Goal: Information Seeking & Learning: Understand process/instructions

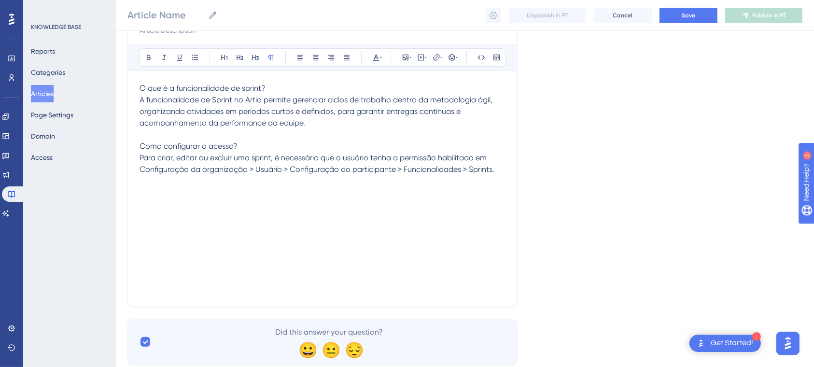
click at [325, 212] on div "O que é a funcionalidade de sprint? A funcionalidade de Sprint no Artia permite…" at bounding box center [323, 189] width 366 height 213
click at [404, 57] on icon at bounding box center [406, 58] width 8 height 8
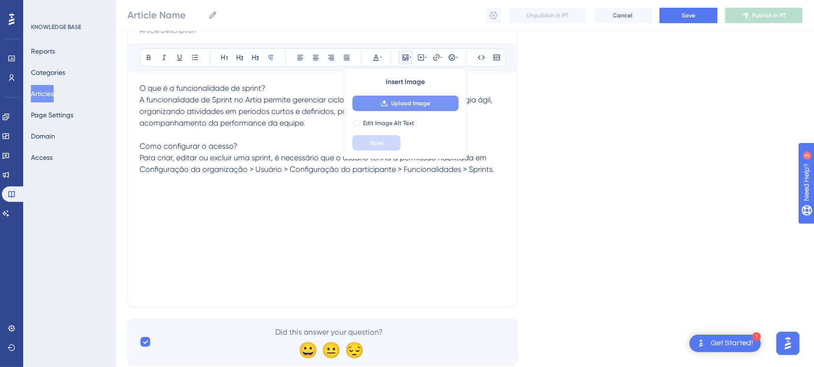
click at [409, 100] on span "Upload Image" at bounding box center [410, 104] width 39 height 8
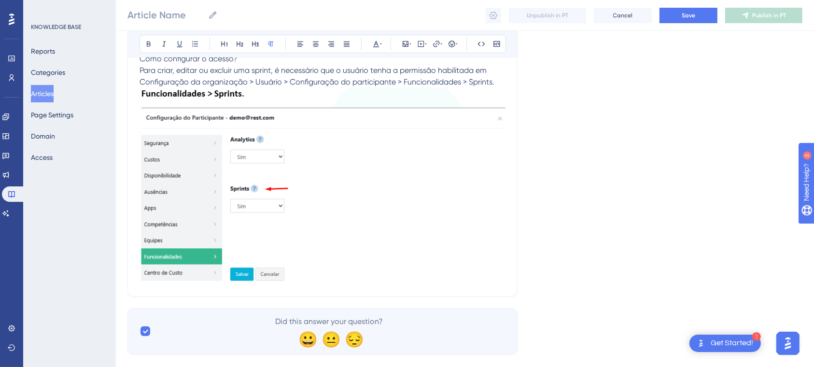
scroll to position [215, 0]
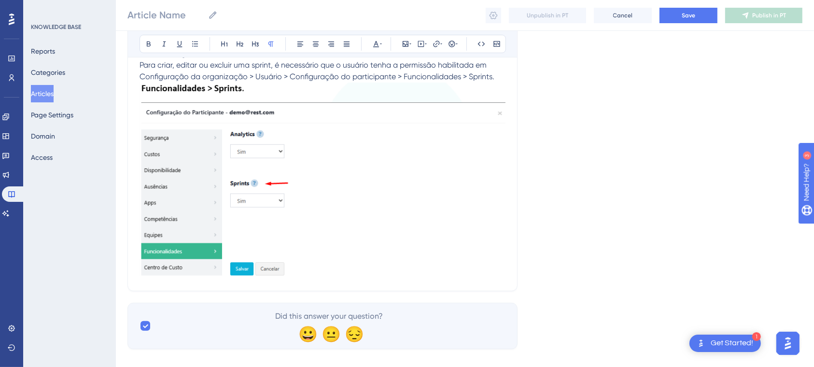
drag, startPoint x: 824, startPoint y: 117, endPoint x: 51, endPoint y: 7, distance: 780.2
click at [386, 172] on img at bounding box center [323, 179] width 366 height 193
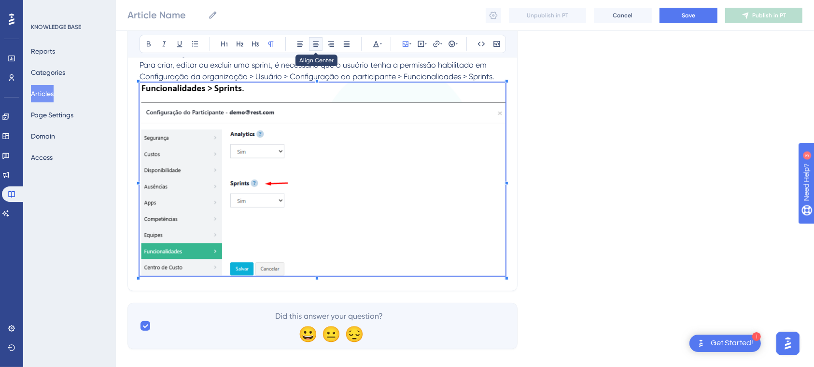
click at [311, 48] on button at bounding box center [316, 44] width 14 height 14
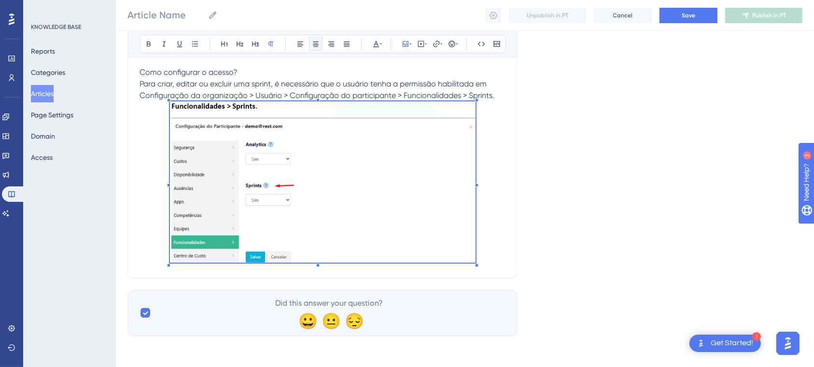
scroll to position [195, 0]
click at [443, 123] on span at bounding box center [323, 185] width 304 height 164
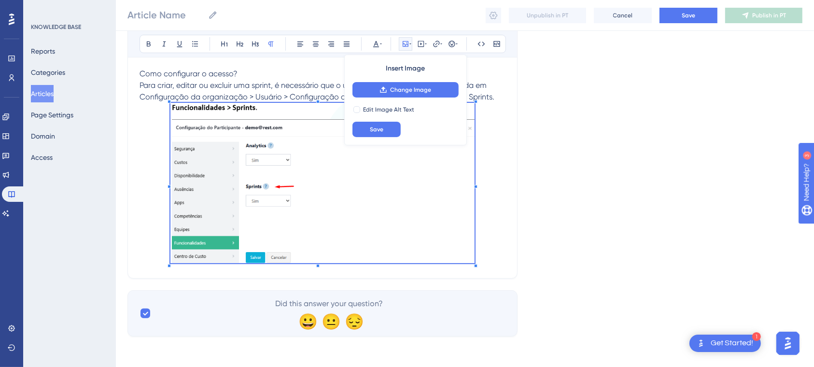
click at [411, 45] on icon at bounding box center [411, 44] width 2 height 8
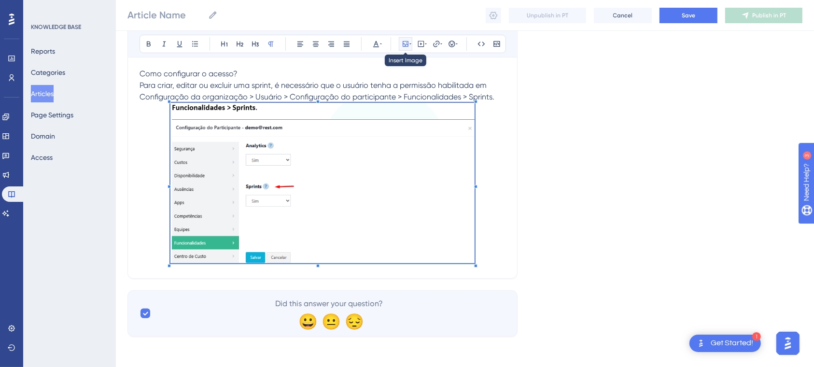
click at [411, 45] on icon at bounding box center [411, 44] width 2 height 8
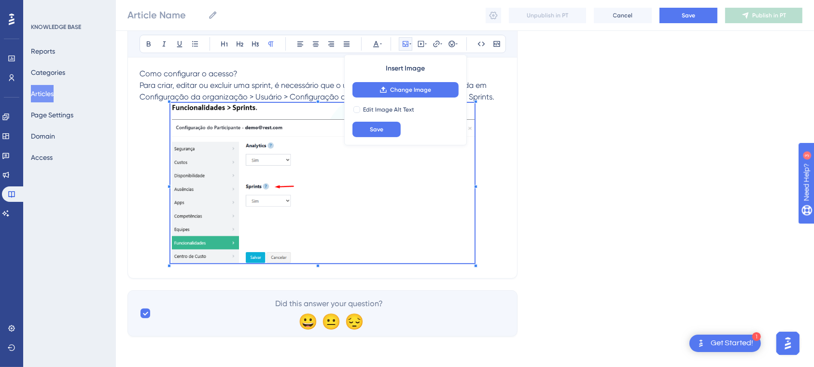
drag, startPoint x: 303, startPoint y: 192, endPoint x: 413, endPoint y: 174, distance: 111.6
click at [413, 174] on img at bounding box center [323, 183] width 304 height 160
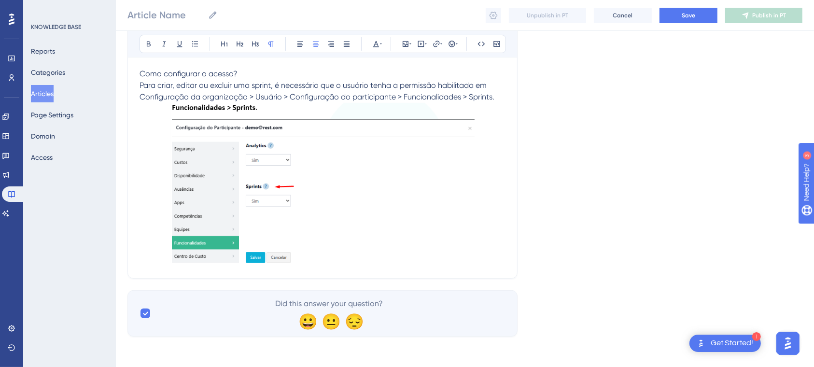
click at [491, 152] on p at bounding box center [323, 185] width 366 height 164
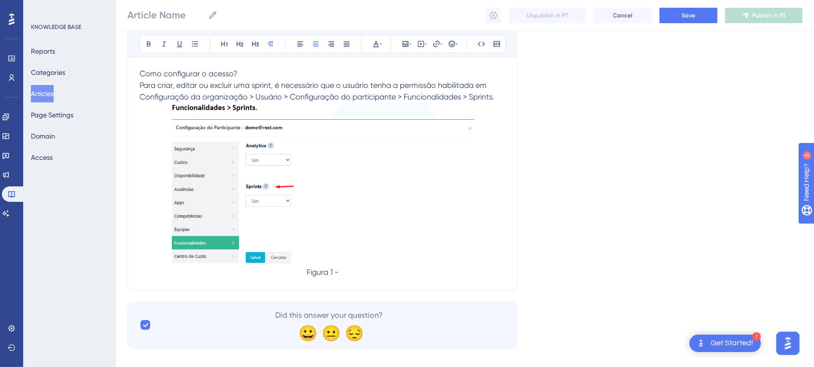
click at [173, 106] on img at bounding box center [323, 183] width 304 height 160
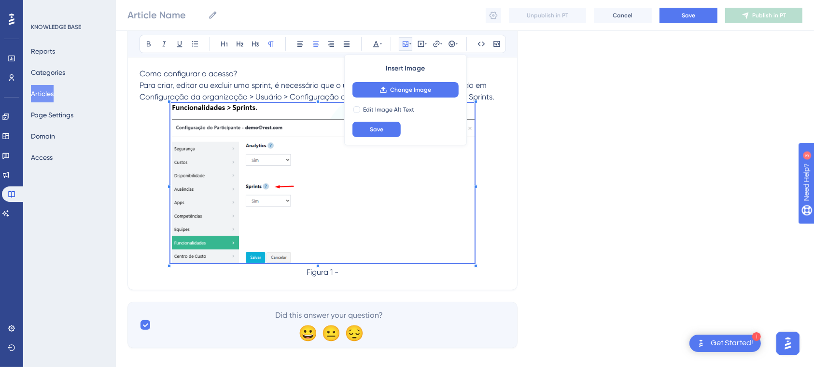
scroll to position [151, 0]
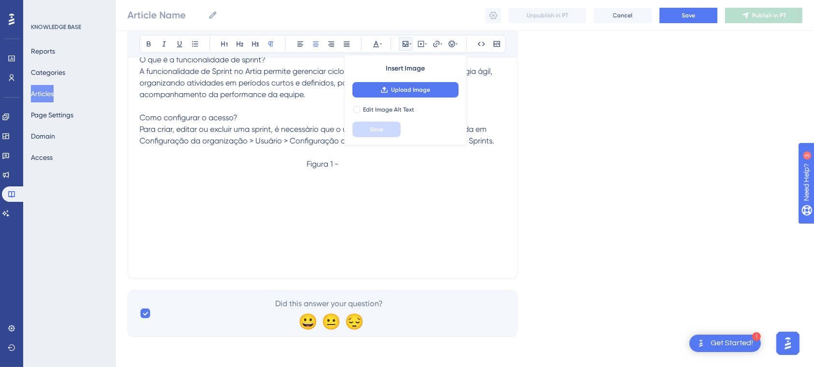
click at [325, 149] on p at bounding box center [323, 153] width 366 height 12
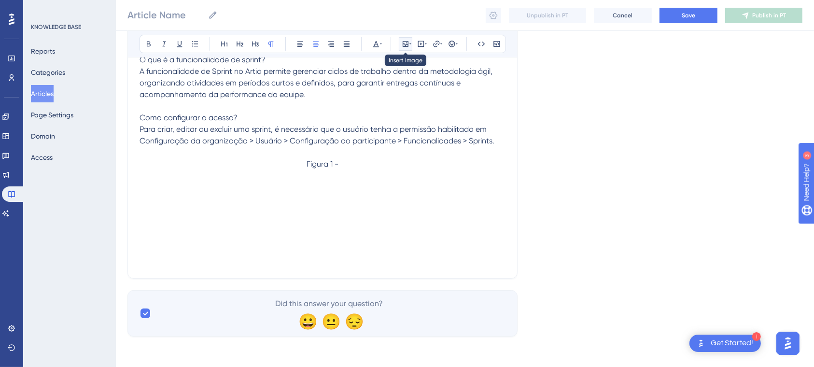
click at [404, 42] on icon at bounding box center [406, 44] width 8 height 8
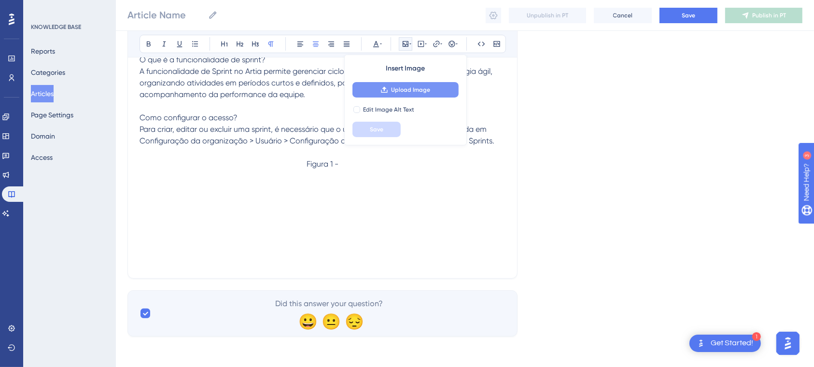
click at [433, 85] on button "Upload Image" at bounding box center [406, 89] width 106 height 15
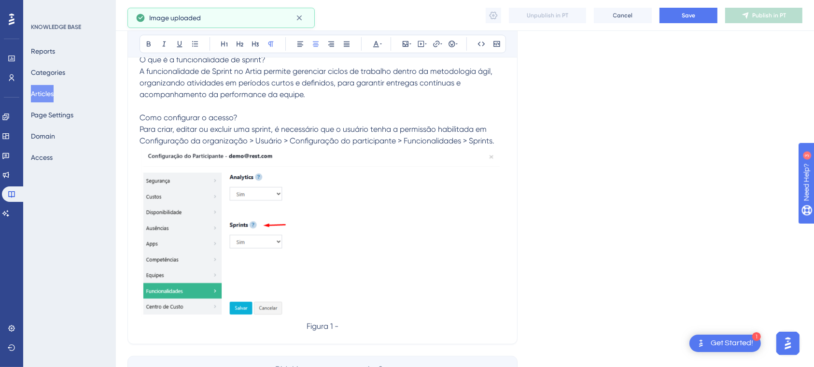
click at [341, 327] on p "Figura 1 -" at bounding box center [323, 327] width 366 height 12
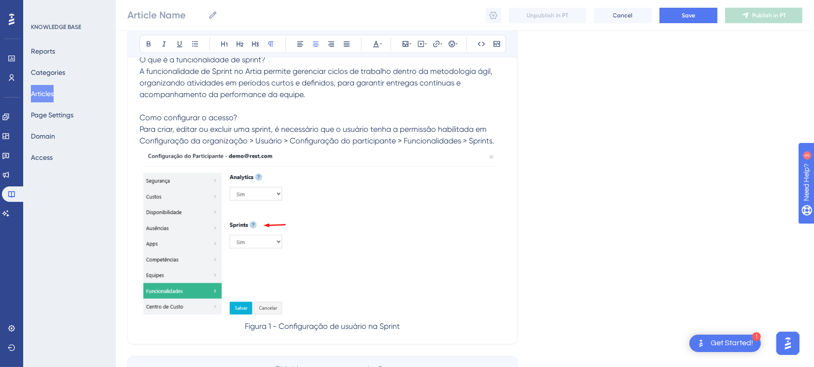
click at [504, 141] on p "Para criar, editar ou excluir uma sprint, é necessário que o usuário tenha a pe…" at bounding box center [323, 135] width 366 height 23
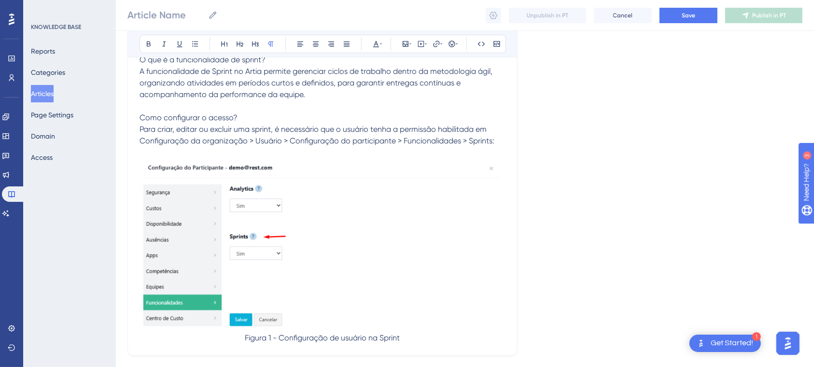
scroll to position [228, 0]
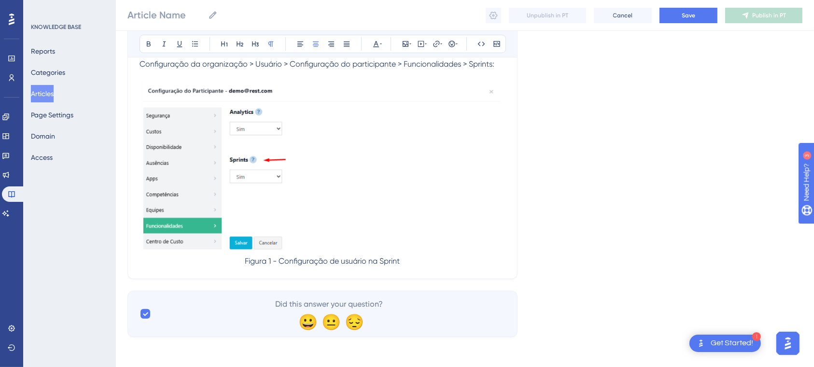
click at [410, 264] on p "Figura 1 - Configuração de usuário na Sprint" at bounding box center [323, 262] width 366 height 12
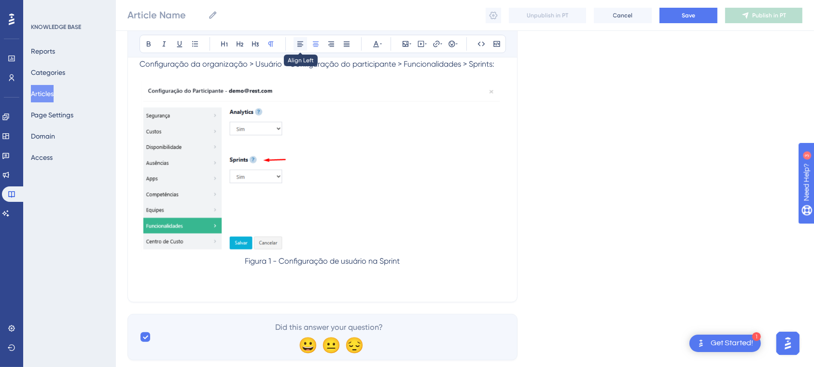
click at [299, 41] on icon at bounding box center [301, 44] width 8 height 8
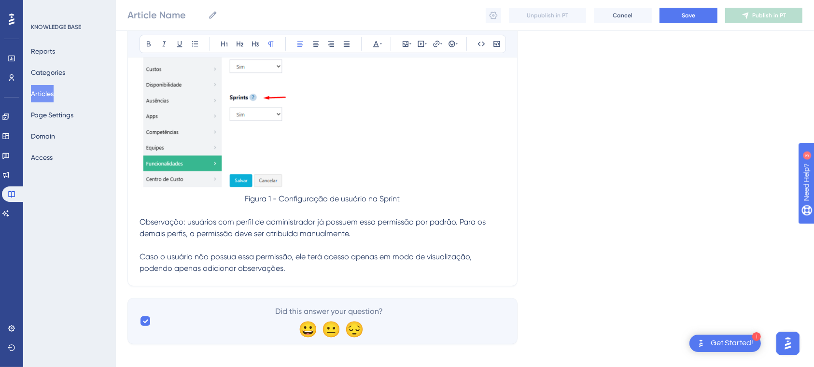
scroll to position [294, 0]
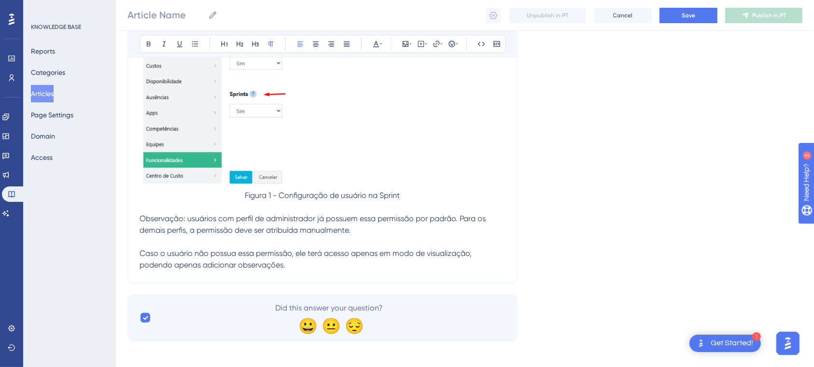
drag, startPoint x: 813, startPoint y: 305, endPoint x: 813, endPoint y: 321, distance: 16.4
click at [813, 321] on div "Performance Users Engagement Widgets Feedback Product Updates Knowledge Base AI…" at bounding box center [465, 31] width 698 height 650
click at [347, 264] on p "Observação: usuários com perfil de administrador já possuem essa permissão por …" at bounding box center [323, 242] width 366 height 58
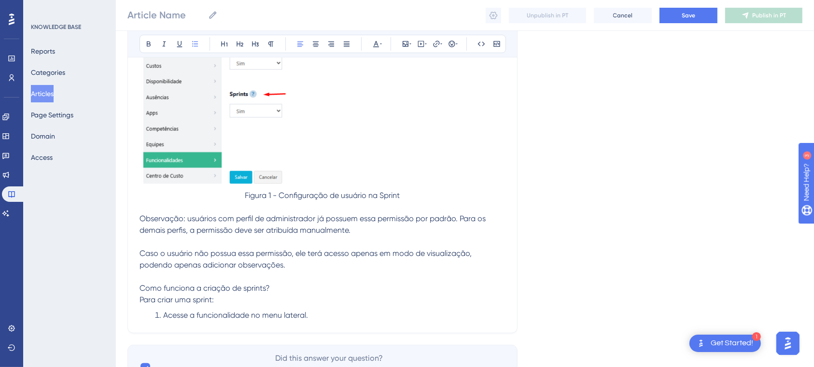
click at [155, 313] on li "Acesse a funcionalidade no menu lateral." at bounding box center [328, 316] width 355 height 12
click at [305, 323] on p "1- Acesse a funcionalidade no menu lateral." at bounding box center [323, 323] width 366 height 12
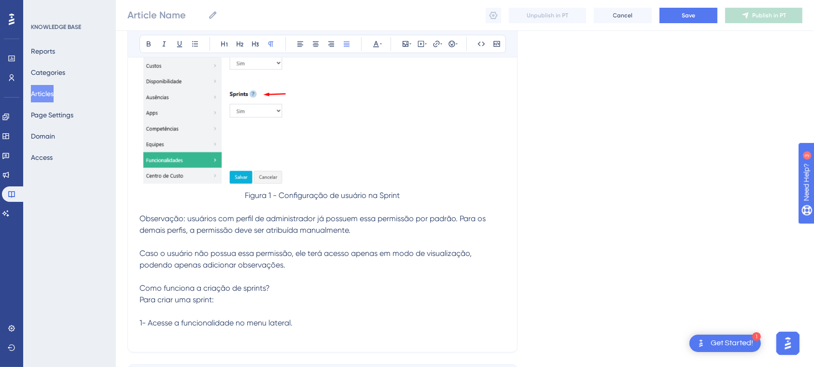
scroll to position [367, 0]
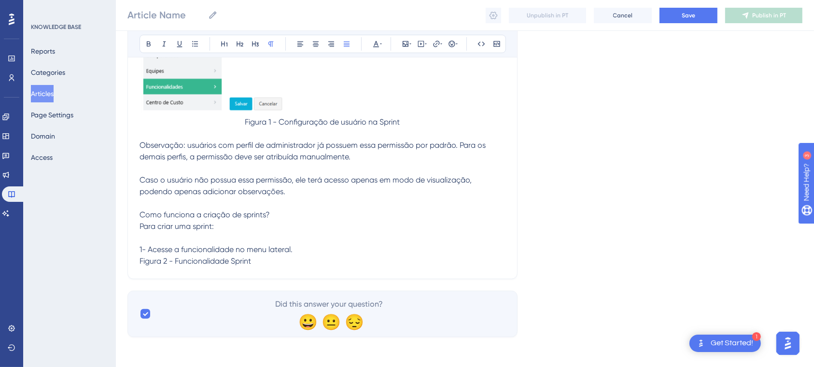
click at [386, 250] on p "1- Acesse a funcionalidade no menu lateral." at bounding box center [323, 250] width 366 height 12
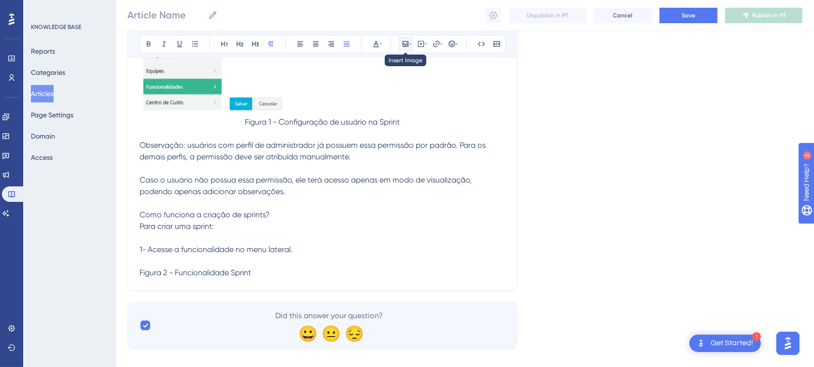
click at [405, 41] on icon at bounding box center [406, 44] width 8 height 8
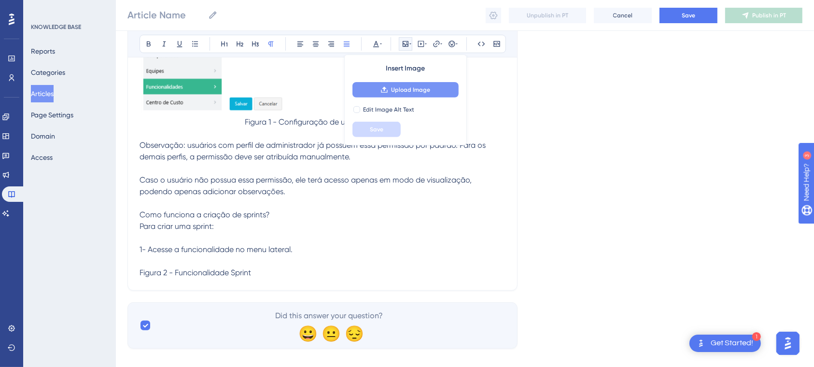
click at [415, 87] on span "Upload Image" at bounding box center [410, 90] width 39 height 8
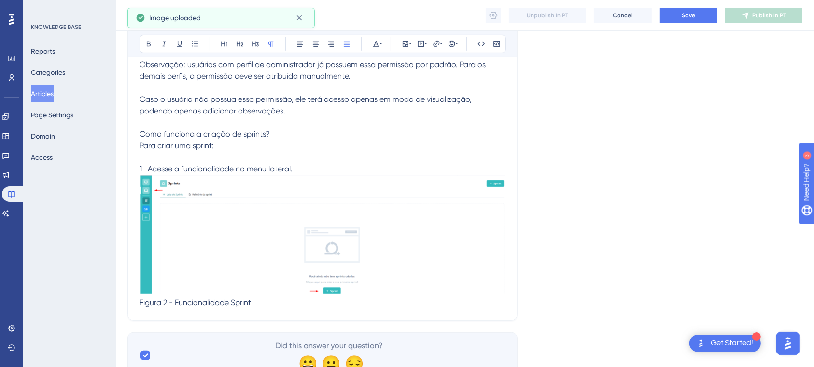
scroll to position [489, 0]
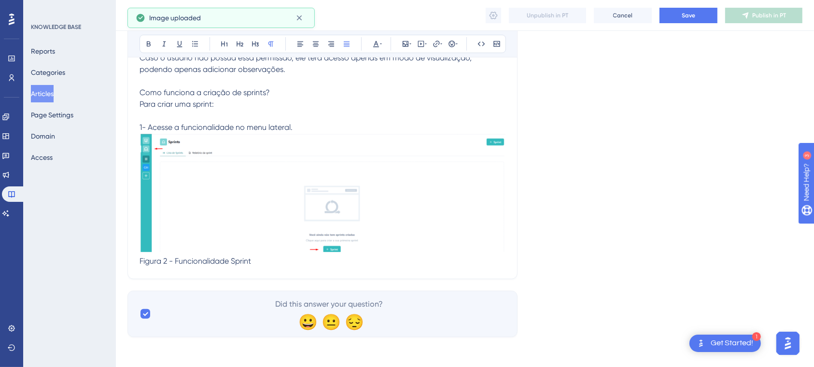
click at [234, 254] on div at bounding box center [323, 194] width 366 height 123
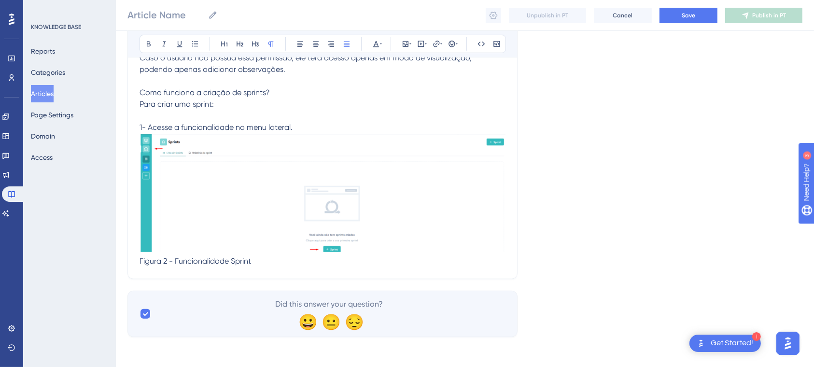
click at [236, 264] on span "Figura 2 - Funcionalidade Sprint" at bounding box center [196, 260] width 112 height 9
click at [314, 44] on icon at bounding box center [316, 44] width 8 height 8
click at [387, 260] on p "Figura 2 - Funcionalidade Sprint" at bounding box center [323, 262] width 366 height 12
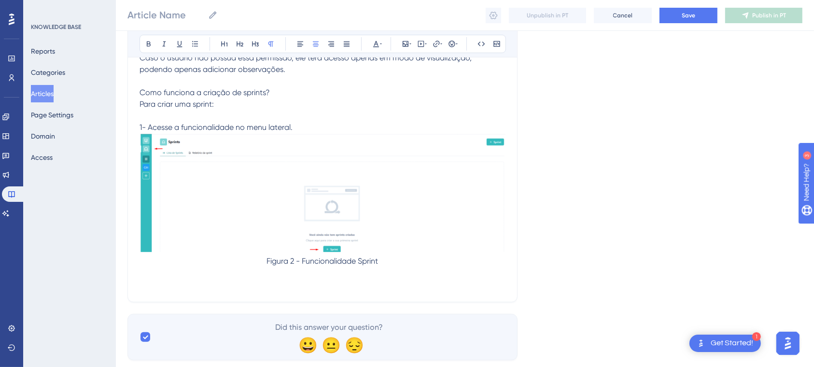
click at [300, 36] on div "Bold Italic Underline Bullet Point Heading 1 Heading 2 Heading 3 Normal Align L…" at bounding box center [323, 44] width 367 height 18
click at [301, 42] on icon at bounding box center [301, 44] width 6 height 5
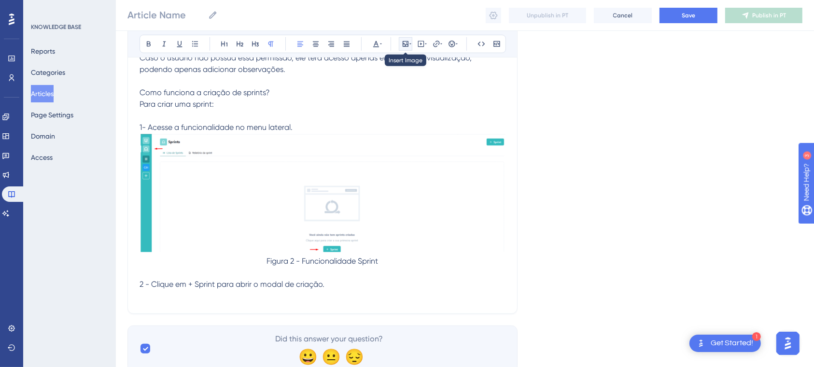
click at [404, 43] on icon at bounding box center [406, 44] width 6 height 6
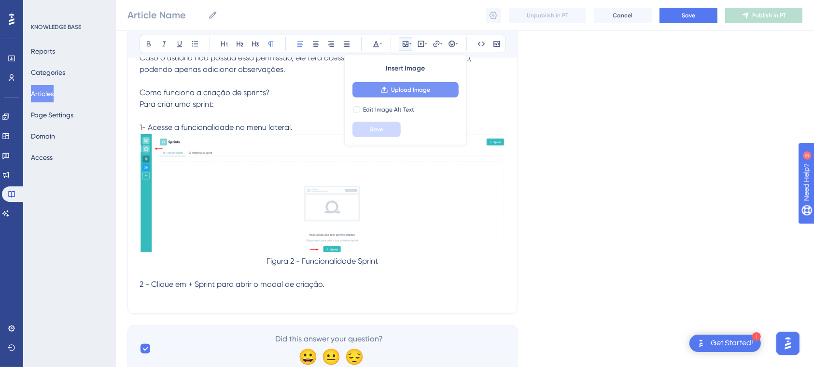
click at [417, 91] on span "Upload Image" at bounding box center [410, 90] width 39 height 8
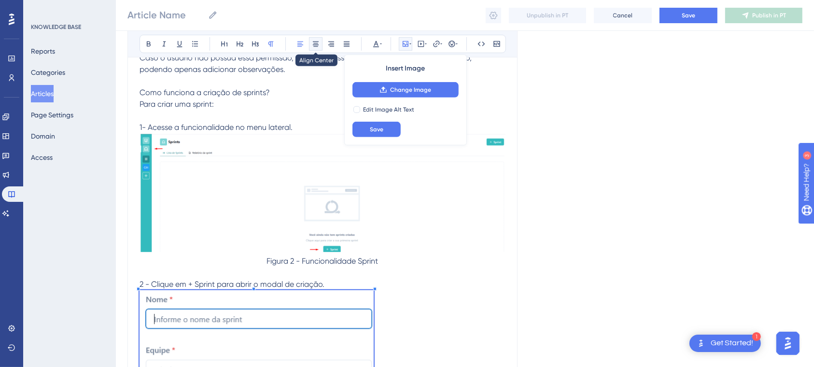
click at [318, 39] on button at bounding box center [316, 44] width 14 height 14
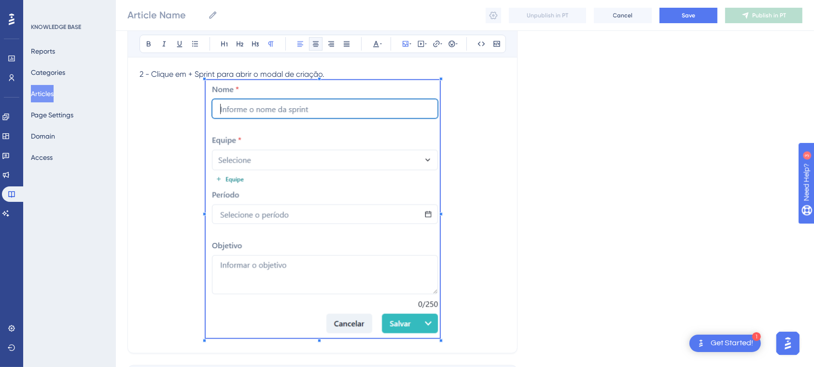
scroll to position [702, 0]
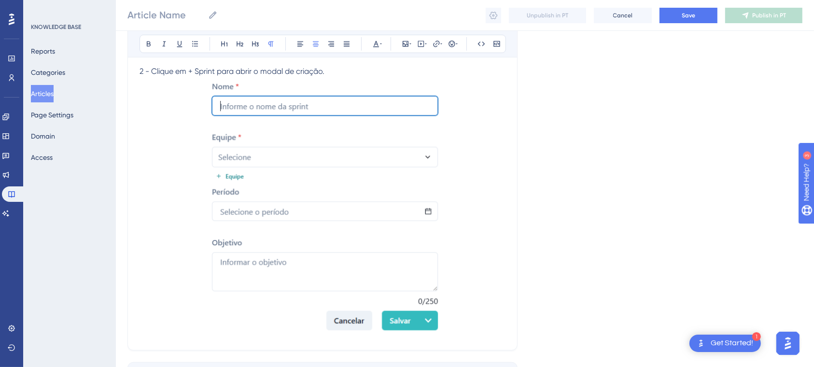
click at [463, 319] on p at bounding box center [323, 207] width 366 height 261
click at [298, 39] on button at bounding box center [301, 44] width 14 height 14
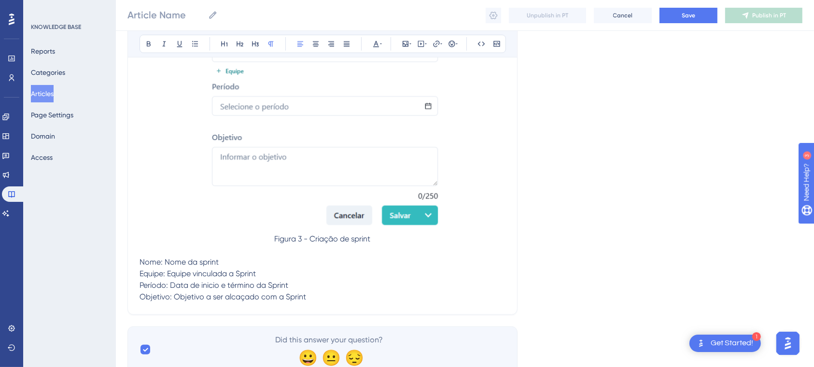
click at [322, 264] on p "Nome: Nome da sprint" at bounding box center [323, 262] width 366 height 12
click at [269, 275] on p "Equipe: Equipe vinculada a Sprint" at bounding box center [323, 274] width 366 height 12
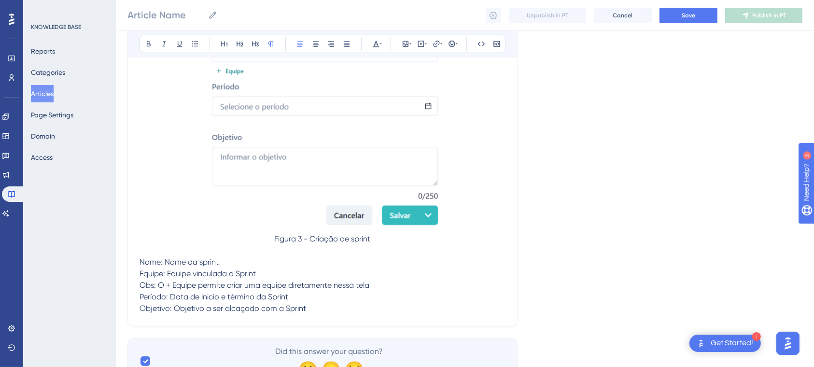
click at [343, 307] on p "Objetivo: Objetivo a ser alcaçado com a Sprint" at bounding box center [323, 309] width 366 height 12
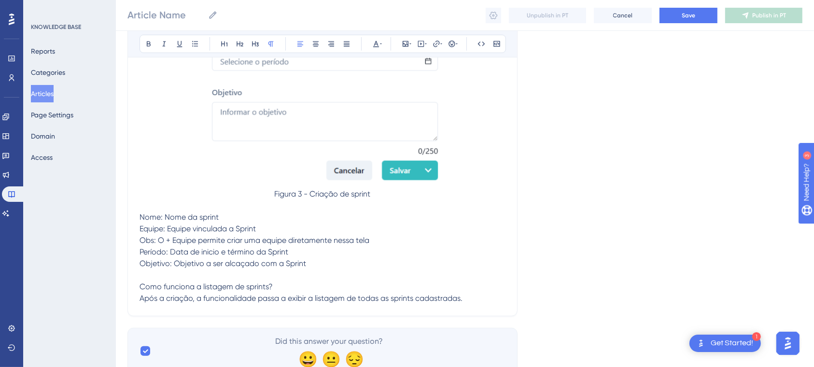
scroll to position [889, 0]
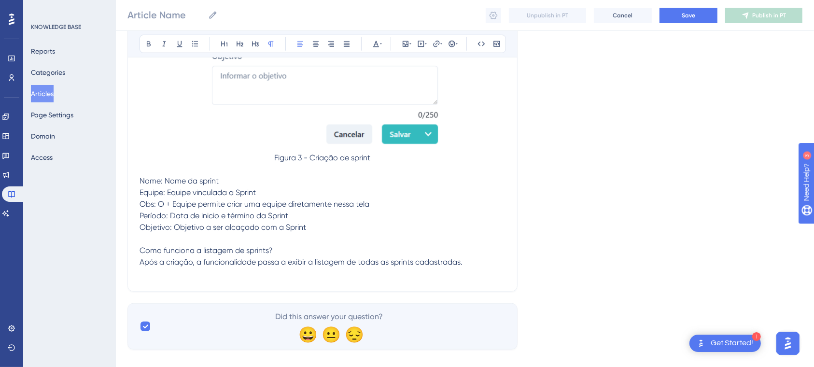
click at [471, 261] on p "Após a criação, a funcionalidade passa a exibir a listagem de todas as sprints …" at bounding box center [323, 262] width 366 height 12
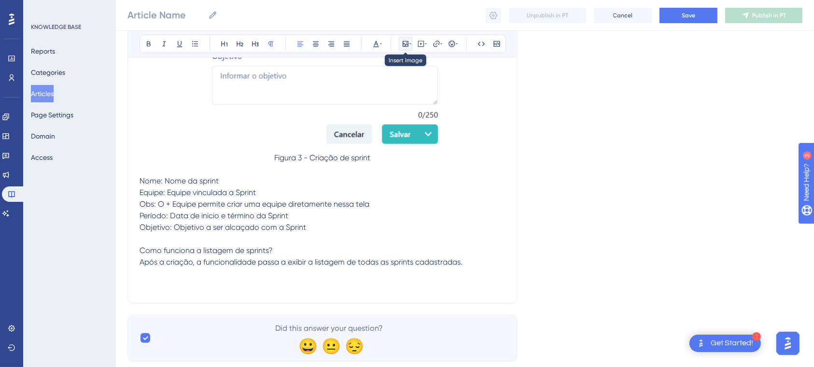
click at [403, 43] on icon at bounding box center [406, 44] width 6 height 6
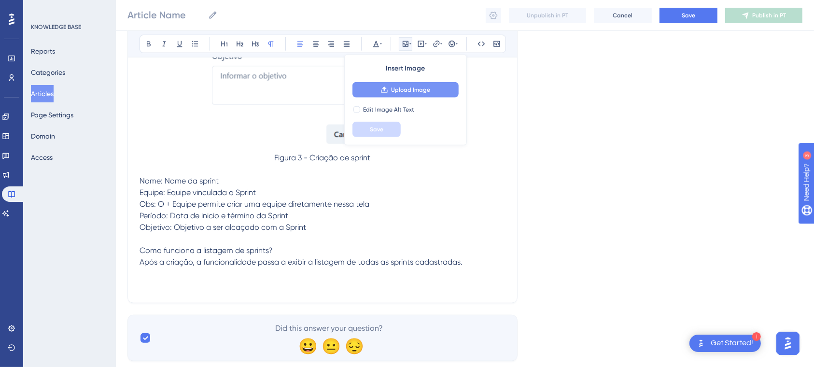
click at [422, 94] on button "Upload Image" at bounding box center [406, 89] width 106 height 15
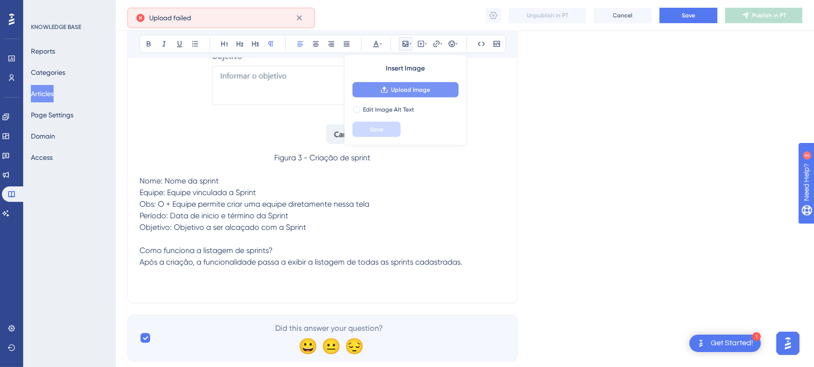
click at [405, 44] on icon at bounding box center [406, 44] width 6 height 6
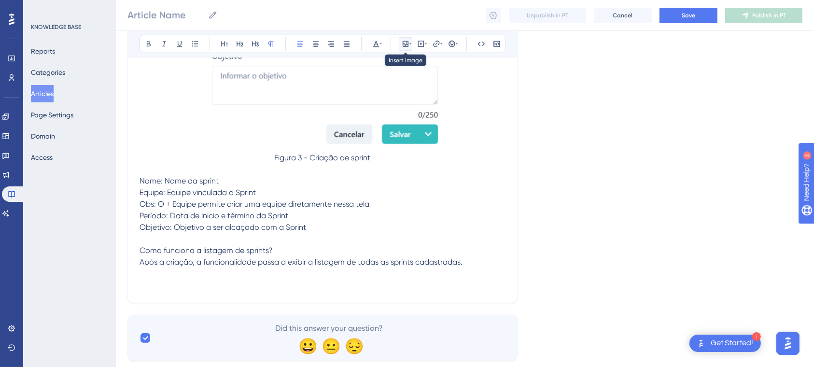
click at [405, 45] on icon at bounding box center [406, 44] width 6 height 6
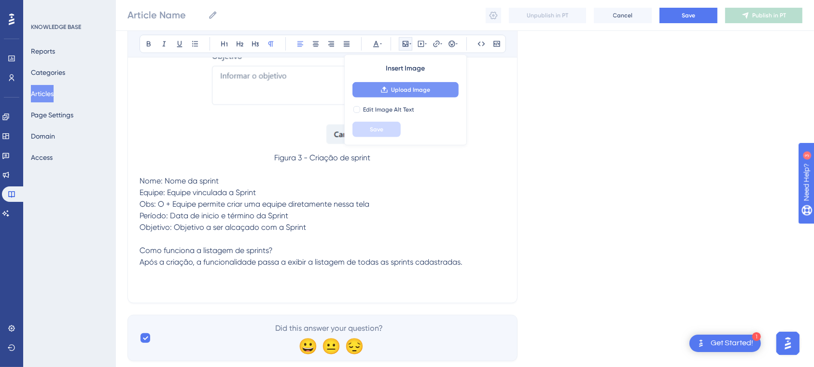
click at [422, 89] on span "Upload Image" at bounding box center [410, 90] width 39 height 8
click at [468, 249] on p "Como funciona a listagem de sprints?" at bounding box center [323, 251] width 366 height 12
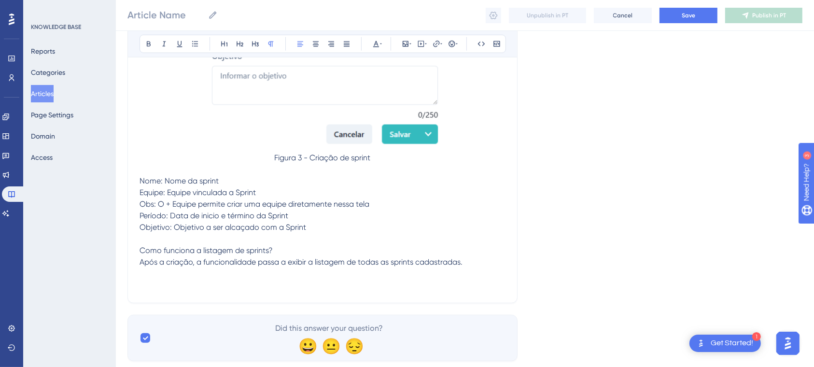
click at [479, 259] on p "Após a criação, a funcionalidade passa a exibir a listagem de todas as sprints …" at bounding box center [323, 262] width 366 height 12
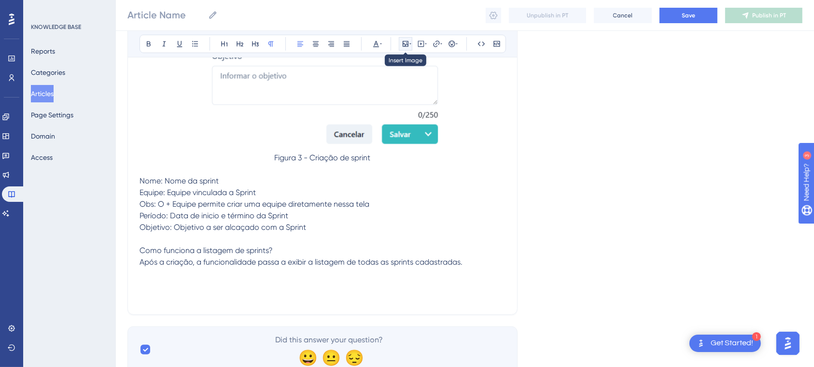
click at [408, 40] on icon at bounding box center [406, 44] width 8 height 8
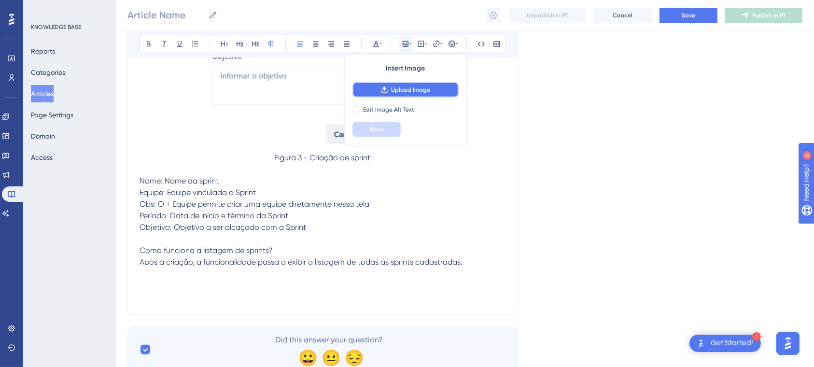
click at [412, 86] on span "Upload Image" at bounding box center [410, 90] width 39 height 8
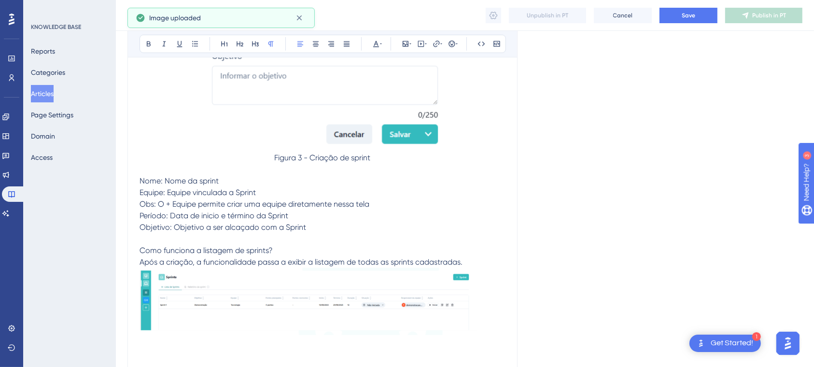
click at [377, 309] on img at bounding box center [323, 302] width 366 height 68
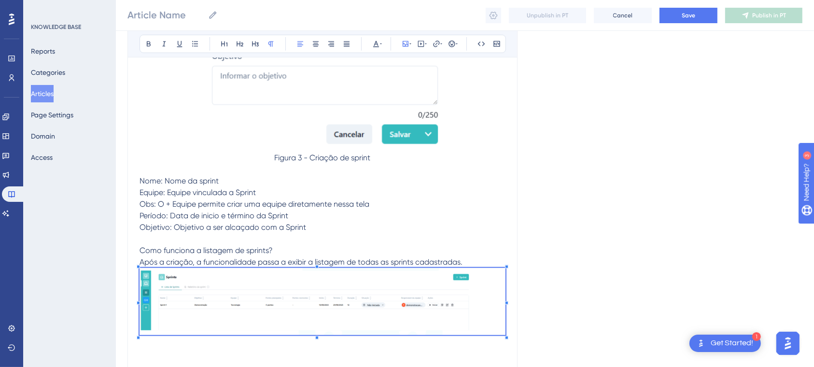
click at [488, 347] on p at bounding box center [323, 345] width 366 height 12
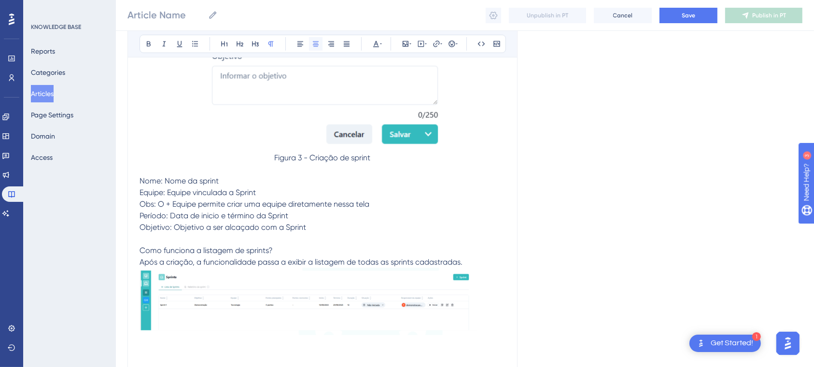
click at [313, 45] on icon at bounding box center [316, 44] width 8 height 8
click at [301, 39] on button at bounding box center [301, 44] width 14 height 14
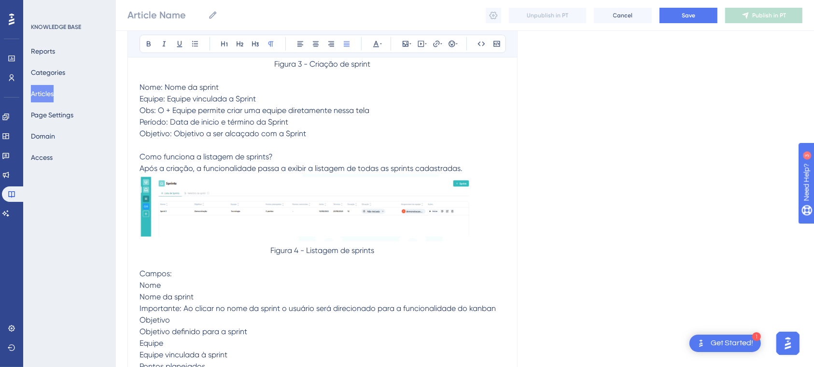
scroll to position [1160, 0]
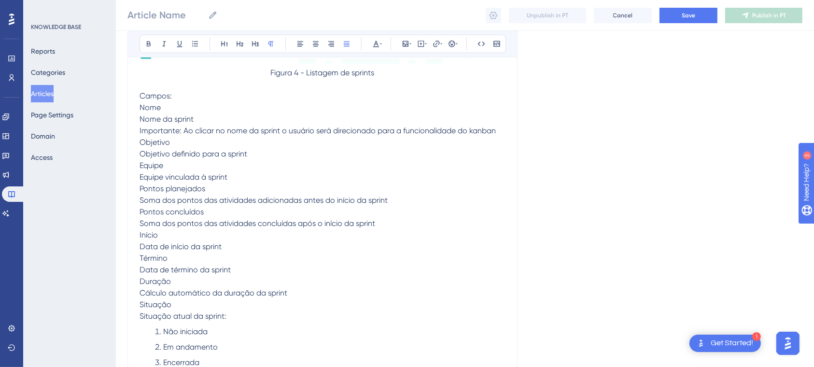
click at [142, 118] on span "Nome da sprint" at bounding box center [167, 118] width 54 height 9
click at [141, 115] on span "Nome da sprint" at bounding box center [167, 118] width 54 height 9
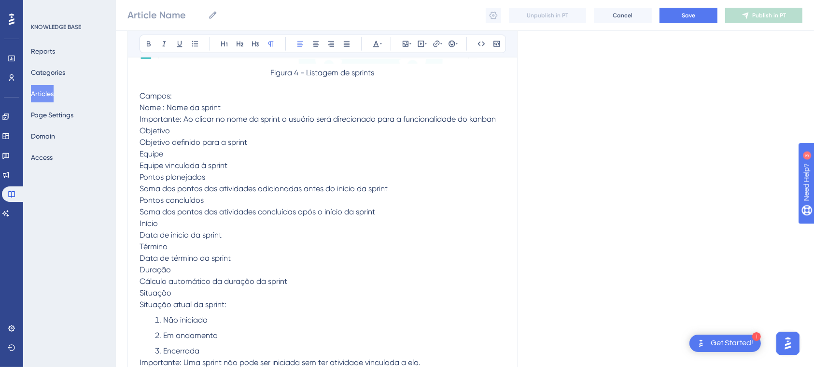
click at [499, 119] on p "Importante: Ao clicar no nome da sprint o usuário será direcionado para a funci…" at bounding box center [323, 120] width 366 height 12
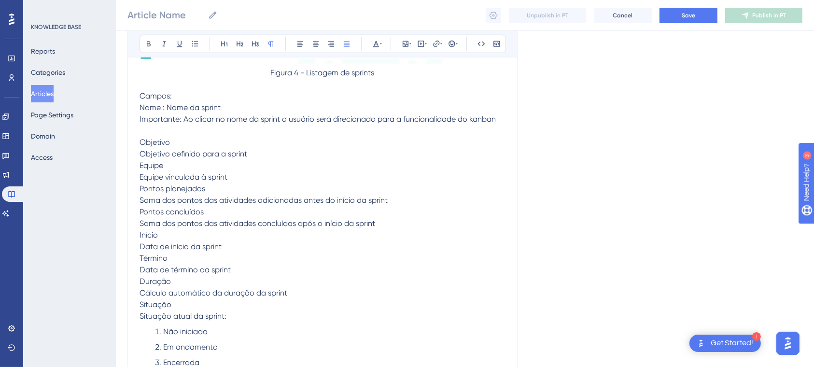
click at [142, 154] on span "Objetivo definido para a sprint" at bounding box center [194, 153] width 108 height 9
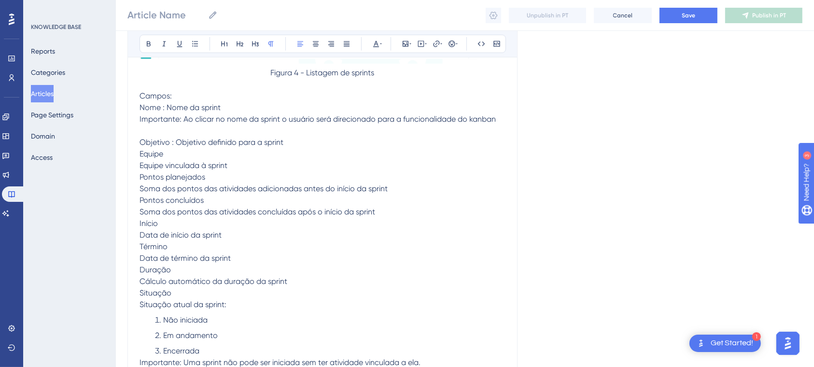
click at [141, 154] on span "Equipe" at bounding box center [152, 153] width 24 height 9
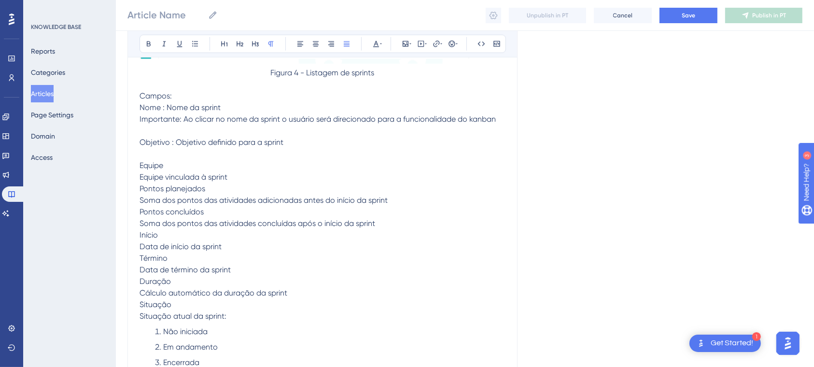
click at [140, 174] on span "Equipe vinculada à sprint" at bounding box center [184, 176] width 88 height 9
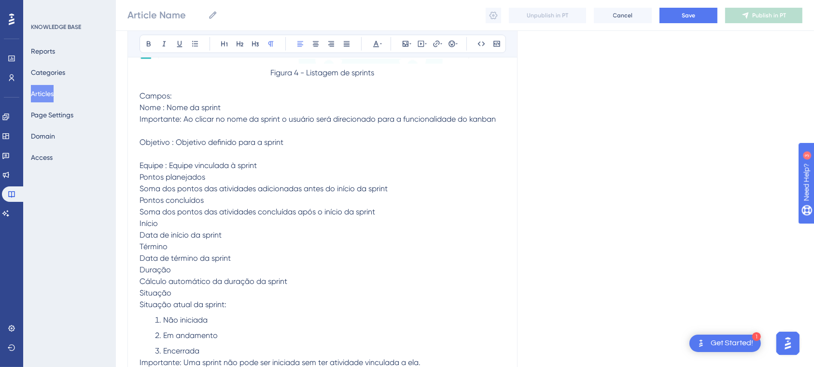
click at [140, 174] on span "Pontos planejados" at bounding box center [173, 176] width 66 height 9
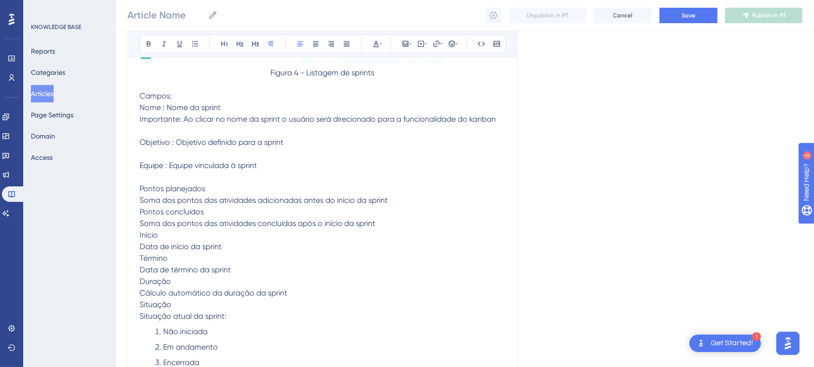
click at [142, 197] on span "Soma dos pontos das atividades adicionadas antes do início da sprint" at bounding box center [264, 200] width 248 height 9
click at [141, 196] on span "Soma dos pontos das atividades adicionadas antes do início da sprint" at bounding box center [264, 200] width 248 height 9
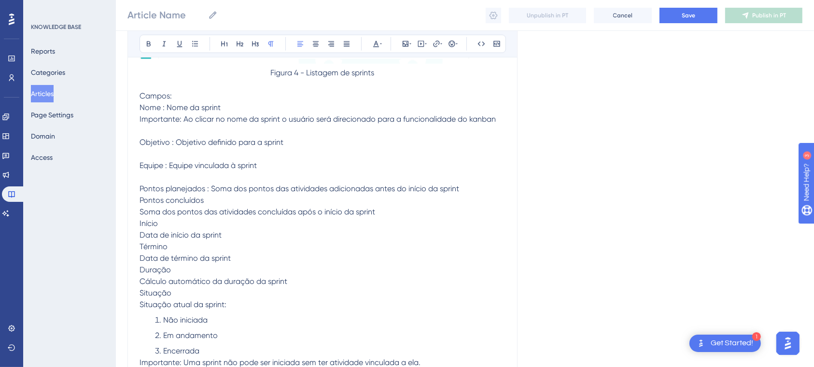
click at [232, 236] on p "Data de início da sprint" at bounding box center [323, 235] width 366 height 12
click at [142, 199] on span "Pontos concluídos" at bounding box center [172, 200] width 64 height 9
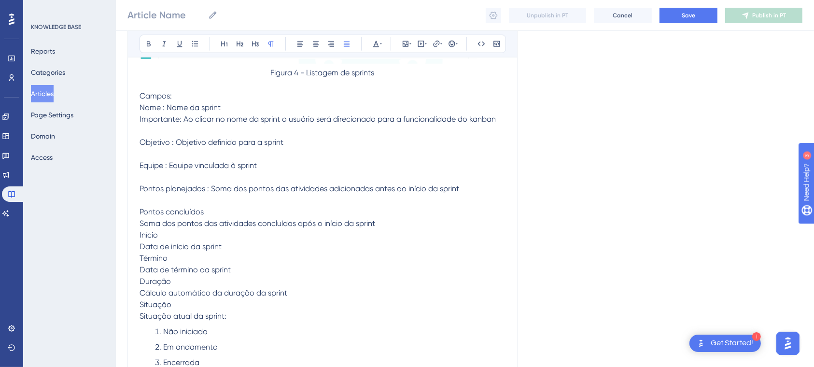
click at [141, 222] on span "Soma dos pontos das atividades concluídas após o início da sprint" at bounding box center [258, 223] width 236 height 9
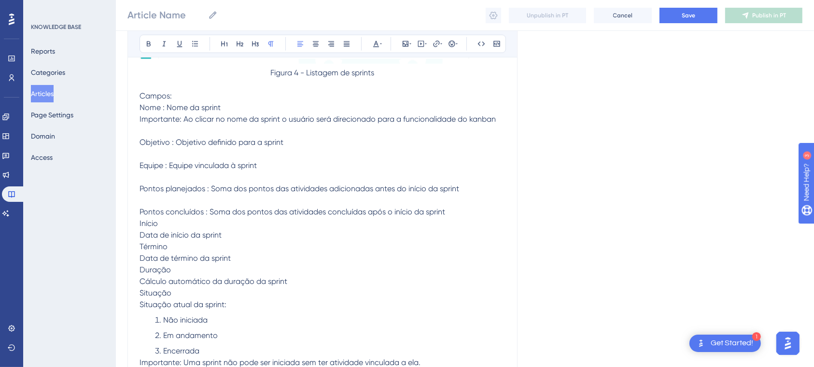
click at [141, 222] on span "Início" at bounding box center [149, 223] width 18 height 9
click at [263, 220] on p "Início" at bounding box center [323, 224] width 366 height 12
click at [140, 221] on span "Início" at bounding box center [149, 223] width 18 height 9
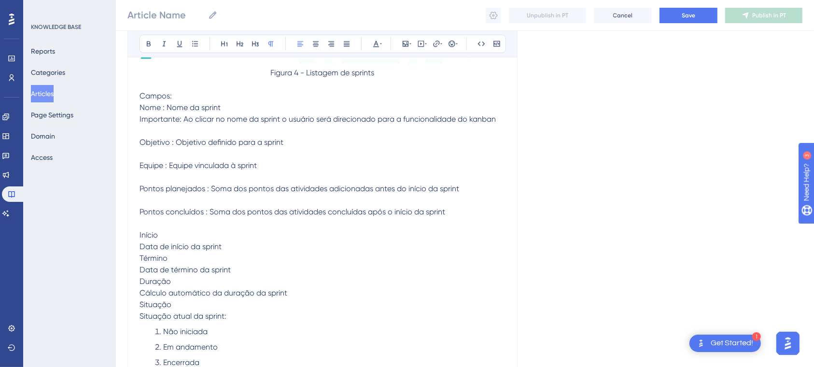
click at [140, 242] on span "Data de início da sprint" at bounding box center [181, 246] width 82 height 9
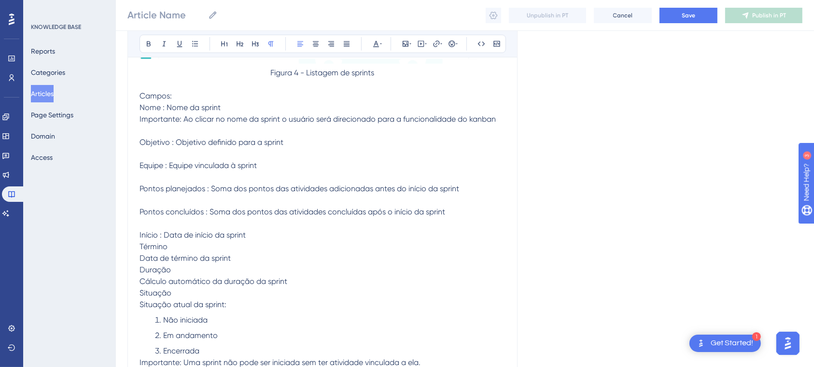
click at [140, 242] on span "Término" at bounding box center [154, 246] width 28 height 9
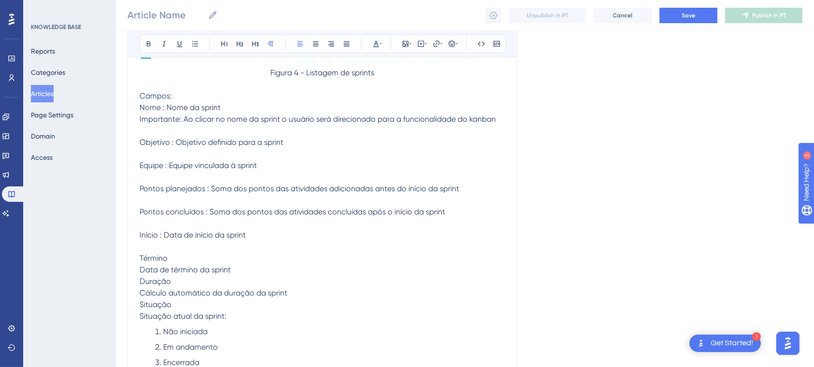
click at [140, 266] on span "Data de término da sprint" at bounding box center [185, 269] width 91 height 9
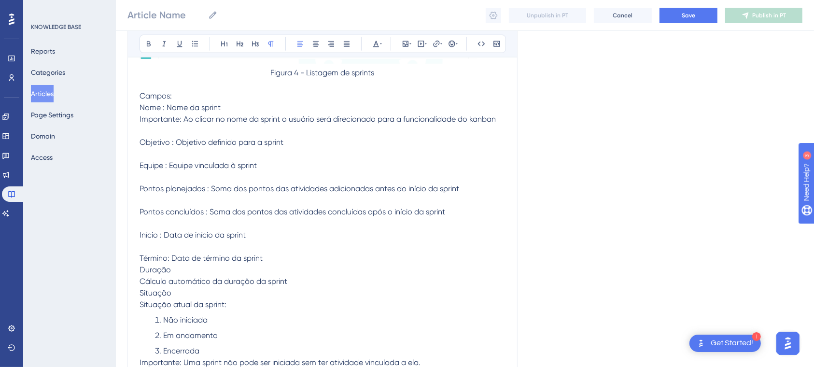
click at [140, 266] on span "Duração" at bounding box center [155, 269] width 31 height 9
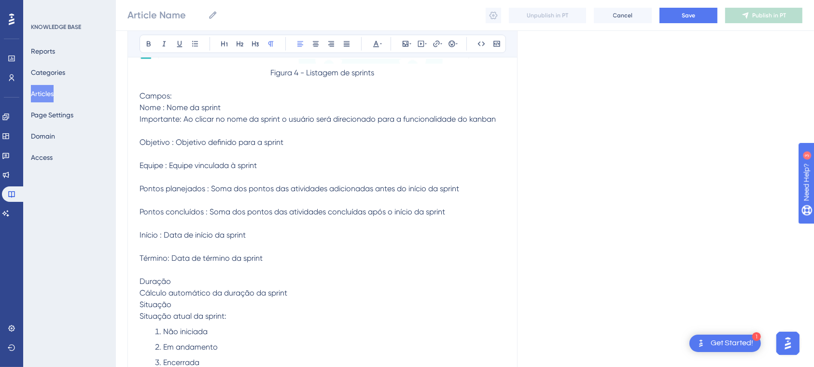
click at [141, 289] on span "Cálculo automático da duração da sprint" at bounding box center [214, 292] width 148 height 9
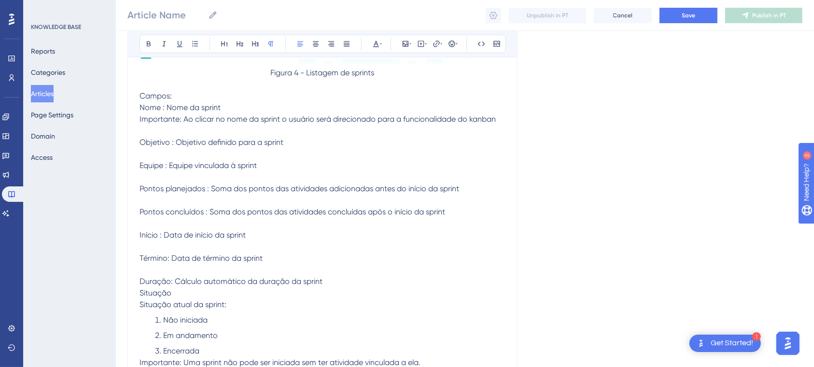
click at [141, 289] on span "Situação" at bounding box center [156, 292] width 32 height 9
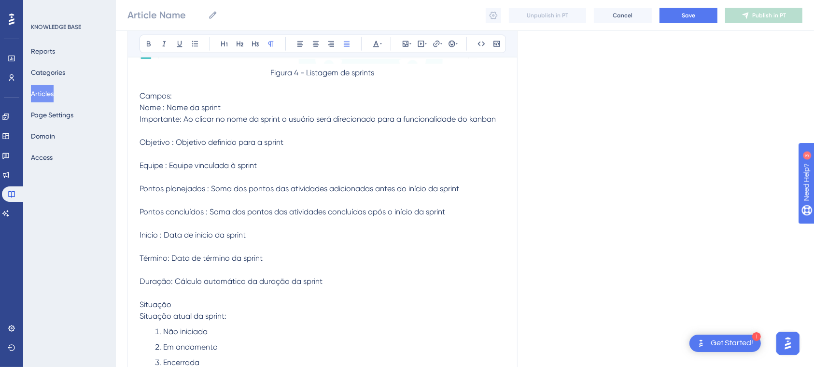
click at [140, 318] on span "Situação atual da sprint:" at bounding box center [183, 316] width 87 height 9
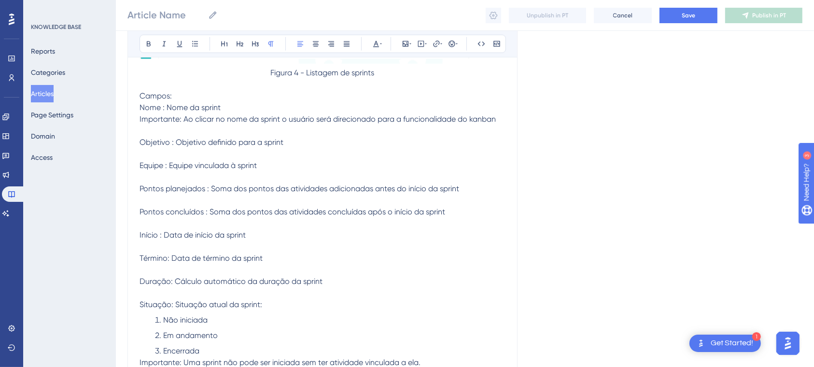
click at [282, 303] on p "Situação: Situação atual da sprint:" at bounding box center [323, 305] width 366 height 12
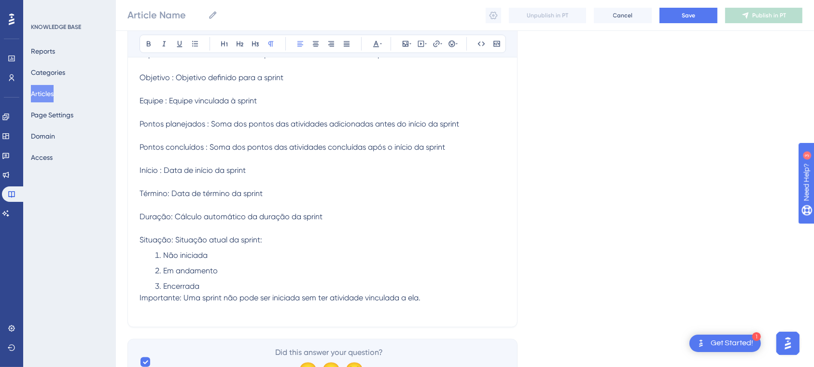
scroll to position [1233, 0]
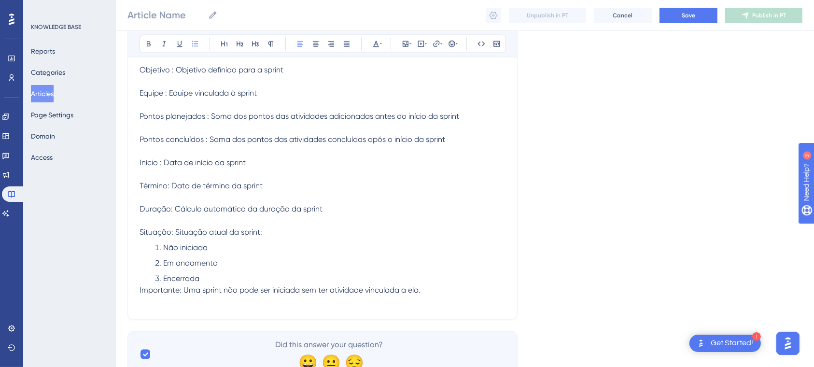
click at [207, 281] on li "Encerrada" at bounding box center [328, 279] width 355 height 12
click at [141, 287] on span "Importante: Uma sprint não pode ser iniciada sem ter atividade vinculada a ela." at bounding box center [280, 289] width 281 height 9
click at [437, 288] on p "Importante: Uma sprint não pode ser iniciada sem ter atividade vinculada a ela." at bounding box center [323, 290] width 366 height 12
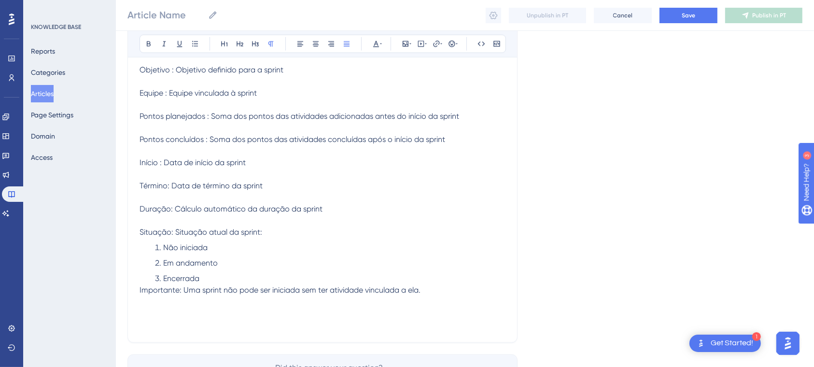
click at [353, 274] on li "Encerrada" at bounding box center [328, 279] width 355 height 12
click at [440, 289] on p "Importante: Uma sprint não pode ser iniciada sem ter atividade vinculada a ela." at bounding box center [323, 290] width 366 height 12
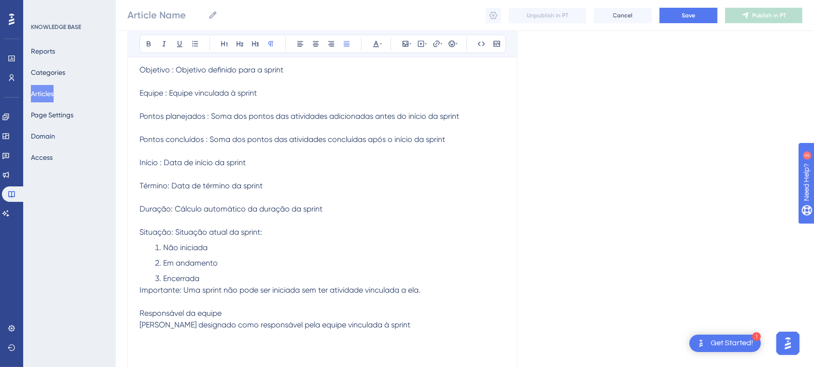
click at [140, 326] on span "[PERSON_NAME] designado como responsável pela equipe vinculada à sprint" at bounding box center [275, 324] width 271 height 9
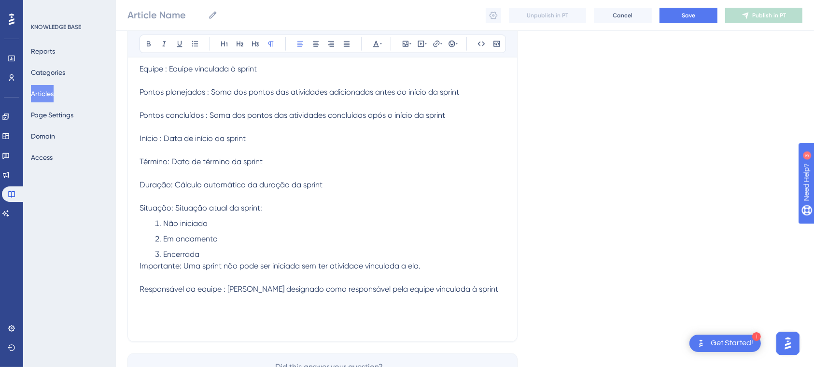
scroll to position [1319, 0]
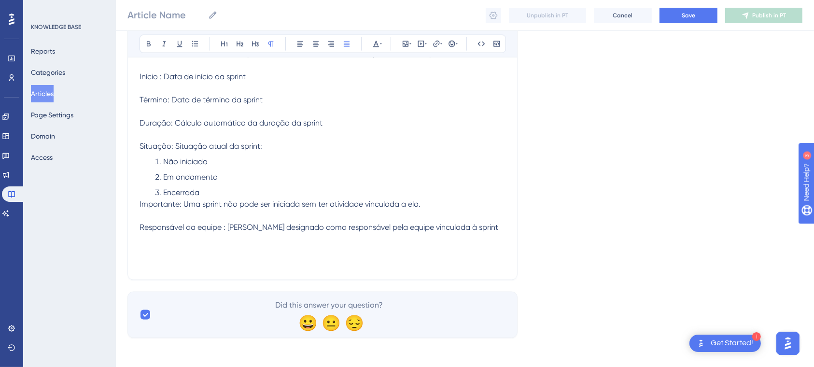
click at [485, 233] on p at bounding box center [323, 239] width 366 height 12
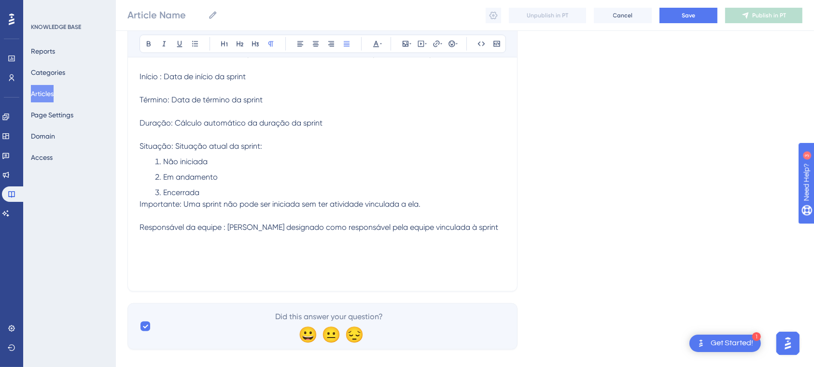
click at [233, 247] on p at bounding box center [323, 251] width 366 height 12
click at [411, 44] on icon at bounding box center [411, 44] width 2 height 8
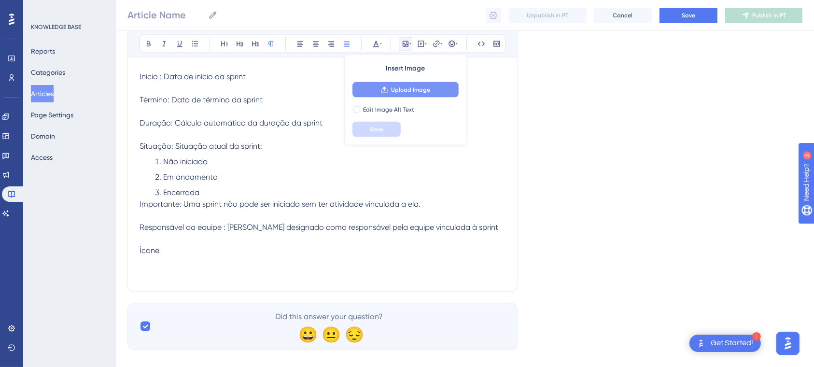
click at [410, 88] on span "Upload Image" at bounding box center [410, 90] width 39 height 8
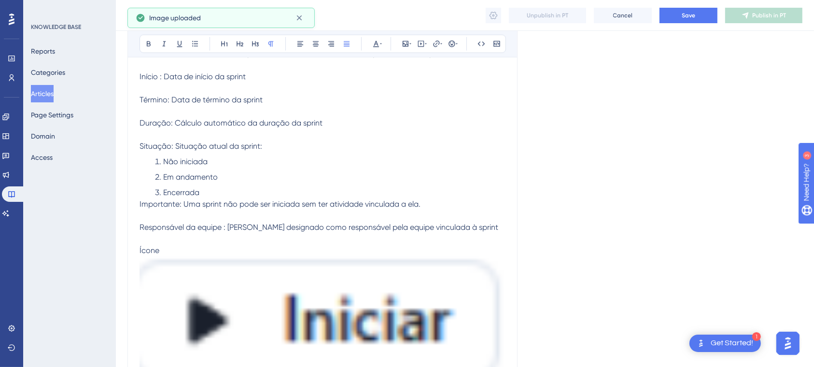
click at [305, 307] on img at bounding box center [323, 322] width 366 height 133
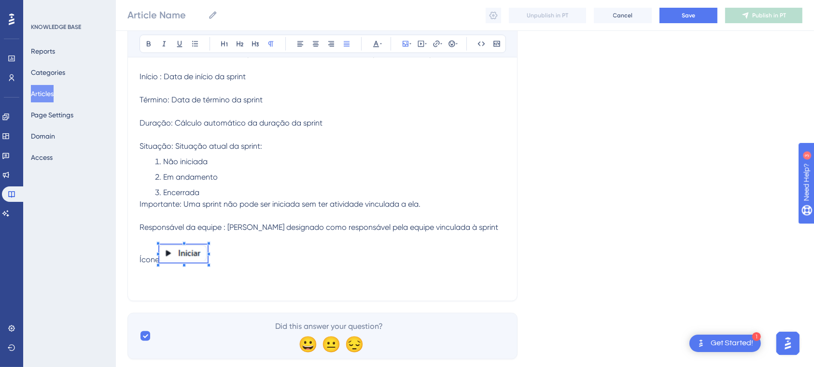
click at [175, 258] on span at bounding box center [183, 255] width 48 height 21
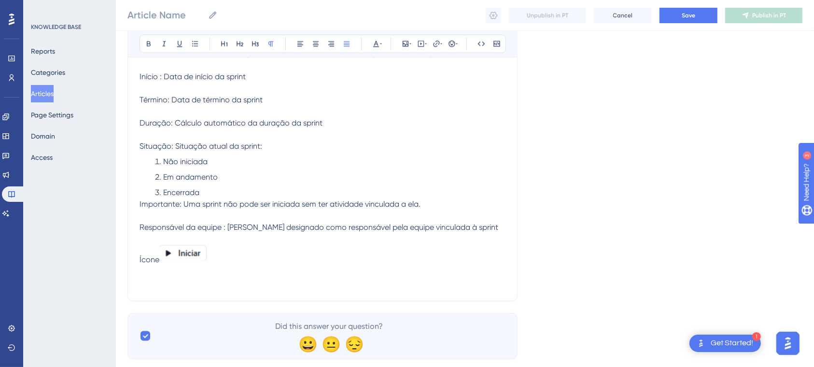
click at [155, 261] on span "Ícone" at bounding box center [150, 260] width 20 height 9
click at [160, 260] on img at bounding box center [183, 253] width 48 height 17
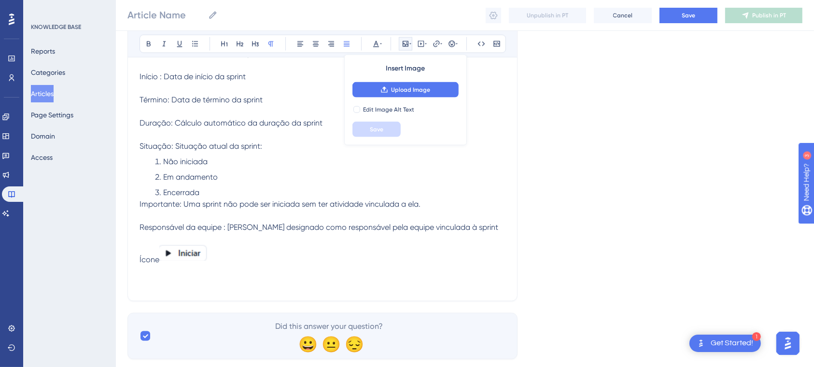
click at [159, 259] on span "Ícone" at bounding box center [150, 260] width 20 height 9
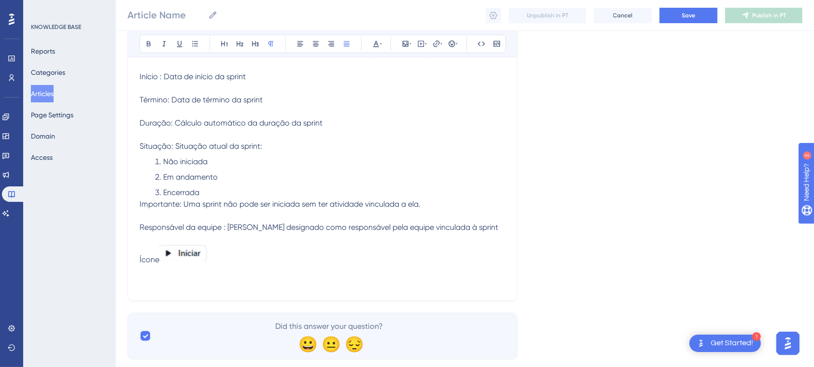
click at [189, 249] on img at bounding box center [183, 253] width 48 height 17
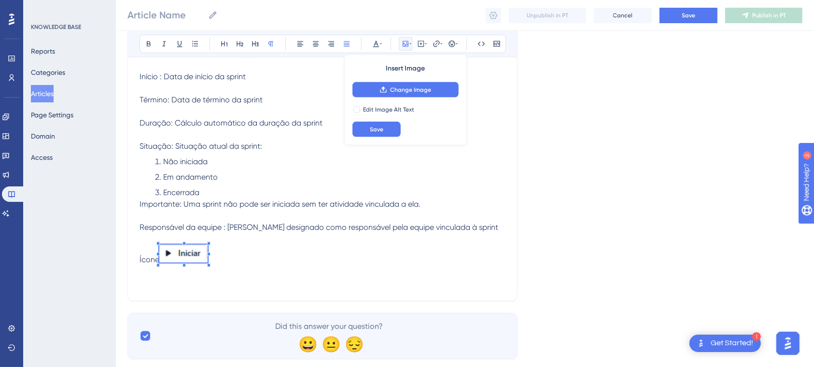
click at [194, 253] on span at bounding box center [183, 255] width 48 height 21
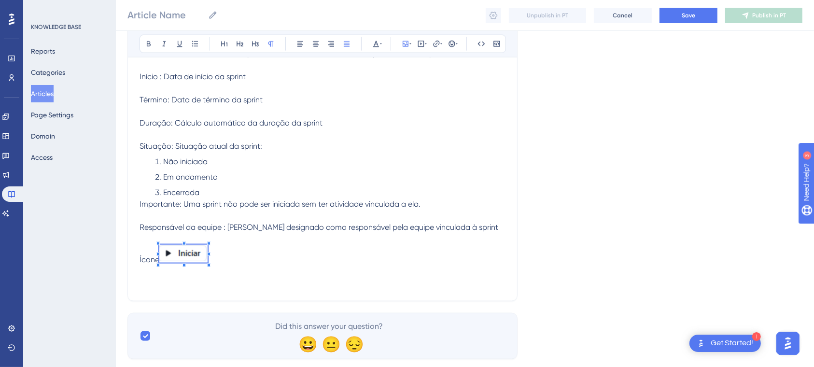
click at [233, 256] on p "Ícone" at bounding box center [323, 255] width 366 height 21
click at [479, 224] on p "Responsável da equipe : [PERSON_NAME] designado como responsável pela equipe vi…" at bounding box center [323, 228] width 366 height 12
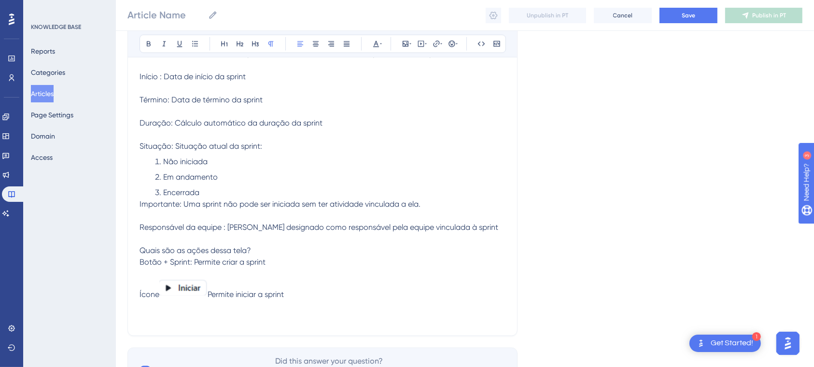
click at [162, 270] on p at bounding box center [323, 274] width 366 height 12
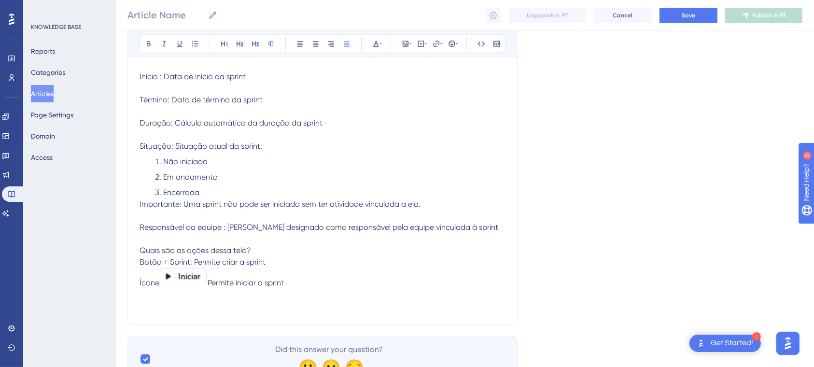
click at [311, 284] on p "Ícone Permite iniciar a sprint" at bounding box center [323, 278] width 366 height 21
click at [401, 45] on button at bounding box center [406, 44] width 14 height 14
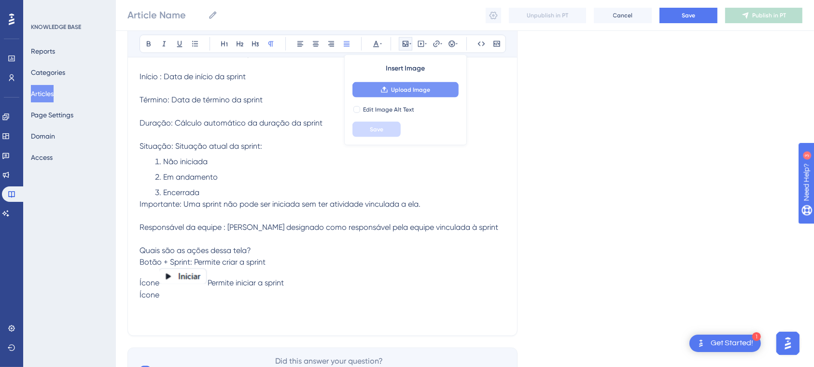
click at [388, 92] on icon at bounding box center [385, 90] width 8 height 8
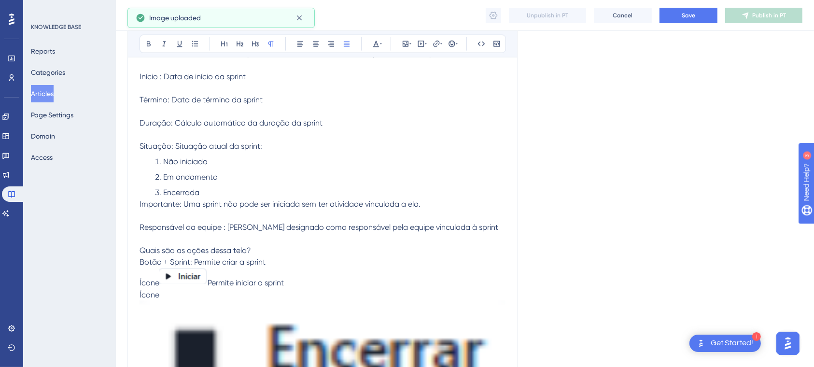
click at [378, 333] on img at bounding box center [323, 350] width 366 height 98
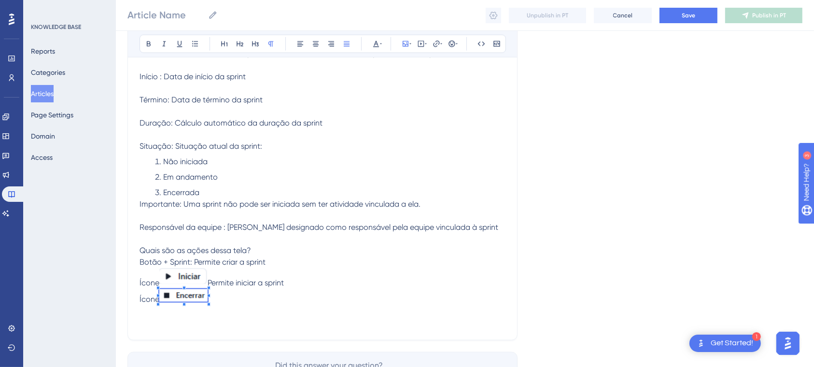
click at [180, 298] on span at bounding box center [183, 297] width 48 height 16
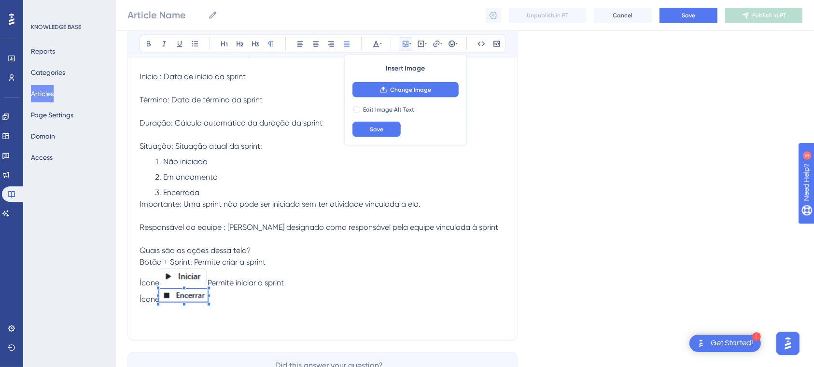
click at [199, 289] on span at bounding box center [183, 297] width 48 height 16
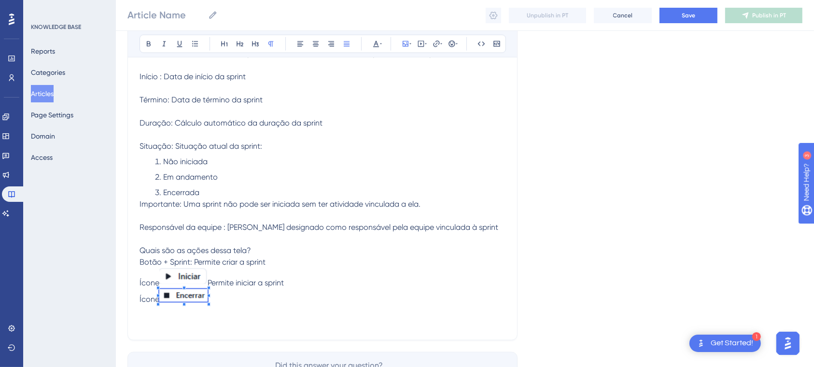
click at [233, 296] on p "Ícone" at bounding box center [323, 297] width 366 height 16
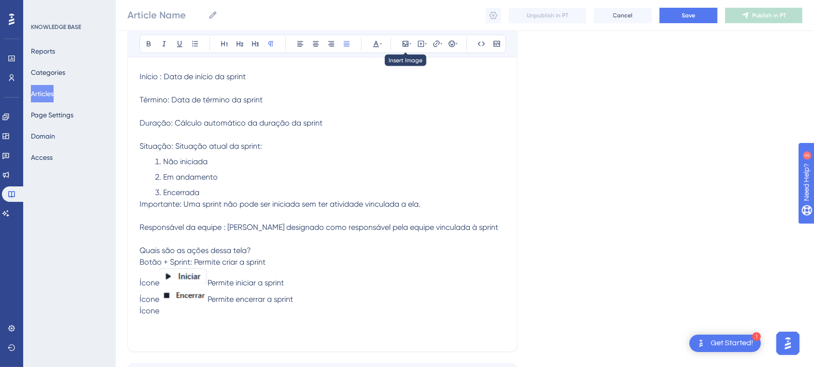
click at [403, 36] on div "Bold Italic Underline Bullet Point Heading 1 Heading 2 Heading 3 Normal Align L…" at bounding box center [323, 44] width 367 height 18
click at [403, 44] on icon at bounding box center [406, 44] width 8 height 8
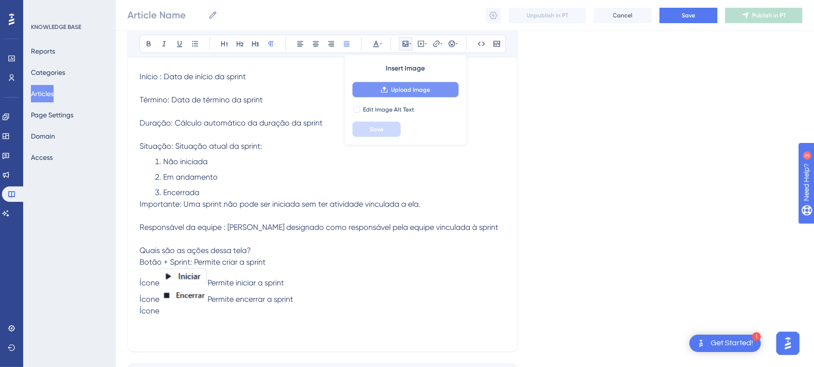
click at [406, 85] on button "Upload Image" at bounding box center [406, 89] width 106 height 15
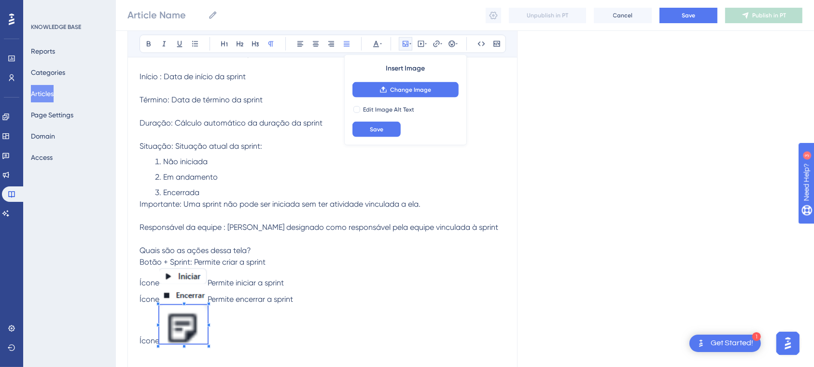
click at [185, 314] on span at bounding box center [183, 326] width 48 height 42
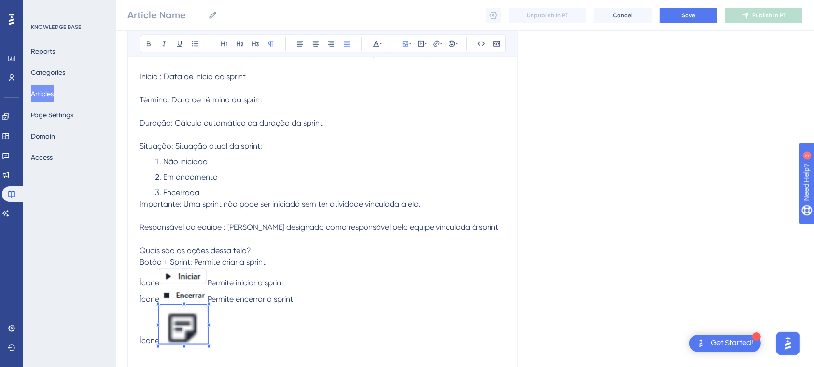
click at [188, 326] on span at bounding box center [183, 326] width 48 height 42
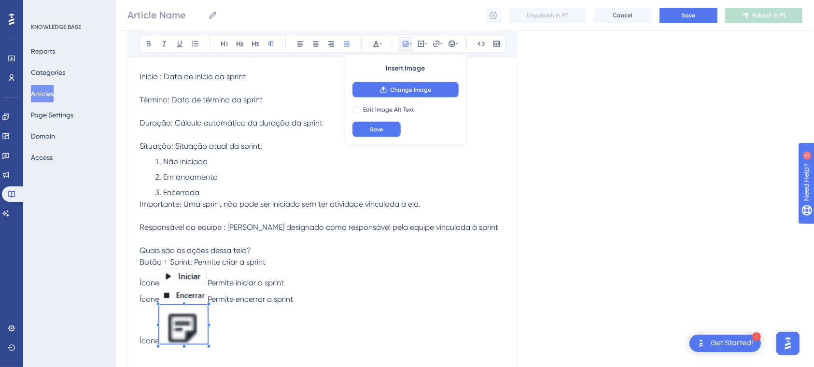
click at [195, 326] on img at bounding box center [183, 324] width 48 height 38
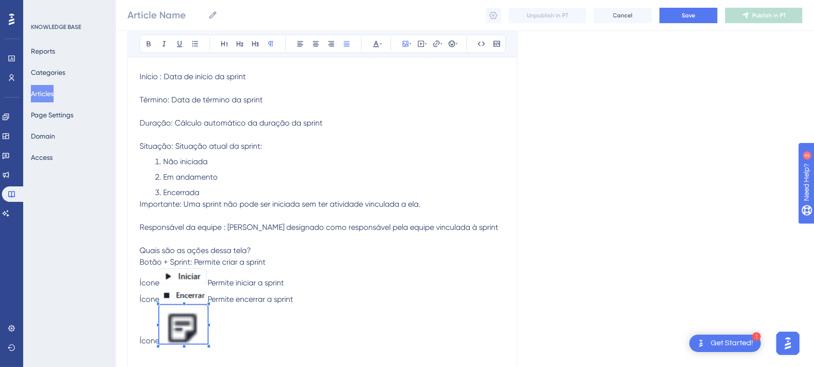
click at [295, 329] on p "Ícone" at bounding box center [323, 326] width 366 height 42
click at [180, 313] on p "Ícone" at bounding box center [323, 311] width 366 height 12
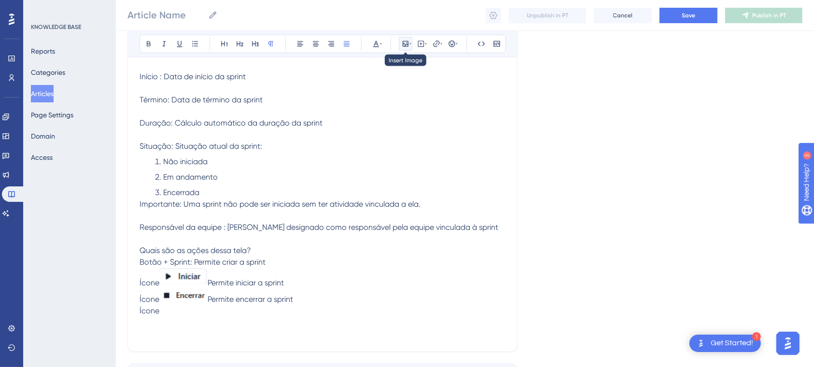
click at [406, 41] on icon at bounding box center [406, 44] width 6 height 6
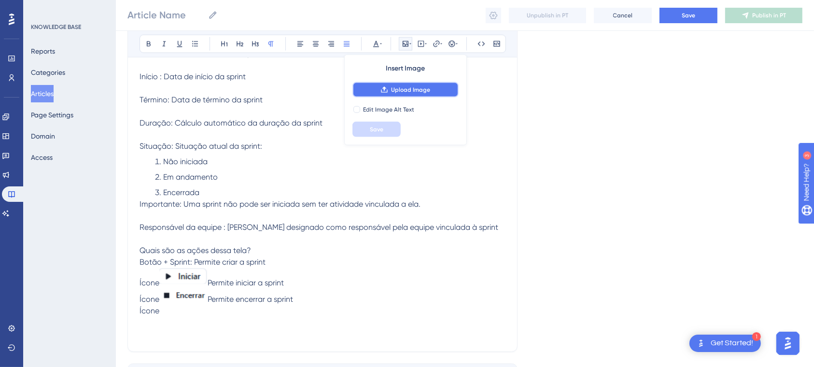
click at [421, 86] on span "Upload Image" at bounding box center [410, 90] width 39 height 8
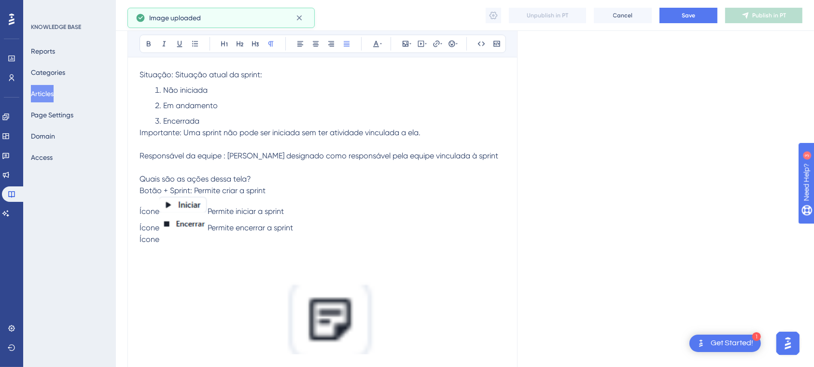
click at [347, 290] on img at bounding box center [323, 299] width 366 height 109
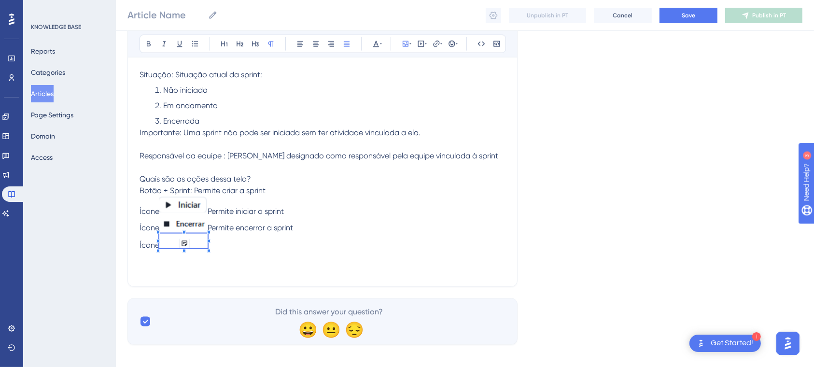
click at [176, 248] on span at bounding box center [183, 243] width 48 height 18
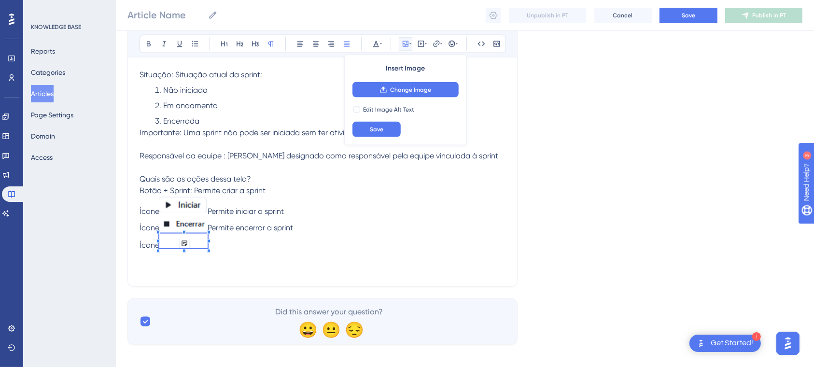
click at [265, 245] on p "Ícone" at bounding box center [323, 243] width 366 height 18
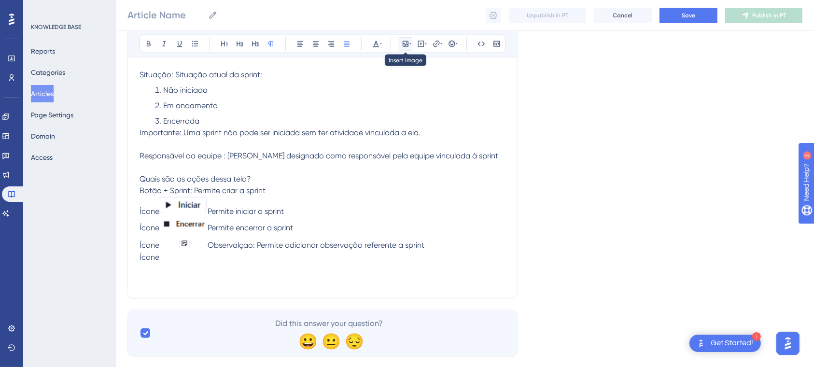
click at [412, 41] on button at bounding box center [406, 44] width 14 height 14
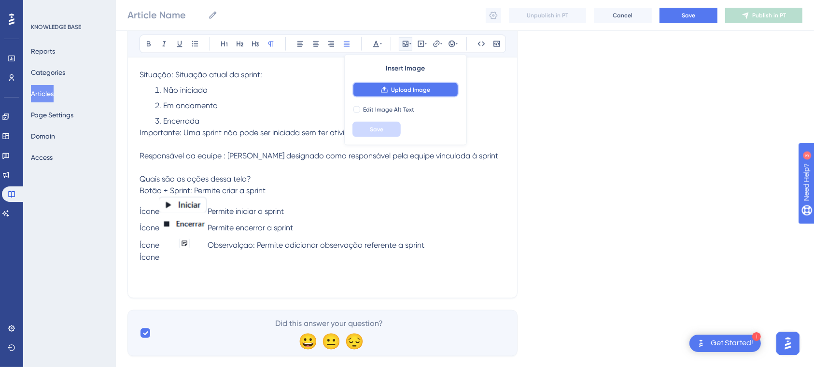
click at [419, 91] on span "Upload Image" at bounding box center [410, 90] width 39 height 8
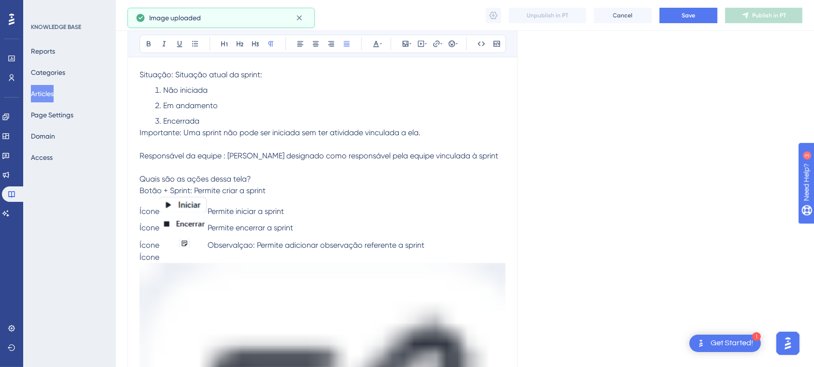
drag, startPoint x: 491, startPoint y: 261, endPoint x: 448, endPoint y: 314, distance: 68.3
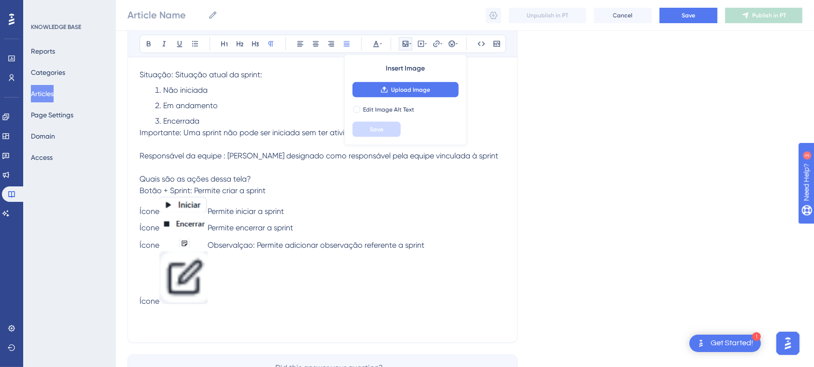
click at [159, 301] on span "Ícone" at bounding box center [150, 301] width 20 height 9
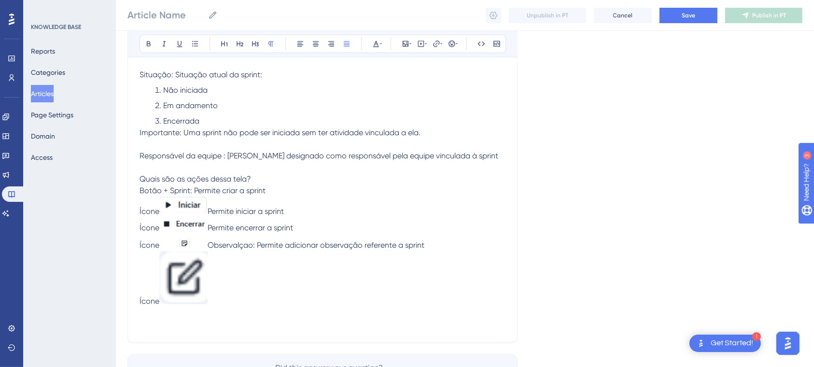
click at [203, 273] on img at bounding box center [183, 278] width 48 height 53
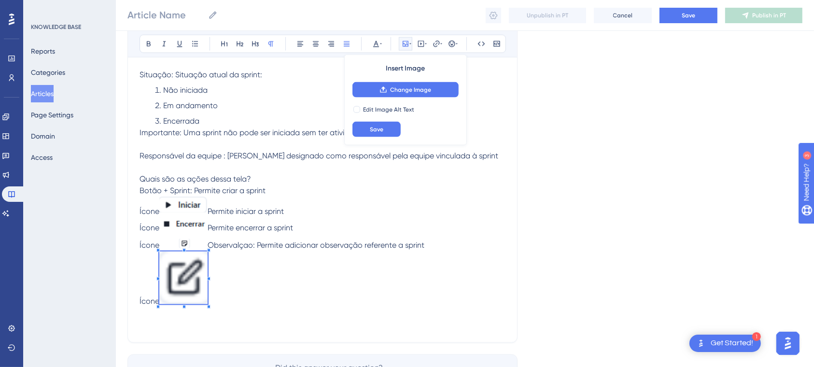
click at [179, 257] on span at bounding box center [183, 280] width 48 height 56
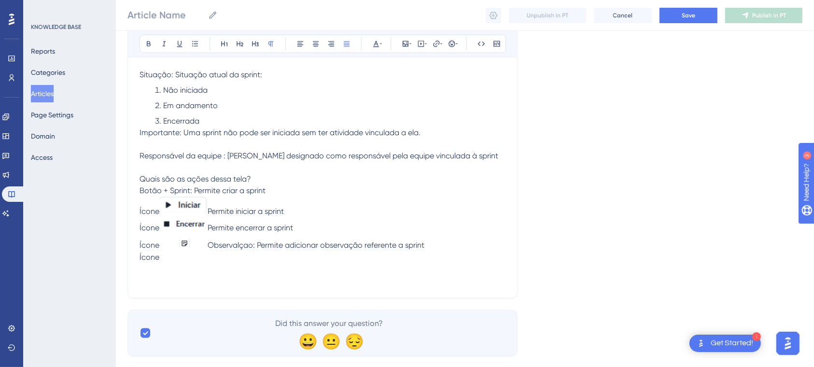
click at [175, 240] on img at bounding box center [183, 241] width 48 height 14
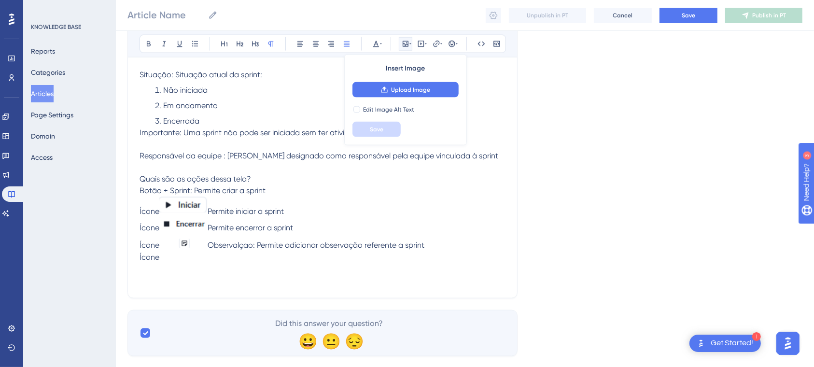
drag, startPoint x: 210, startPoint y: 240, endPoint x: 189, endPoint y: 238, distance: 20.9
click at [189, 238] on p "Ícone Observalçao: Permite adicionar observação referente a sprint" at bounding box center [323, 243] width 366 height 18
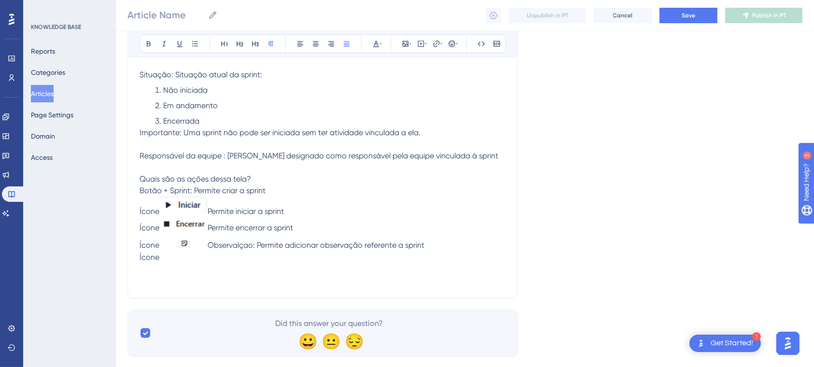
click at [205, 239] on img at bounding box center [183, 241] width 48 height 14
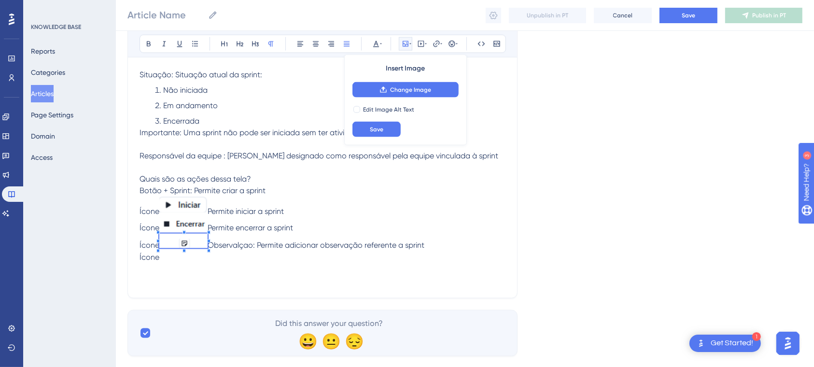
click at [282, 263] on p at bounding box center [323, 269] width 366 height 12
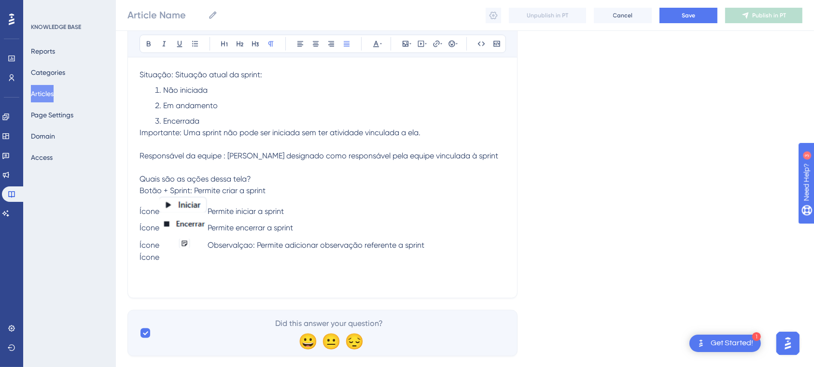
click at [244, 241] on span "Observalçao: Permite adicionar observação referente a sprint" at bounding box center [316, 245] width 217 height 9
click at [256, 248] on p "Ícone Observaçãao: Permite adicionar observação referente a sprint" at bounding box center [323, 243] width 366 height 18
click at [226, 258] on p "Ícone" at bounding box center [323, 258] width 366 height 12
click at [215, 256] on p "Ícone" at bounding box center [323, 258] width 366 height 12
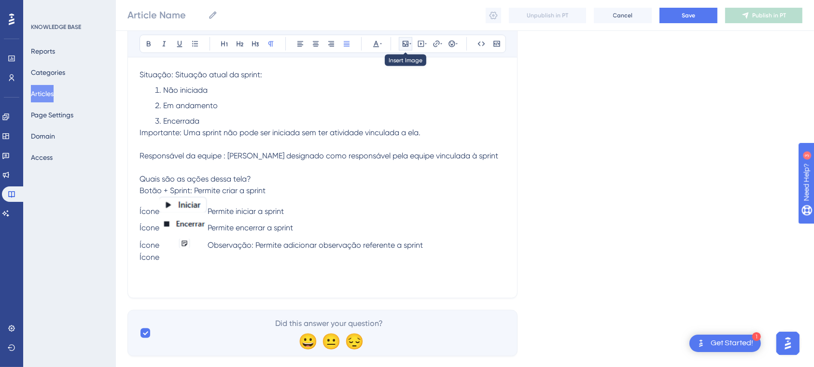
click at [402, 47] on icon at bounding box center [406, 44] width 8 height 8
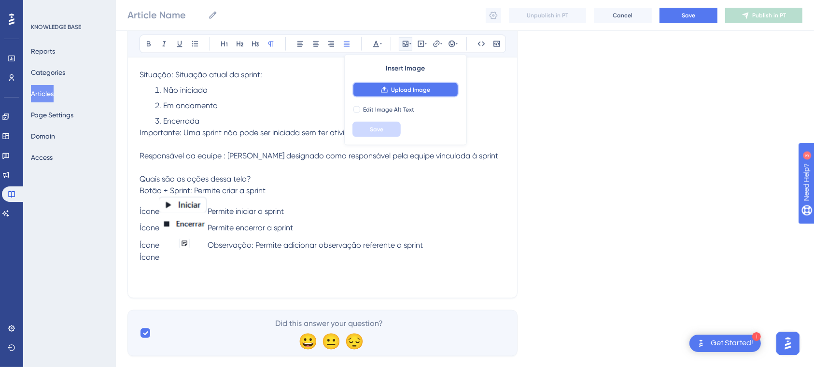
click at [416, 86] on span "Upload Image" at bounding box center [410, 90] width 39 height 8
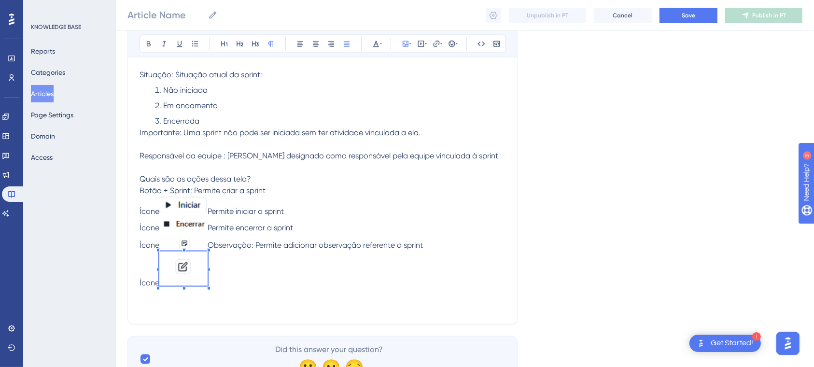
click at [158, 256] on p "Ícone" at bounding box center [323, 271] width 366 height 38
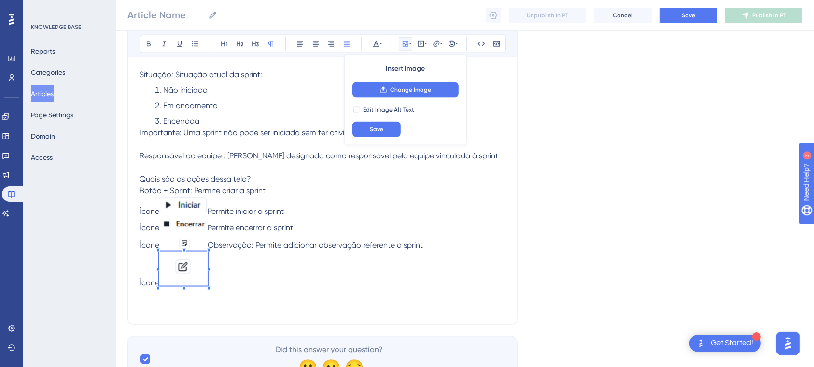
click at [182, 258] on span at bounding box center [183, 271] width 48 height 38
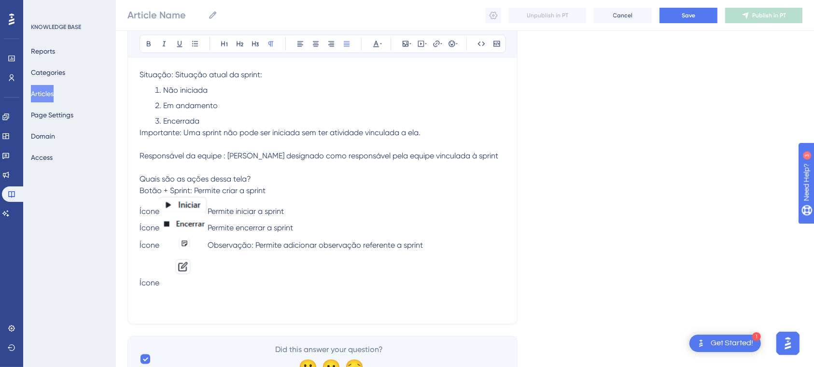
click at [234, 276] on p "Ícone" at bounding box center [323, 271] width 366 height 38
click at [185, 262] on img at bounding box center [183, 269] width 48 height 34
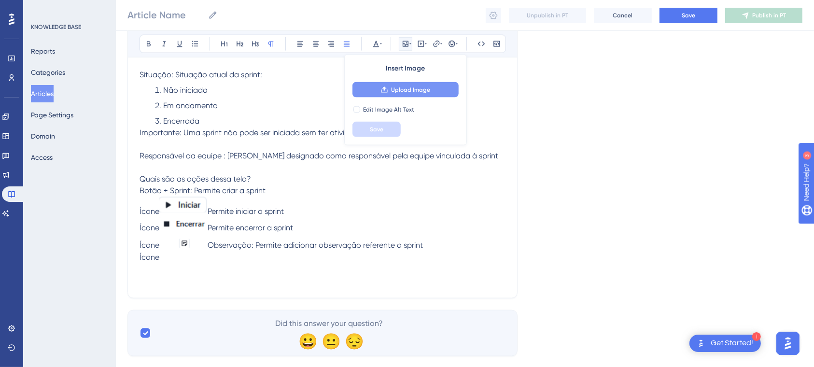
click at [407, 91] on span "Upload Image" at bounding box center [410, 90] width 39 height 8
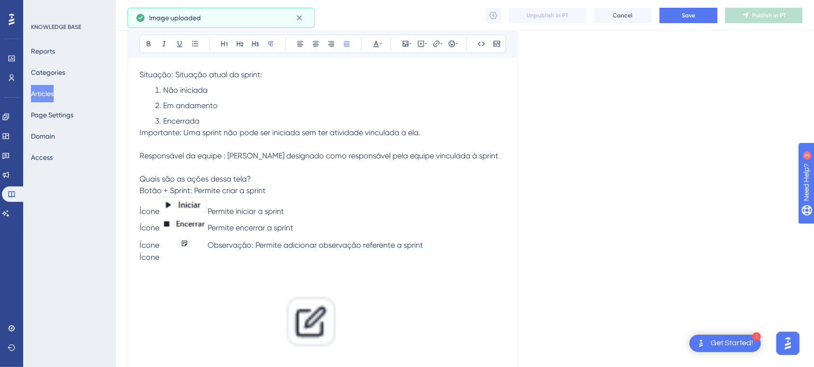
click at [404, 274] on img at bounding box center [323, 315] width 366 height 105
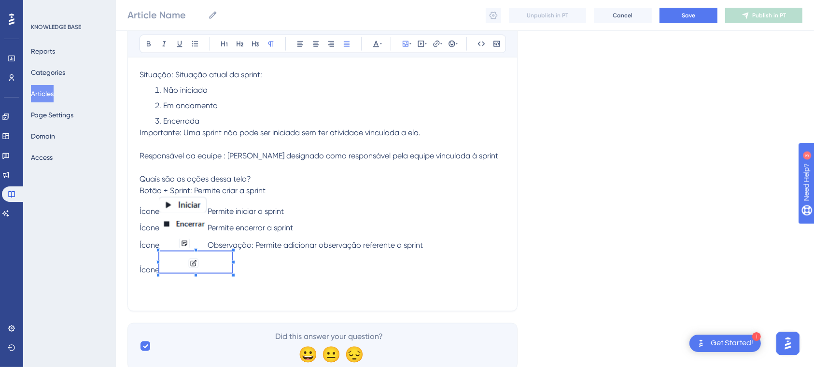
click at [212, 267] on span at bounding box center [195, 264] width 73 height 25
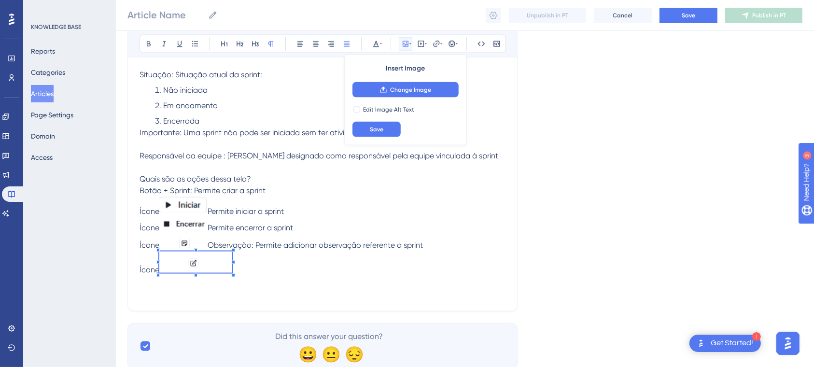
click at [289, 264] on p "Ícone" at bounding box center [323, 264] width 366 height 25
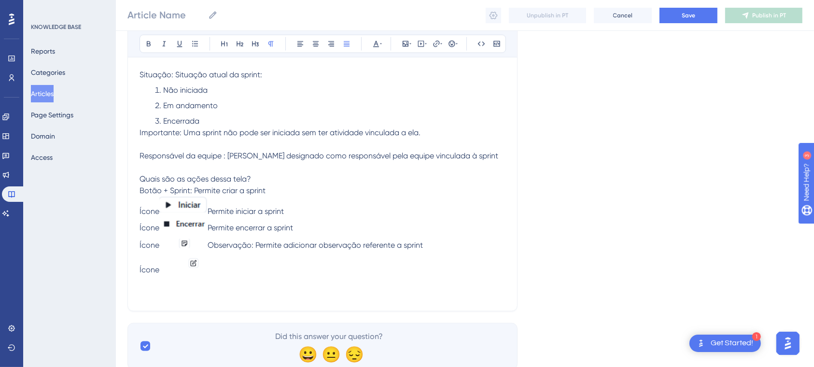
click at [197, 265] on img at bounding box center [195, 262] width 73 height 21
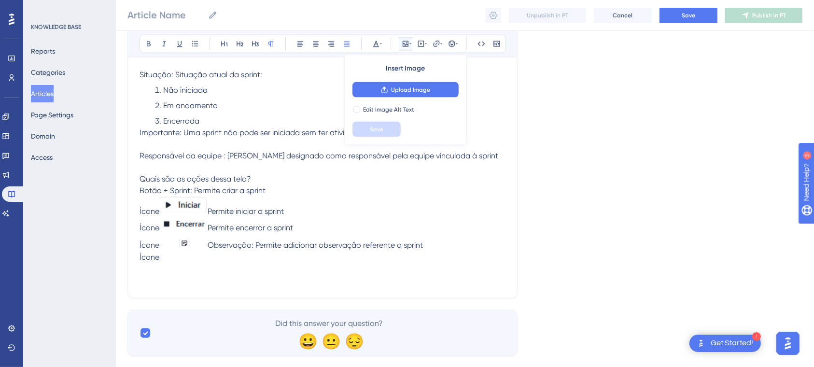
click at [190, 245] on div at bounding box center [183, 243] width 48 height 18
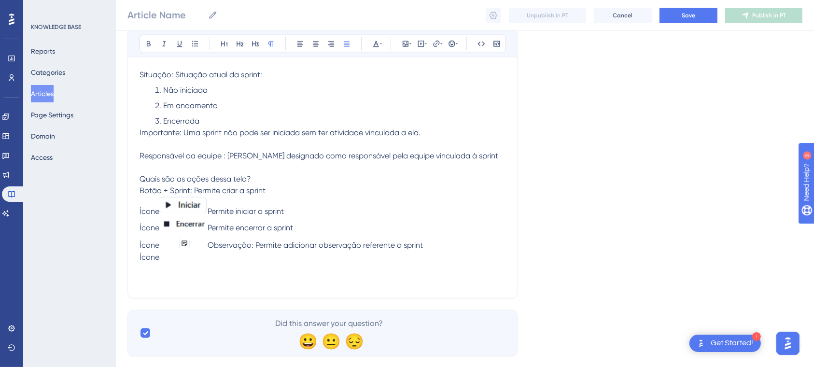
click at [185, 241] on img at bounding box center [183, 241] width 48 height 14
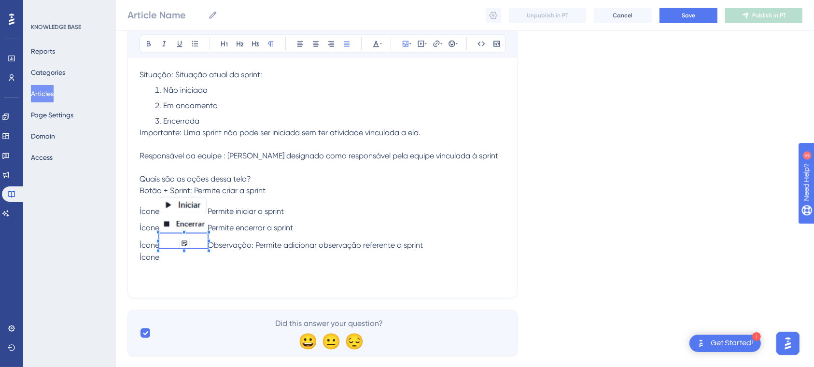
click at [251, 246] on span "Observação: Permite adicionar observação referente a sprint" at bounding box center [315, 245] width 215 height 9
click at [183, 239] on img at bounding box center [183, 241] width 48 height 14
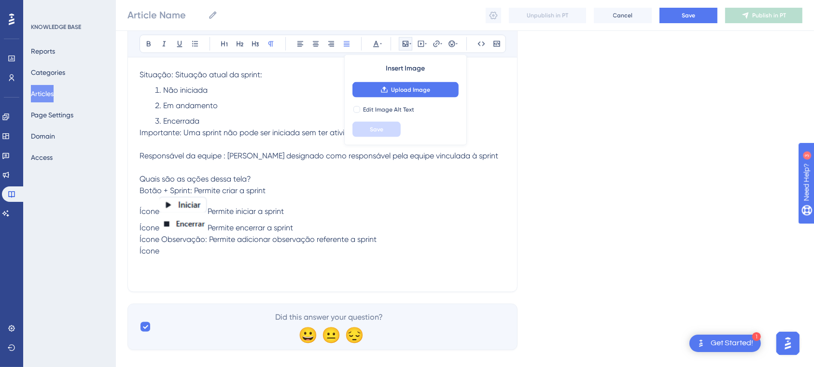
click at [406, 79] on div "Insert Image Upload Image Edit Image Alt Text Save" at bounding box center [405, 100] width 123 height 91
click at [406, 86] on span "Upload Image" at bounding box center [410, 90] width 39 height 8
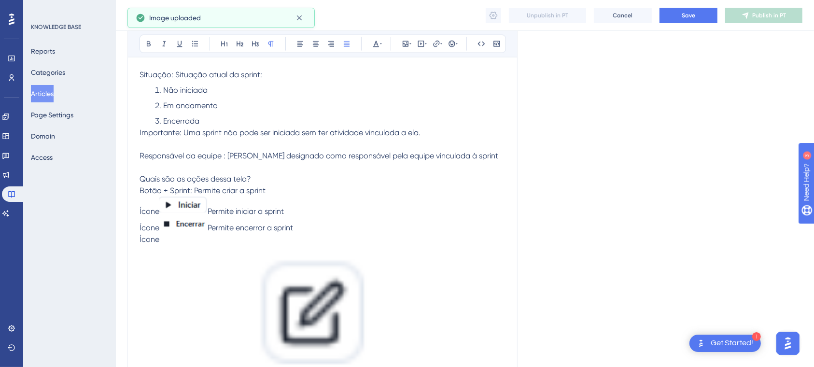
click at [338, 313] on img at bounding box center [323, 310] width 366 height 131
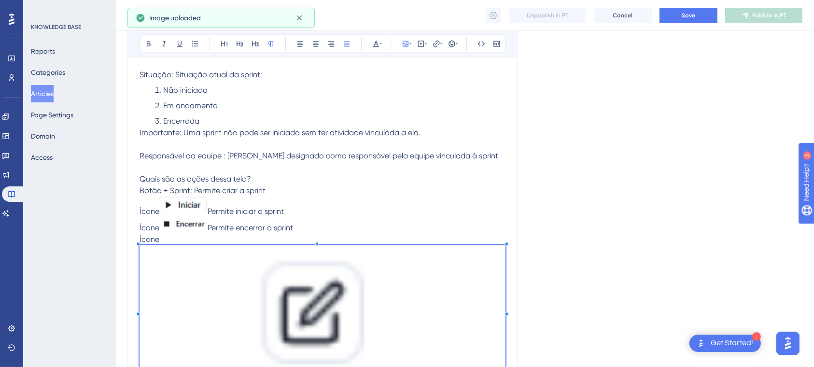
click at [443, 249] on span at bounding box center [323, 312] width 366 height 135
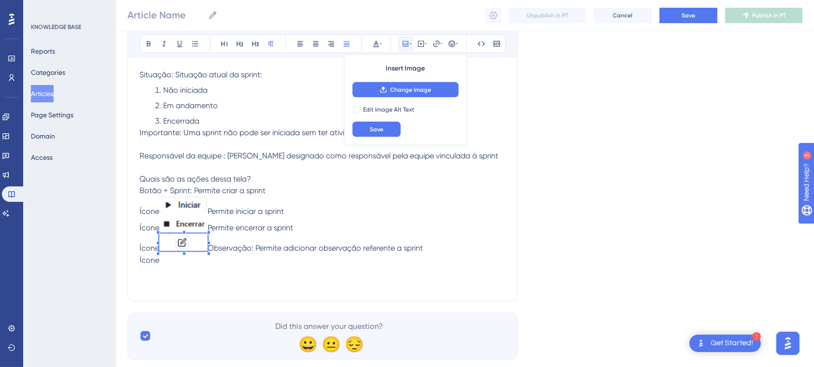
click at [200, 234] on span at bounding box center [183, 244] width 48 height 21
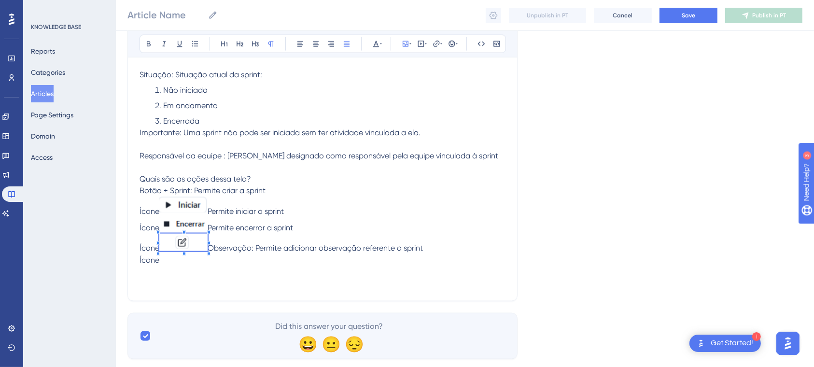
click at [269, 273] on p at bounding box center [323, 272] width 366 height 12
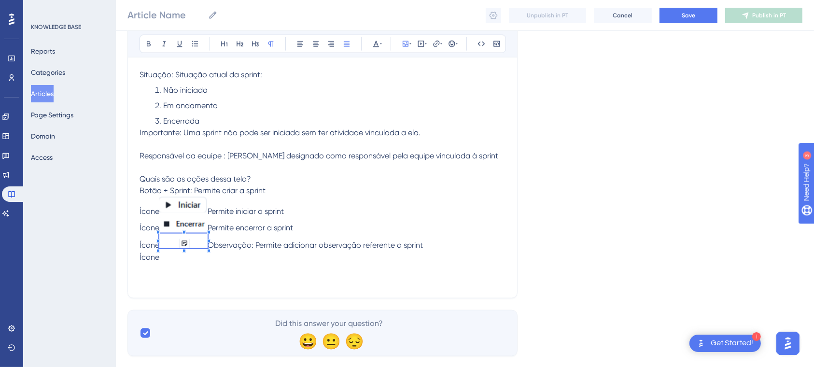
click at [213, 252] on p "Ícone" at bounding box center [323, 258] width 366 height 12
click at [408, 38] on button at bounding box center [406, 44] width 14 height 14
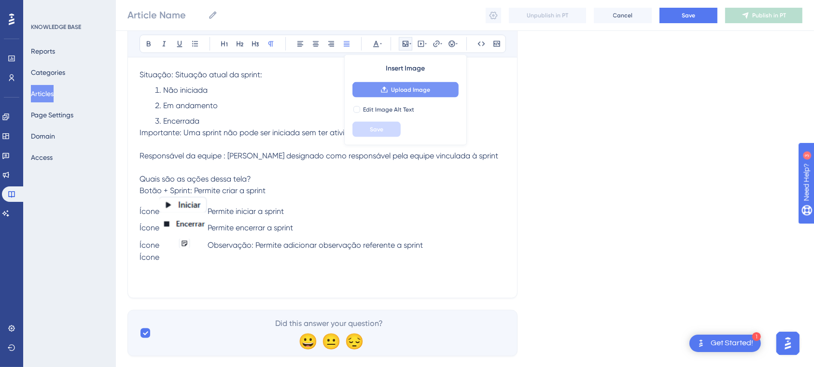
click at [425, 88] on span "Upload Image" at bounding box center [410, 90] width 39 height 8
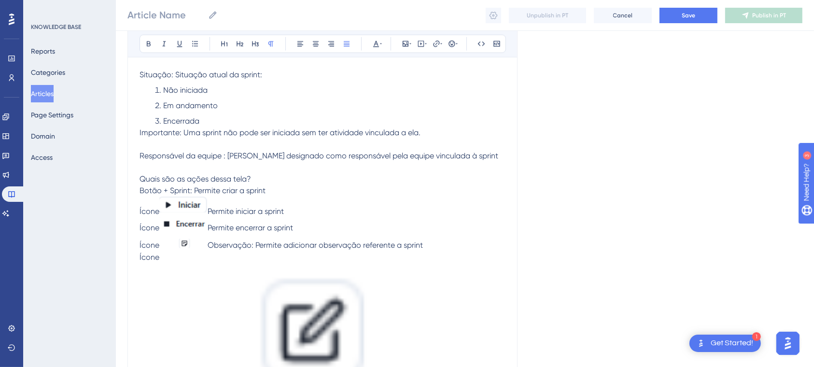
click at [332, 295] on img at bounding box center [323, 328] width 366 height 131
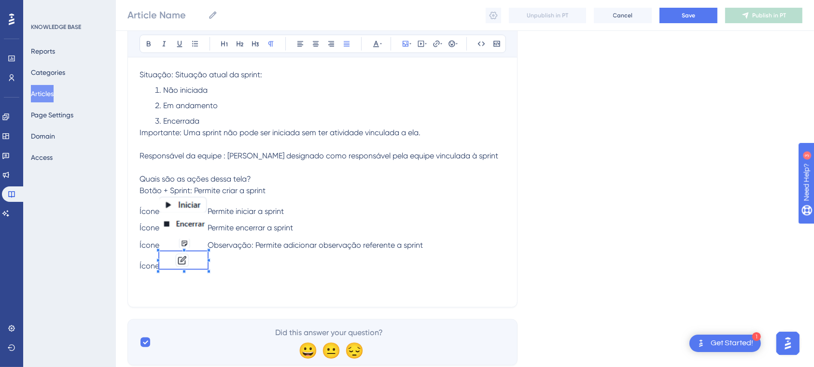
click at [180, 267] on span at bounding box center [183, 262] width 48 height 21
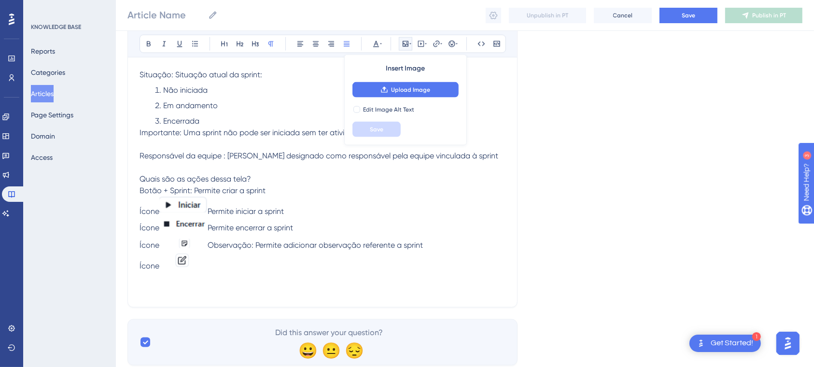
click at [252, 267] on p "Ícone" at bounding box center [323, 262] width 366 height 21
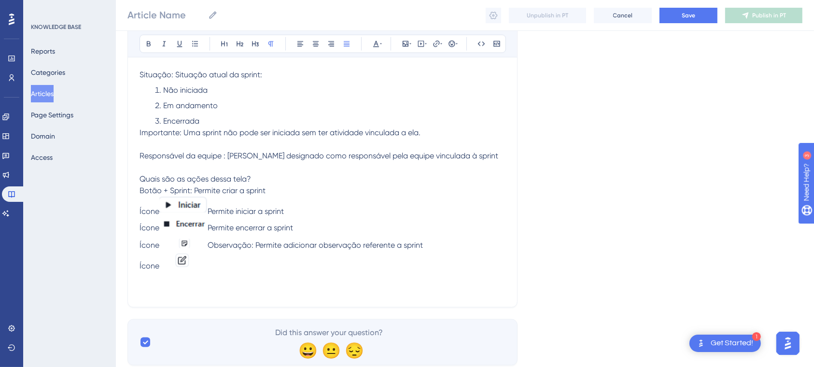
click at [287, 177] on p "Quais são as ações dessa tela?" at bounding box center [323, 179] width 366 height 12
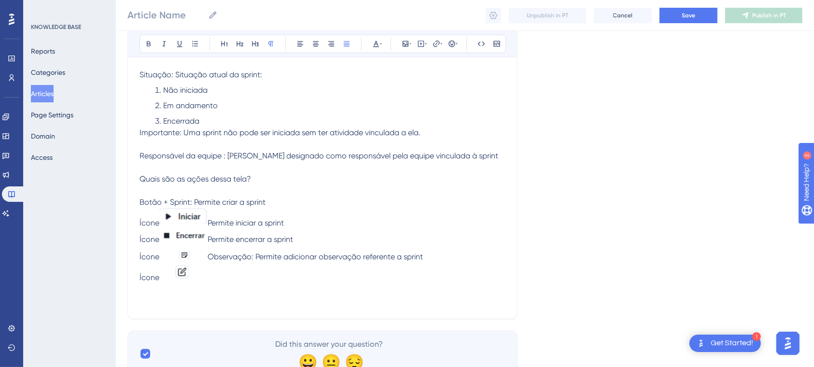
click at [229, 270] on p "Ícone" at bounding box center [323, 273] width 366 height 21
drag, startPoint x: 242, startPoint y: 280, endPoint x: 236, endPoint y: 269, distance: 12.5
click at [236, 269] on p "Ícone" at bounding box center [323, 273] width 366 height 21
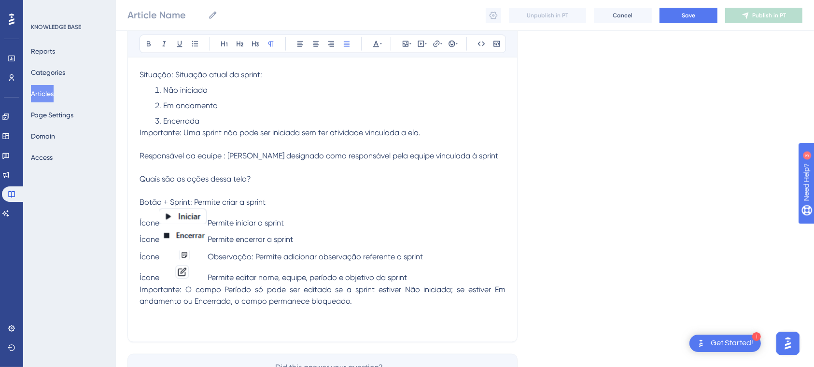
click at [208, 273] on img at bounding box center [183, 271] width 48 height 17
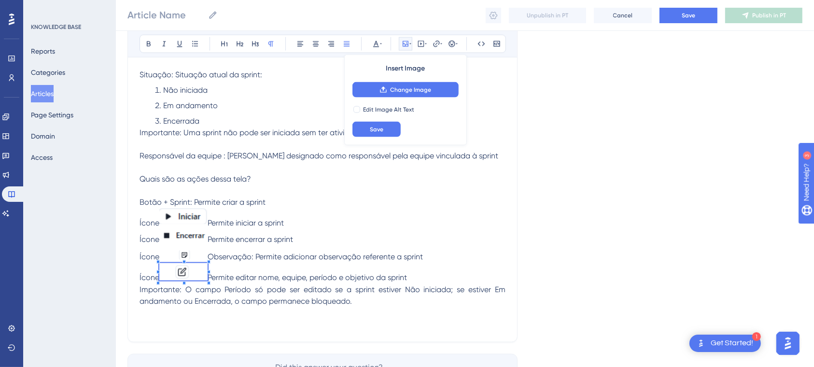
click at [208, 273] on img at bounding box center [183, 271] width 48 height 17
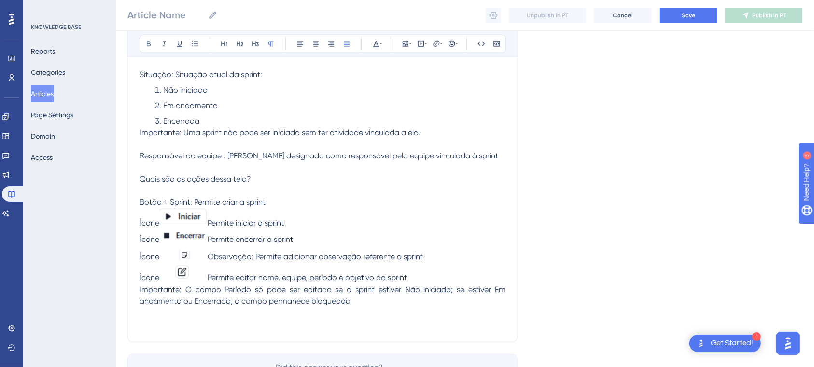
click at [347, 298] on span "Permite editar nome, equipe, período e objetivo da sprint Importante: O campo P…" at bounding box center [324, 289] width 368 height 32
drag, startPoint x: 181, startPoint y: 286, endPoint x: 134, endPoint y: 285, distance: 46.4
click at [147, 37] on button at bounding box center [149, 44] width 14 height 14
click at [411, 299] on p "Ícone Permite editar nome, equipe, período e objetivo da sprint Importante: O c…" at bounding box center [323, 285] width 366 height 44
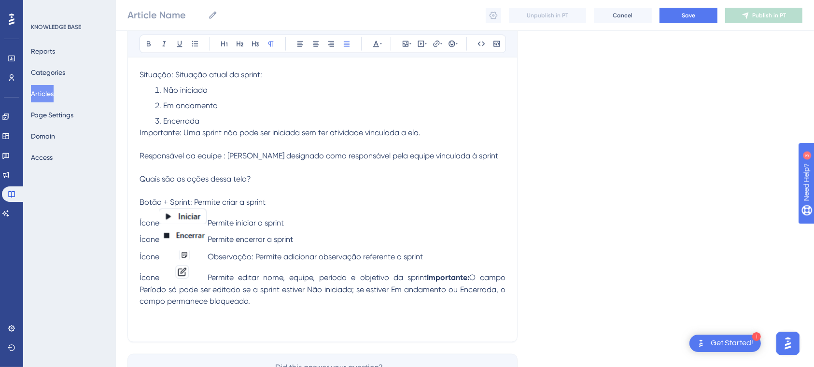
drag, startPoint x: 457, startPoint y: 285, endPoint x: 470, endPoint y: 299, distance: 19.5
click at [470, 299] on p "Ícone Permite editar nome, equipe, período e objetivo da sprint Importante: O c…" at bounding box center [323, 285] width 366 height 44
click at [437, 287] on p "Ícone Permite editar nome, equipe, período e objetivo da sprint Importante: O c…" at bounding box center [323, 279] width 366 height 32
click at [427, 283] on strong "Importante:" at bounding box center [448, 277] width 43 height 9
click at [454, 284] on p "Importante: O campo Período só pode ser editado se a sprint estiver Não iniciad…" at bounding box center [323, 290] width 366 height 12
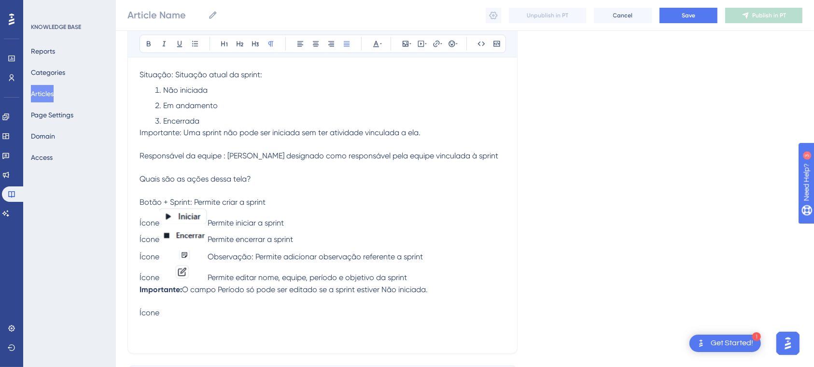
click at [267, 315] on p "Ícone" at bounding box center [323, 313] width 366 height 12
click at [190, 307] on p "Ícone" at bounding box center [323, 313] width 366 height 12
click at [406, 44] on icon at bounding box center [406, 44] width 8 height 8
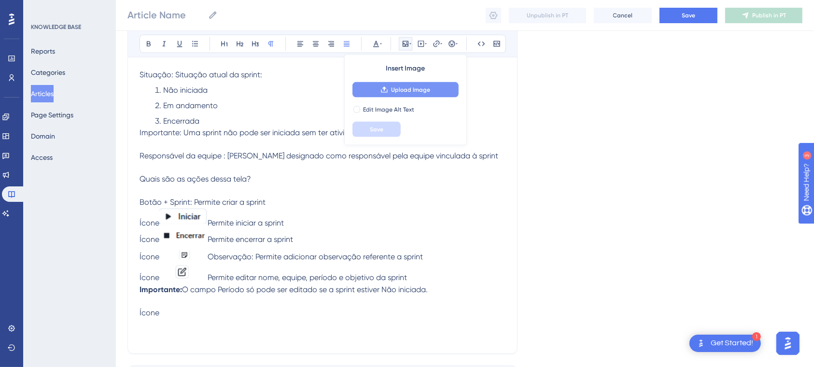
click at [415, 91] on span "Upload Image" at bounding box center [410, 90] width 39 height 8
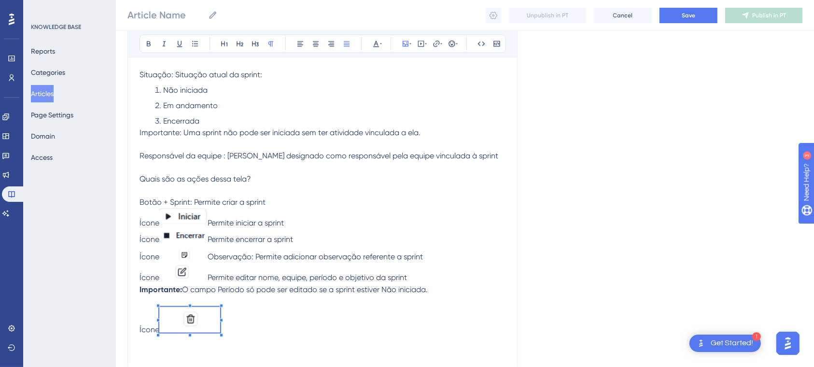
click at [200, 307] on span at bounding box center [189, 321] width 61 height 29
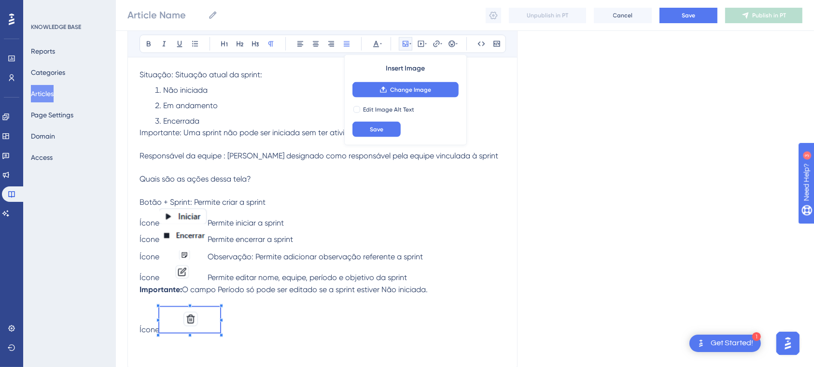
click at [243, 320] on p "Ícone" at bounding box center [323, 321] width 366 height 29
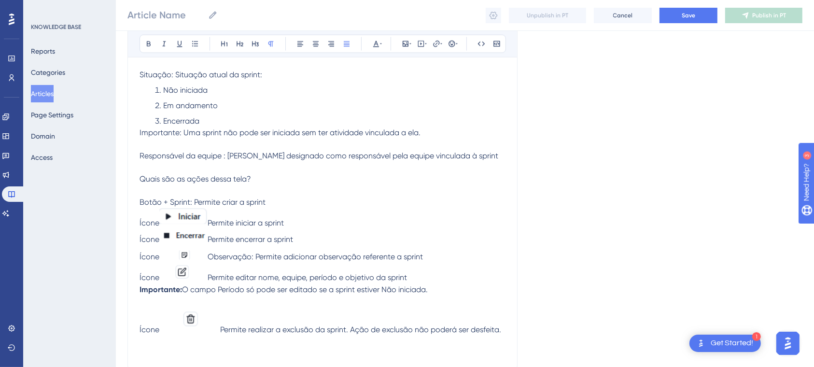
scroll to position [1492, 0]
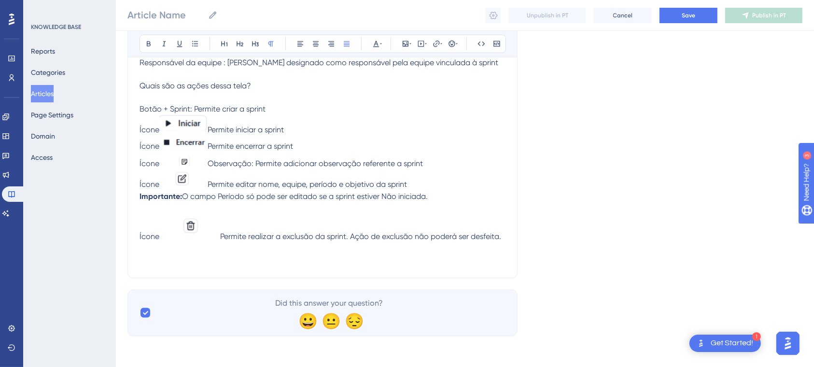
click at [178, 202] on p at bounding box center [323, 208] width 366 height 12
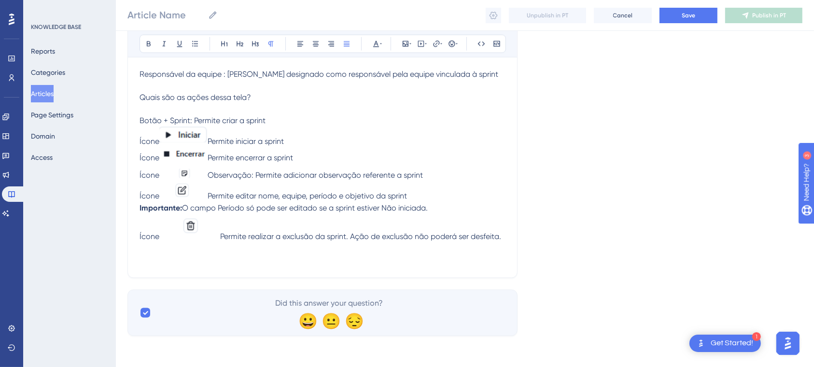
scroll to position [1480, 0]
click at [189, 216] on img at bounding box center [189, 227] width 61 height 26
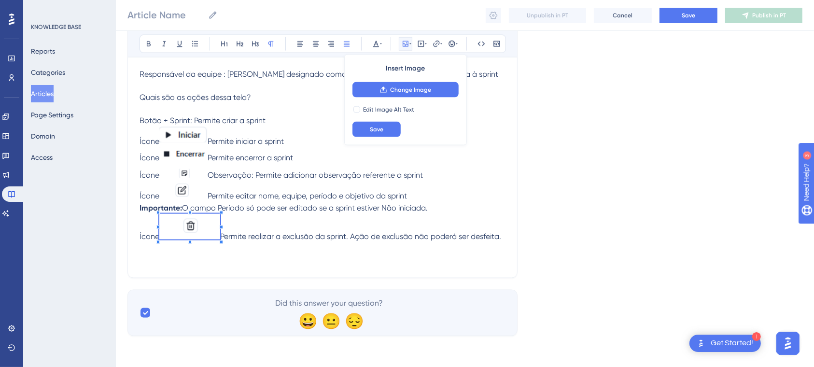
click at [262, 249] on p at bounding box center [323, 249] width 366 height 12
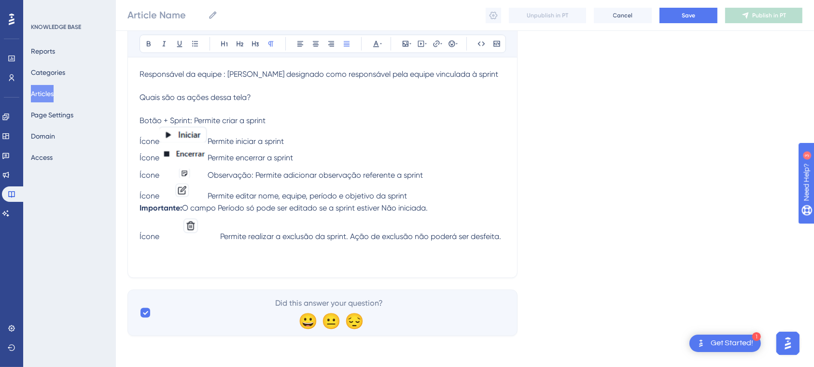
click at [197, 234] on p "Ícone Permite realizar a exclusão da sprint. Ação de exclusão não poderá ser de…" at bounding box center [323, 228] width 366 height 29
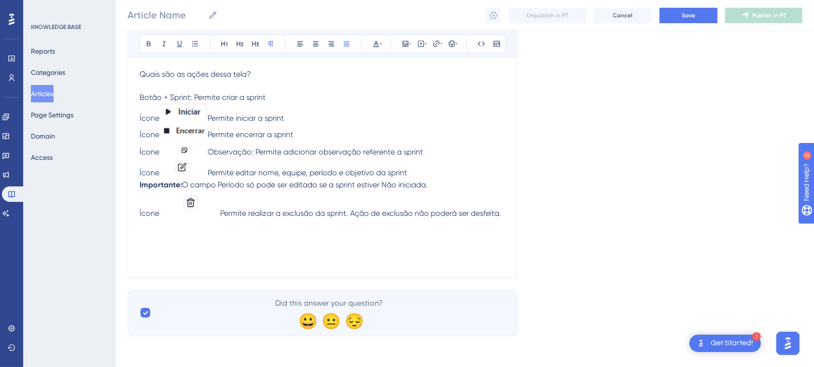
scroll to position [1499, 0]
click at [372, 209] on span "Permite realizar a exclusão da sprint. Ação de exclusão não poderá ser desfeita." at bounding box center [360, 213] width 281 height 9
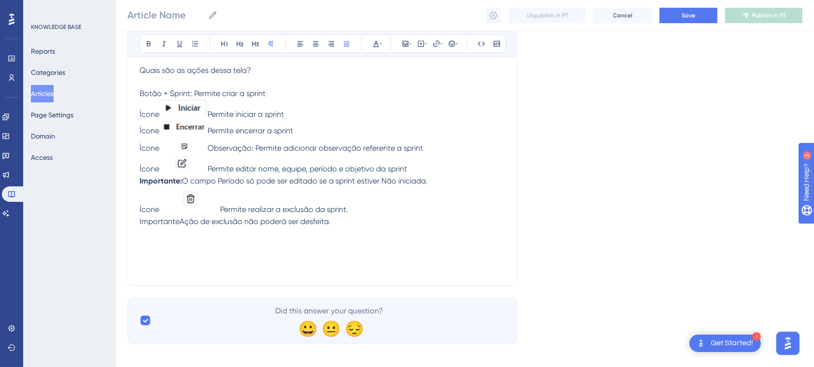
click at [193, 195] on img at bounding box center [189, 200] width 61 height 26
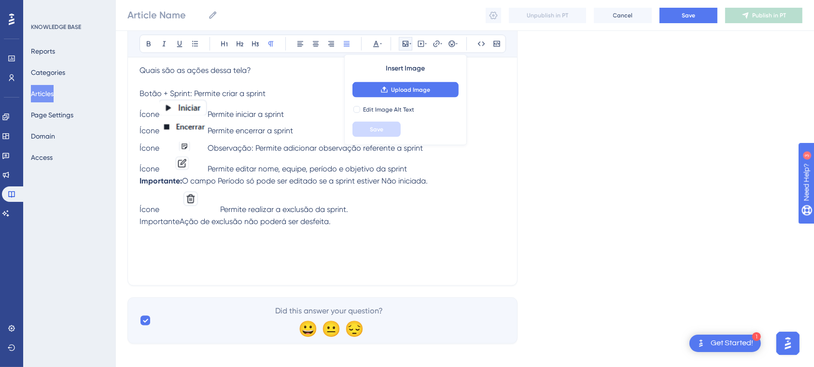
click at [222, 187] on p "Ícone Permite realizar a exclusão da sprint." at bounding box center [323, 201] width 366 height 29
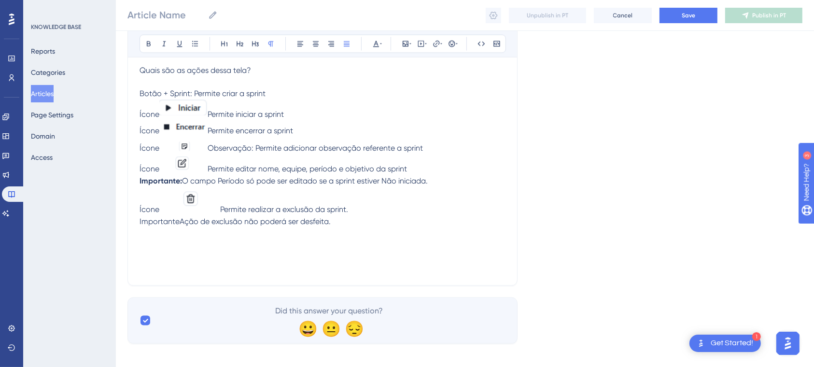
click at [209, 194] on img at bounding box center [189, 200] width 61 height 26
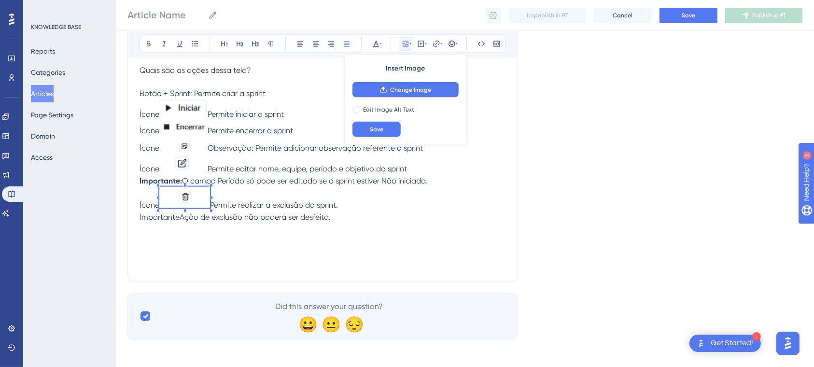
scroll to position [1498, 0]
click at [209, 185] on div at bounding box center [208, 186] width 3 height 3
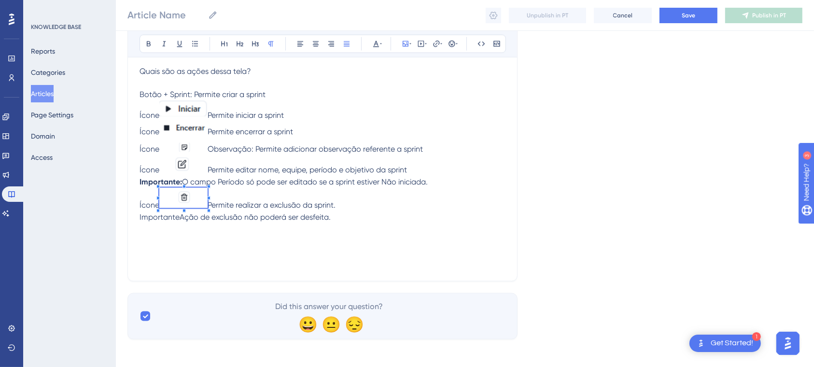
click at [248, 206] on span "Permite realizar a exclusão da sprint." at bounding box center [272, 205] width 128 height 9
click at [180, 214] on span "ImportanteAção de exclusão não poderá ser desfeita." at bounding box center [235, 217] width 191 height 9
drag, startPoint x: 180, startPoint y: 214, endPoint x: 128, endPoint y: 129, distance: 99.7
click at [151, 45] on icon at bounding box center [149, 44] width 8 height 8
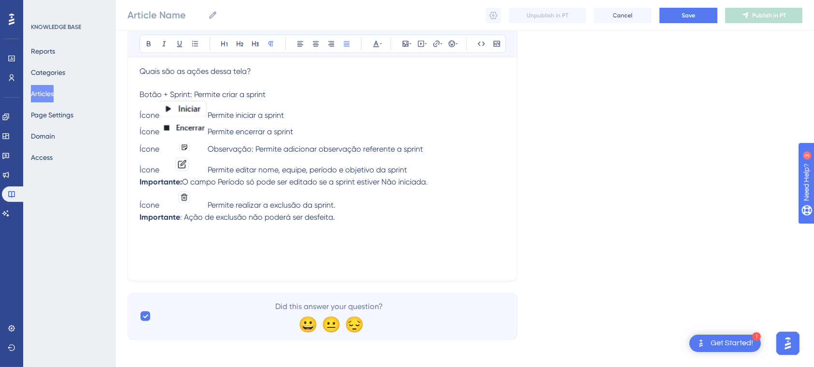
click at [290, 217] on span ": Ação de exclusão não poderá ser desfeita." at bounding box center [257, 217] width 155 height 9
click at [340, 217] on p "Importante : Ação de exclusão não poderá ser desfeita." at bounding box center [323, 218] width 366 height 12
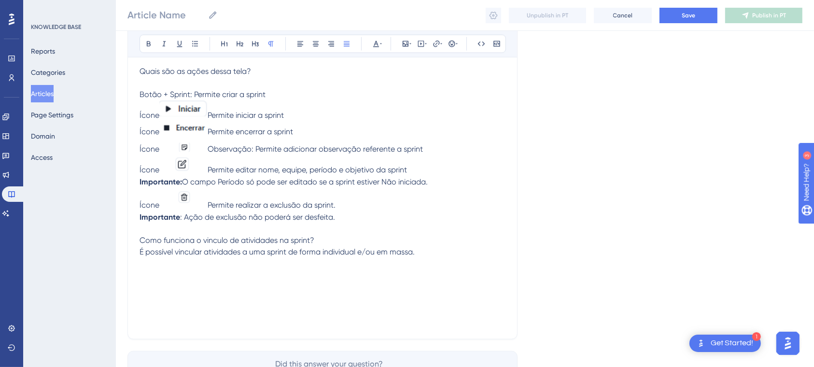
click at [415, 258] on p at bounding box center [323, 264] width 366 height 12
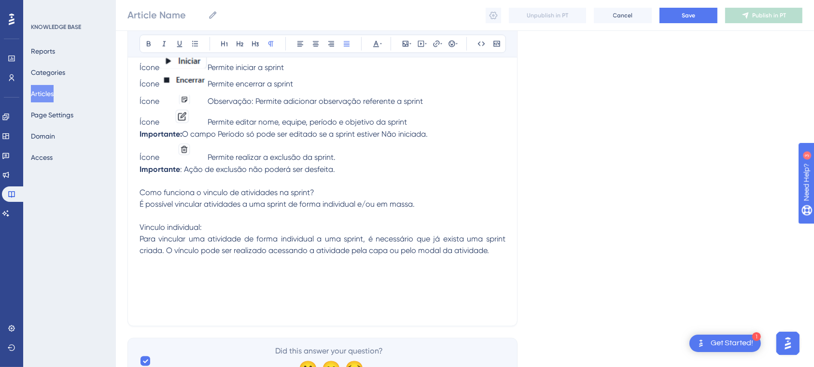
scroll to position [1557, 0]
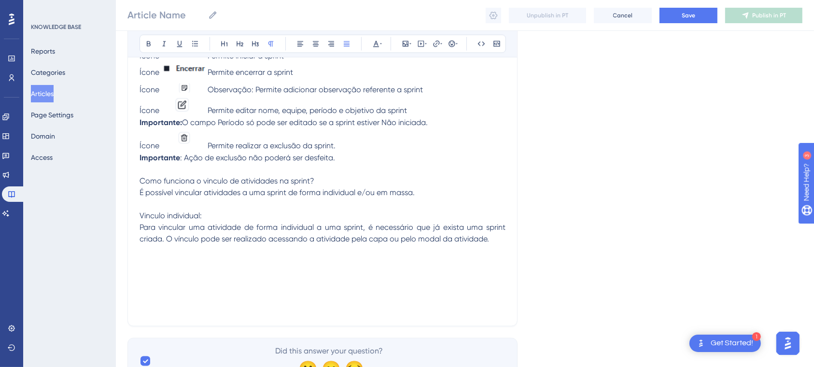
click at [287, 261] on p at bounding box center [323, 262] width 366 height 12
click at [409, 43] on icon at bounding box center [406, 44] width 8 height 8
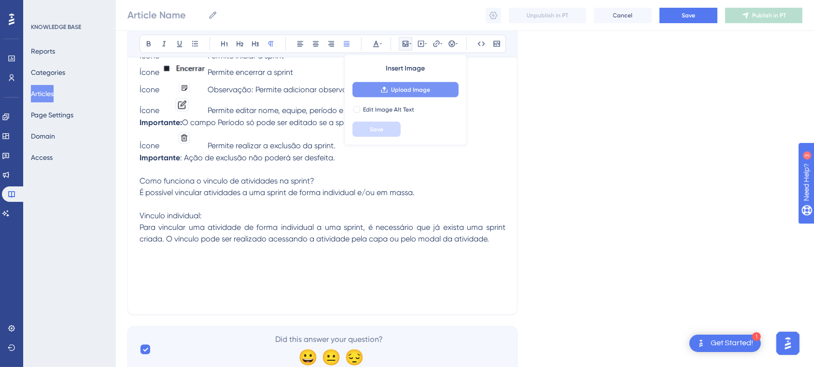
click at [424, 87] on span "Upload Image" at bounding box center [410, 90] width 39 height 8
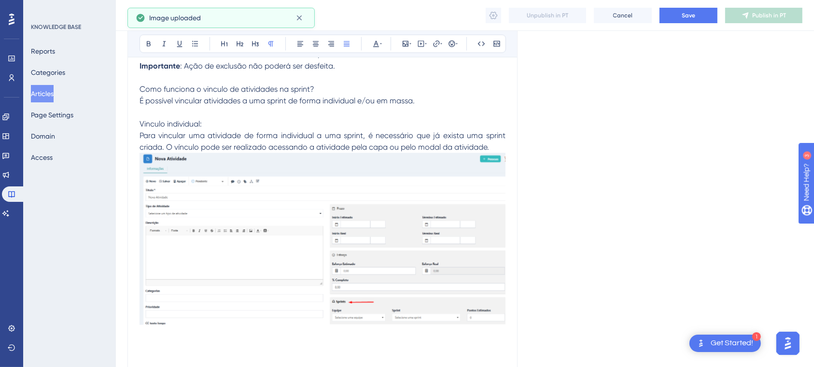
scroll to position [1665, 0]
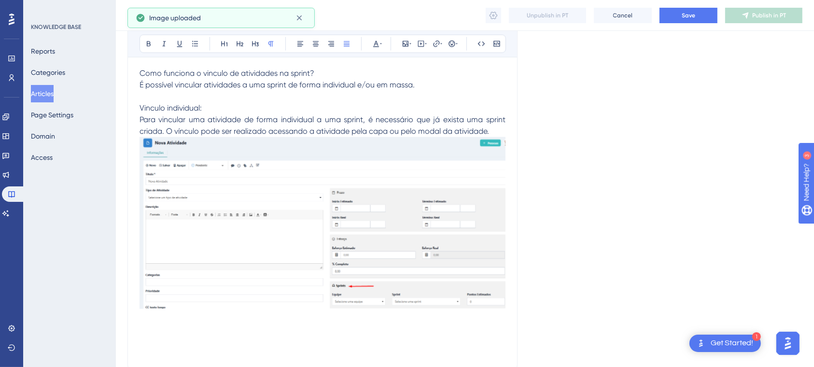
click at [455, 256] on img at bounding box center [323, 223] width 366 height 172
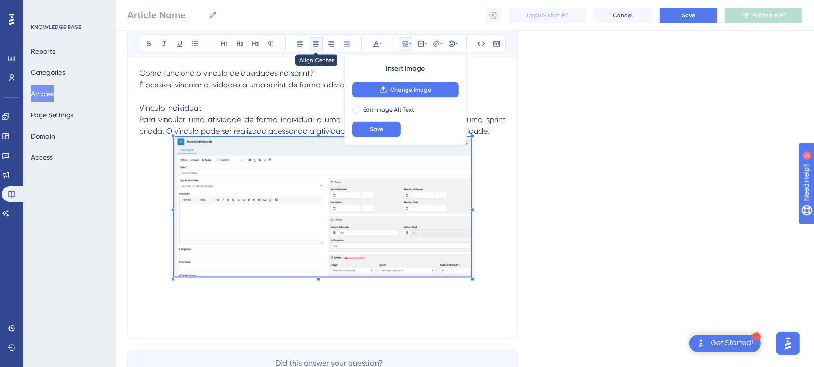
click at [317, 42] on icon at bounding box center [316, 44] width 6 height 5
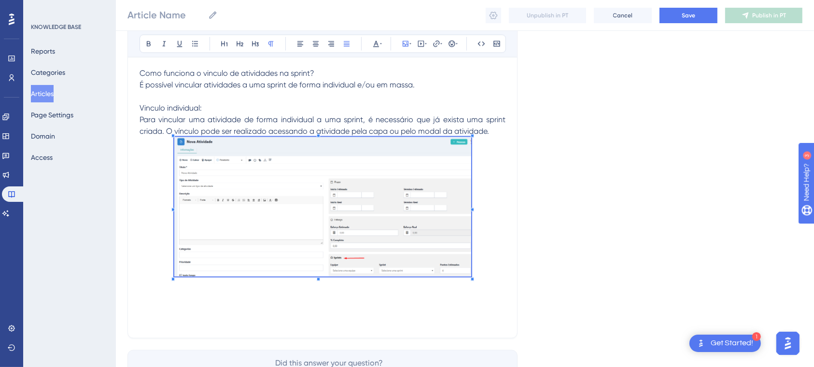
click at [485, 156] on p at bounding box center [323, 208] width 366 height 143
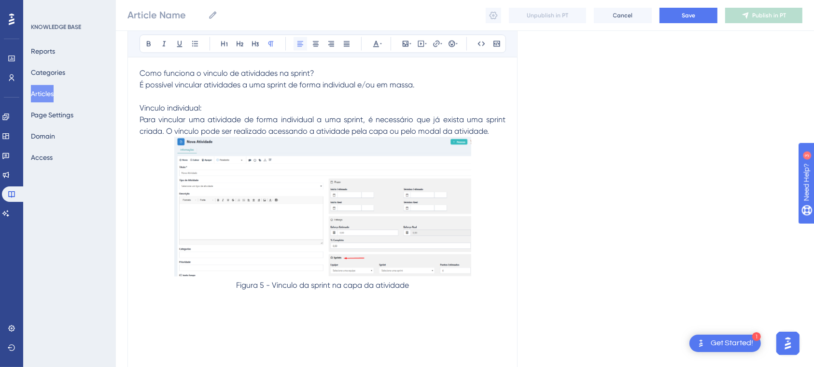
click at [297, 41] on icon at bounding box center [301, 44] width 8 height 8
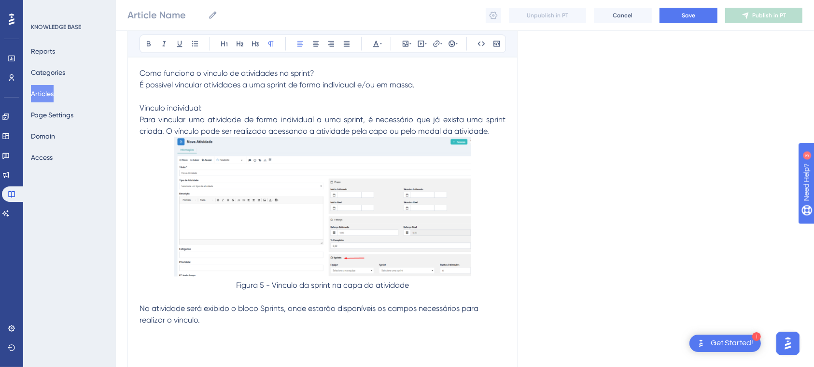
click at [324, 317] on p "Na atividade será exibido o bloco Sprints, onde estarão disponíveis os campos n…" at bounding box center [323, 314] width 366 height 23
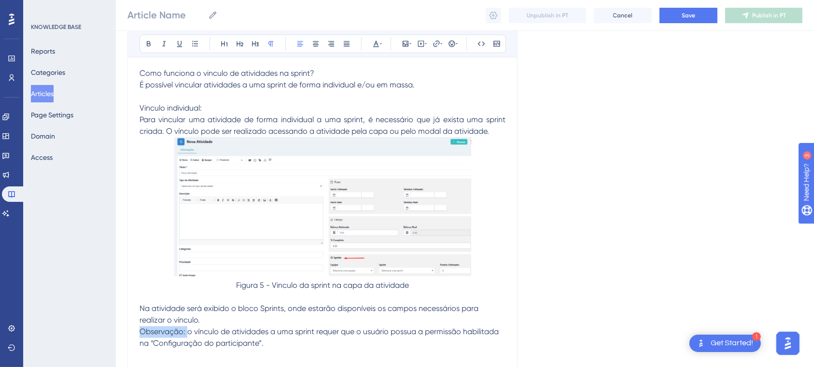
drag, startPoint x: 187, startPoint y: 327, endPoint x: 111, endPoint y: 327, distance: 76.8
click at [145, 43] on icon at bounding box center [149, 44] width 8 height 8
click at [268, 346] on p "Observação: o vínculo de atividades a uma sprint requer que o usuário possua a …" at bounding box center [323, 338] width 366 height 23
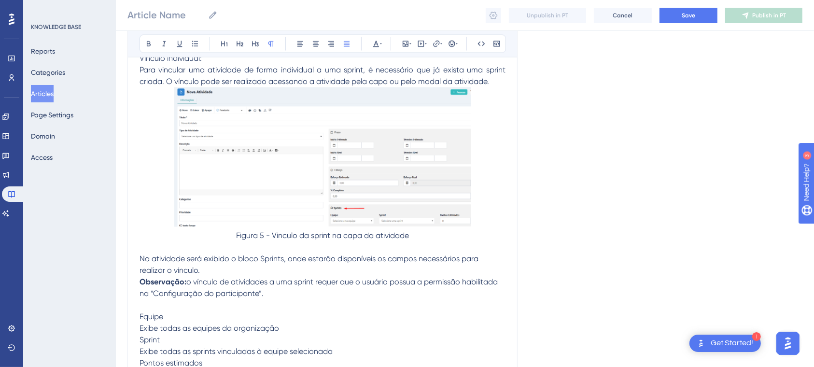
click at [141, 324] on span "Exibe todas as equipes da organização" at bounding box center [210, 328] width 140 height 9
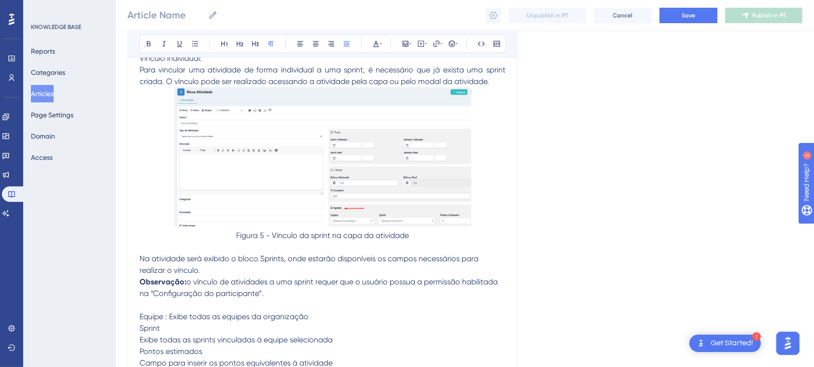
click at [140, 338] on span "Exibe todas as sprints vinculadas à equipe selecionada" at bounding box center [236, 340] width 193 height 9
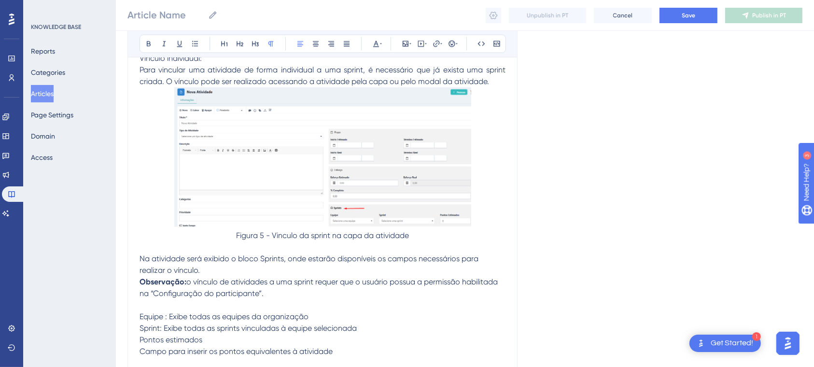
click at [143, 353] on span "Campo para inserir os pontos equivalentes à atividade" at bounding box center [236, 351] width 193 height 9
drag, startPoint x: 134, startPoint y: 347, endPoint x: 142, endPoint y: 346, distance: 8.3
click at [142, 347] on span "Campo para inserir os pontos equivalentes à atividade" at bounding box center [236, 351] width 193 height 9
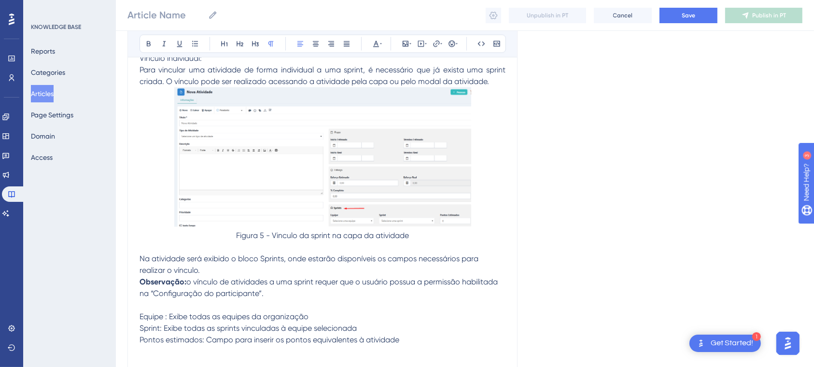
click at [159, 296] on span "o vínculo de atividades a uma sprint requer que o usuário possua a permissão ha…" at bounding box center [320, 288] width 360 height 21
click at [158, 304] on p at bounding box center [323, 306] width 366 height 12
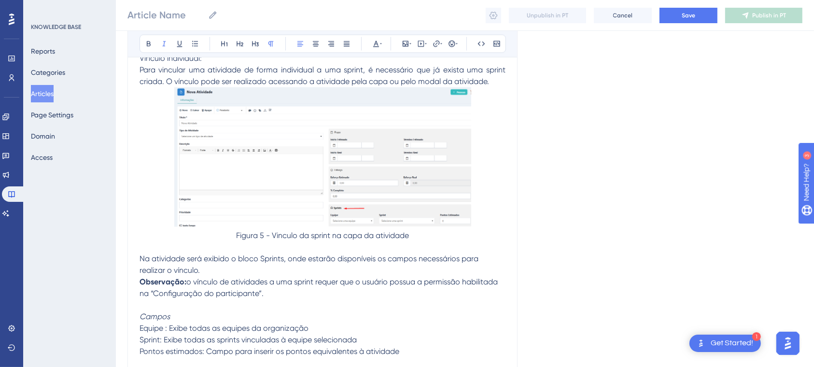
click at [166, 315] on em "Campos" at bounding box center [155, 317] width 30 height 9
click at [162, 45] on icon at bounding box center [164, 44] width 8 height 8
click at [184, 324] on span "Equipe : Exibe todas as equipes da organização" at bounding box center [224, 328] width 169 height 9
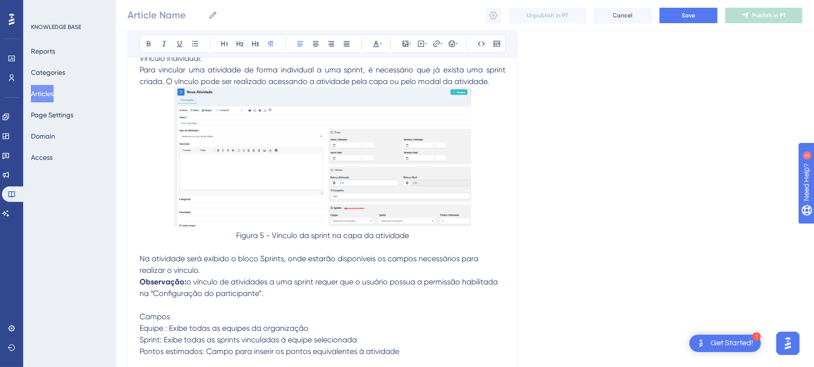
click at [178, 317] on p "Campos" at bounding box center [323, 318] width 366 height 12
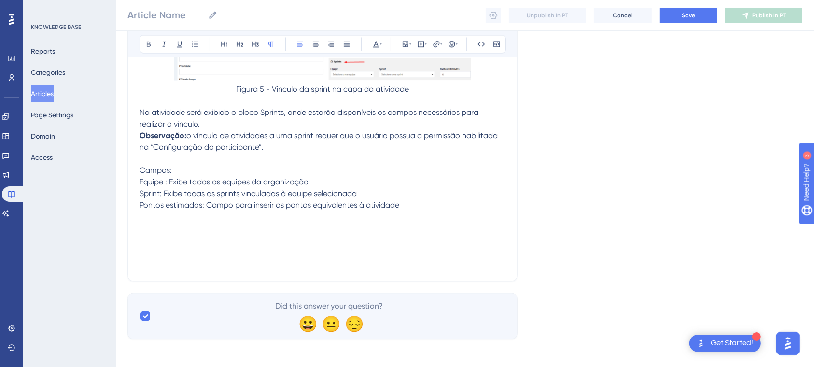
click at [432, 207] on p "Pontos estimados: Campo para inserir os pontos equivalentes à atividade" at bounding box center [323, 205] width 366 height 12
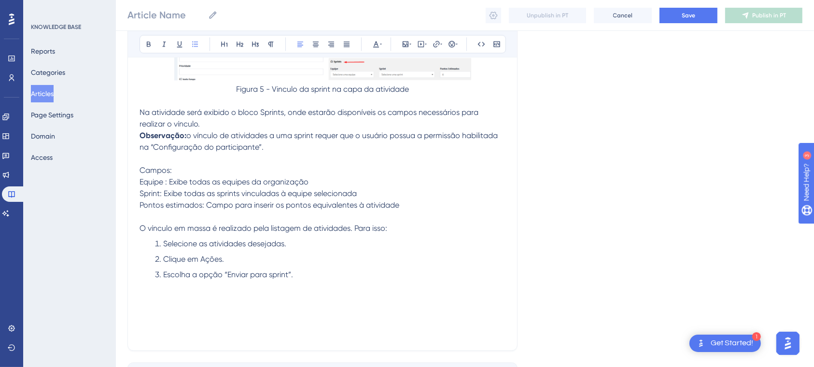
click at [157, 240] on li "Selecione as atividades desejadas." at bounding box center [328, 244] width 355 height 12
click at [165, 253] on span "Clique em Ações." at bounding box center [193, 255] width 61 height 9
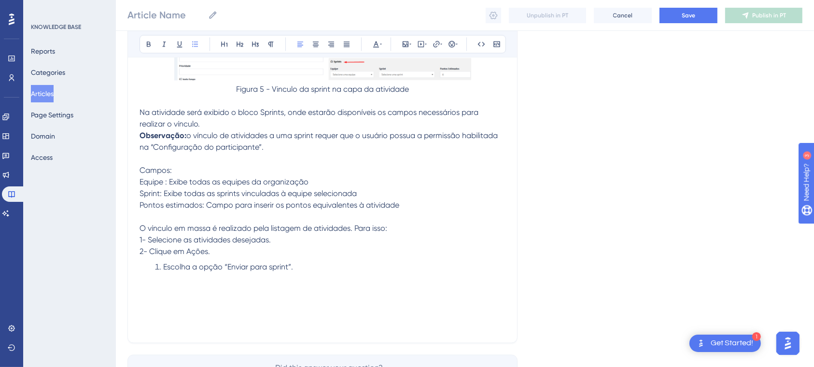
click at [164, 264] on span "Escolha a opção “Enviar para sprint”." at bounding box center [228, 266] width 130 height 9
click at [301, 257] on p "3- Escolha a opção “Enviar para sprint”." at bounding box center [323, 263] width 366 height 12
click at [412, 211] on p at bounding box center [323, 217] width 366 height 12
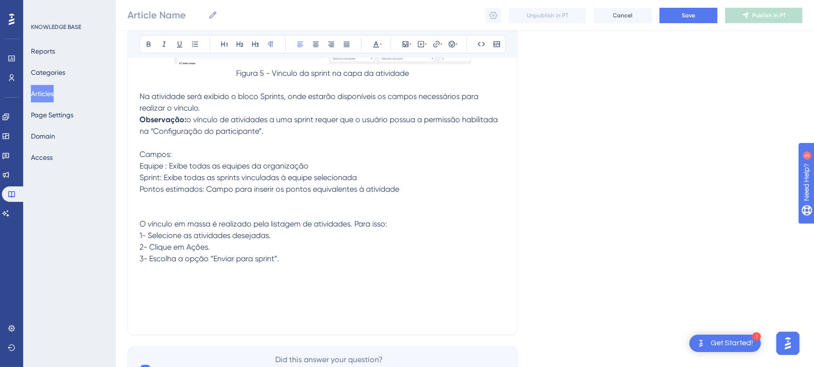
scroll to position [1874, 0]
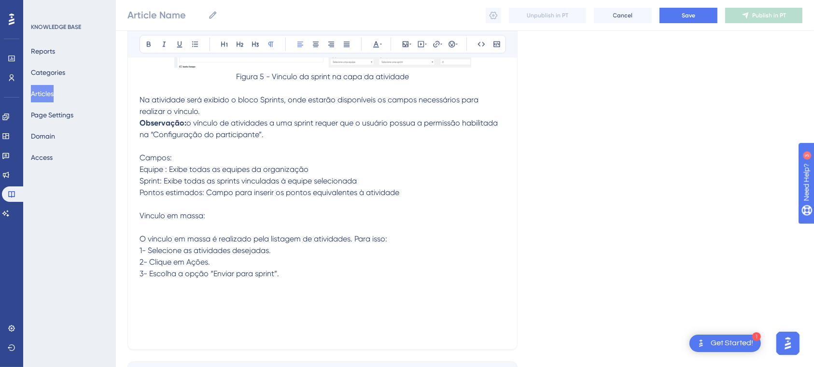
click at [223, 282] on p at bounding box center [323, 286] width 366 height 12
click at [406, 41] on icon at bounding box center [406, 44] width 6 height 6
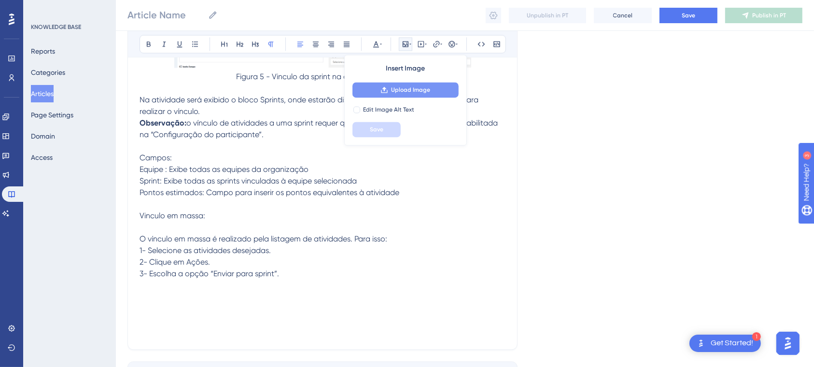
click at [394, 86] on span "Upload Image" at bounding box center [410, 90] width 39 height 8
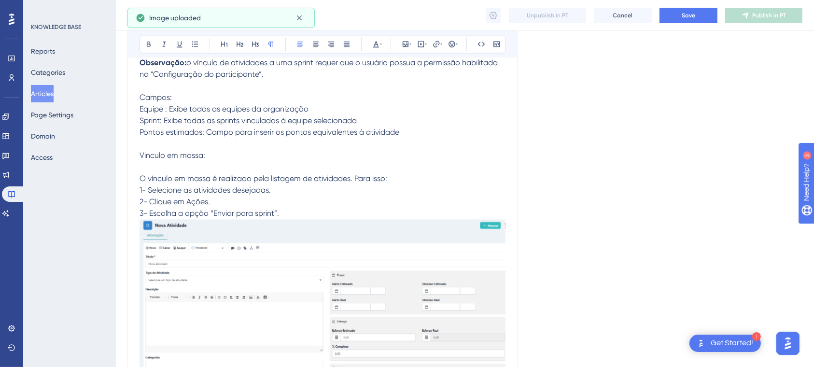
scroll to position [1938, 0]
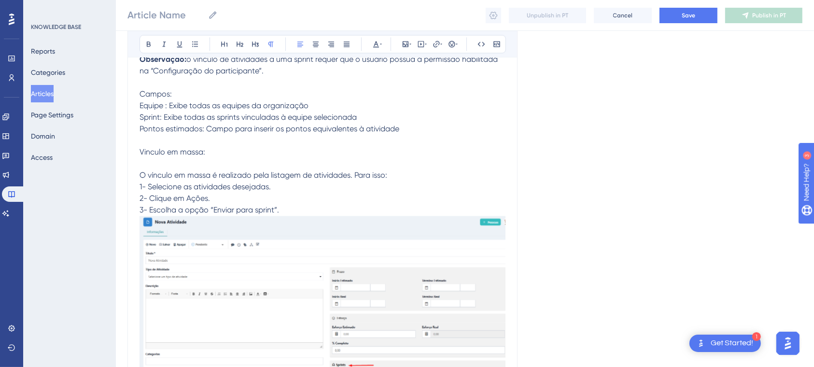
click at [418, 284] on img at bounding box center [323, 302] width 366 height 172
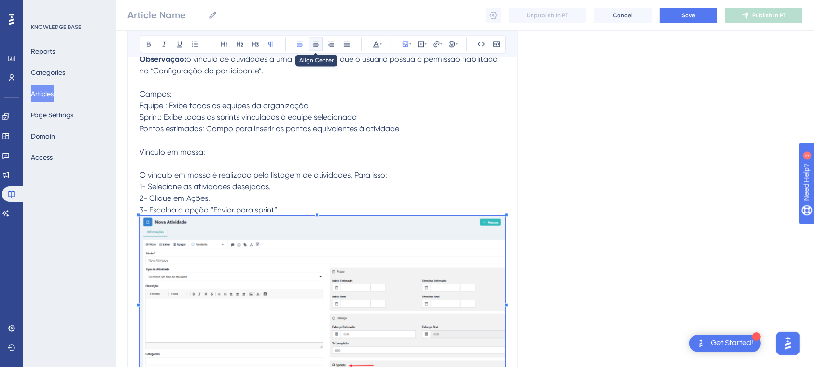
click at [313, 48] on button at bounding box center [316, 44] width 14 height 14
click at [313, 42] on icon at bounding box center [316, 44] width 8 height 8
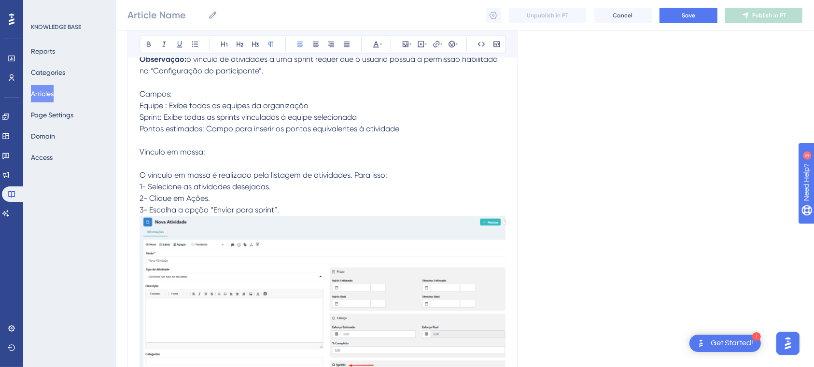
click at [378, 127] on span "Pontos estimados: Campo para inserir os pontos equivalentes à atividade" at bounding box center [270, 128] width 260 height 9
click at [321, 56] on div "Bold Italic Underline Bullet Point Heading 1 Heading 2 Heading 3 Normal Align L…" at bounding box center [322, 43] width 389 height 27
click at [325, 274] on img at bounding box center [323, 302] width 366 height 172
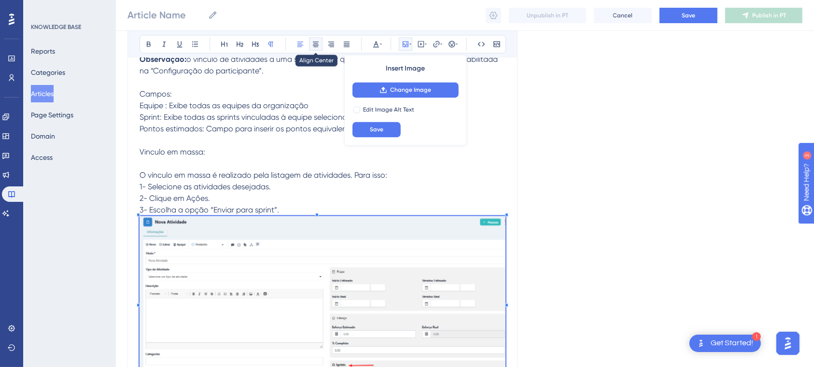
click at [322, 40] on button at bounding box center [316, 44] width 14 height 14
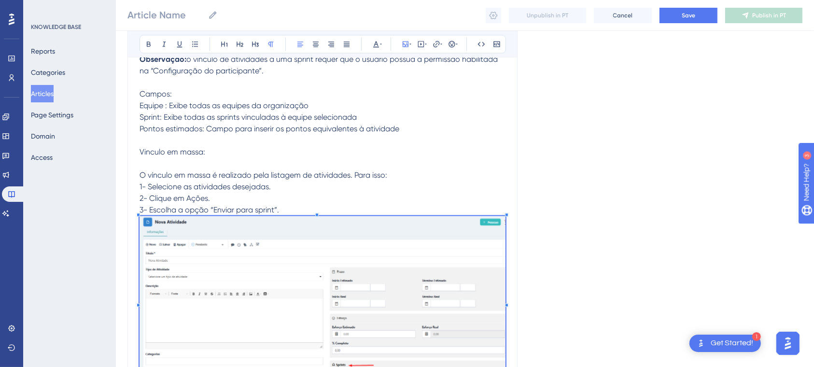
click at [324, 40] on div "Bold Italic Underline Bullet Point Heading 1 Heading 2 Heading 3 Normal Align L…" at bounding box center [323, 44] width 367 height 18
click at [316, 42] on icon at bounding box center [316, 44] width 8 height 8
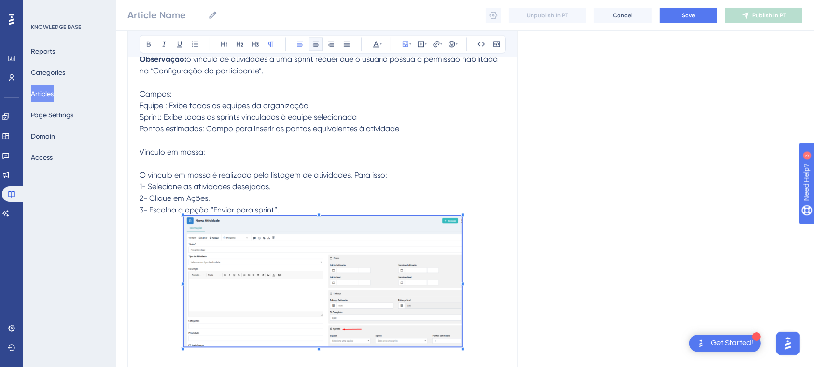
click at [402, 231] on span at bounding box center [323, 283] width 278 height 134
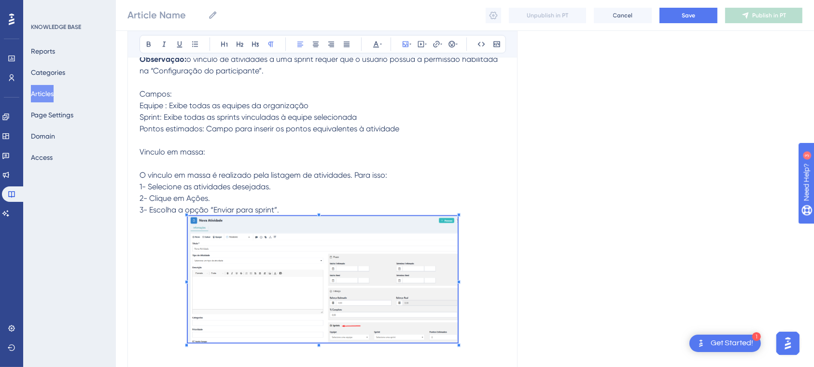
click at [327, 292] on img at bounding box center [323, 279] width 270 height 127
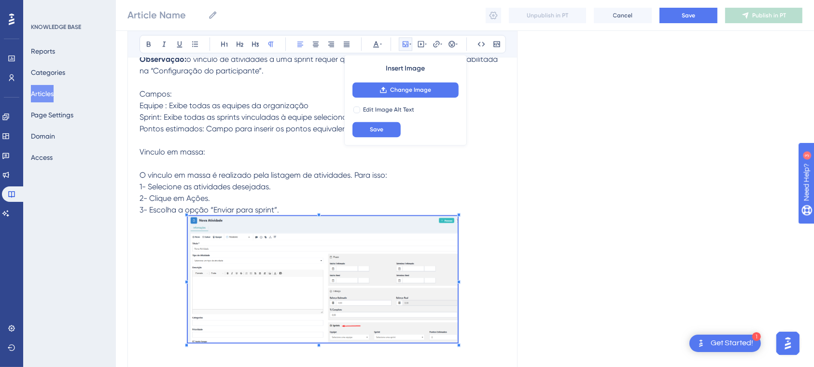
scroll to position [1931, 0]
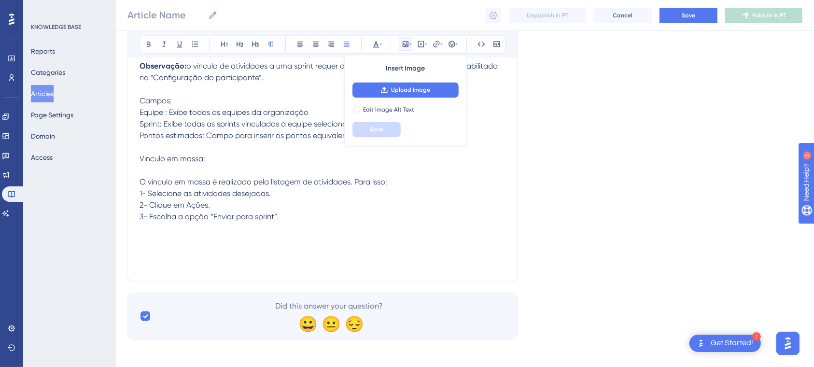
click at [402, 44] on icon at bounding box center [406, 44] width 8 height 8
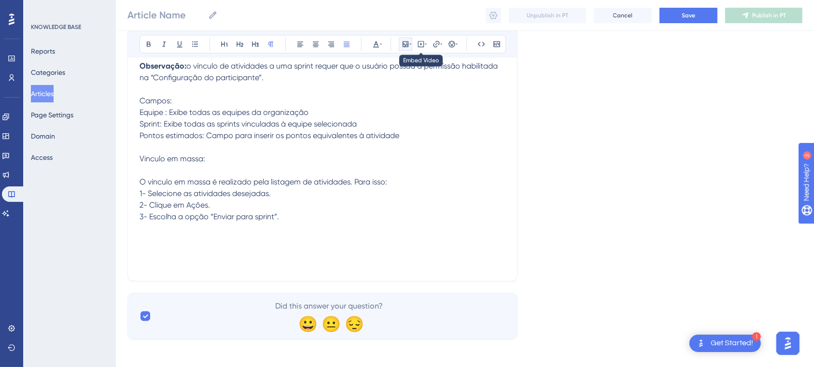
click at [410, 45] on icon at bounding box center [411, 44] width 2 height 8
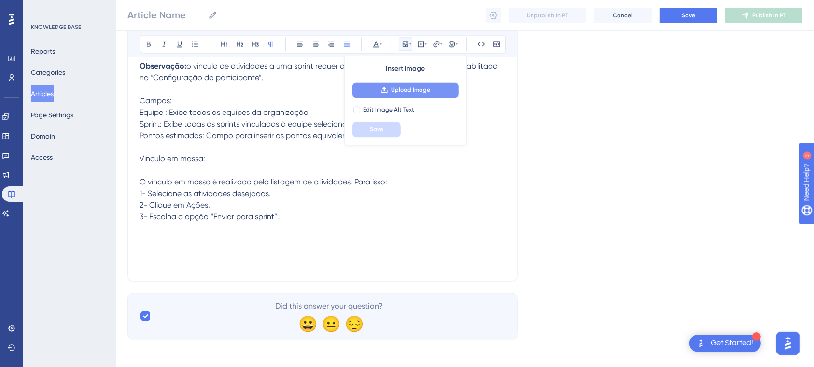
click at [417, 95] on button "Upload Image" at bounding box center [406, 89] width 106 height 15
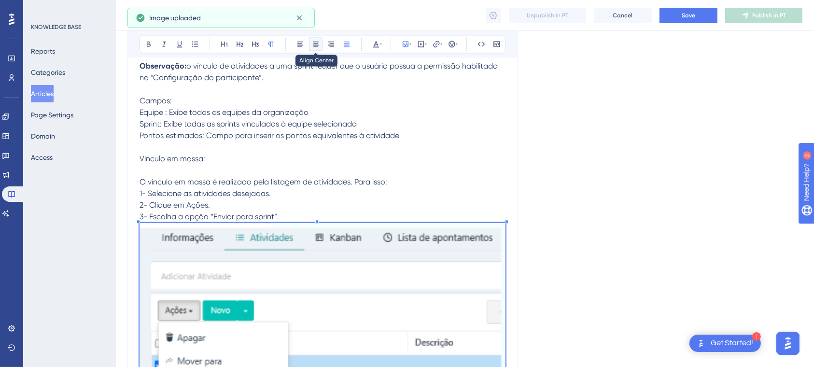
click at [314, 49] on button at bounding box center [316, 44] width 14 height 14
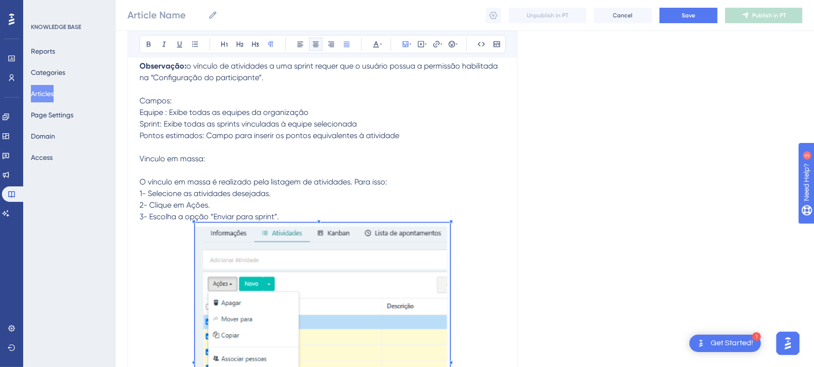
click at [386, 224] on span at bounding box center [322, 359] width 255 height 272
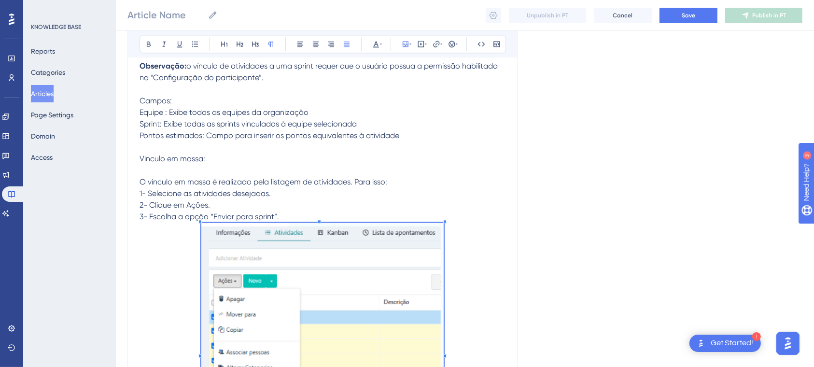
click at [485, 258] on p at bounding box center [323, 352] width 366 height 259
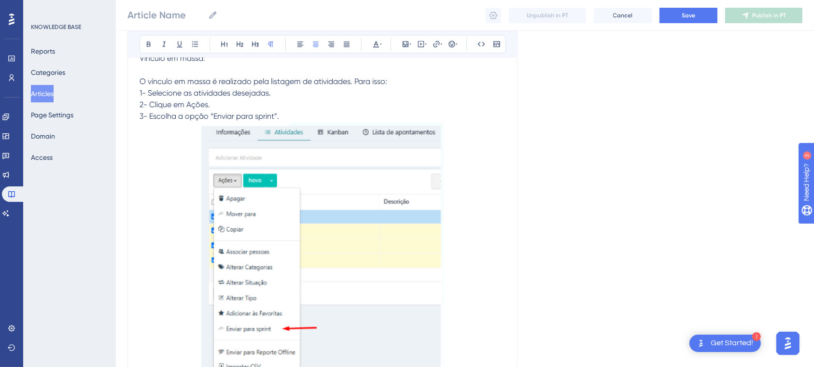
scroll to position [2043, 0]
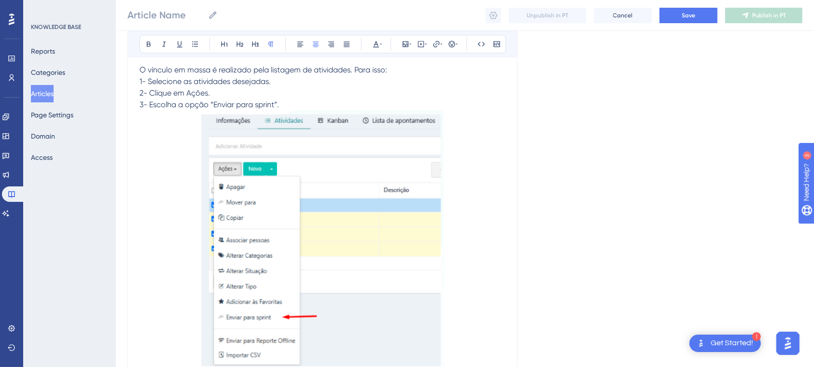
click at [169, 180] on p at bounding box center [323, 240] width 366 height 259
click at [485, 312] on p at bounding box center [323, 240] width 366 height 259
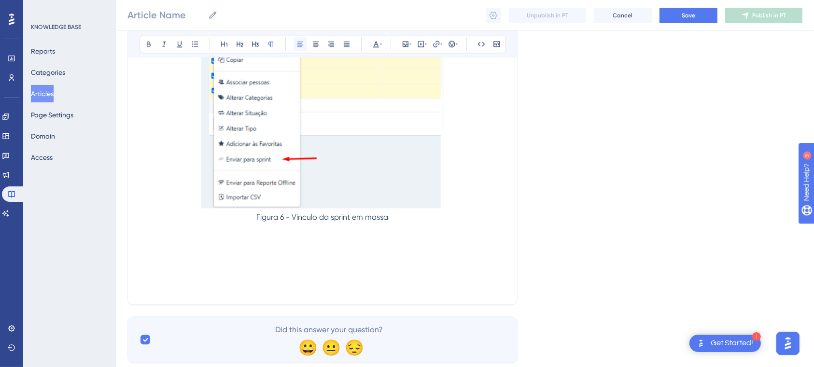
click at [299, 38] on button at bounding box center [301, 44] width 14 height 14
click at [142, 236] on span "Será exibido o modal “Enviar para sprint”." at bounding box center [212, 240] width 145 height 9
click at [304, 246] on p at bounding box center [323, 252] width 366 height 12
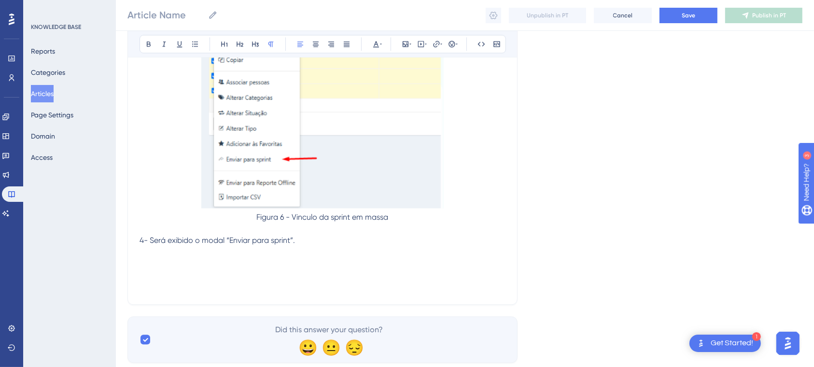
click at [299, 237] on p "4- Será exibido o modal “Enviar para sprint”." at bounding box center [323, 241] width 366 height 12
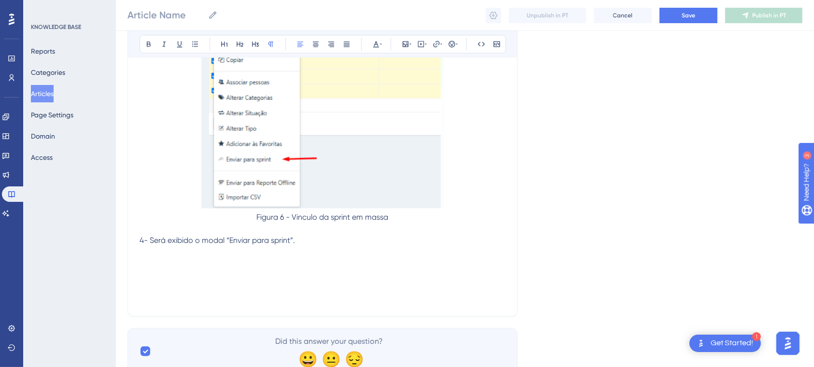
click at [290, 246] on p at bounding box center [323, 252] width 366 height 12
click at [413, 47] on div "Bold Italic Underline Bullet Point Heading 1 Heading 2 Heading 3 Normal Align L…" at bounding box center [323, 44] width 367 height 18
click at [404, 44] on icon at bounding box center [406, 44] width 8 height 8
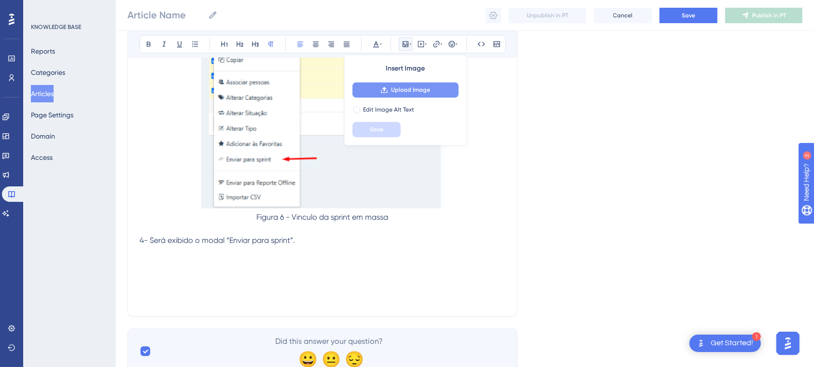
click at [422, 88] on span "Upload Image" at bounding box center [410, 90] width 39 height 8
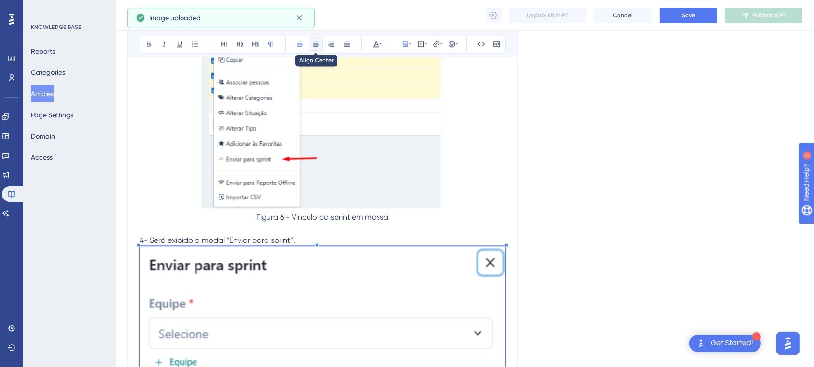
click at [312, 46] on icon at bounding box center [316, 44] width 8 height 8
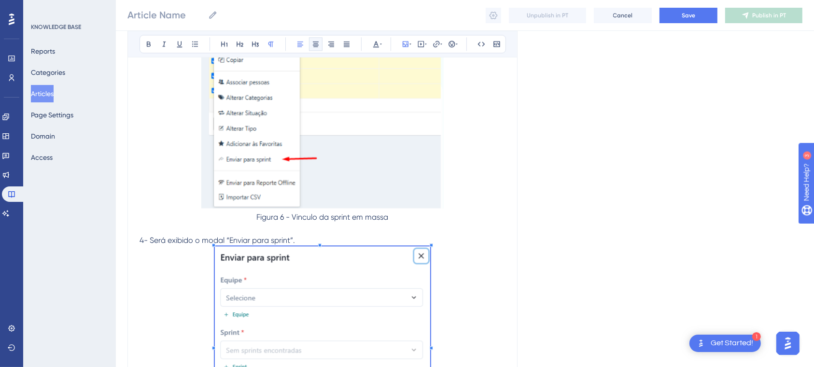
click at [356, 276] on span at bounding box center [322, 345] width 215 height 199
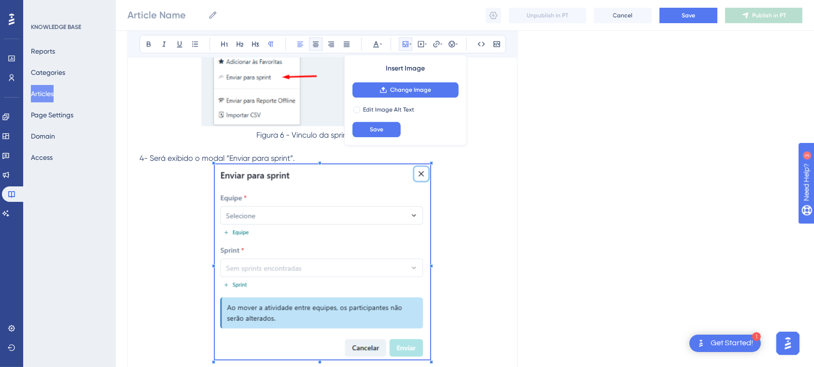
scroll to position [2370, 0]
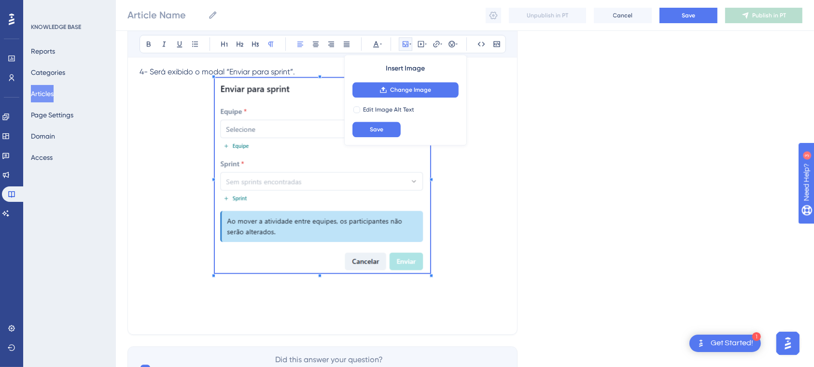
click at [444, 271] on p at bounding box center [323, 177] width 366 height 199
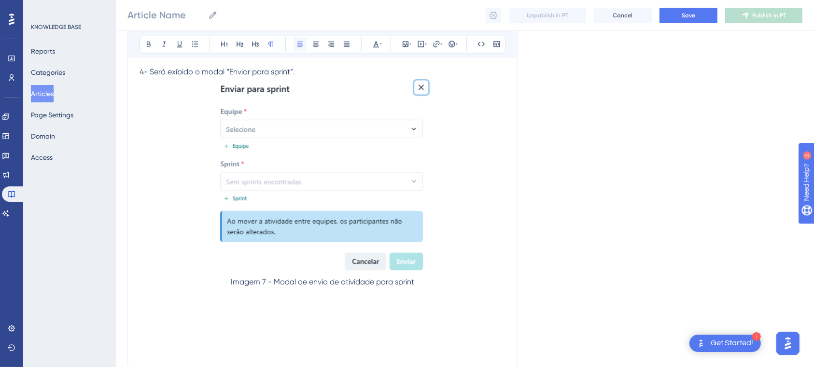
click at [297, 45] on icon at bounding box center [301, 44] width 8 height 8
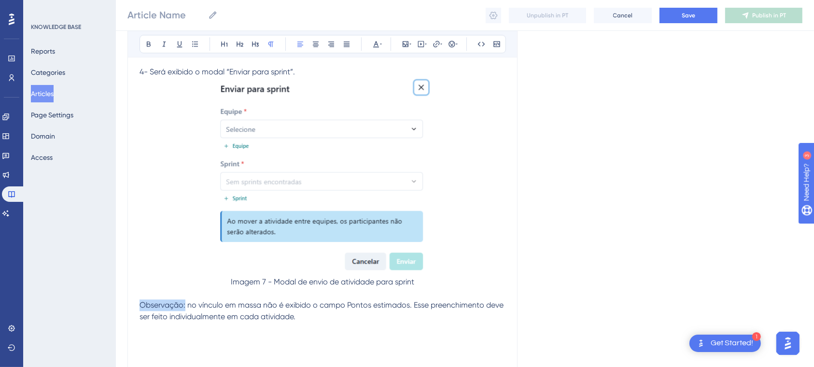
drag, startPoint x: 185, startPoint y: 304, endPoint x: 125, endPoint y: 302, distance: 59.4
click at [151, 44] on icon at bounding box center [149, 44] width 8 height 8
click at [303, 315] on p "Observação: no vínculo em massa não é exibido o campo Pontos estimados. Esse pr…" at bounding box center [323, 310] width 366 height 23
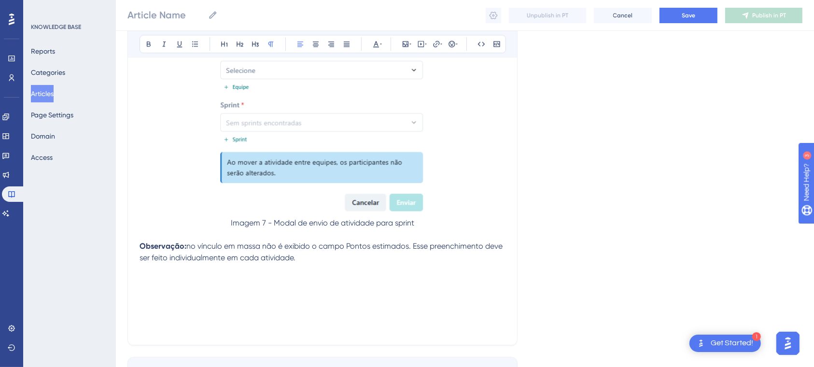
scroll to position [2436, 0]
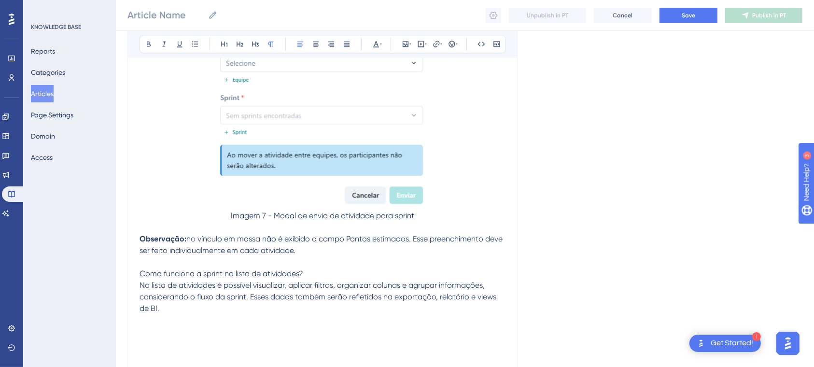
click at [153, 242] on p "Observação: no vínculo em massa não é exibido o campo Pontos estimados. Esse pr…" at bounding box center [323, 244] width 366 height 23
click at [177, 311] on p "Como funciona a sprint na lista de atividades? Na lista de atividades é possíve…" at bounding box center [323, 291] width 366 height 46
click at [413, 38] on div "Bold Italic Underline Bullet Point Heading 1 Heading 2 Heading 3 Normal Align L…" at bounding box center [323, 44] width 367 height 18
click at [407, 41] on icon at bounding box center [406, 44] width 8 height 8
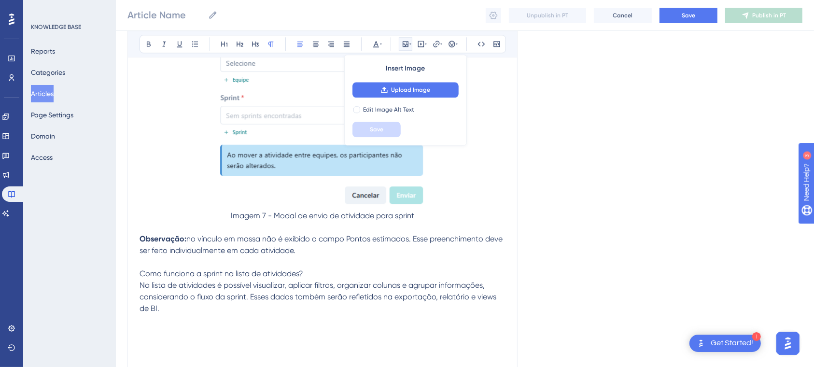
click at [441, 78] on div "Insert Image Upload Image Edit Image Alt Text Save" at bounding box center [405, 100] width 123 height 91
click at [441, 84] on button "Upload Image" at bounding box center [406, 89] width 106 height 15
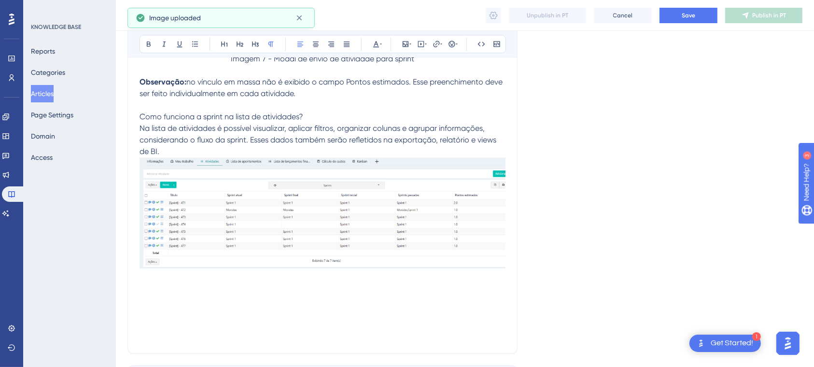
scroll to position [2597, 0]
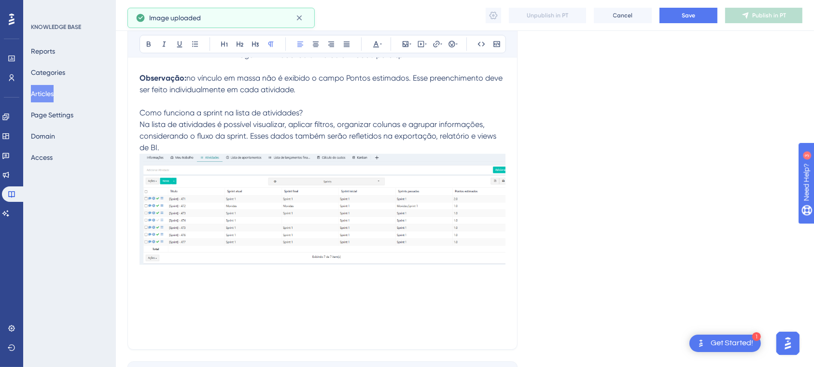
click at [452, 210] on img at bounding box center [323, 209] width 366 height 111
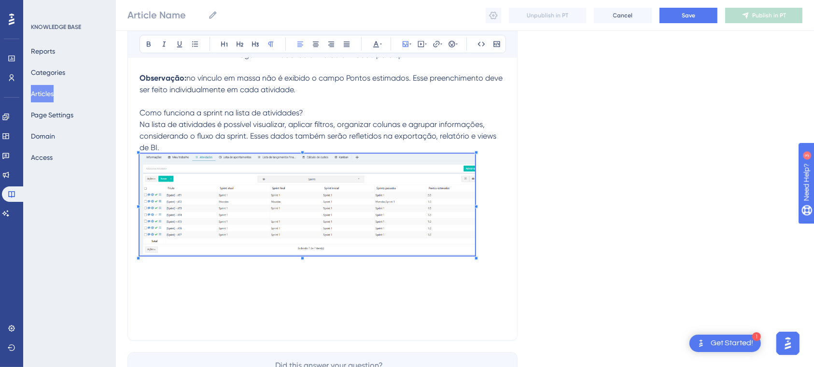
click at [475, 151] on div at bounding box center [476, 152] width 3 height 3
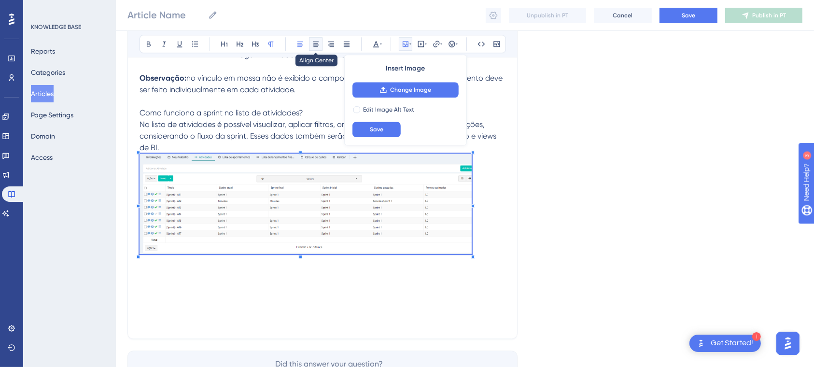
click at [313, 49] on button at bounding box center [316, 44] width 14 height 14
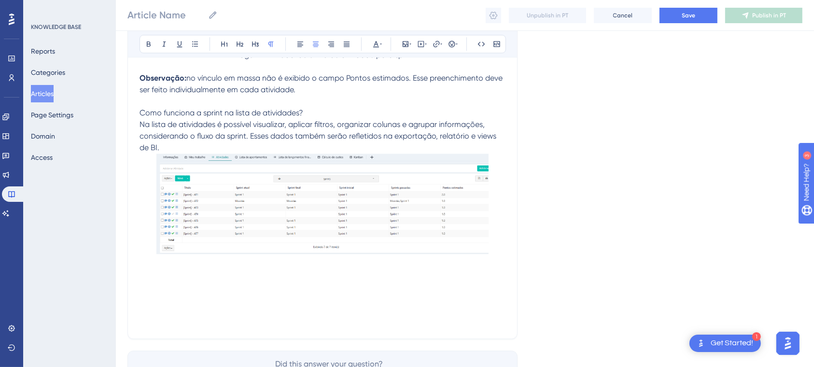
click at [504, 199] on p at bounding box center [323, 206] width 366 height 104
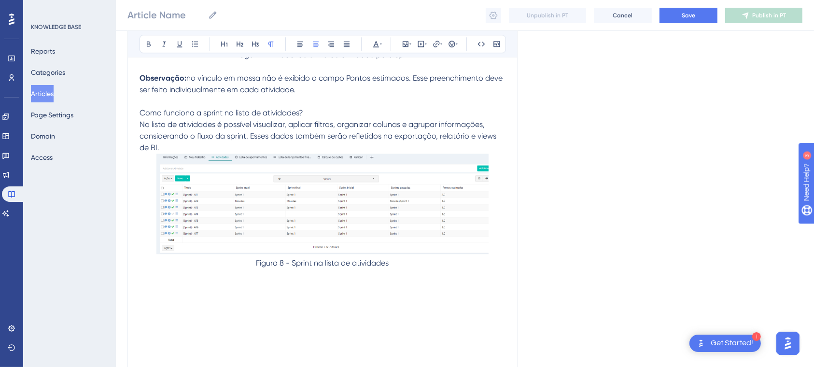
click at [299, 53] on div "Bold Italic Underline Bullet Point Heading 1 Heading 2 Heading 3 Normal Align L…" at bounding box center [322, 43] width 389 height 27
click at [297, 44] on icon at bounding box center [301, 44] width 8 height 8
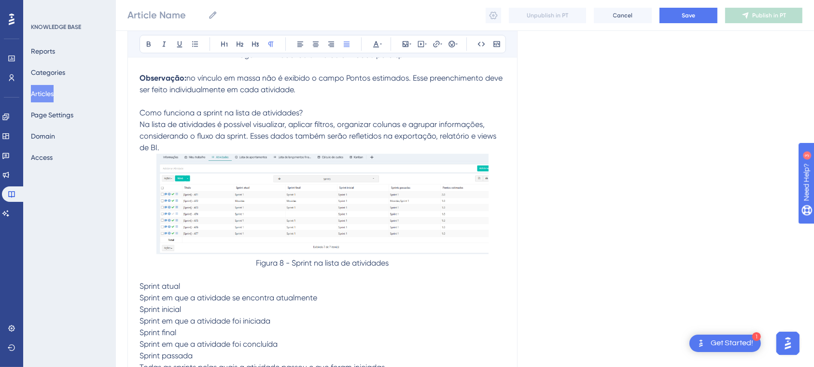
scroll to position [2612, 0]
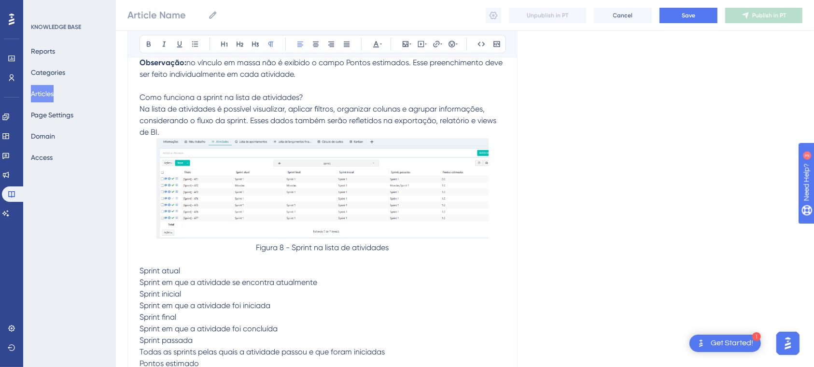
click at [141, 278] on span "Sprint em que a atividade se encontra atualmente" at bounding box center [229, 282] width 178 height 9
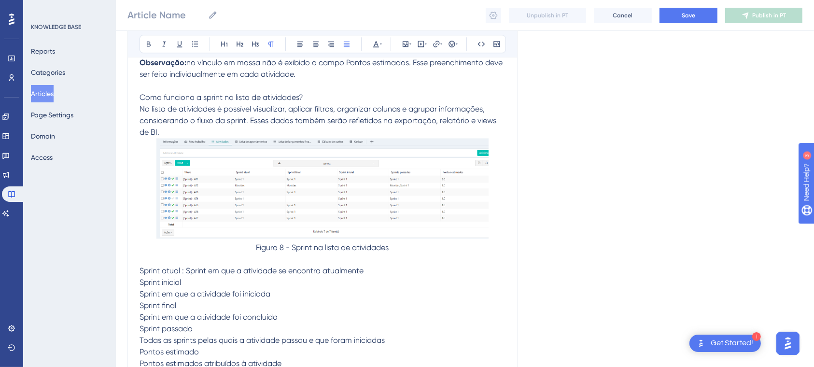
click at [140, 294] on span "Sprint em que a atividade foi iniciada" at bounding box center [205, 293] width 131 height 9
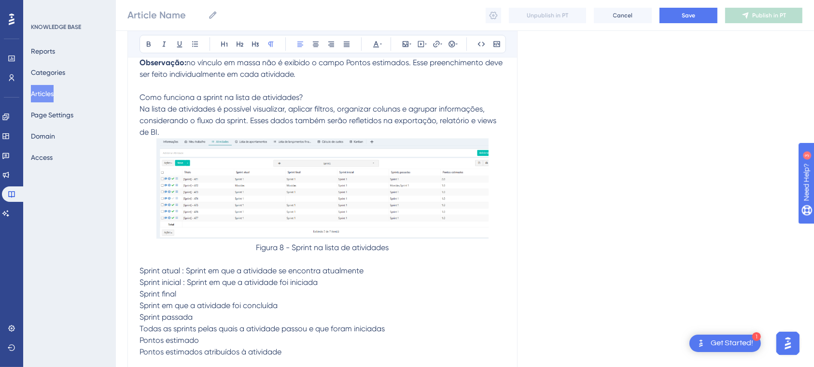
click at [142, 295] on span "Sprint final" at bounding box center [158, 293] width 37 height 9
click at [141, 304] on span "Sprint em que a atividade foi concluída" at bounding box center [209, 305] width 138 height 9
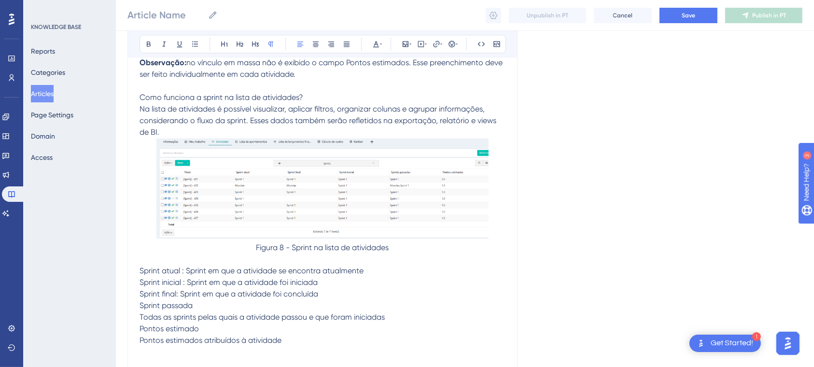
click at [148, 314] on span "Todas as sprints pelas quais a atividade passou e que foram iniciadas" at bounding box center [262, 317] width 245 height 9
click at [140, 313] on span "Todas as sprints pelas quais a atividade passou e que foram iniciadas" at bounding box center [262, 317] width 245 height 9
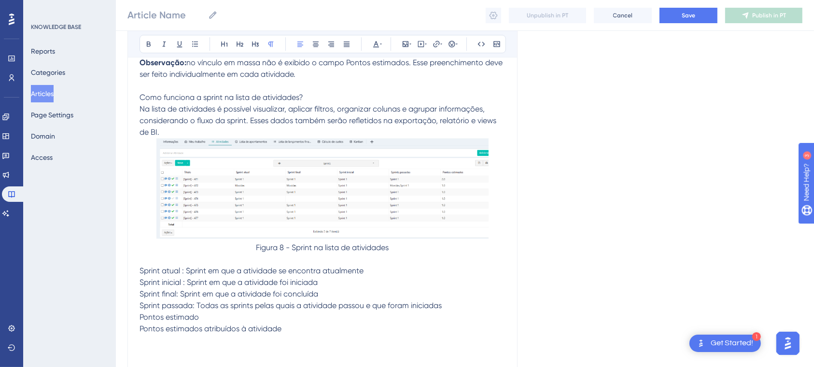
click at [140, 324] on span "Pontos estimados atribuídos à atividade" at bounding box center [211, 328] width 142 height 9
click at [185, 279] on span "Sprint inicial : Sprint em que a atividade foi iniciada" at bounding box center [229, 282] width 178 height 9
click at [183, 271] on span "Sprint atual : Sprint em que a atividade se encontra atualmente" at bounding box center [252, 270] width 224 height 9
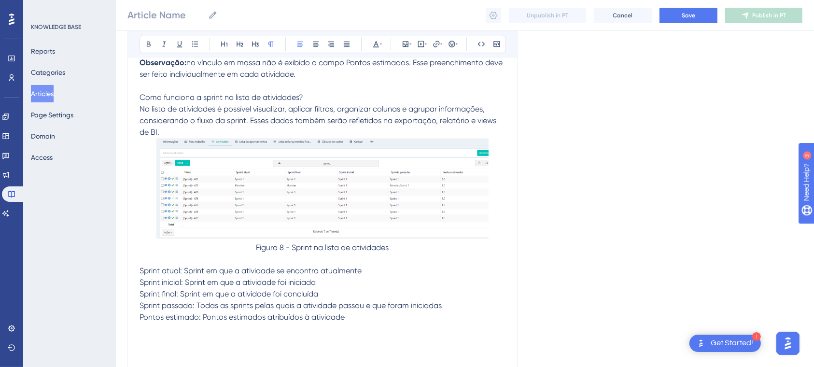
click at [141, 268] on span "Sprint atual: Sprint em que a atividade se encontra atualmente" at bounding box center [251, 270] width 222 height 9
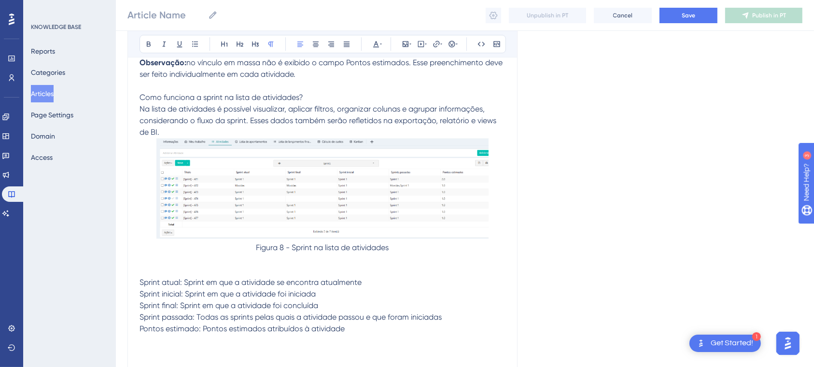
click at [232, 266] on p at bounding box center [323, 271] width 366 height 12
click at [367, 335] on p at bounding box center [323, 341] width 366 height 12
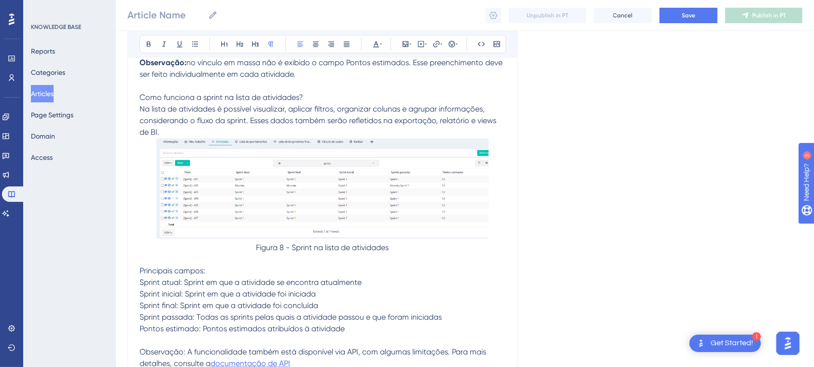
click at [245, 359] on span "documentação de API" at bounding box center [251, 363] width 80 height 9
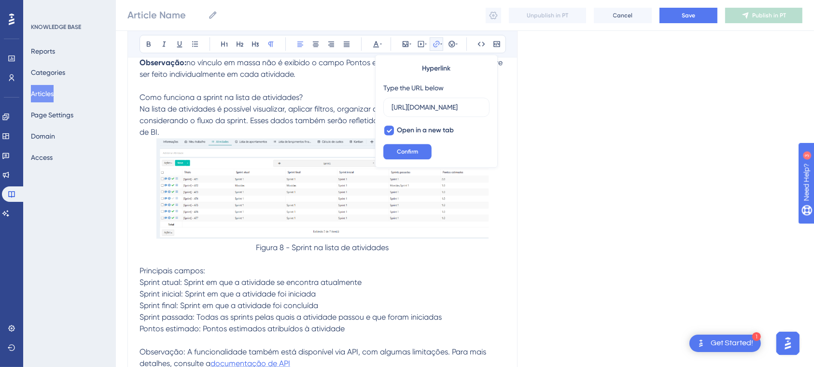
scroll to position [0, 250]
click at [431, 110] on input "[URL][DOMAIN_NAME]" at bounding box center [437, 107] width 90 height 11
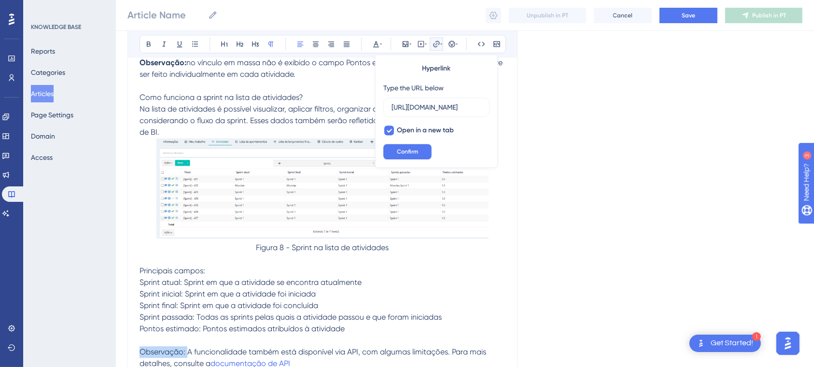
drag, startPoint x: 189, startPoint y: 351, endPoint x: 123, endPoint y: 349, distance: 65.7
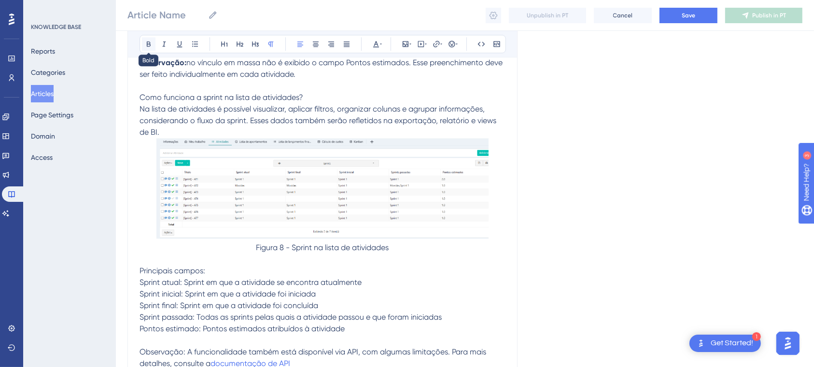
click at [145, 43] on icon at bounding box center [149, 44] width 8 height 8
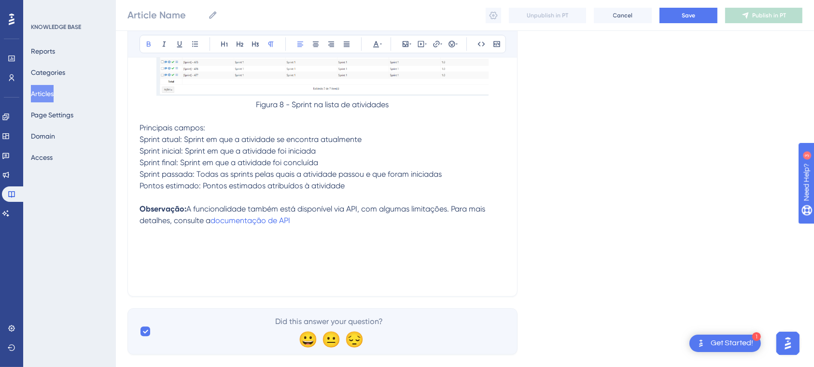
scroll to position [2771, 0]
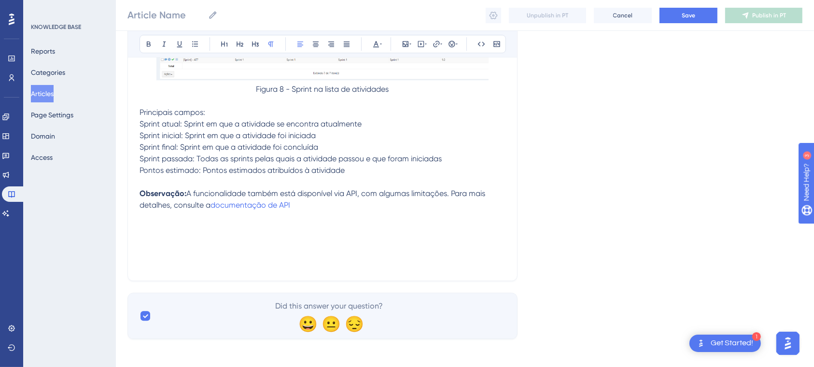
click at [321, 199] on p "Observação: A funcionalidade também está disponível via API, com algumas limita…" at bounding box center [323, 199] width 366 height 23
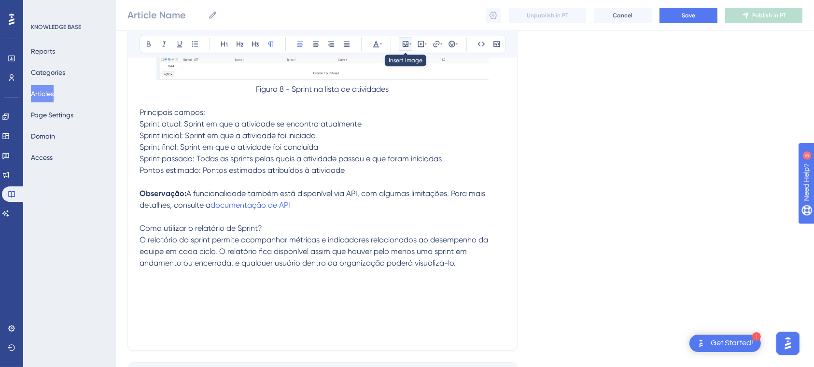
click at [406, 39] on button at bounding box center [406, 44] width 14 height 14
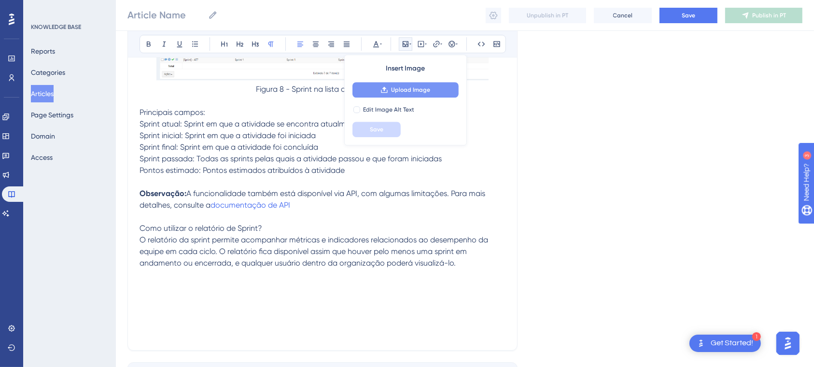
click at [408, 86] on span "Upload Image" at bounding box center [410, 90] width 39 height 8
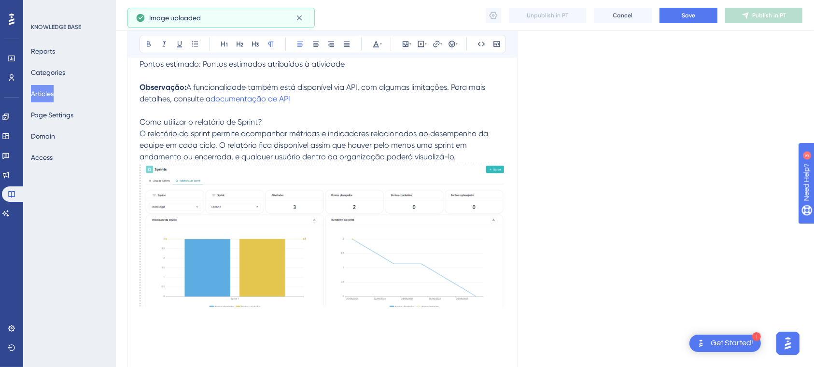
scroll to position [2889, 0]
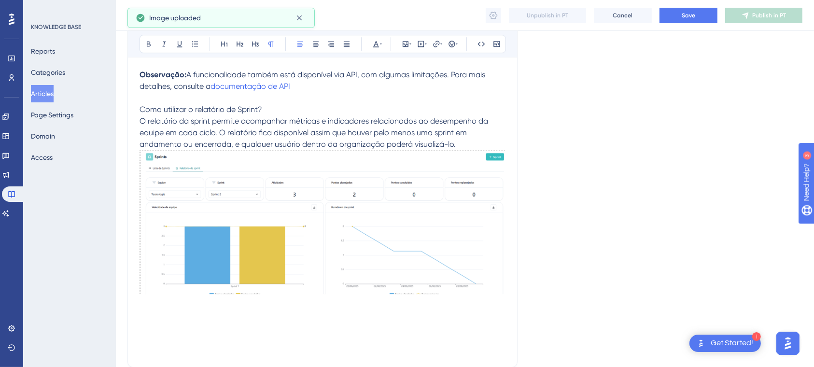
click at [434, 246] on img at bounding box center [323, 221] width 366 height 143
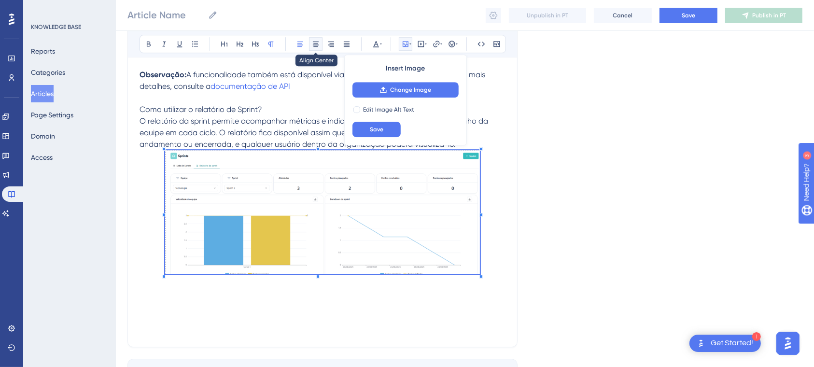
click at [322, 39] on button at bounding box center [316, 44] width 14 height 14
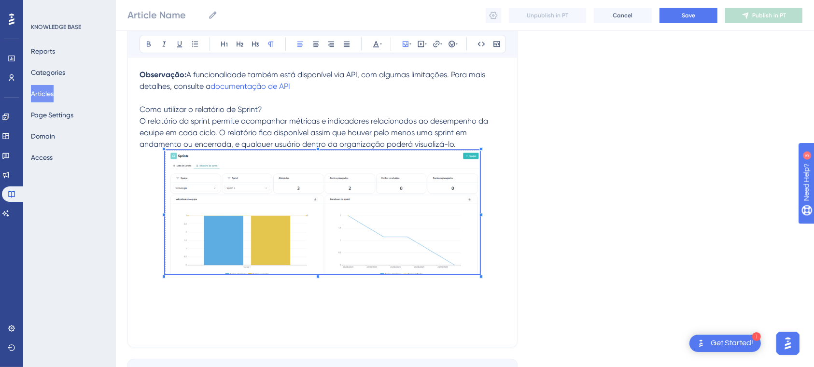
click at [499, 198] on p at bounding box center [323, 213] width 366 height 127
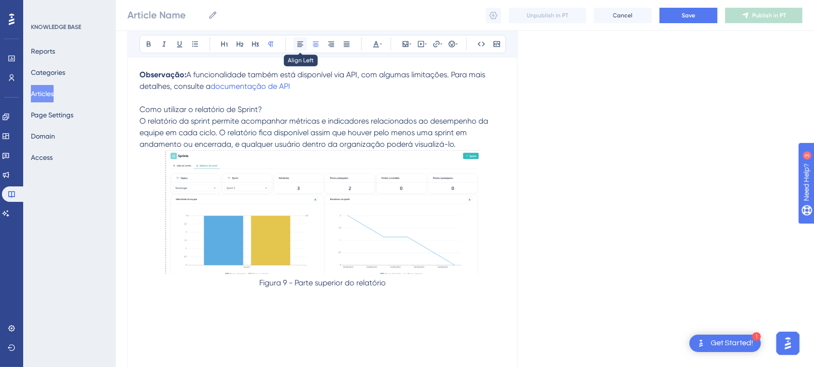
click at [294, 42] on button at bounding box center [301, 44] width 14 height 14
click at [286, 335] on p at bounding box center [323, 341] width 366 height 12
click at [185, 312] on p at bounding box center [323, 318] width 366 height 12
click at [403, 47] on icon at bounding box center [406, 44] width 8 height 8
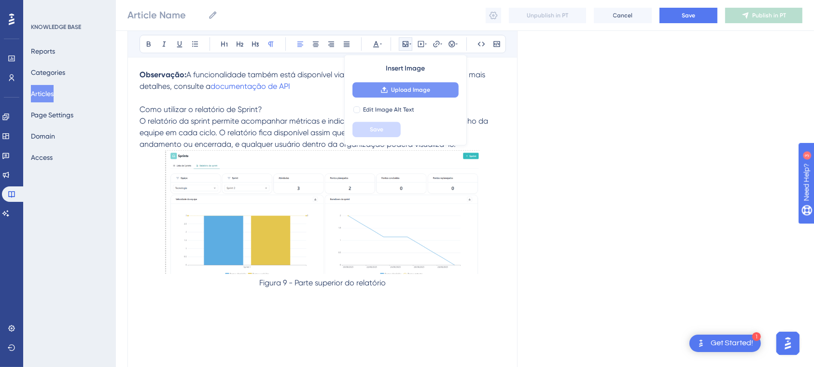
click at [418, 91] on span "Upload Image" at bounding box center [410, 90] width 39 height 8
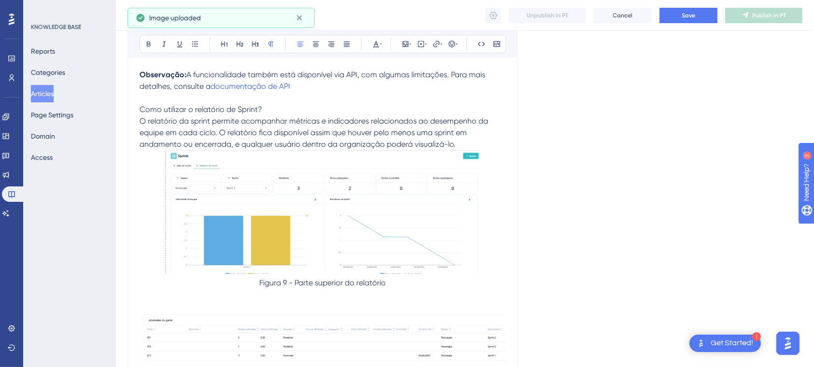
scroll to position [2990, 0]
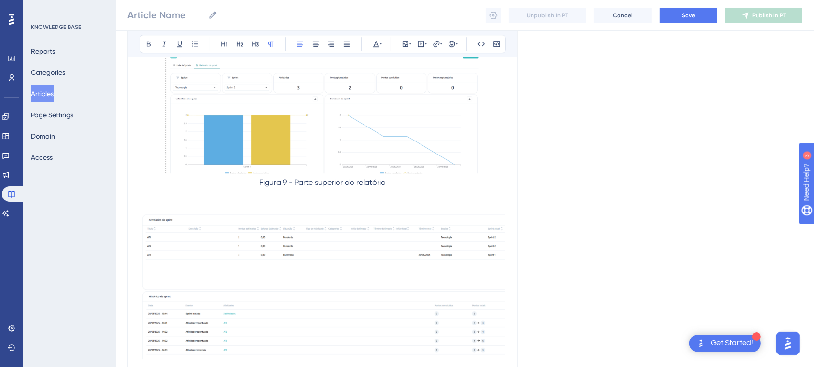
click at [448, 363] on p at bounding box center [323, 369] width 366 height 12
click at [456, 193] on p at bounding box center [323, 194] width 366 height 12
click at [151, 213] on div at bounding box center [323, 287] width 366 height 151
click at [149, 213] on div at bounding box center [323, 287] width 366 height 151
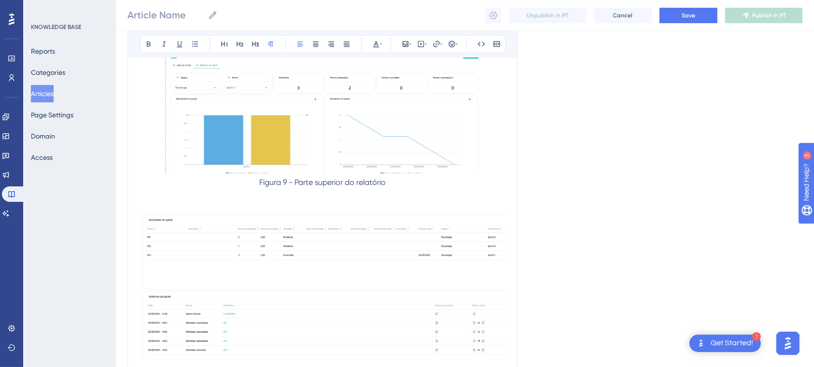
click at [151, 200] on p at bounding box center [323, 206] width 366 height 12
click at [405, 44] on icon at bounding box center [406, 44] width 6 height 6
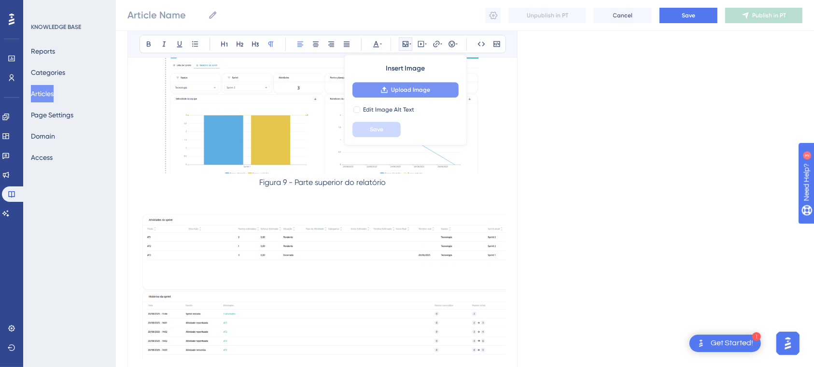
click at [419, 87] on span "Upload Image" at bounding box center [410, 90] width 39 height 8
click at [438, 262] on img at bounding box center [323, 286] width 366 height 148
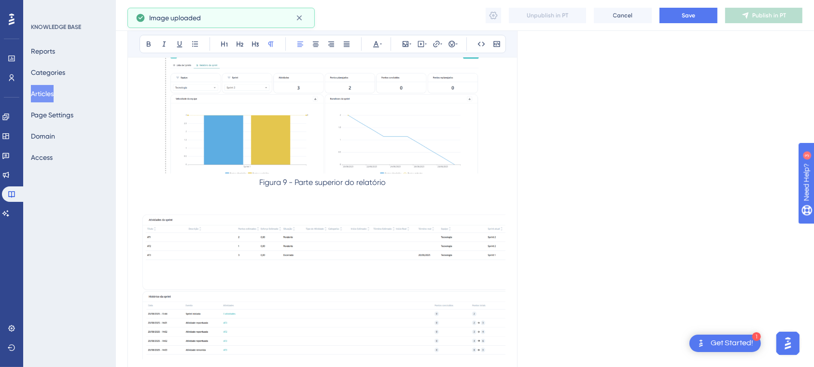
click at [446, 258] on img at bounding box center [323, 286] width 366 height 148
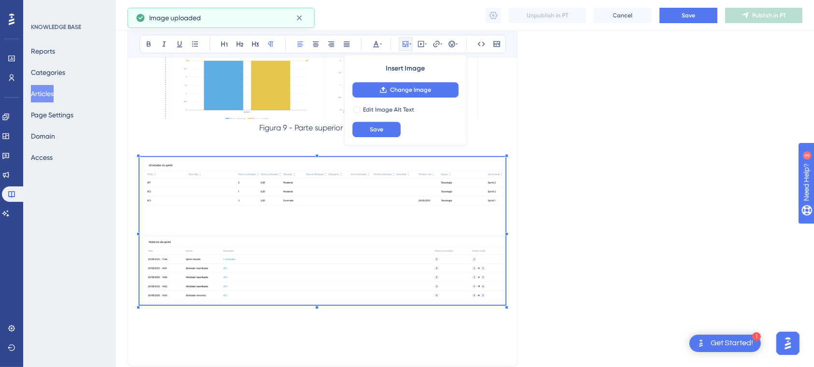
scroll to position [3027, 0]
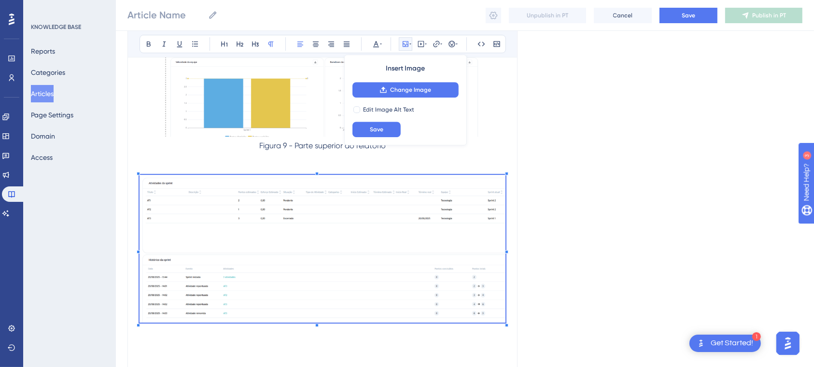
click at [433, 163] on p at bounding box center [323, 169] width 366 height 12
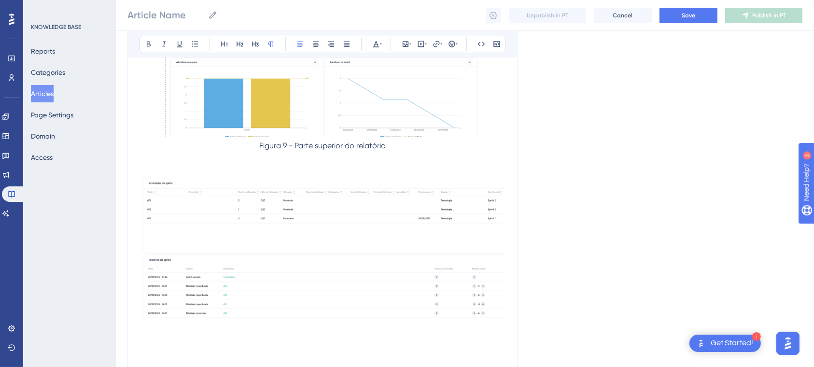
click at [471, 214] on img at bounding box center [323, 249] width 366 height 148
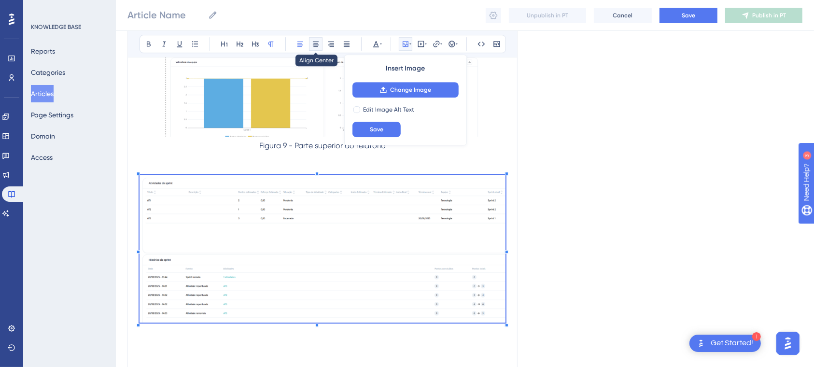
click at [316, 45] on icon at bounding box center [316, 44] width 8 height 8
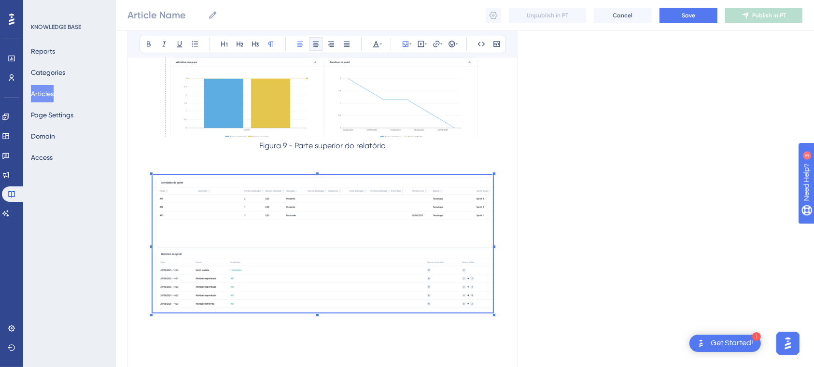
click at [464, 184] on span at bounding box center [323, 245] width 341 height 141
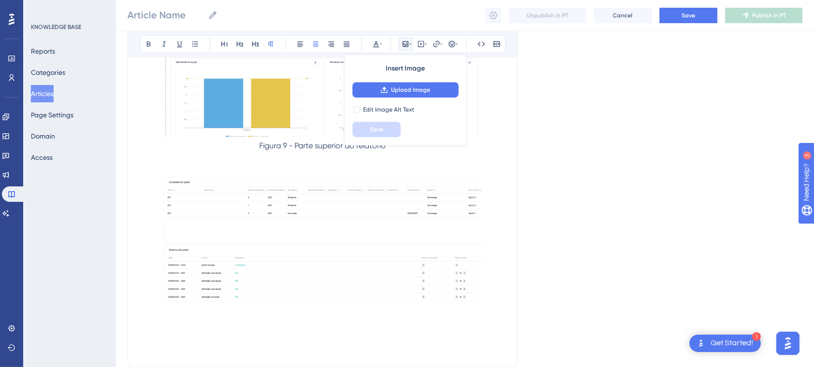
click at [497, 231] on p at bounding box center [323, 242] width 366 height 134
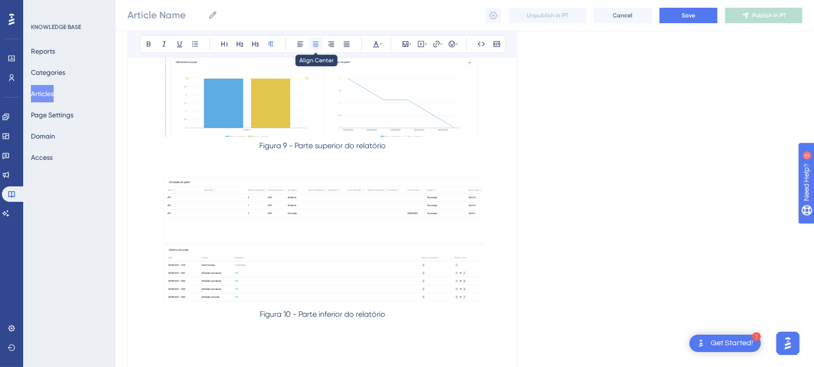
click at [309, 44] on button at bounding box center [316, 44] width 14 height 14
click at [303, 44] on icon at bounding box center [301, 44] width 8 height 8
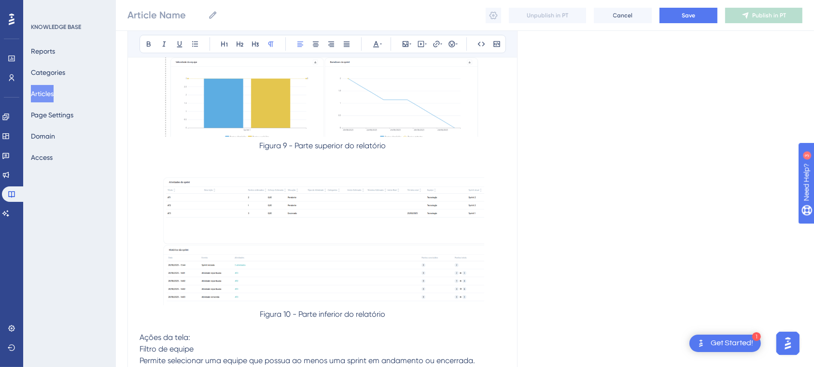
scroll to position [3046, 0]
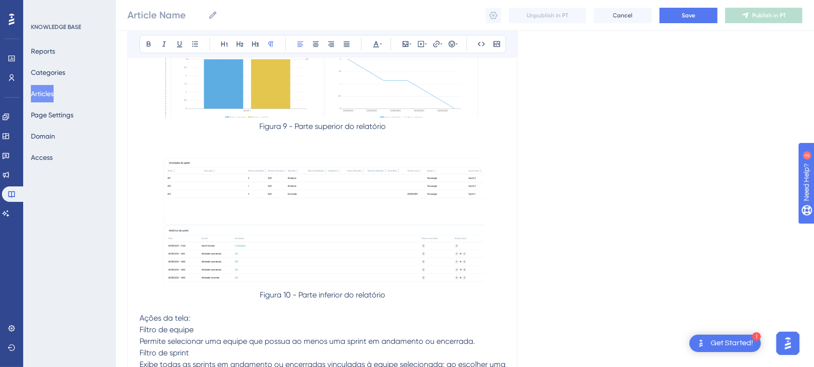
click at [140, 337] on span "Permite selecionar uma equipe que possua ao menos uma sprint em andamento ou en…" at bounding box center [308, 341] width 336 height 9
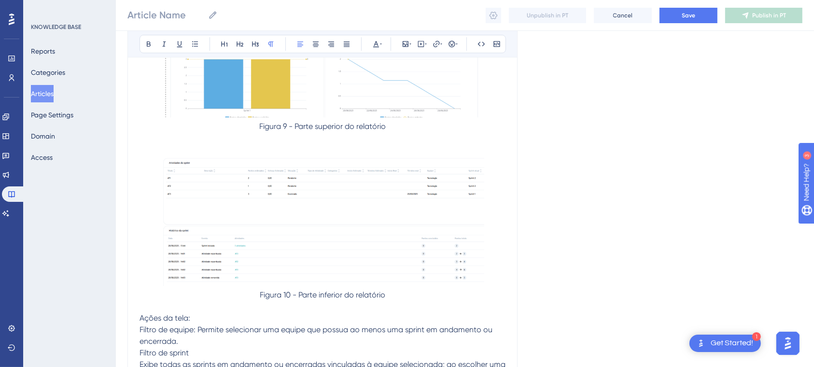
click at [140, 362] on span "Exibe todas as sprints em andamento ou encerradas vinculadas à equipe seleciona…" at bounding box center [324, 370] width 368 height 21
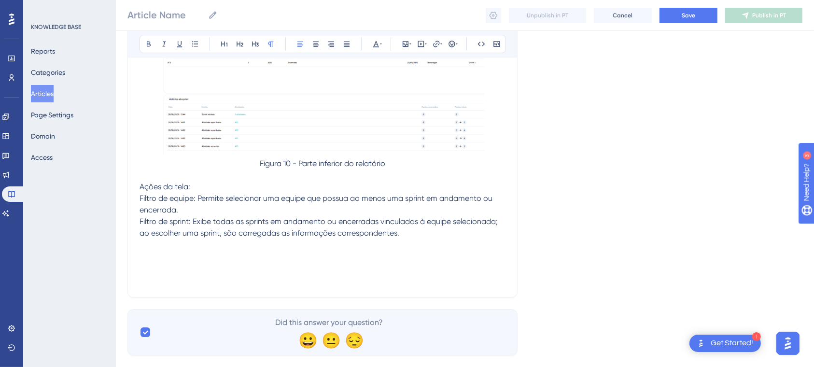
scroll to position [3191, 0]
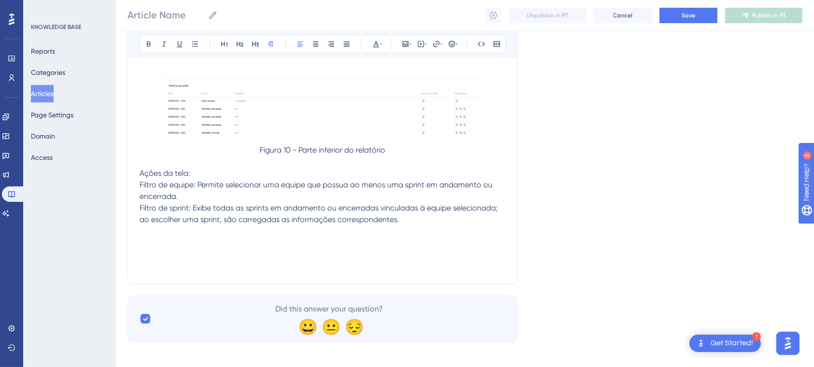
click at [419, 214] on p "Filtro de sprint: Exibe todas as sprints em andamento ou encerradas vinculadas …" at bounding box center [323, 213] width 366 height 23
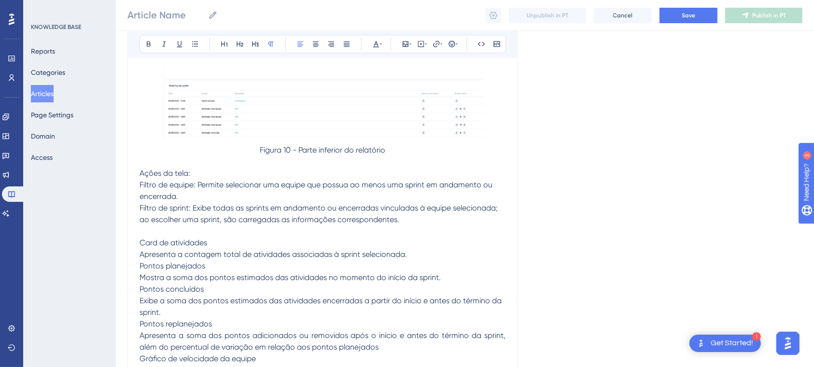
scroll to position [3278, 0]
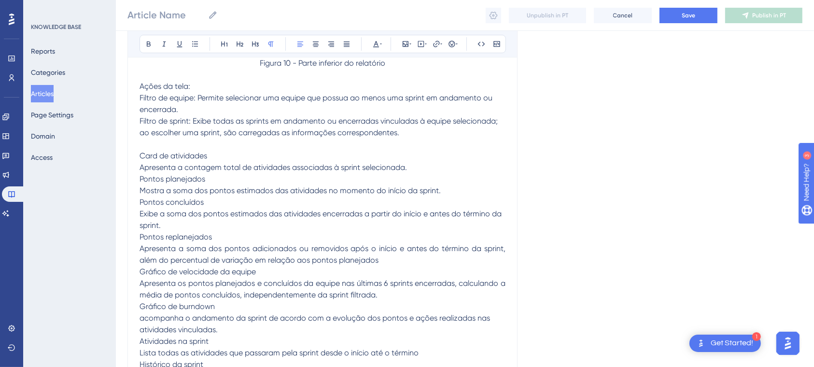
click at [140, 165] on span "Apresenta a contagem total de atividades associadas à sprint selecionada." at bounding box center [274, 167] width 268 height 9
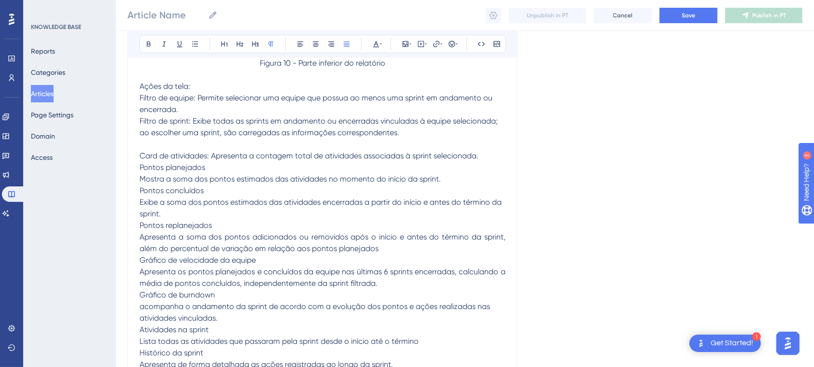
click at [141, 178] on span "Mostra a soma dos pontos estimados das atividades no momento do início da sprin…" at bounding box center [290, 178] width 301 height 9
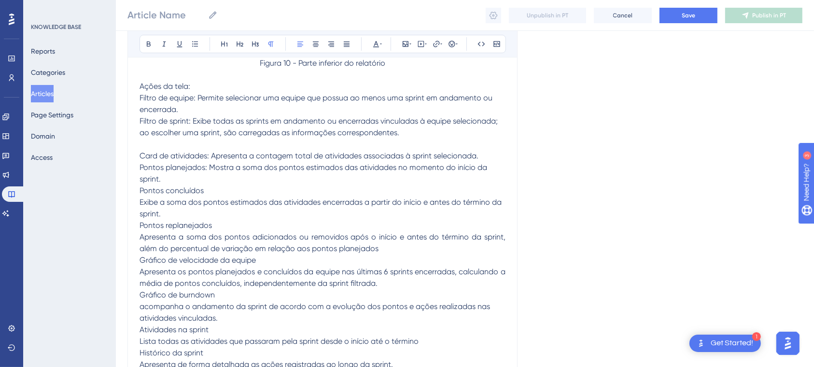
click at [142, 201] on span "Exibe a soma dos pontos estimados das atividades encerradas a partir do início …" at bounding box center [322, 208] width 364 height 21
click at [141, 198] on span "Exibe a soma dos pontos estimados das atividades encerradas a partir do início …" at bounding box center [322, 208] width 364 height 21
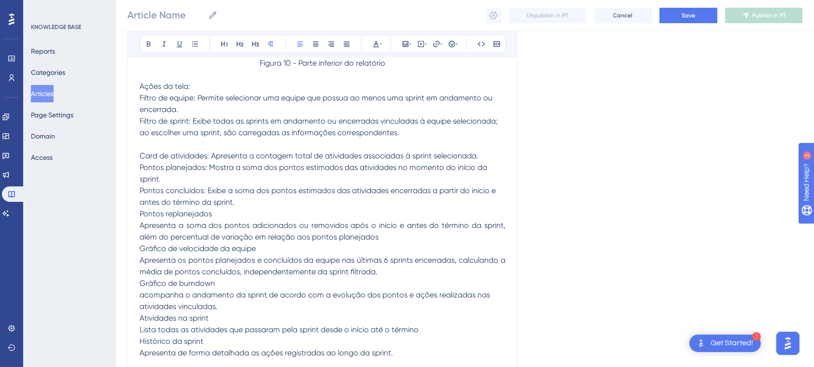
click at [140, 221] on span "Apresenta a soma dos pontos adicionados ou removidos após o início e antes do t…" at bounding box center [324, 231] width 368 height 21
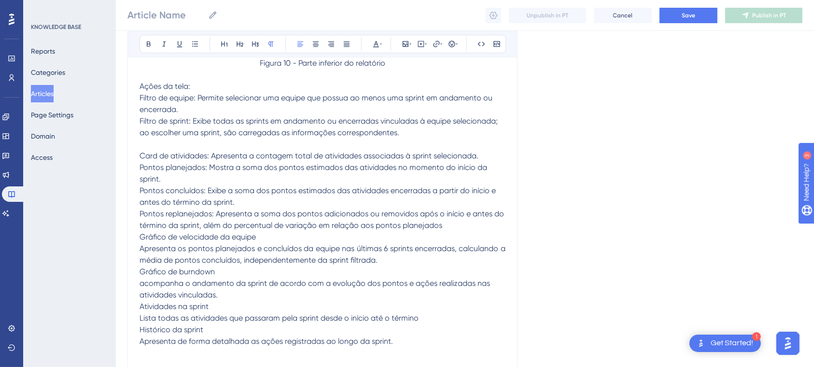
click at [141, 247] on span "Apresenta os pontos planejados e concluídos da equipe nas últimas 6 sprints enc…" at bounding box center [324, 254] width 368 height 21
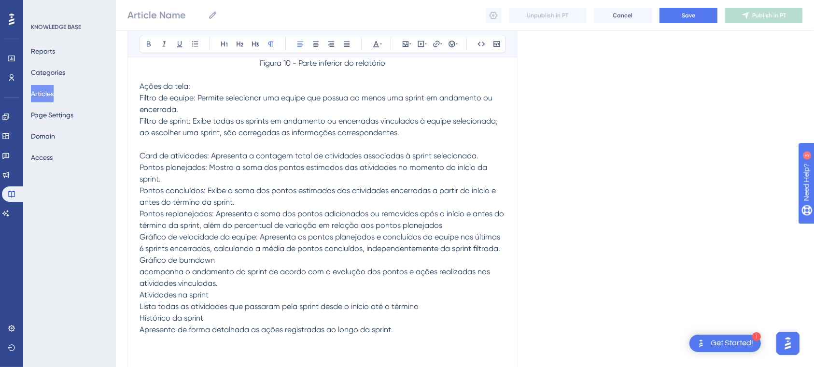
click at [143, 271] on span "acompanha o andamento da sprint de acordo com a evolução dos pontos e ações rea…" at bounding box center [316, 277] width 353 height 21
click at [140, 267] on span "acompanha o andamento da sprint de acordo com a evolução dos pontos e ações rea…" at bounding box center [316, 277] width 353 height 21
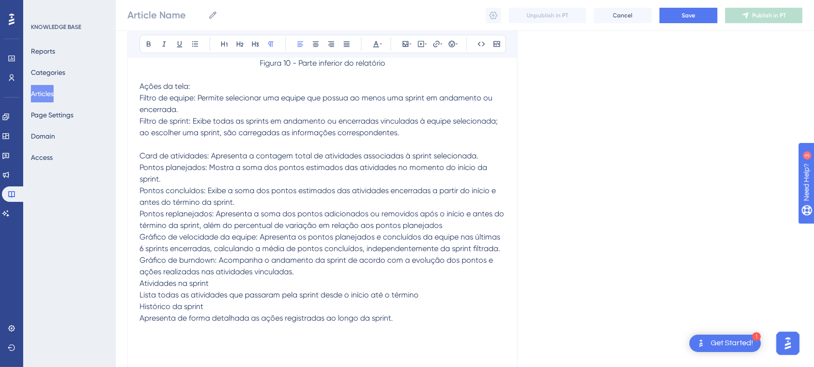
click at [144, 290] on span "Lista todas as atividades que passaram pela sprint desde o início até o término" at bounding box center [279, 294] width 279 height 9
click at [140, 290] on span "Lista todas as atividades que passaram pela sprint desde o início até o término" at bounding box center [279, 294] width 279 height 9
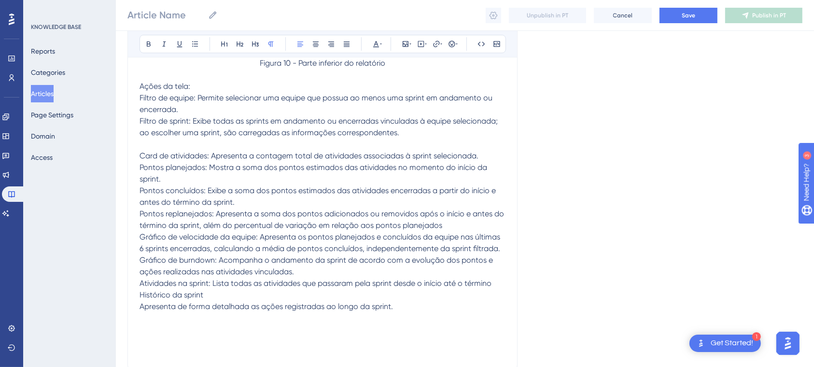
click at [143, 303] on span "Apresenta de forma detalhada as ações registradas ao longo da sprint." at bounding box center [267, 306] width 254 height 9
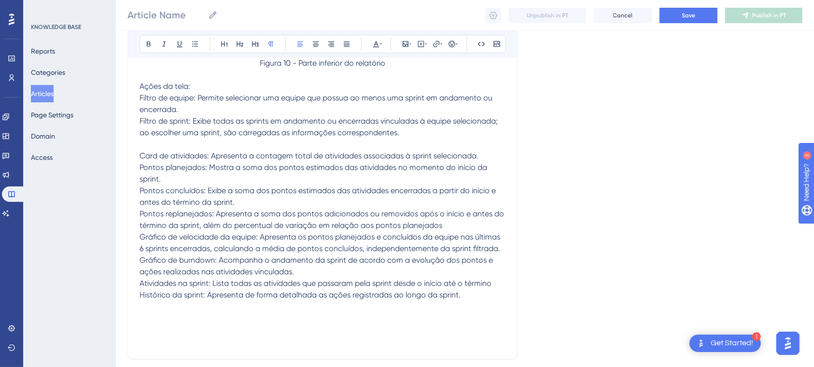
click at [468, 292] on p "Histórico da sprint: Apresenta de forma detalhada as ações registradas ao longo…" at bounding box center [323, 295] width 366 height 12
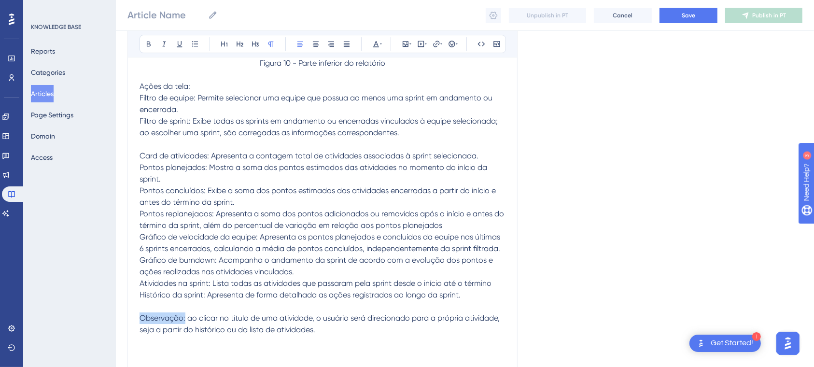
drag, startPoint x: 185, startPoint y: 315, endPoint x: 118, endPoint y: 310, distance: 67.8
click at [148, 45] on icon at bounding box center [149, 44] width 8 height 8
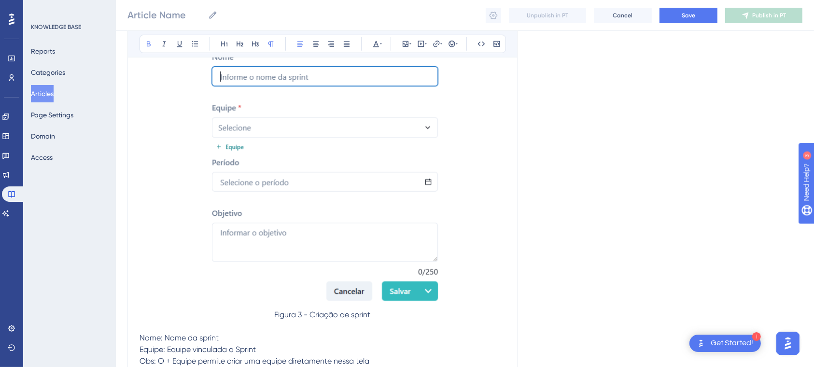
scroll to position [0, 0]
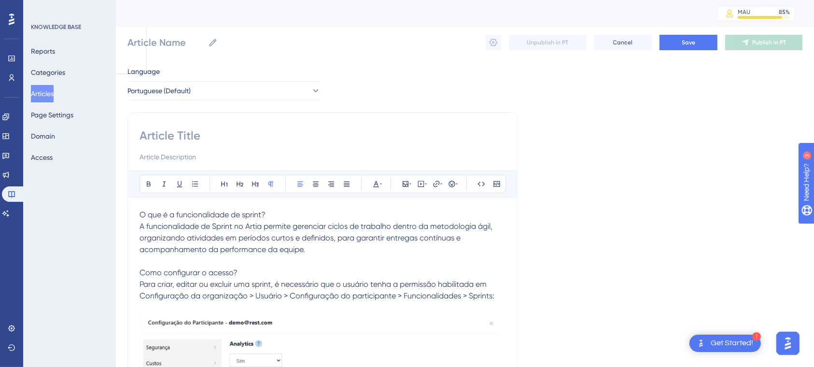
click at [226, 209] on p "O que é a funcionalidade de sprint?" at bounding box center [323, 215] width 366 height 12
drag, startPoint x: 137, startPoint y: 179, endPoint x: 335, endPoint y: 346, distance: 259.1
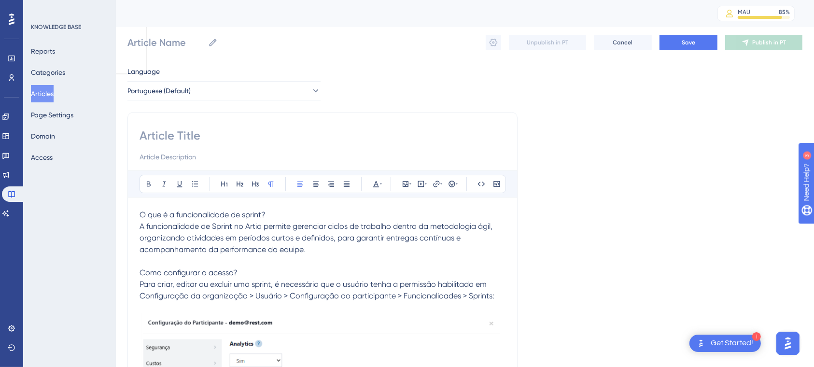
click at [232, 237] on span "A funcionalidade de Sprint no Artia permite gerenciar ciclos de trabalho dentro…" at bounding box center [317, 238] width 355 height 32
click at [140, 213] on span "O que é a funcionalidade de sprint?" at bounding box center [203, 214] width 126 height 9
click at [169, 214] on span "1. O que é a funcionalidade de sprint?" at bounding box center [206, 214] width 132 height 9
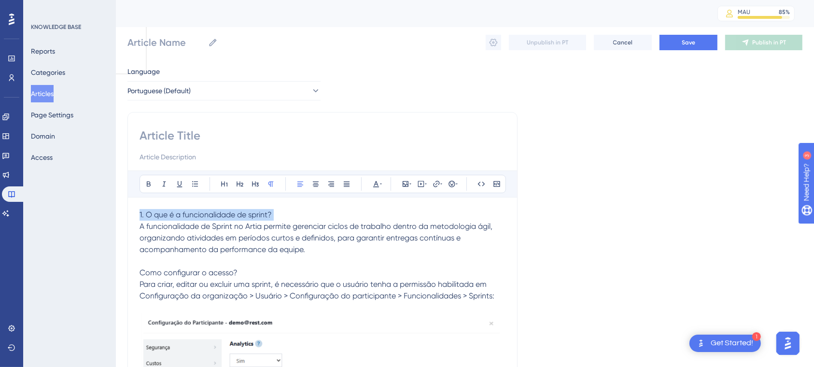
click at [169, 214] on span "1. O que é a funcionalidade de sprint?" at bounding box center [206, 214] width 132 height 9
click at [150, 183] on icon at bounding box center [149, 184] width 4 height 5
click at [143, 272] on span "Como configurar o acesso?" at bounding box center [189, 272] width 98 height 9
click at [142, 271] on span "Como configurar o acesso?" at bounding box center [189, 272] width 98 height 9
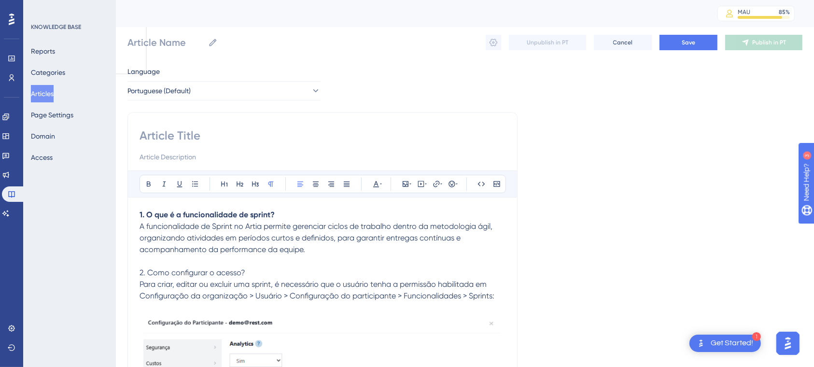
click at [142, 271] on span "2. Como configurar o acesso?" at bounding box center [193, 272] width 106 height 9
click at [145, 185] on icon at bounding box center [149, 184] width 8 height 8
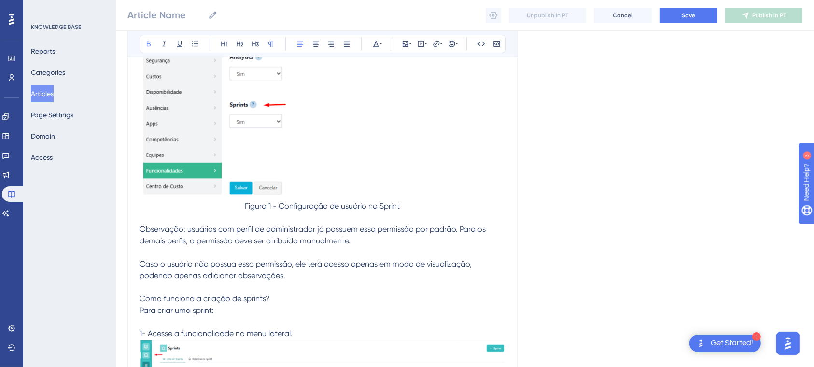
scroll to position [309, 0]
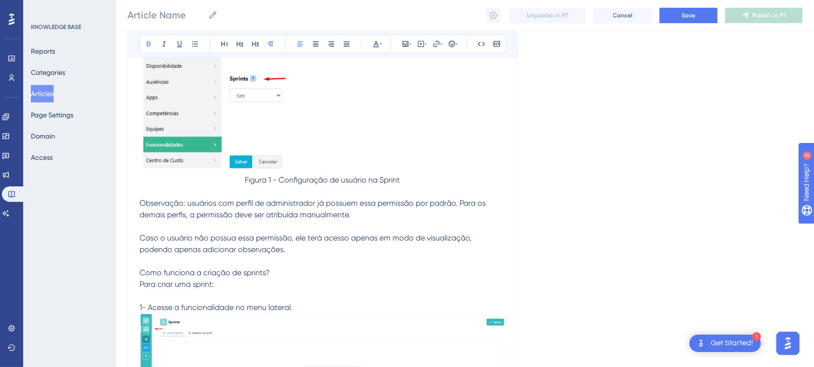
drag, startPoint x: 192, startPoint y: 205, endPoint x: 143, endPoint y: 207, distance: 49.3
click at [143, 207] on span "Observação: usuários com perfil de administrador já possuem essa permissão por …" at bounding box center [314, 227] width 348 height 56
click at [220, 242] on span "Observação: usuários com perfil de administrador já possuem essa permissão por …" at bounding box center [314, 227] width 348 height 56
drag, startPoint x: 187, startPoint y: 204, endPoint x: 133, endPoint y: 203, distance: 54.6
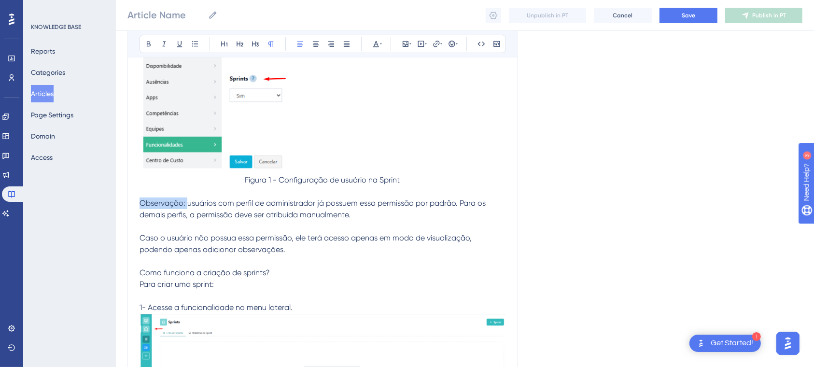
click at [145, 40] on icon at bounding box center [149, 44] width 8 height 8
click at [141, 272] on span "Como funciona a criação de sprints?" at bounding box center [205, 272] width 130 height 9
click at [162, 270] on span "3. Como funciona a criação de sprints?" at bounding box center [209, 272] width 138 height 9
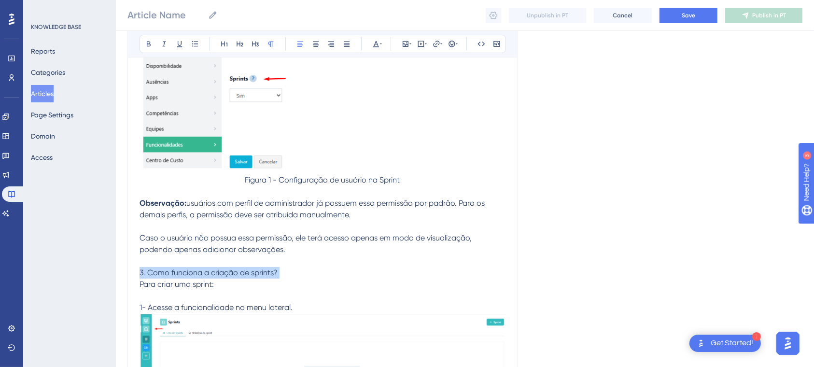
click at [162, 270] on span "3. Como funciona a criação de sprints?" at bounding box center [209, 272] width 138 height 9
click at [144, 44] on button at bounding box center [149, 44] width 14 height 14
click at [286, 287] on p "Para criar uma sprint:" at bounding box center [323, 285] width 366 height 12
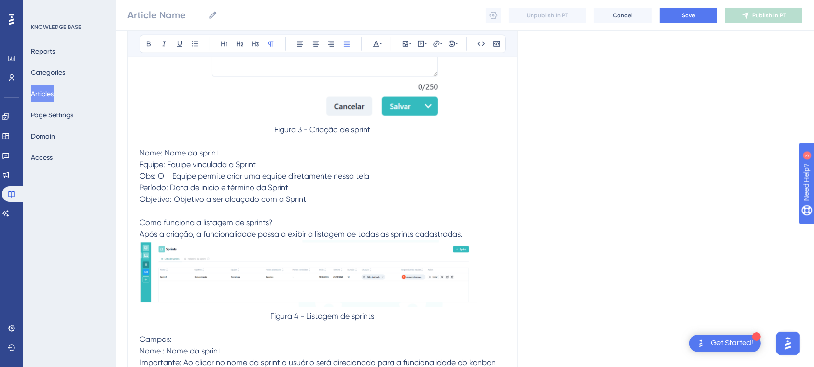
scroll to position [928, 0]
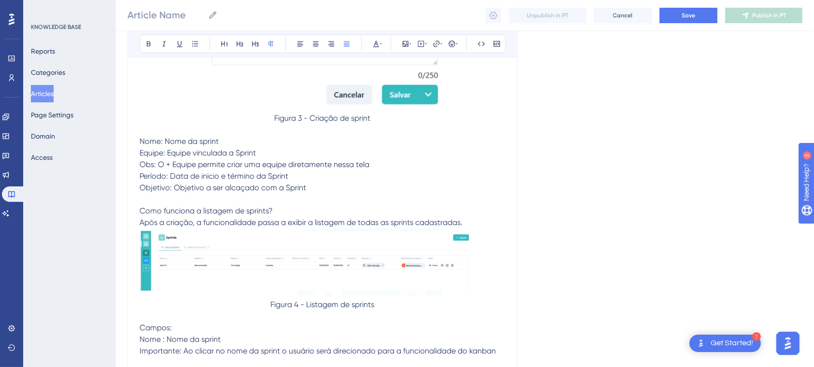
click at [141, 210] on span "Como funciona a listagem de sprints?" at bounding box center [206, 210] width 133 height 9
drag, startPoint x: 193, startPoint y: 211, endPoint x: 165, endPoint y: 211, distance: 28.0
click at [165, 211] on span "Como funciona a listagem de sprints?" at bounding box center [206, 210] width 133 height 9
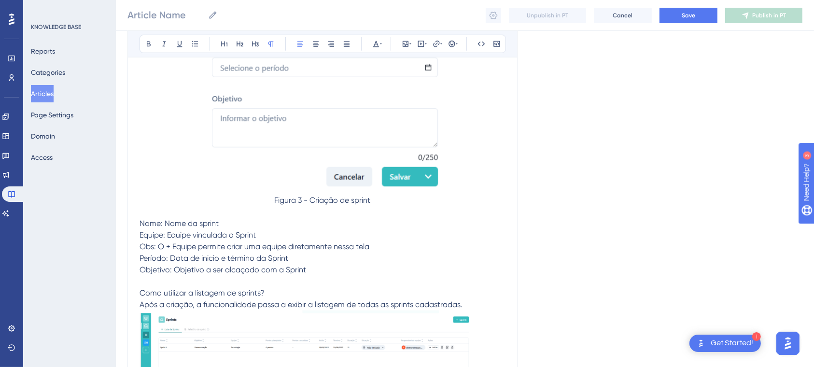
scroll to position [869, 0]
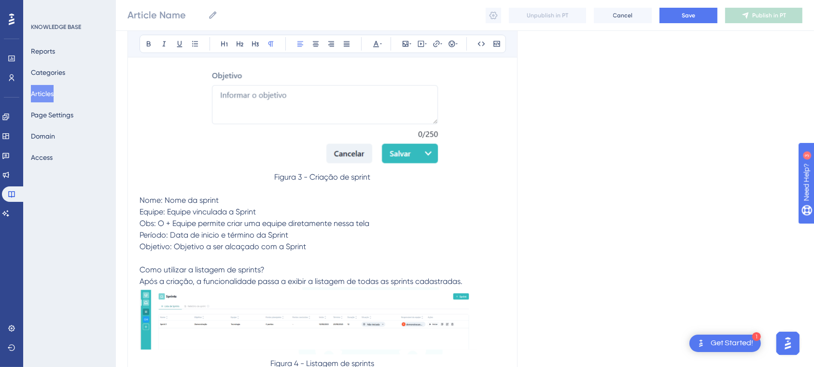
click at [143, 270] on span "Como utilizar a listagem de sprints?" at bounding box center [202, 269] width 125 height 9
click at [143, 268] on span "Como utilizar a listagem de sprints?" at bounding box center [202, 269] width 125 height 9
click at [165, 268] on span "4. Como utilizar a listagem de sprints?" at bounding box center [206, 269] width 133 height 9
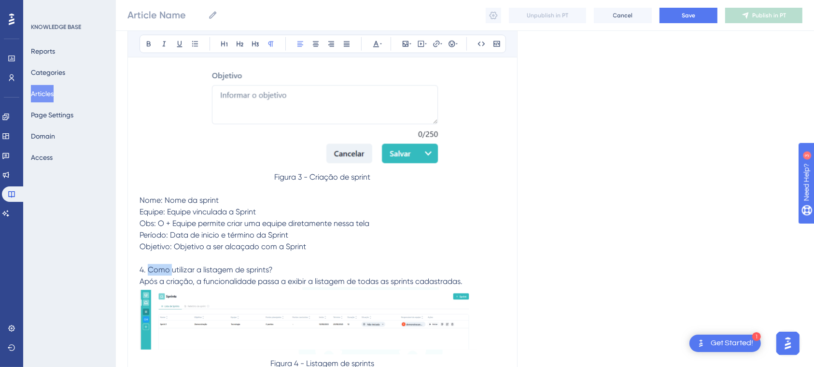
click at [165, 268] on span "4. Como utilizar a listagem de sprints?" at bounding box center [206, 269] width 133 height 9
click at [151, 43] on icon at bounding box center [149, 44] width 8 height 8
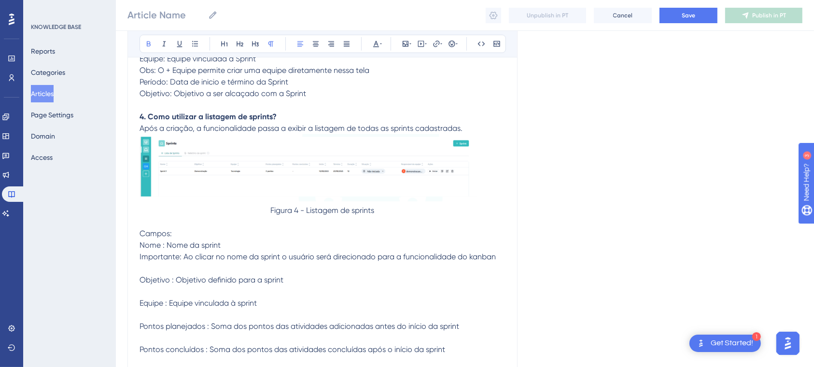
scroll to position [1027, 0]
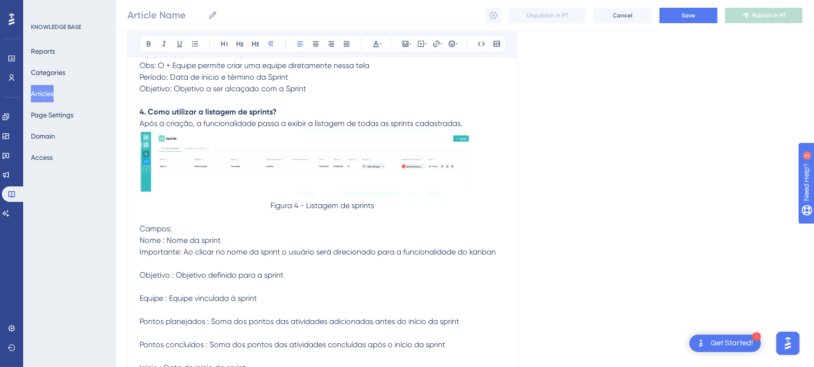
click at [195, 226] on p "Campos:" at bounding box center [323, 229] width 366 height 12
click at [150, 40] on icon at bounding box center [149, 44] width 8 height 8
drag, startPoint x: 182, startPoint y: 256, endPoint x: 123, endPoint y: 255, distance: 58.5
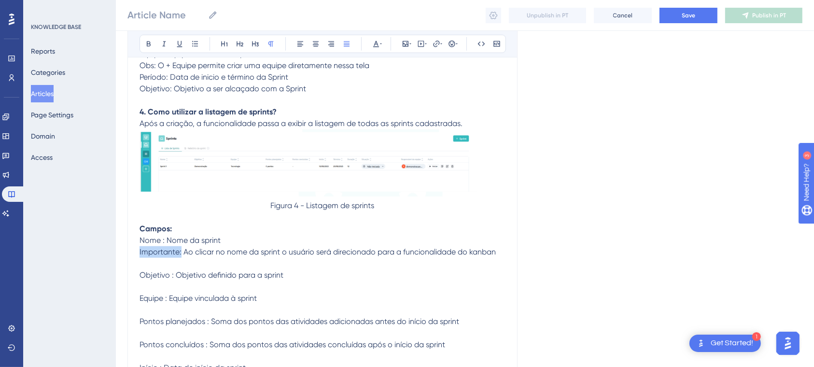
click at [147, 43] on icon at bounding box center [149, 44] width 8 height 8
click at [200, 256] on span "Ao clicar no nome da sprint o usuário será direcionado para a funcionalidade do…" at bounding box center [338, 251] width 313 height 9
drag, startPoint x: 161, startPoint y: 242, endPoint x: 123, endPoint y: 242, distance: 38.7
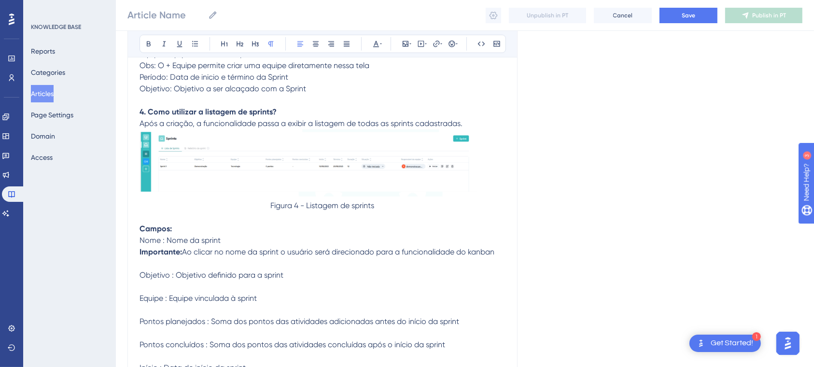
click at [211, 290] on p at bounding box center [323, 287] width 366 height 12
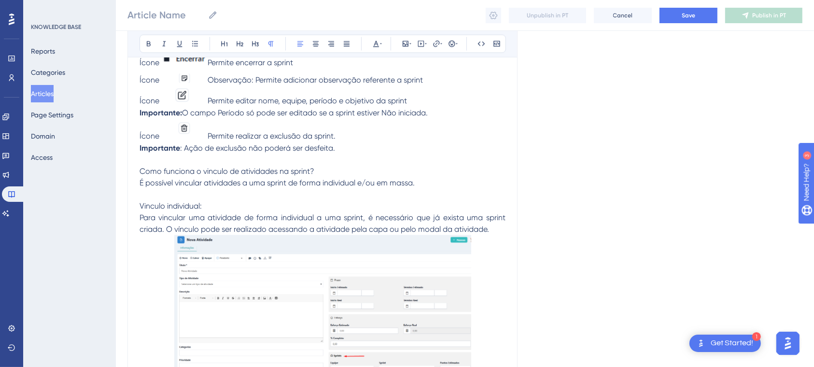
scroll to position [1577, 0]
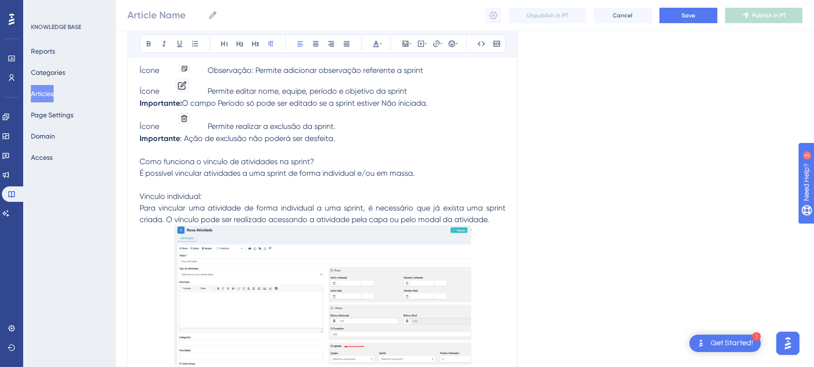
click at [139, 160] on div "Bold Italic Underline Bullet Point Heading 1 Heading 2 Heading 3 Normal Align L…" at bounding box center [323, 314] width 390 height 3564
click at [141, 158] on span "Como funciona o vinculo de atividades na sprint?" at bounding box center [227, 161] width 175 height 9
drag, startPoint x: 164, startPoint y: 160, endPoint x: 196, endPoint y: 160, distance: 31.9
click at [196, 160] on span "Como funciona o vinculo de atividades na sprint?" at bounding box center [227, 161] width 175 height 9
click at [145, 160] on span "Como realizar o vinculo de atividades na sprint?" at bounding box center [225, 161] width 170 height 9
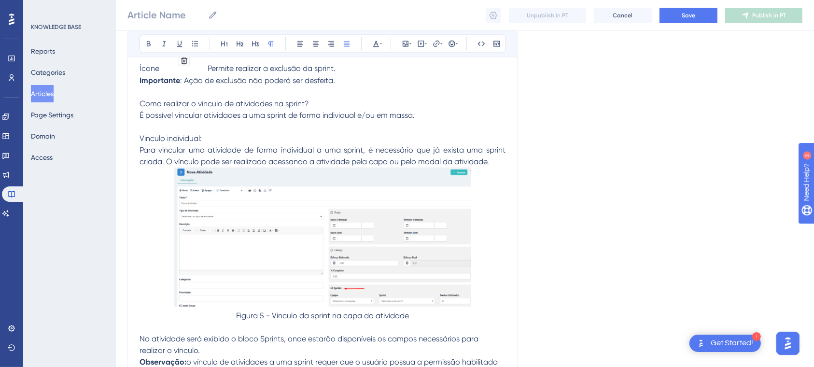
scroll to position [1611, 0]
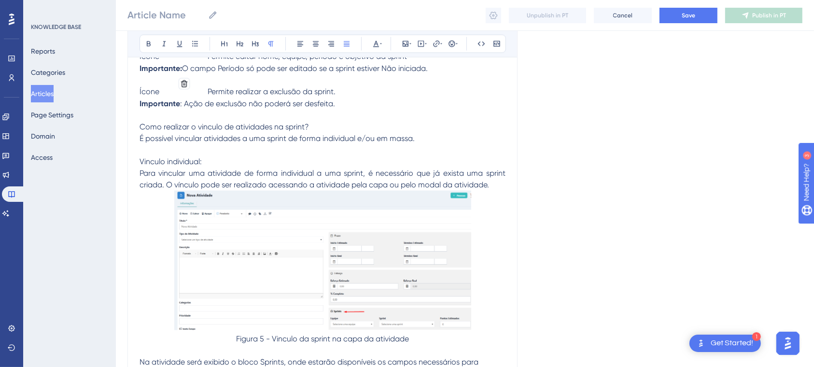
click at [140, 124] on span "Como realizar o vinculo de atividades na sprint?" at bounding box center [225, 126] width 170 height 9
click at [140, 162] on span "Vinculo individual:" at bounding box center [171, 161] width 62 height 9
click at [179, 128] on span "5. Como realizar o vinculo de atividades na sprint?" at bounding box center [229, 126] width 178 height 9
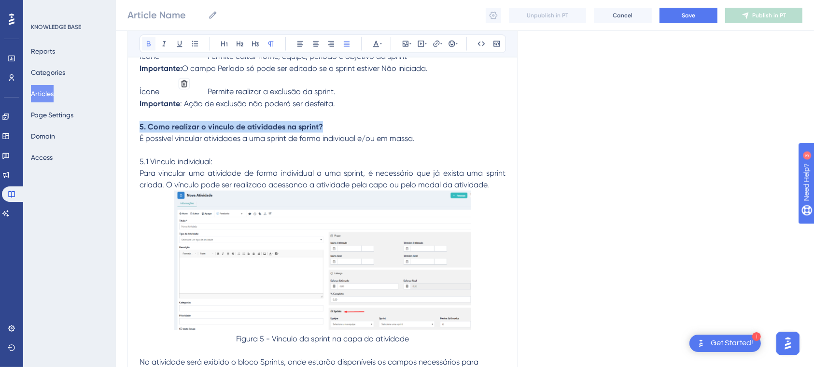
click at [146, 44] on icon at bounding box center [149, 44] width 8 height 8
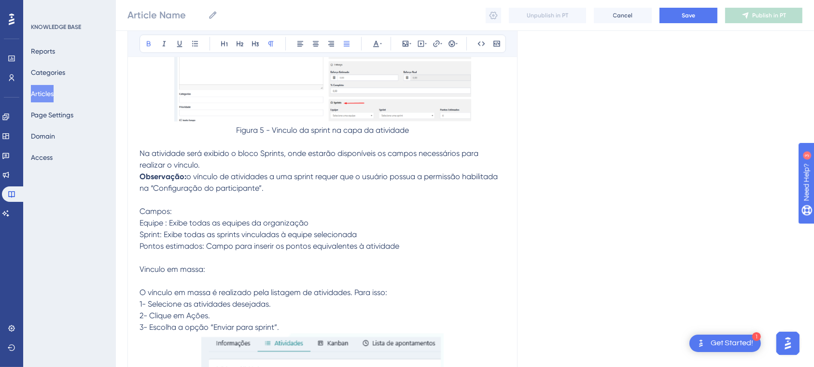
scroll to position [1849, 0]
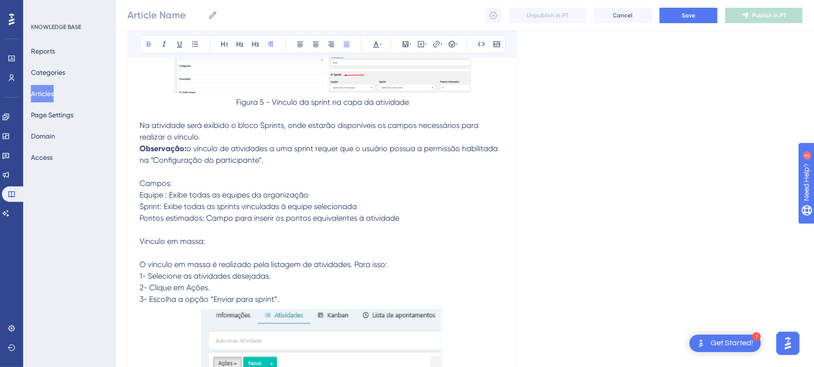
click at [143, 243] on span "Vinculo em massa:" at bounding box center [173, 241] width 66 height 9
click at [142, 243] on span "Vinculo em massa:" at bounding box center [173, 241] width 66 height 9
click at [168, 243] on span "5.2 Vinculo em massa:" at bounding box center [179, 241] width 78 height 9
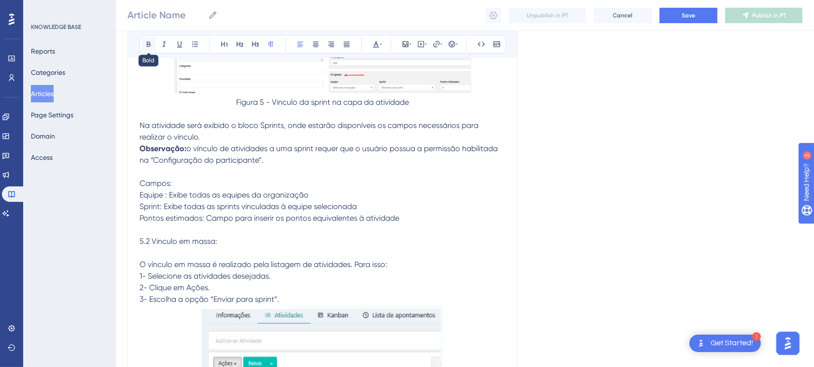
click at [147, 40] on icon at bounding box center [149, 44] width 8 height 8
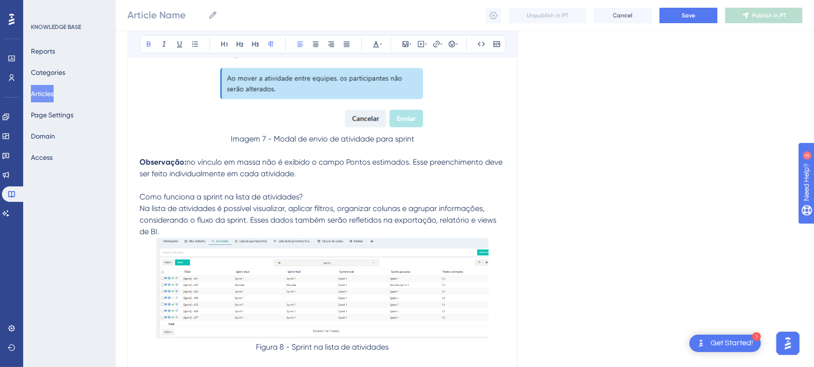
scroll to position [2518, 0]
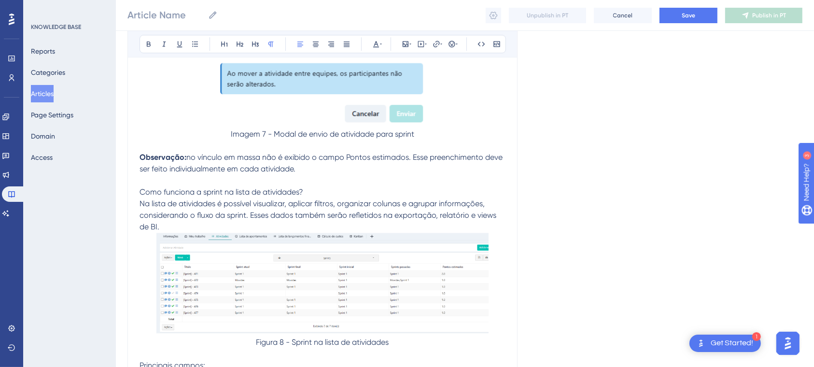
click at [140, 193] on span "Como funciona a sprint na lista de atividades?" at bounding box center [222, 191] width 164 height 9
click at [140, 193] on span "6. Como funciona a sprint na lista de atividades?" at bounding box center [225, 191] width 171 height 9
click at [278, 218] on span "Na lista de atividades é possível visualizar, aplicar filtros, organizar coluna…" at bounding box center [319, 215] width 359 height 32
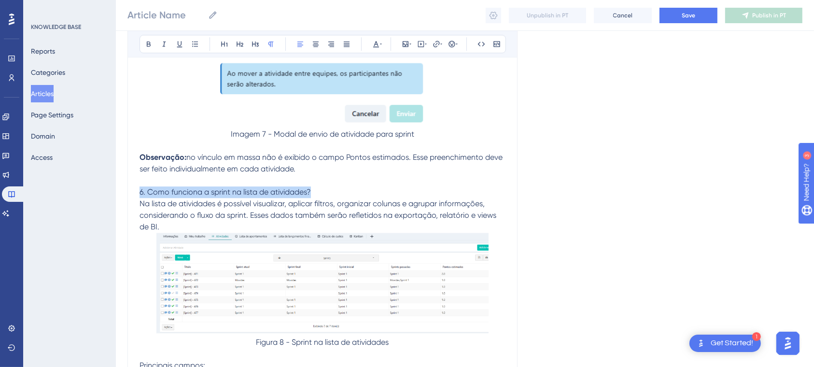
drag, startPoint x: 319, startPoint y: 195, endPoint x: 136, endPoint y: 150, distance: 188.6
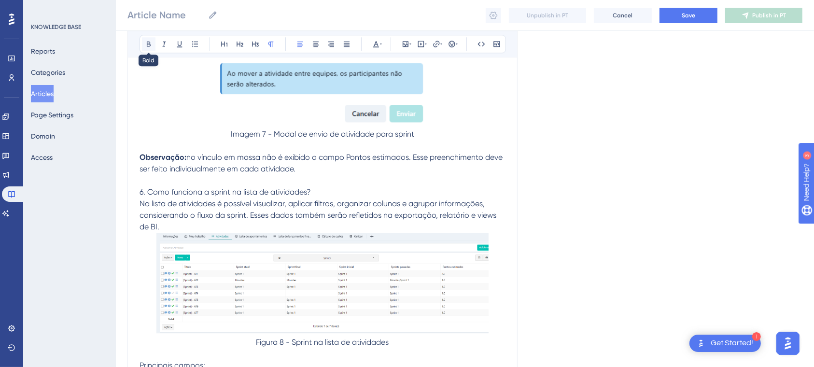
click at [146, 49] on button at bounding box center [149, 44] width 14 height 14
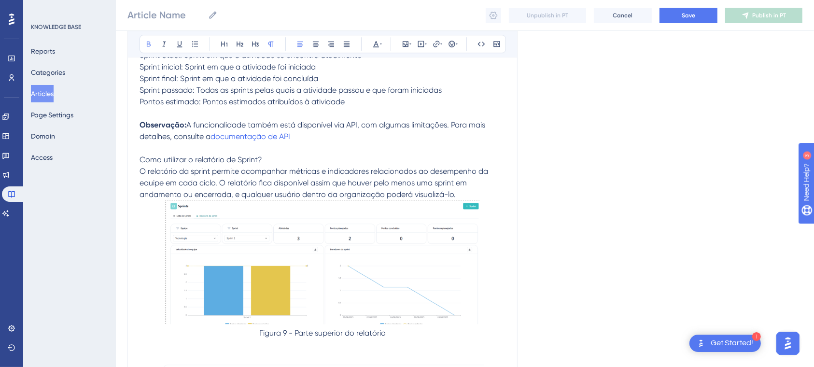
scroll to position [2844, 0]
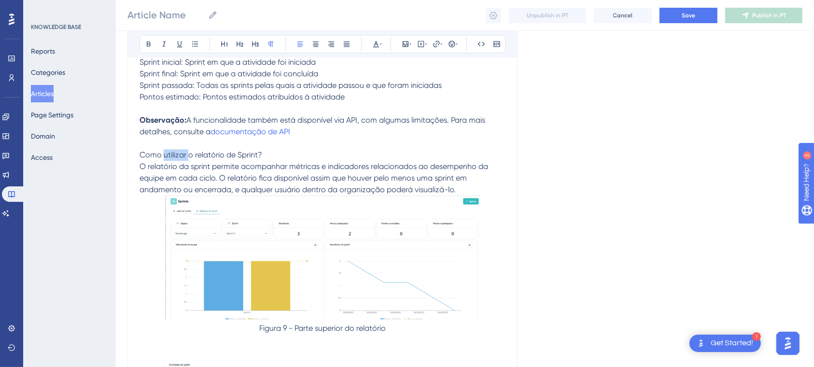
drag, startPoint x: 164, startPoint y: 154, endPoint x: 189, endPoint y: 155, distance: 25.6
click at [189, 155] on span "Como utilizar o relatório de Sprint?" at bounding box center [201, 154] width 123 height 9
click at [194, 158] on span "Como utilizar o relatório de Sprint?" at bounding box center [201, 154] width 123 height 9
drag, startPoint x: 185, startPoint y: 157, endPoint x: 128, endPoint y: 156, distance: 57.5
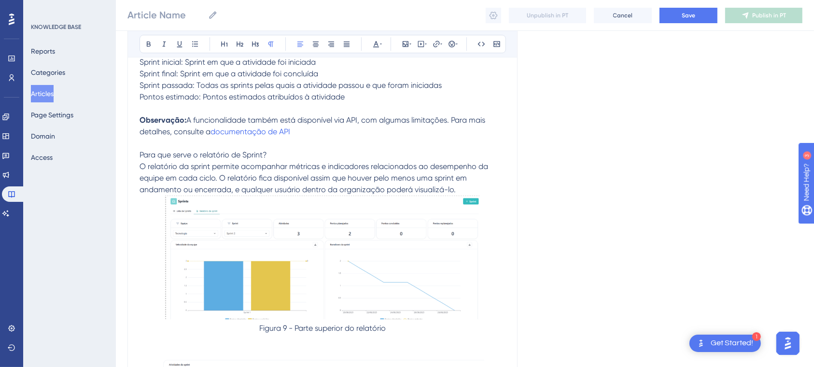
click at [140, 153] on span "Para que serve o relatório de Sprint?" at bounding box center [204, 154] width 128 height 9
click at [148, 153] on span "6. Para que serve o relatório de Sprint?" at bounding box center [207, 154] width 135 height 9
click at [149, 49] on button at bounding box center [149, 44] width 14 height 14
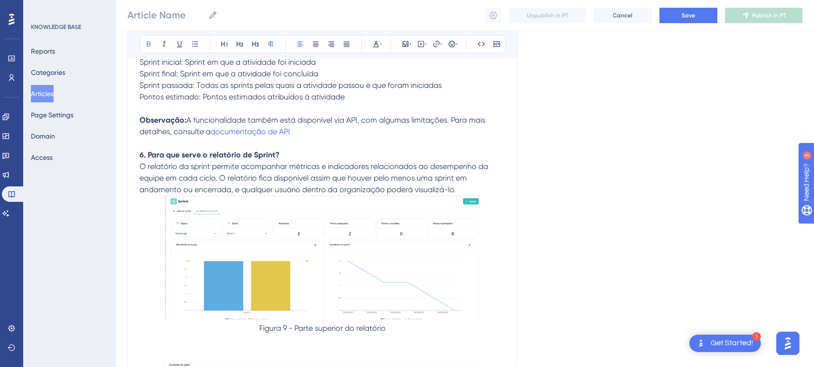
click at [356, 191] on span "O relatório da sprint permite acompanhar métricas e indicadores relacionados ao…" at bounding box center [315, 178] width 351 height 32
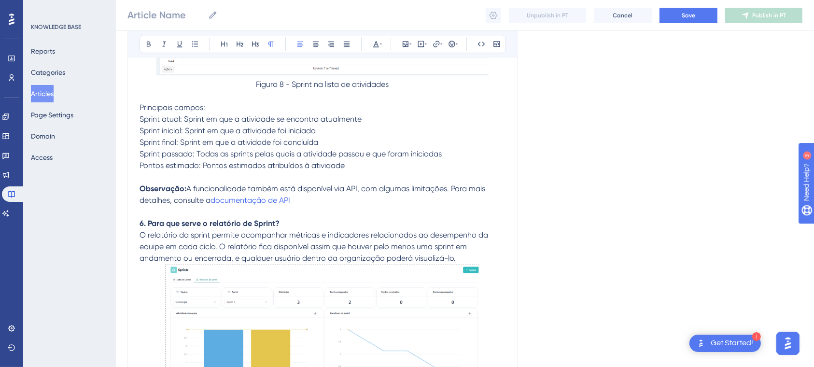
scroll to position [2780, 0]
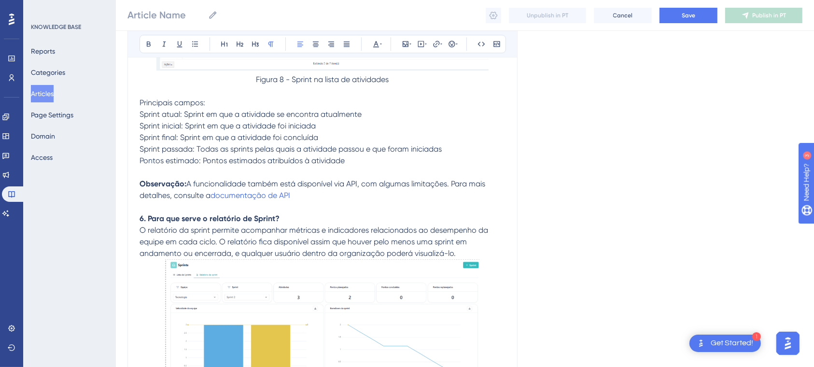
click at [182, 247] on span "O relatório da sprint permite acompanhar métricas e indicadores relacionados ao…" at bounding box center [315, 242] width 351 height 32
drag, startPoint x: 143, startPoint y: 221, endPoint x: 138, endPoint y: 220, distance: 4.9
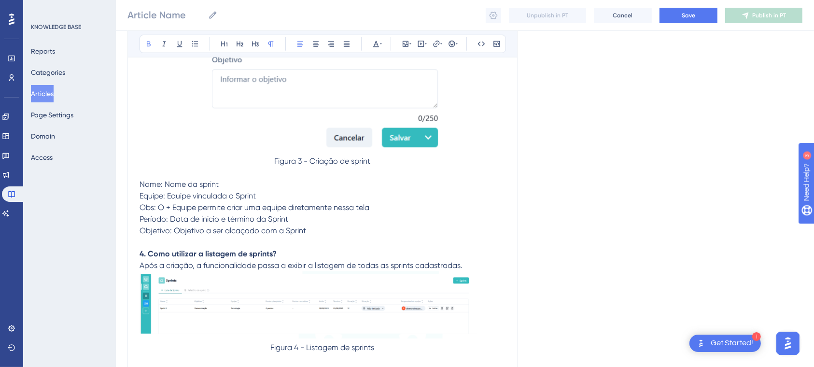
scroll to position [904, 0]
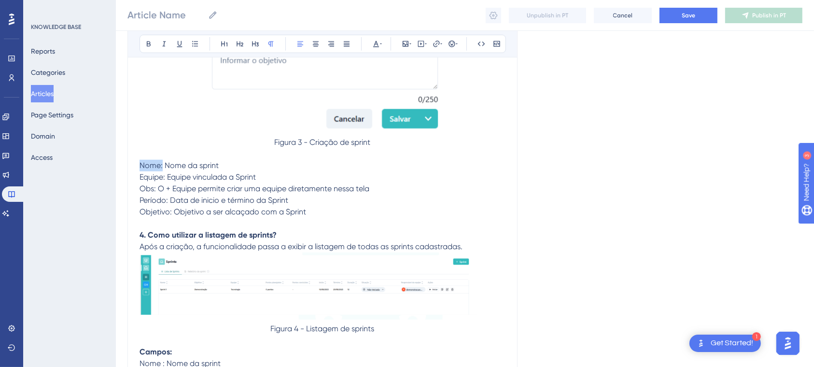
drag, startPoint x: 162, startPoint y: 164, endPoint x: 116, endPoint y: 162, distance: 46.4
click at [151, 47] on icon at bounding box center [149, 44] width 8 height 8
drag, startPoint x: 165, startPoint y: 179, endPoint x: 132, endPoint y: 173, distance: 32.9
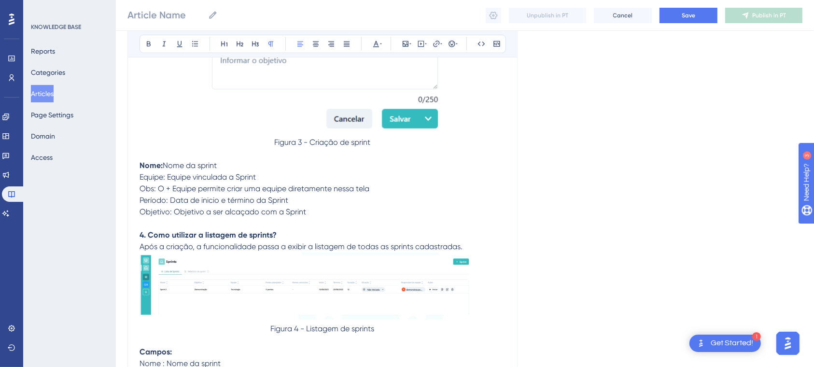
click at [155, 49] on div "Bold Italic Underline Bullet Point Heading 1 Heading 2 Heading 3 Normal Align L…" at bounding box center [323, 44] width 367 height 18
click at [155, 51] on div "Bold Italic Underline Bullet Point Heading 1 Heading 2 Heading 3 Normal Align L…" at bounding box center [323, 44] width 367 height 18
click at [152, 48] on button at bounding box center [149, 44] width 14 height 14
click at [173, 193] on span "Obs: O + Equipe permite criar uma equipe diretamente nessa tela" at bounding box center [255, 188] width 230 height 9
click at [153, 187] on span "Obs: O + Equipe permite criar uma equipe diretamente nessa tela" at bounding box center [255, 188] width 230 height 9
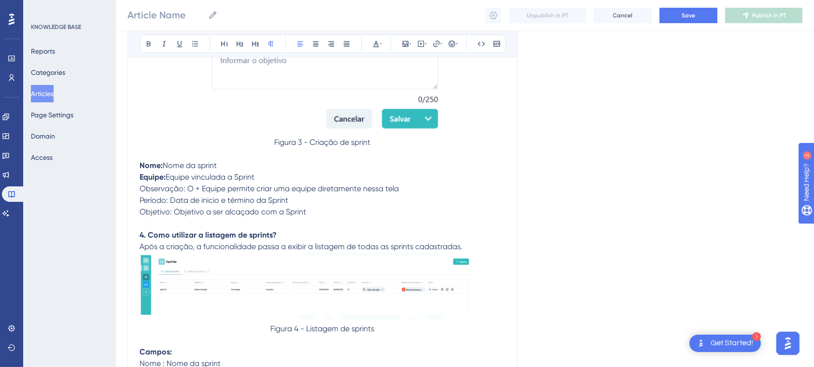
click at [422, 186] on p "Observação: O + Equipe permite criar uma equipe diretamente nessa tela" at bounding box center [323, 189] width 366 height 12
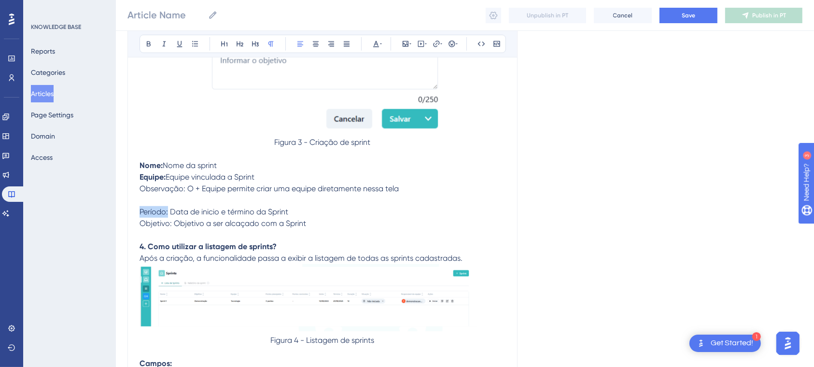
drag, startPoint x: 169, startPoint y: 213, endPoint x: 127, endPoint y: 212, distance: 42.0
click at [141, 43] on div "Bold Italic Underline Bullet Point Heading 1 Heading 2 Heading 3 Normal Align L…" at bounding box center [323, 44] width 367 height 18
click at [149, 44] on icon at bounding box center [149, 44] width 4 height 5
click at [251, 163] on p "Nome: Nome da sprint" at bounding box center [323, 166] width 366 height 12
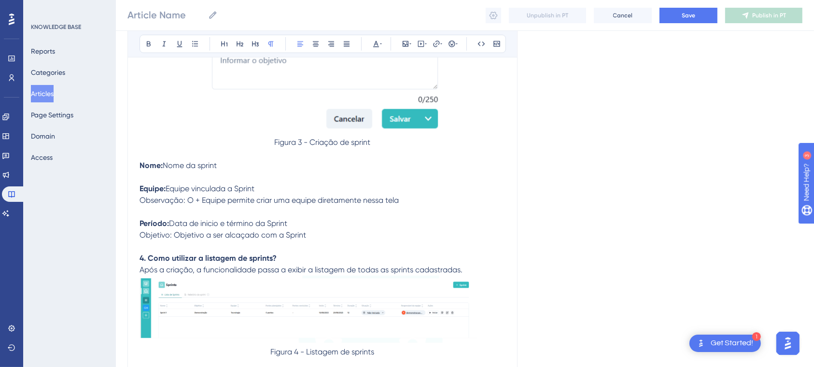
click at [300, 228] on p "Período: Data de inicio e término da Sprint" at bounding box center [323, 224] width 366 height 12
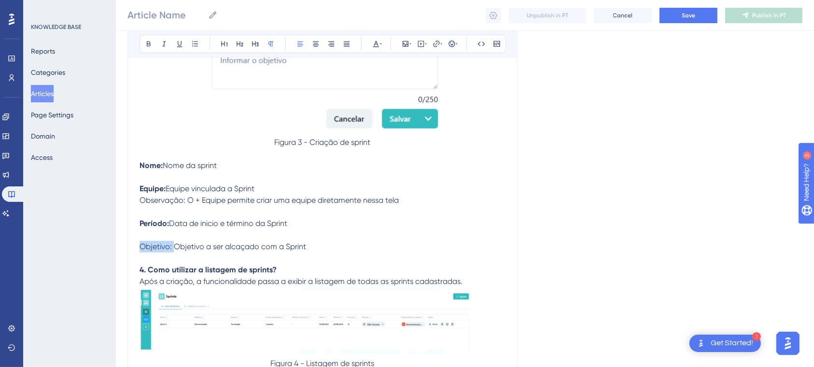
drag, startPoint x: 172, startPoint y: 252, endPoint x: 124, endPoint y: 245, distance: 49.3
click at [148, 42] on icon at bounding box center [149, 44] width 4 height 5
click at [367, 269] on p "4. Como utilizar a listagem de sprints?" at bounding box center [323, 270] width 366 height 12
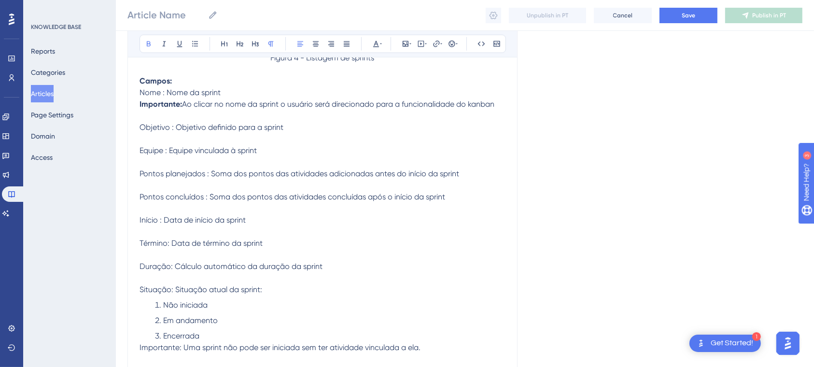
scroll to position [1224, 0]
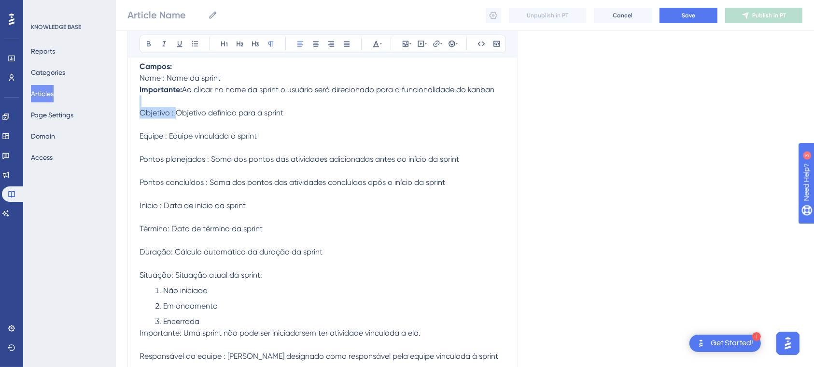
drag, startPoint x: 175, startPoint y: 114, endPoint x: 135, endPoint y: 74, distance: 57.0
click at [147, 42] on icon at bounding box center [149, 44] width 4 height 5
drag, startPoint x: 170, startPoint y: 142, endPoint x: 133, endPoint y: 136, distance: 37.3
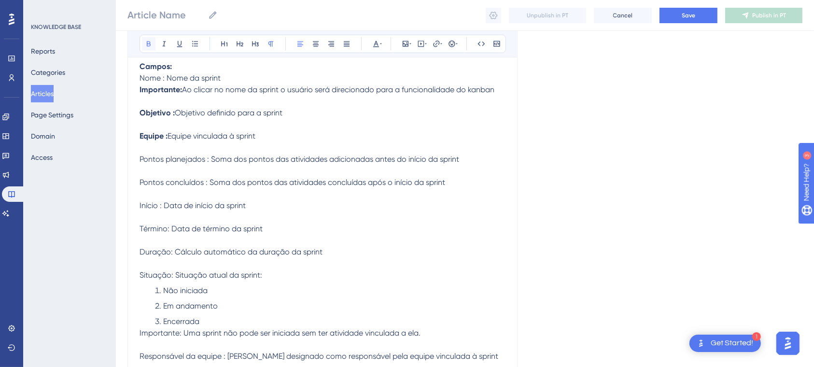
click at [147, 44] on icon at bounding box center [149, 44] width 4 height 5
drag, startPoint x: 209, startPoint y: 163, endPoint x: 114, endPoint y: 160, distance: 94.7
click at [141, 54] on div "Bold Italic Underline Bullet Point Heading 1 Heading 2 Heading 3 Normal Align L…" at bounding box center [322, 43] width 389 height 27
click at [145, 50] on button at bounding box center [149, 44] width 14 height 14
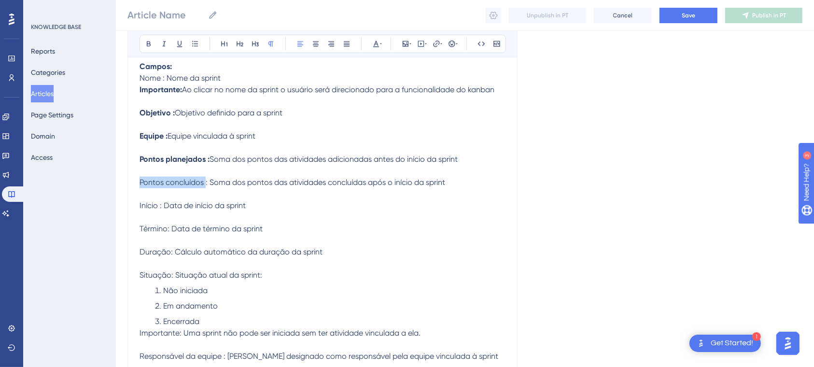
drag, startPoint x: 205, startPoint y: 187, endPoint x: 137, endPoint y: 186, distance: 68.1
click at [143, 43] on button at bounding box center [149, 44] width 14 height 14
click at [160, 210] on span "Início : Data de início da sprint" at bounding box center [193, 205] width 106 height 9
drag, startPoint x: 161, startPoint y: 213, endPoint x: 124, endPoint y: 211, distance: 36.7
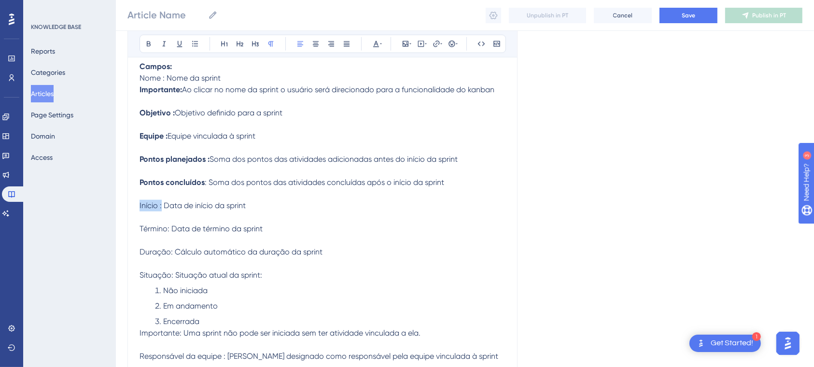
click at [147, 51] on div "Bold Italic Underline Bullet Point Heading 1 Heading 2 Heading 3 Normal Align L…" at bounding box center [323, 44] width 367 height 18
click at [164, 233] on span "Término: Data de término da sprint" at bounding box center [201, 228] width 123 height 9
drag, startPoint x: 172, startPoint y: 233, endPoint x: 110, endPoint y: 233, distance: 61.8
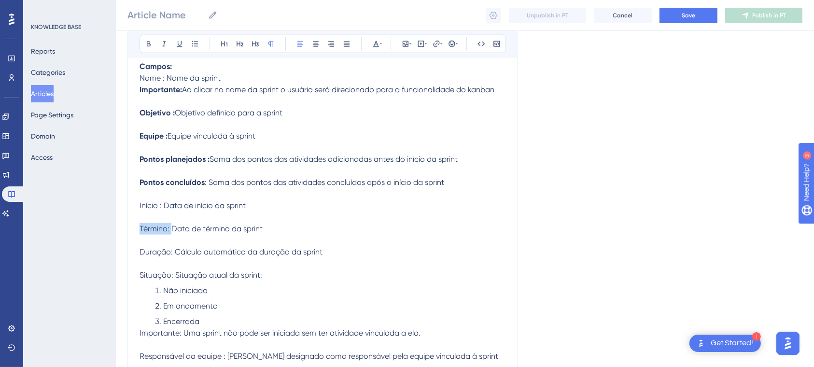
click at [142, 36] on div "Bold Italic Underline Bullet Point Heading 1 Heading 2 Heading 3 Normal Align L…" at bounding box center [323, 44] width 367 height 18
click at [144, 38] on button at bounding box center [149, 44] width 14 height 14
click at [158, 209] on span "Início : Data de início da sprint" at bounding box center [193, 205] width 106 height 9
drag, startPoint x: 158, startPoint y: 209, endPoint x: 135, endPoint y: 208, distance: 23.7
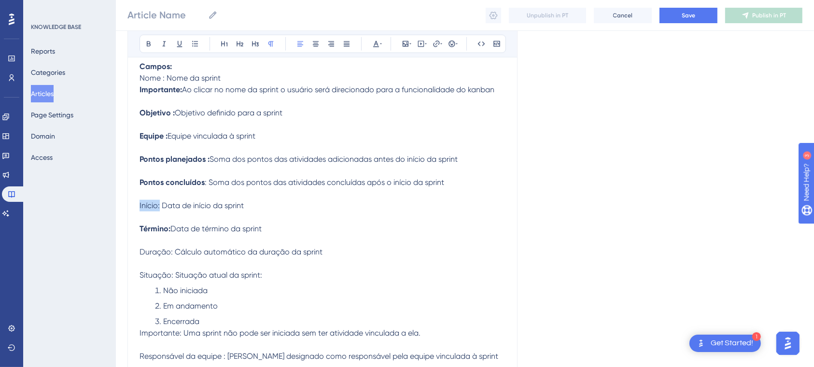
click at [145, 44] on icon at bounding box center [149, 44] width 8 height 8
click at [207, 187] on span ": Soma dos pontos das atividades concluídas após o início da sprint" at bounding box center [325, 182] width 240 height 9
click at [205, 187] on span ": Soma dos pontos das atividades concluídas após o início da sprint" at bounding box center [325, 182] width 240 height 9
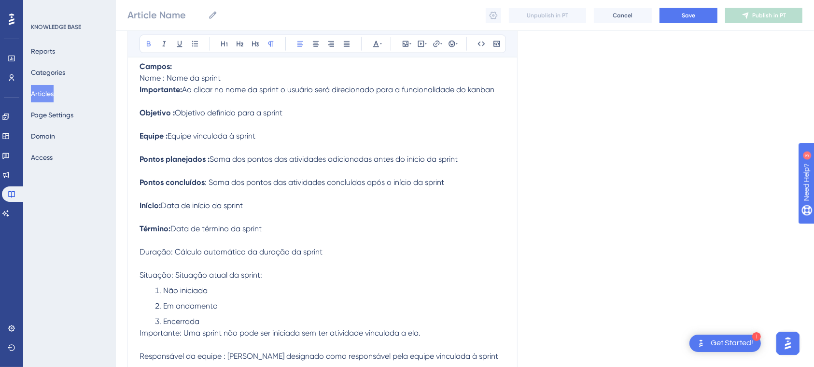
click at [209, 161] on strong "Pontos planejados :" at bounding box center [175, 159] width 70 height 9
click at [206, 161] on strong "Pontos planejados :" at bounding box center [175, 159] width 70 height 9
click at [166, 141] on strong "Equipe :" at bounding box center [154, 135] width 28 height 9
click at [173, 117] on strong "Objetivo :" at bounding box center [157, 112] width 35 height 9
click at [172, 116] on strong "Objetivo :" at bounding box center [157, 112] width 35 height 9
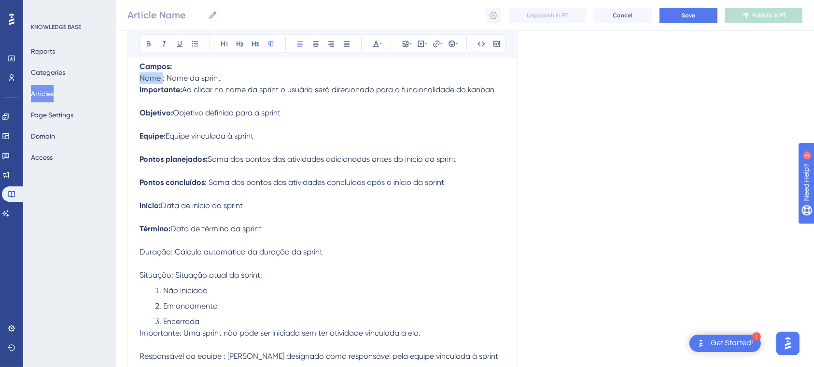
drag, startPoint x: 162, startPoint y: 84, endPoint x: 127, endPoint y: 81, distance: 35.3
click at [152, 44] on icon at bounding box center [149, 44] width 8 height 8
click at [200, 78] on span ": Nome da sprint" at bounding box center [190, 77] width 58 height 9
drag, startPoint x: 176, startPoint y: 261, endPoint x: 123, endPoint y: 252, distance: 54.0
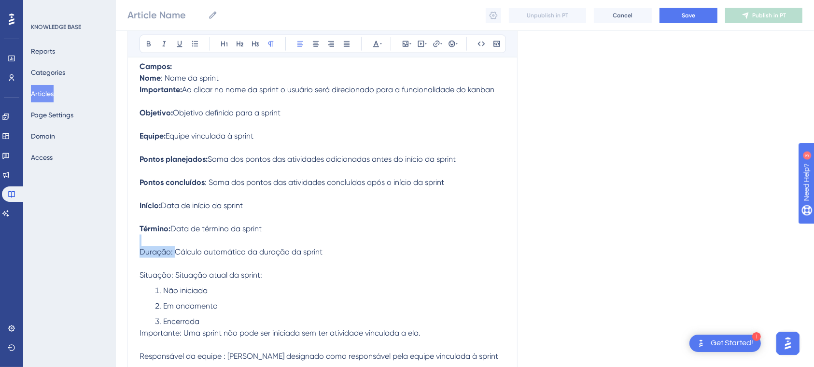
click at [145, 41] on icon at bounding box center [149, 44] width 8 height 8
drag, startPoint x: 175, startPoint y: 283, endPoint x: 123, endPoint y: 284, distance: 52.7
click at [151, 41] on icon at bounding box center [149, 44] width 8 height 8
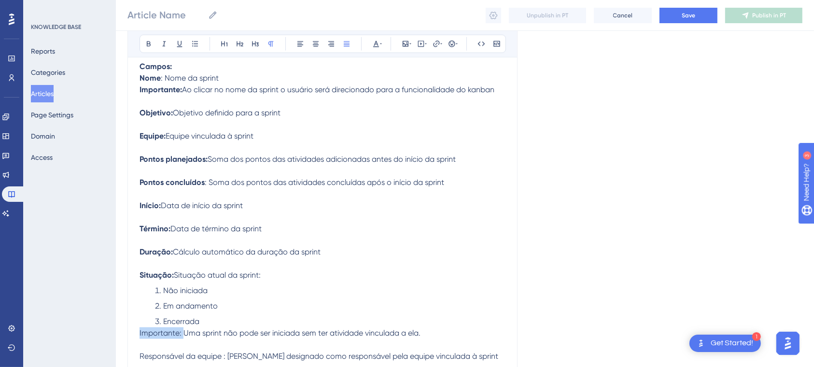
drag, startPoint x: 182, startPoint y: 343, endPoint x: 117, endPoint y: 342, distance: 64.2
click at [150, 46] on icon at bounding box center [149, 44] width 8 height 8
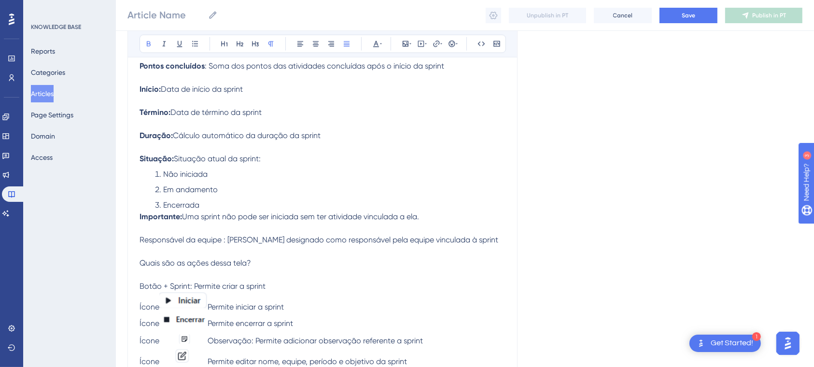
scroll to position [1369, 0]
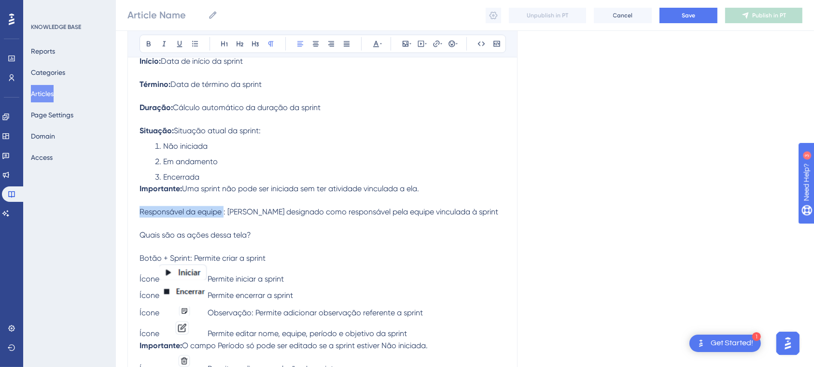
drag, startPoint x: 224, startPoint y: 220, endPoint x: 123, endPoint y: 218, distance: 101.4
click at [145, 48] on button at bounding box center [149, 44] width 14 height 14
click at [190, 253] on p at bounding box center [323, 247] width 366 height 12
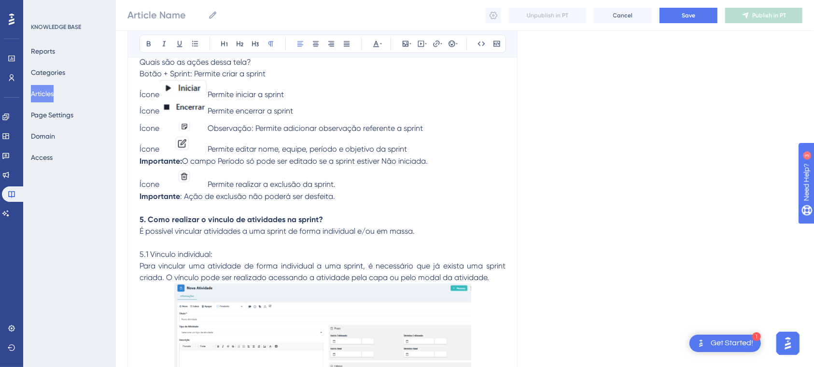
scroll to position [1559, 0]
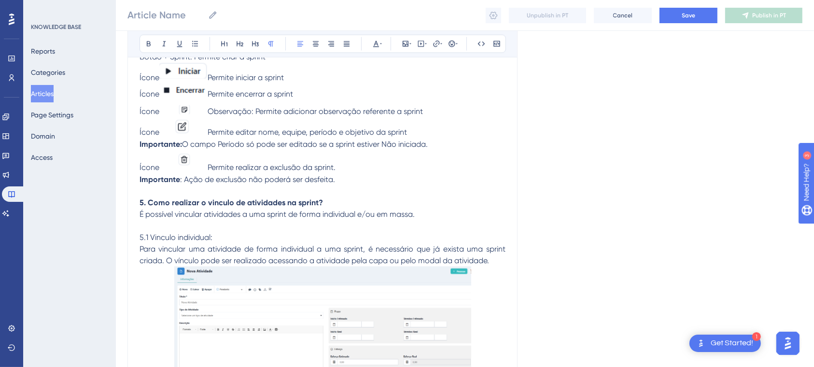
click at [205, 242] on span "5.1 Vinculo individual:" at bounding box center [176, 237] width 73 height 9
click at [148, 43] on icon at bounding box center [149, 44] width 4 height 5
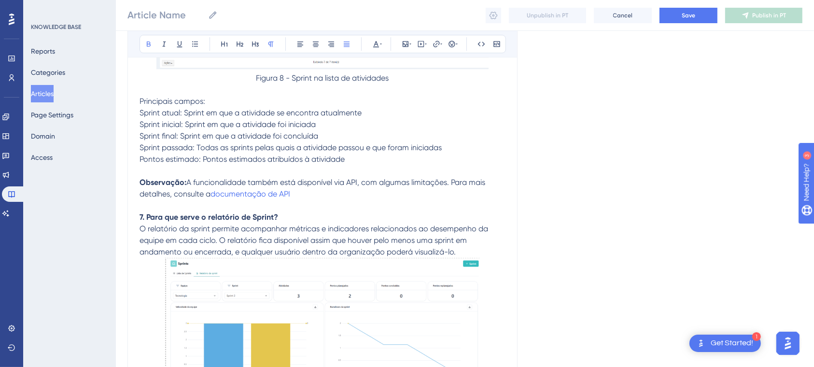
scroll to position [2795, 0]
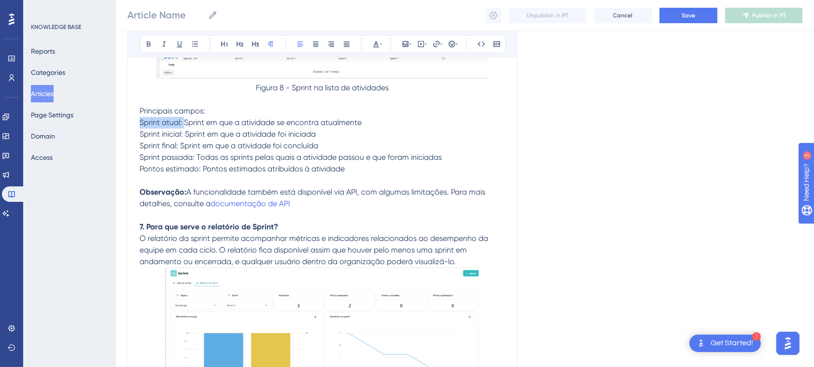
drag, startPoint x: 185, startPoint y: 131, endPoint x: 128, endPoint y: 134, distance: 57.6
click at [149, 38] on button at bounding box center [149, 44] width 14 height 14
drag, startPoint x: 186, startPoint y: 144, endPoint x: 124, endPoint y: 142, distance: 62.4
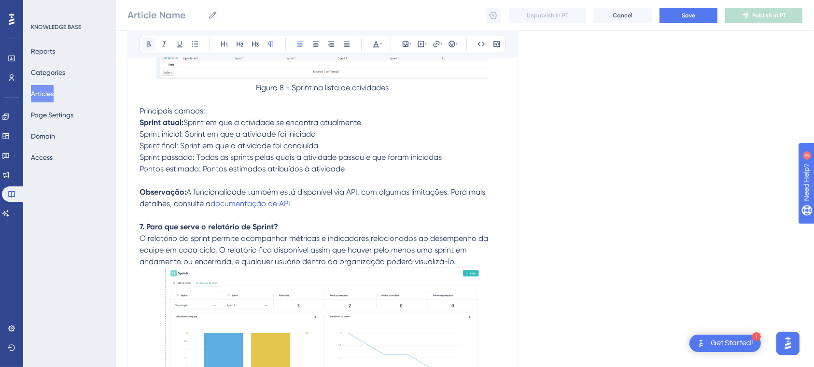
click at [149, 49] on button at bounding box center [149, 44] width 14 height 14
drag, startPoint x: 181, startPoint y: 157, endPoint x: 118, endPoint y: 155, distance: 62.8
click at [152, 45] on icon at bounding box center [149, 44] width 8 height 8
drag, startPoint x: 198, startPoint y: 167, endPoint x: 115, endPoint y: 170, distance: 83.1
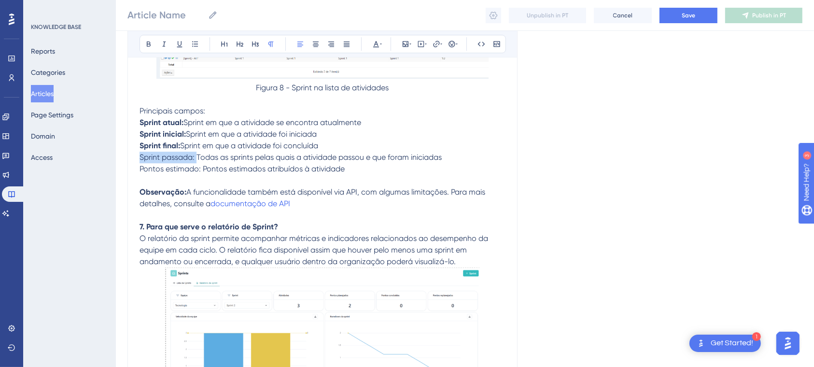
click at [150, 52] on div "Bold Italic Underline Bullet Point Heading 1 Heading 2 Heading 3 Normal Align L…" at bounding box center [323, 44] width 367 height 18
click at [147, 46] on icon at bounding box center [149, 44] width 4 height 5
drag, startPoint x: 203, startPoint y: 178, endPoint x: 107, endPoint y: 180, distance: 96.2
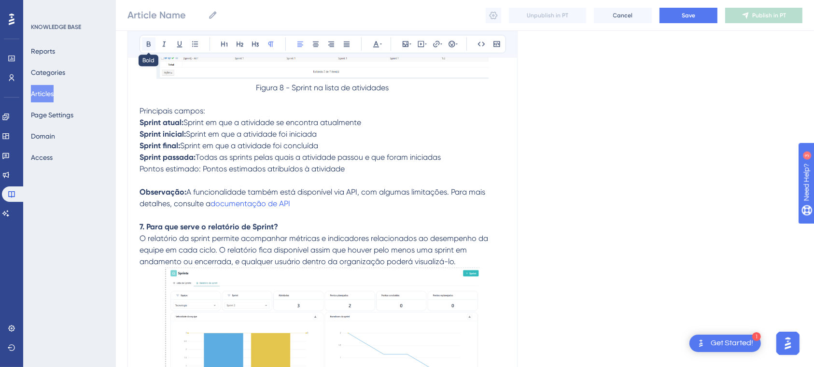
click at [142, 44] on button at bounding box center [149, 44] width 14 height 14
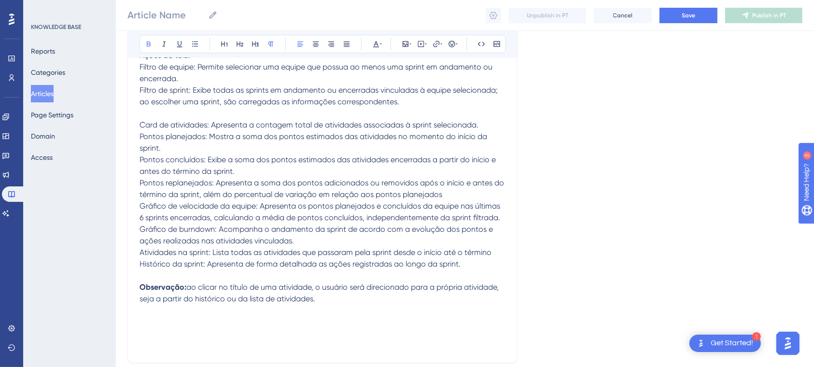
scroll to position [3318, 0]
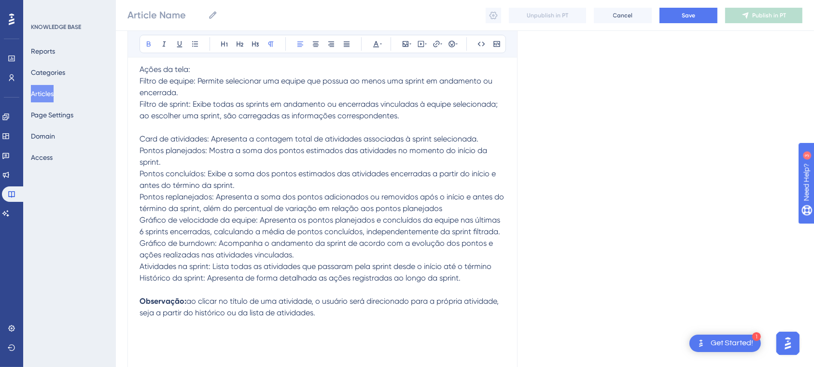
click at [214, 133] on p at bounding box center [323, 128] width 366 height 12
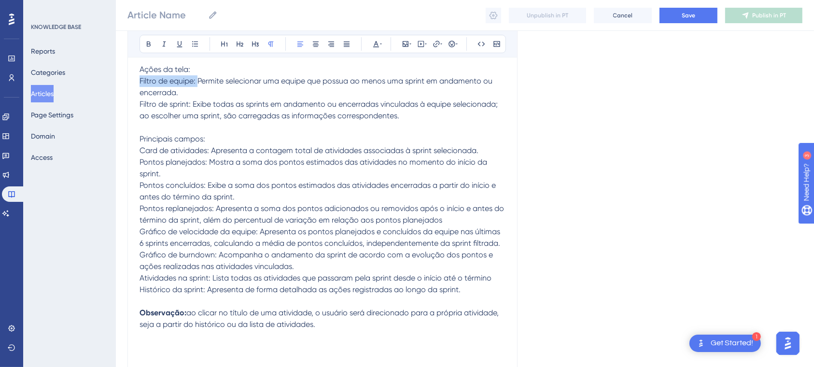
drag, startPoint x: 199, startPoint y: 92, endPoint x: 128, endPoint y: 95, distance: 70.6
click at [141, 38] on div "Bold Italic Underline Bullet Point Heading 1 Heading 2 Heading 3 Normal Align L…" at bounding box center [323, 44] width 367 height 18
click at [151, 42] on icon at bounding box center [149, 44] width 8 height 8
drag, startPoint x: 193, startPoint y: 111, endPoint x: 115, endPoint y: 112, distance: 77.3
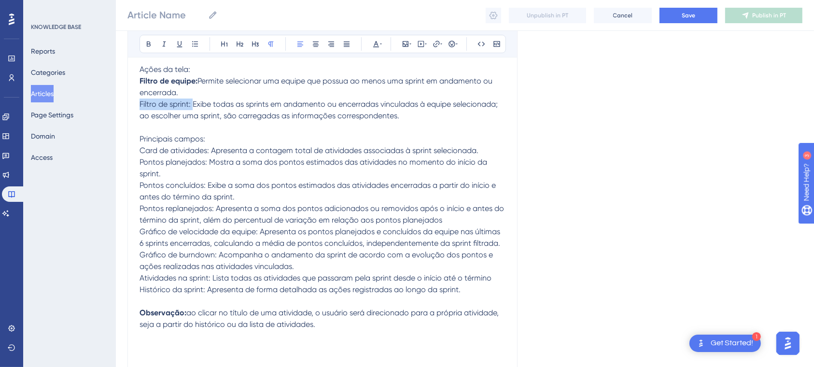
click at [153, 49] on button at bounding box center [149, 44] width 14 height 14
drag, startPoint x: 210, startPoint y: 164, endPoint x: 135, endPoint y: 157, distance: 74.7
click at [148, 53] on div "Bold Italic Underline Bullet Point Heading 1 Heading 2 Heading 3 Normal Align L…" at bounding box center [322, 43] width 389 height 27
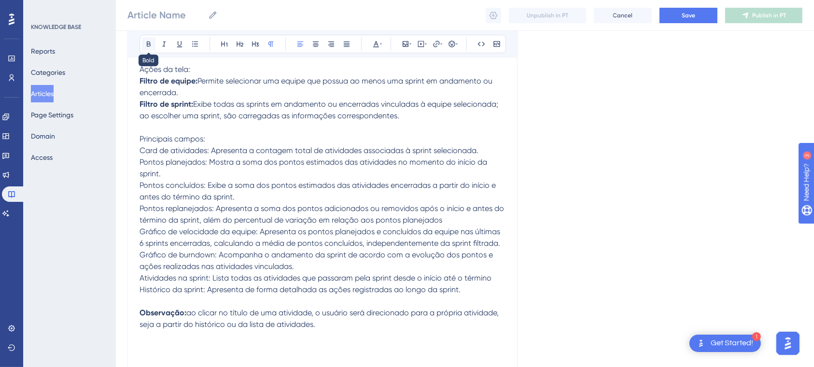
click at [147, 49] on button at bounding box center [149, 44] width 14 height 14
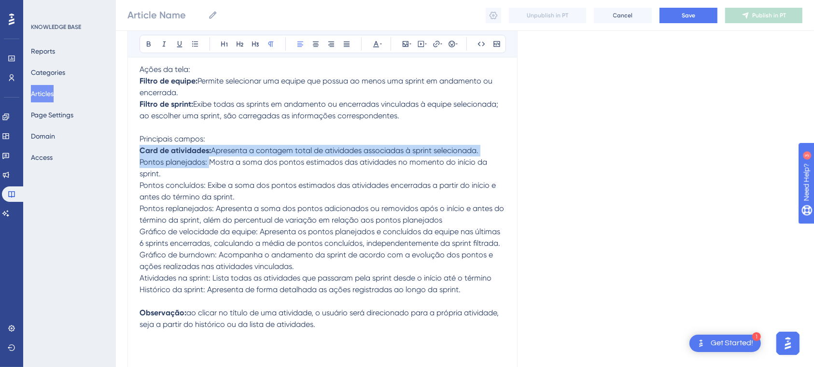
drag, startPoint x: 209, startPoint y: 176, endPoint x: 139, endPoint y: 166, distance: 71.2
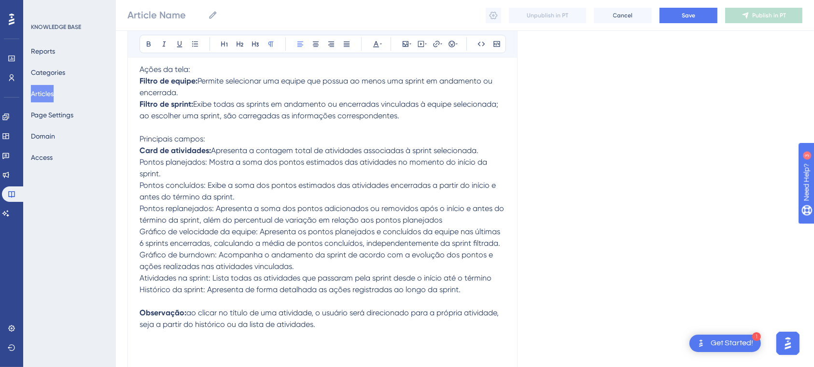
click at [148, 191] on p "Pontos concluídos: Exibe a soma dos pontos estimados das atividades encerradas …" at bounding box center [323, 191] width 366 height 23
drag, startPoint x: 139, startPoint y: 174, endPoint x: 209, endPoint y: 176, distance: 70.1
click at [209, 176] on span "Pontos planejados: Mostra a soma dos pontos estimados das atividades no momento…" at bounding box center [315, 167] width 350 height 21
click at [151, 43] on icon at bounding box center [149, 44] width 8 height 8
drag, startPoint x: 138, startPoint y: 197, endPoint x: 182, endPoint y: 197, distance: 44.4
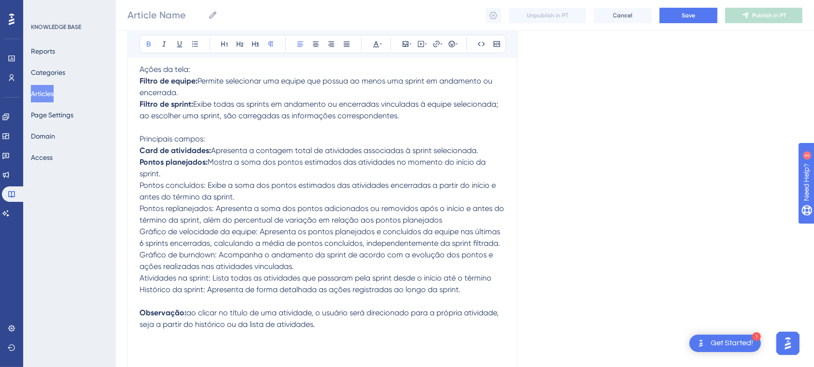
drag, startPoint x: 208, startPoint y: 197, endPoint x: 124, endPoint y: 149, distance: 97.4
click at [148, 42] on icon at bounding box center [149, 44] width 8 height 8
drag, startPoint x: 216, startPoint y: 219, endPoint x: 136, endPoint y: 118, distance: 129.0
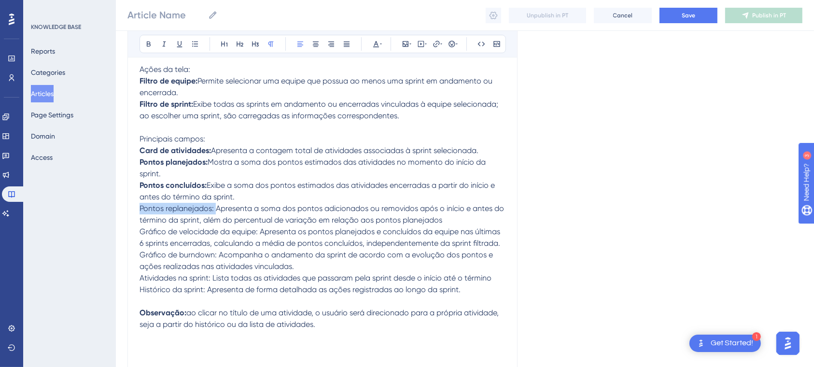
click at [151, 43] on icon at bounding box center [149, 44] width 8 height 8
drag, startPoint x: 262, startPoint y: 245, endPoint x: 123, endPoint y: 241, distance: 138.7
click at [150, 43] on icon at bounding box center [149, 44] width 8 height 8
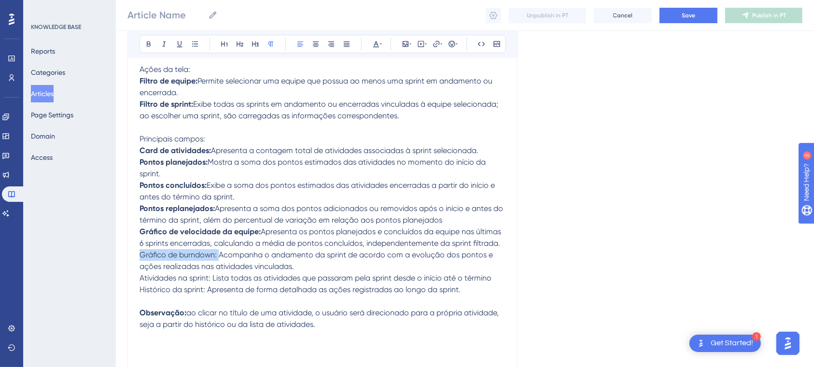
drag, startPoint x: 217, startPoint y: 269, endPoint x: 131, endPoint y: 265, distance: 86.6
click at [148, 41] on icon at bounding box center [149, 44] width 8 height 8
drag, startPoint x: 211, startPoint y: 294, endPoint x: 133, endPoint y: 295, distance: 78.3
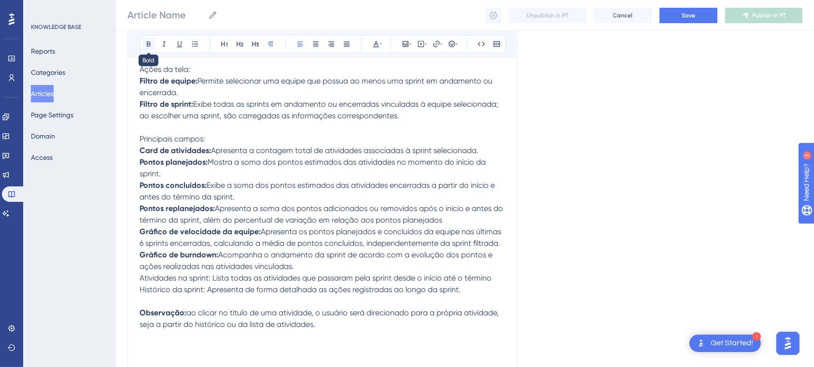
click at [145, 43] on icon at bounding box center [149, 44] width 8 height 8
drag, startPoint x: 205, startPoint y: 307, endPoint x: 169, endPoint y: 126, distance: 185.2
click at [148, 41] on icon at bounding box center [149, 44] width 8 height 8
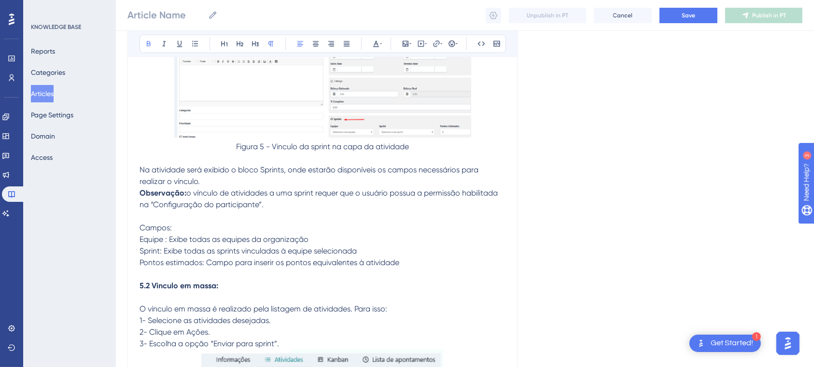
scroll to position [1841, 0]
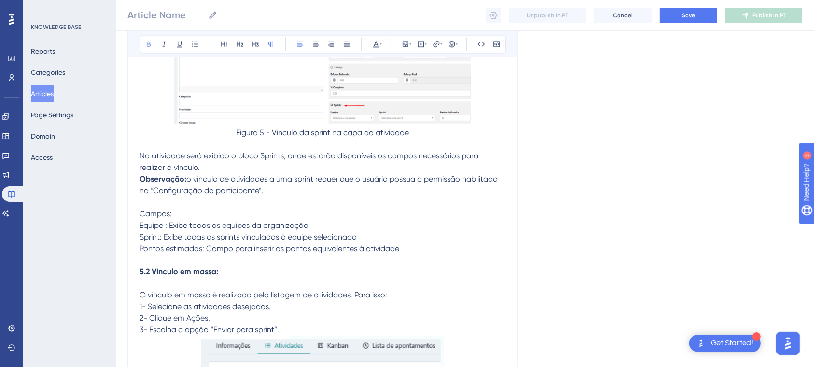
drag, startPoint x: 819, startPoint y: 320, endPoint x: 36, endPoint y: 0, distance: 845.9
drag, startPoint x: 168, startPoint y: 231, endPoint x: 124, endPoint y: 229, distance: 43.5
click at [124, 229] on div "Performance Users Engagement Widgets Feedback Product Updates Knowledge Base AI…" at bounding box center [465, 49] width 698 height 3780
click at [166, 230] on span "Equipe : Exibe todas as equipes da organização" at bounding box center [224, 225] width 169 height 9
drag, startPoint x: 168, startPoint y: 233, endPoint x: 104, endPoint y: 236, distance: 63.8
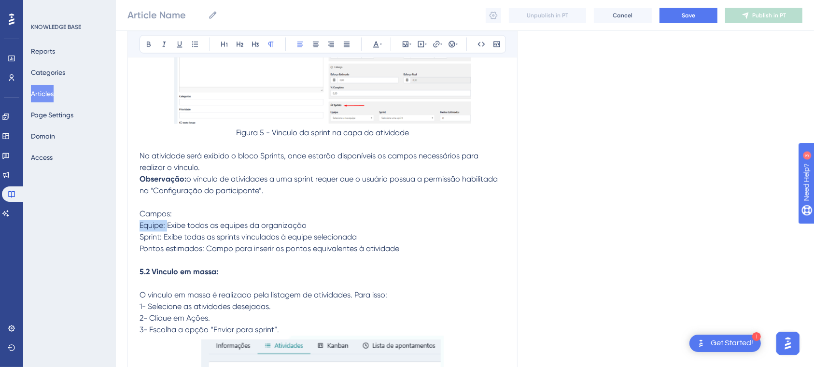
click at [116, 236] on div "Performance Users Engagement Widgets Feedback Product Updates Knowledge Base AI…" at bounding box center [465, 49] width 698 height 3780
click at [145, 46] on icon at bounding box center [149, 44] width 8 height 8
drag, startPoint x: 164, startPoint y: 246, endPoint x: 108, endPoint y: 250, distance: 56.2
click at [116, 250] on div "Performance Users Engagement Widgets Feedback Product Updates Knowledge Base AI…" at bounding box center [465, 49] width 698 height 3780
click at [152, 39] on button at bounding box center [149, 44] width 14 height 14
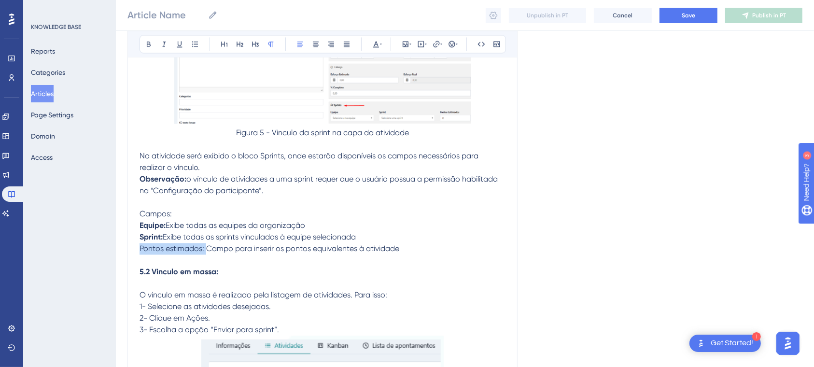
drag, startPoint x: 208, startPoint y: 260, endPoint x: 146, endPoint y: 198, distance: 87.8
click at [125, 255] on div "Performance Users Engagement Widgets Feedback Product Updates Knowledge Base AI…" at bounding box center [465, 49] width 698 height 3780
click at [151, 51] on div "Bold Italic Underline Bullet Point Heading 1 Heading 2 Heading 3 Normal Align L…" at bounding box center [323, 44] width 367 height 18
click at [149, 50] on button at bounding box center [149, 44] width 14 height 14
click at [438, 266] on p at bounding box center [323, 261] width 366 height 12
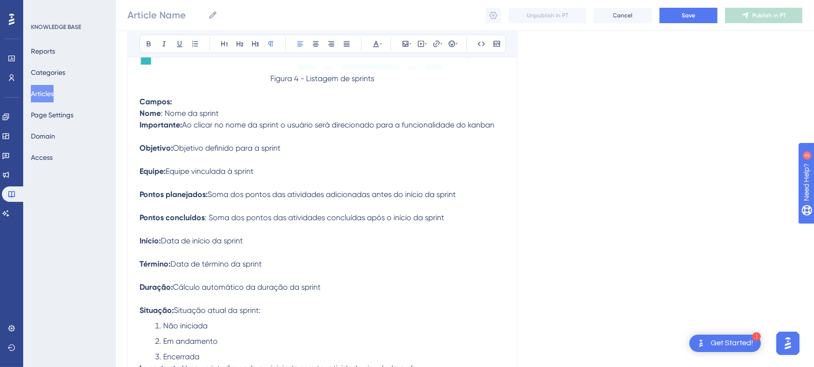
scroll to position [1180, 0]
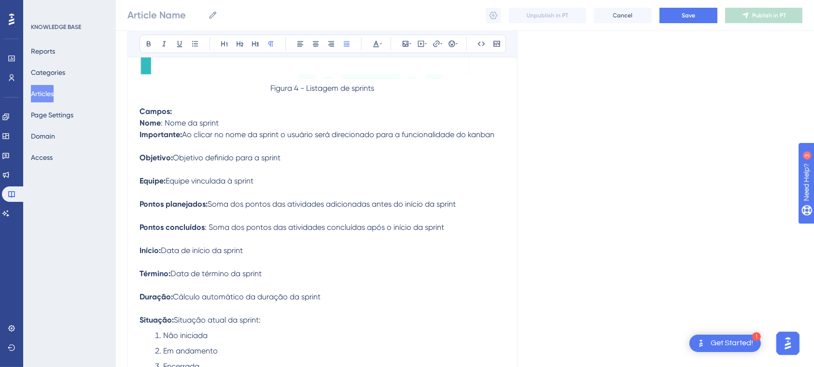
click at [274, 147] on p at bounding box center [323, 147] width 366 height 12
click at [183, 137] on span "Ao clicar no nome da sprint o usuário será direcionado para a funcionalidade do…" at bounding box center [338, 134] width 313 height 9
click at [146, 137] on strong "Importante" at bounding box center [160, 134] width 41 height 9
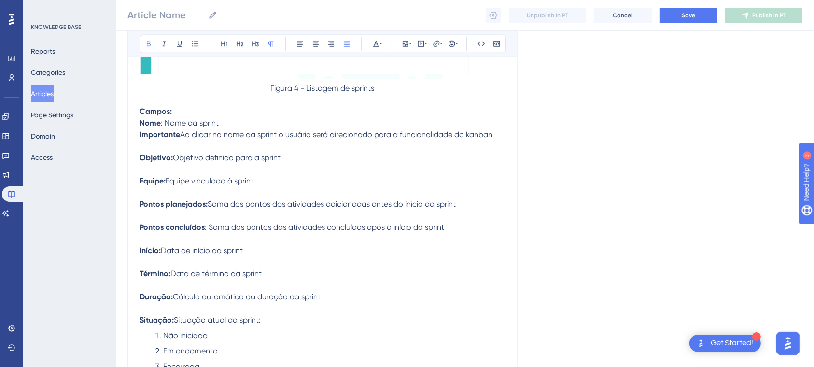
click at [143, 138] on strong "Importante" at bounding box center [160, 134] width 41 height 9
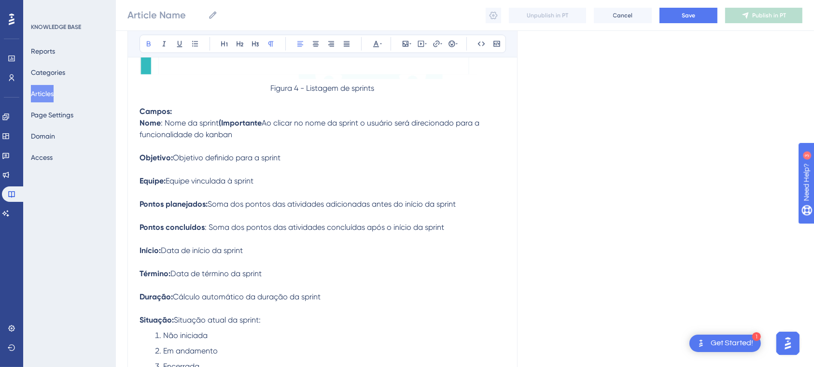
click at [255, 141] on p "Nome : Nome da sprint (Importante Ao clicar no nome da sprint o usuário será di…" at bounding box center [323, 128] width 366 height 23
click at [169, 144] on p at bounding box center [323, 147] width 366 height 12
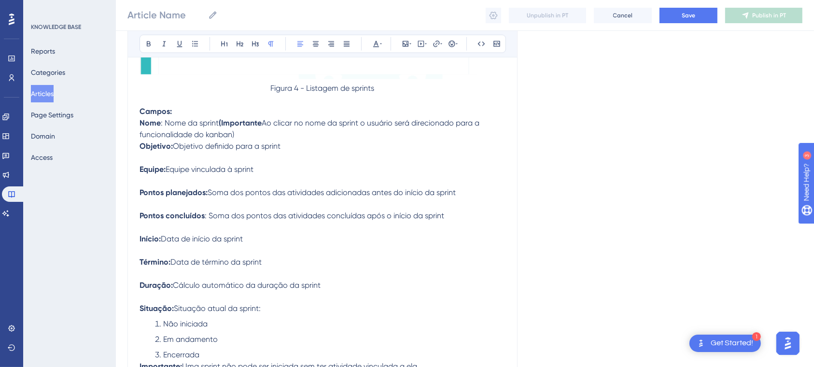
click at [158, 160] on p at bounding box center [323, 158] width 366 height 12
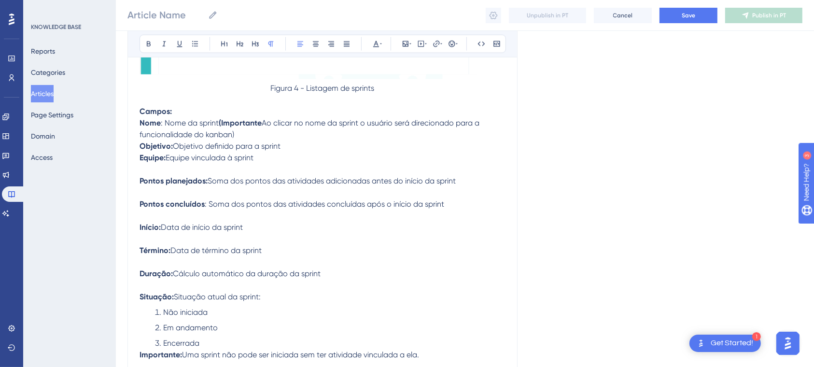
click at [159, 179] on p "Pontos planejados: Soma dos pontos das atividades adicionadas antes do início d…" at bounding box center [323, 181] width 366 height 12
click at [165, 171] on p at bounding box center [323, 170] width 366 height 12
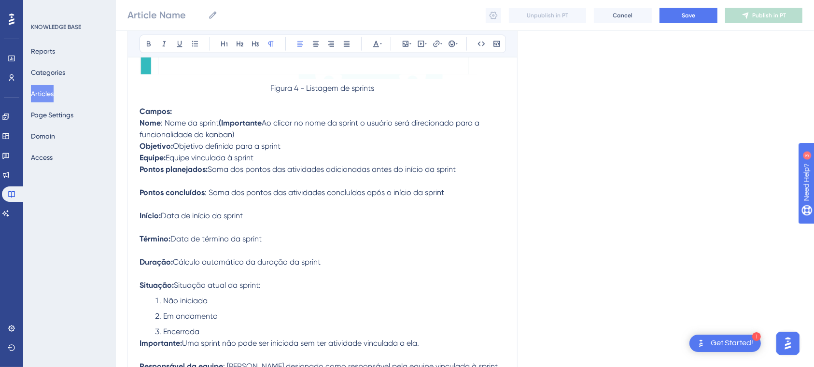
click at [164, 187] on p at bounding box center [323, 181] width 366 height 12
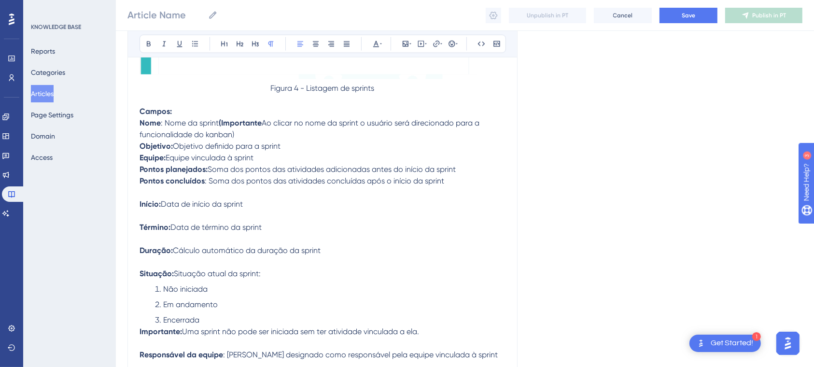
click at [163, 199] on p at bounding box center [323, 193] width 366 height 12
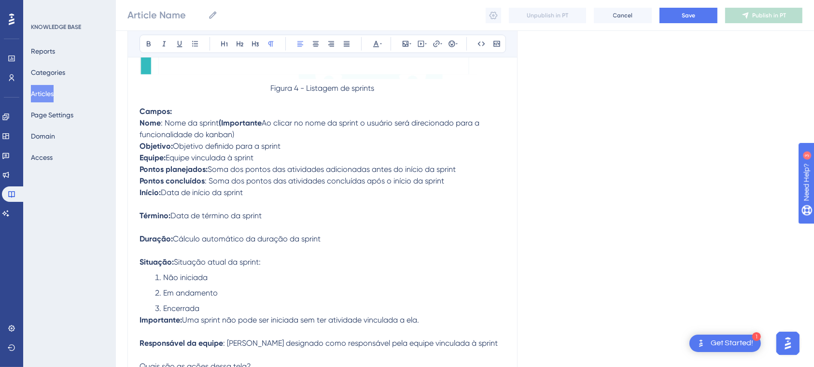
click at [158, 210] on p at bounding box center [323, 205] width 366 height 12
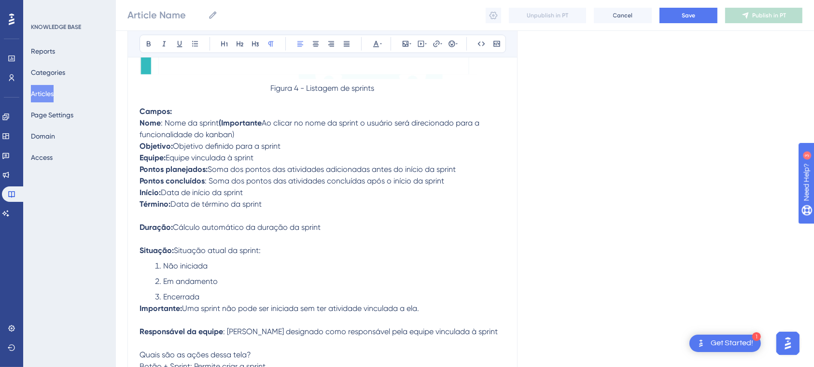
click at [160, 222] on p at bounding box center [323, 216] width 366 height 12
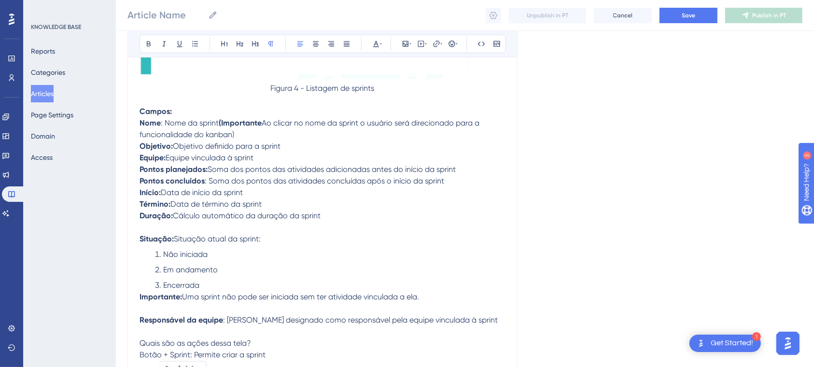
click at [161, 233] on p at bounding box center [323, 228] width 366 height 12
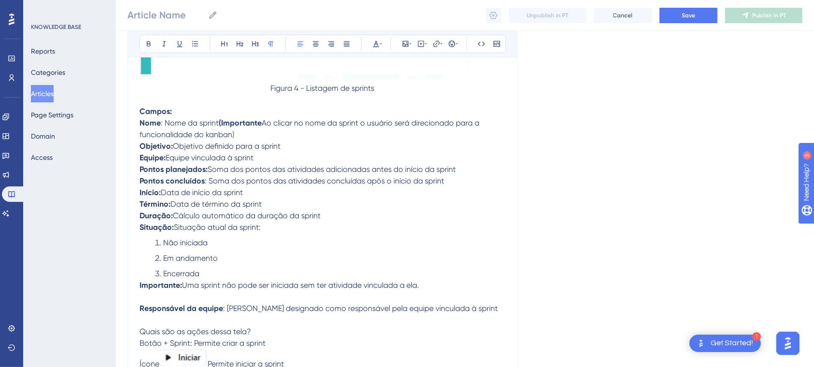
click at [172, 303] on p at bounding box center [323, 297] width 366 height 12
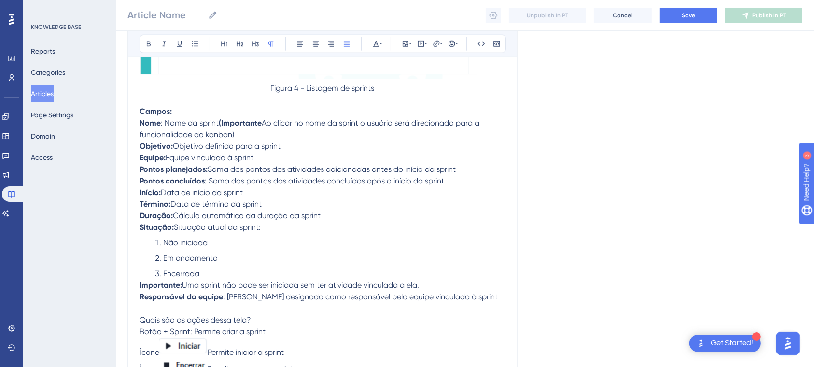
click at [171, 314] on p at bounding box center [323, 309] width 366 height 12
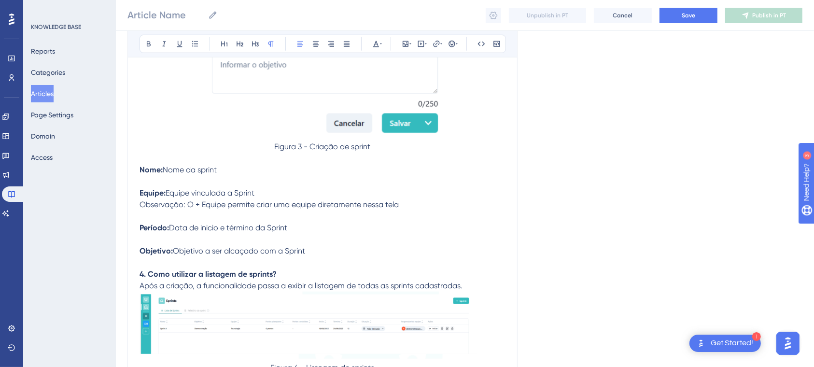
scroll to position [891, 0]
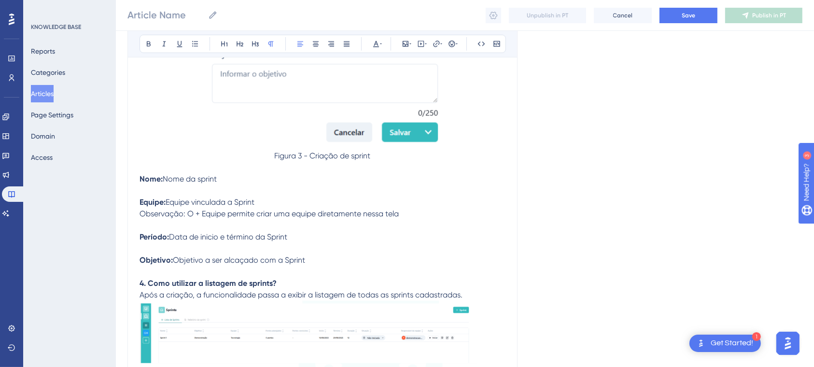
click at [203, 196] on p at bounding box center [323, 191] width 366 height 12
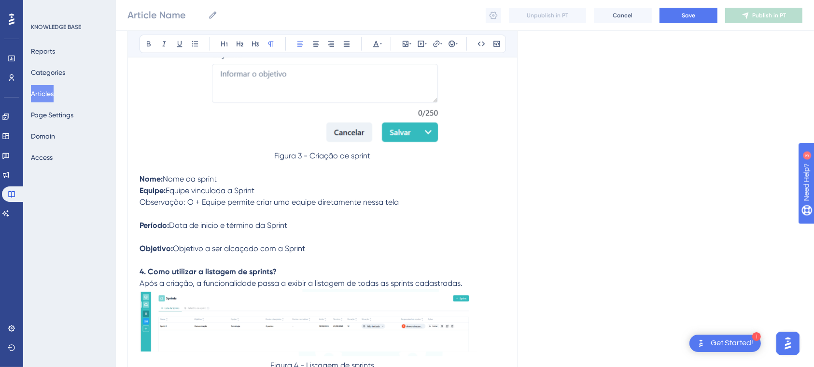
click at [191, 215] on p at bounding box center [323, 214] width 366 height 12
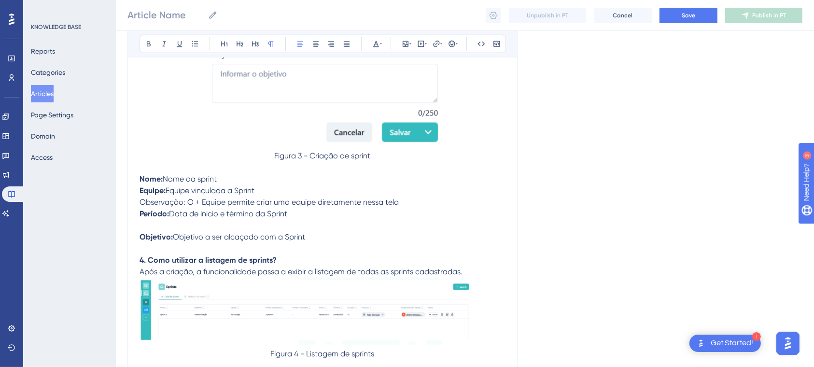
click at [172, 228] on p at bounding box center [323, 226] width 366 height 12
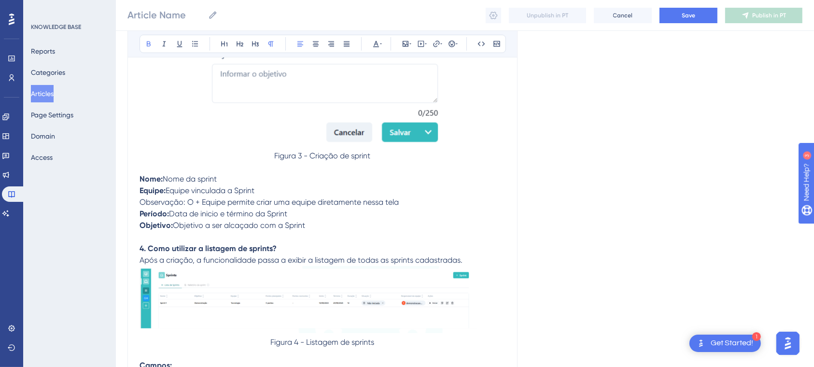
click at [169, 246] on strong "4. Como utilizar a listagem de sprints?" at bounding box center [208, 248] width 137 height 9
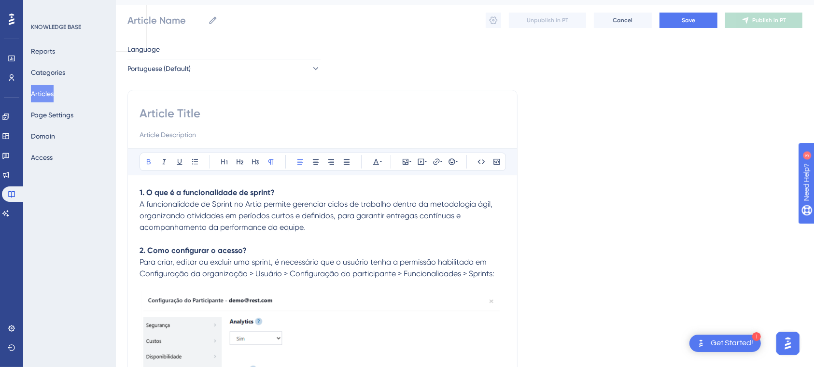
scroll to position [17, 0]
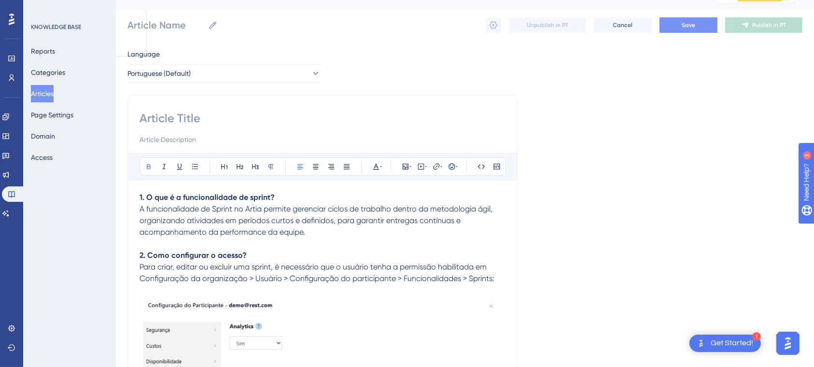
click at [686, 25] on span "Save" at bounding box center [689, 25] width 14 height 8
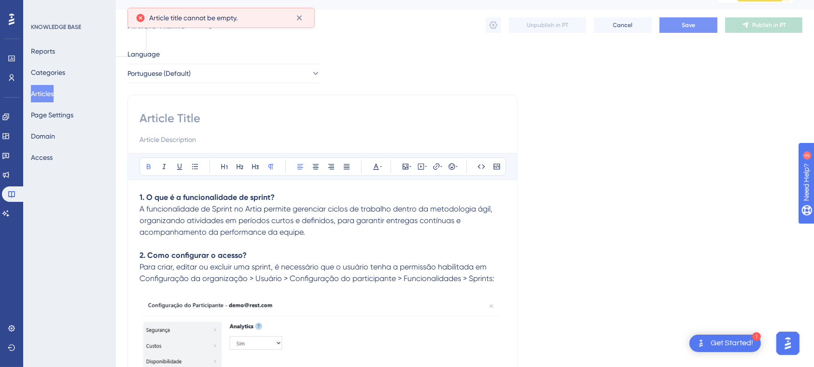
scroll to position [0, 0]
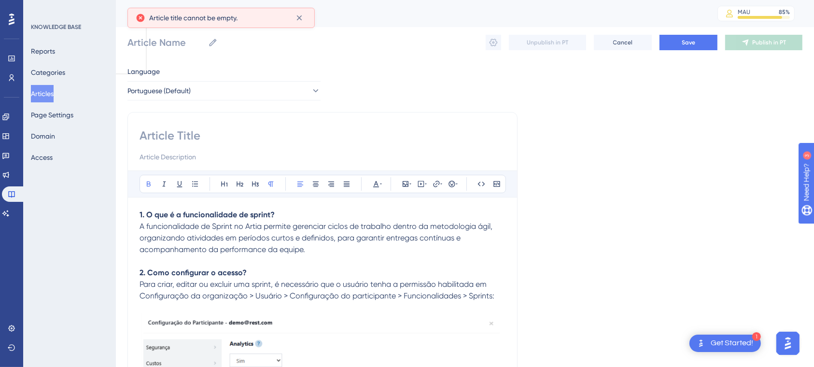
click at [182, 129] on input at bounding box center [323, 135] width 366 height 15
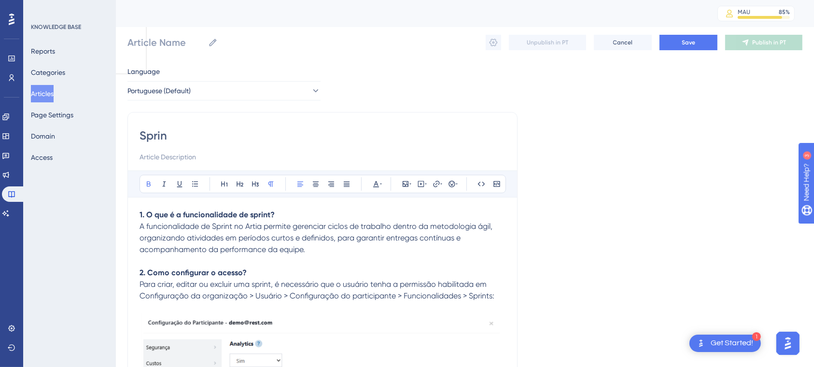
type input "Sprint"
click at [689, 41] on span "Save" at bounding box center [689, 43] width 14 height 8
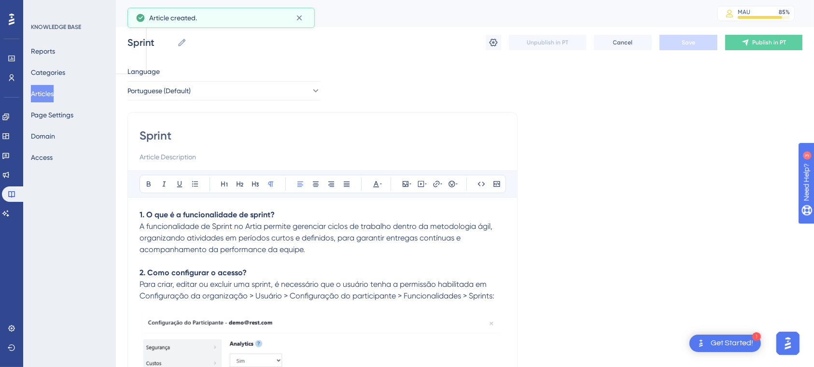
scroll to position [3075, 0]
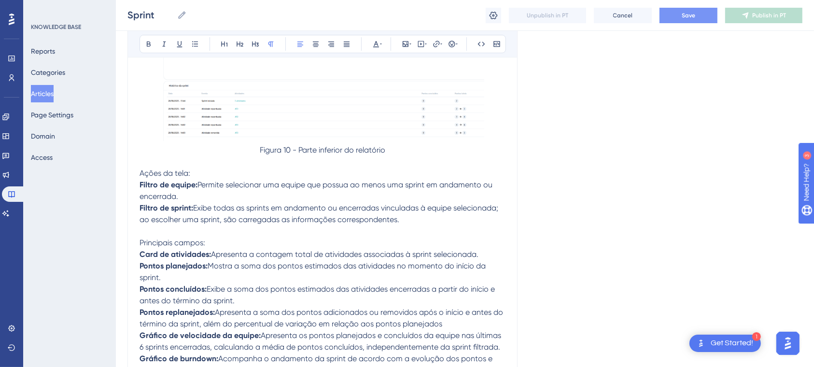
click at [681, 13] on button "Save" at bounding box center [689, 15] width 58 height 15
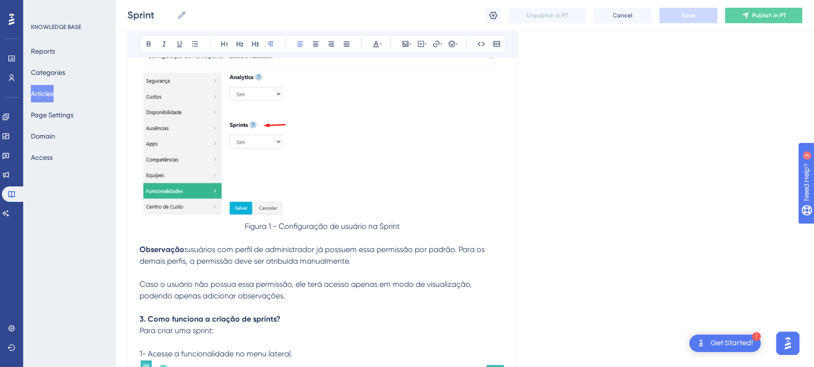
scroll to position [0, 0]
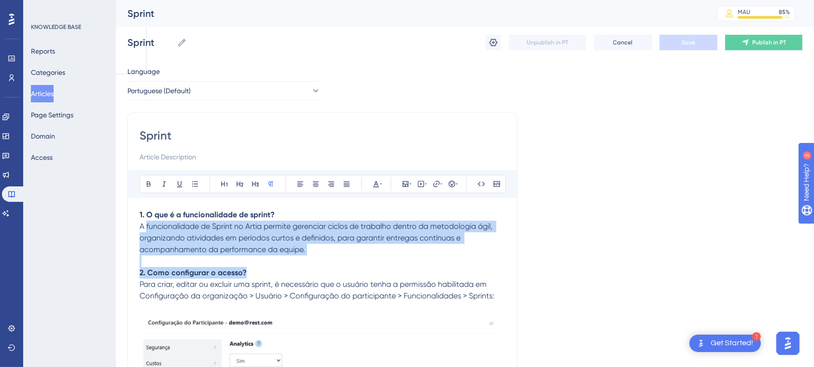
drag, startPoint x: 147, startPoint y: 226, endPoint x: 476, endPoint y: 270, distance: 331.9
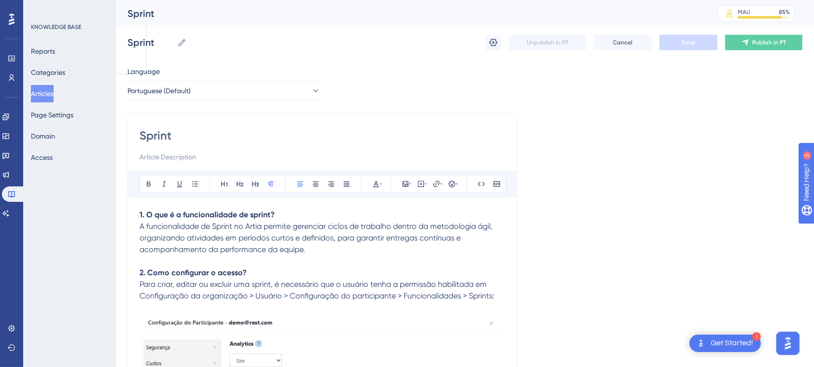
click at [141, 222] on span "A funcionalidade de Sprint no Artia permite gerenciar ciclos de trabalho dentro…" at bounding box center [317, 238] width 355 height 32
drag, startPoint x: 139, startPoint y: 224, endPoint x: 254, endPoint y: 242, distance: 116.3
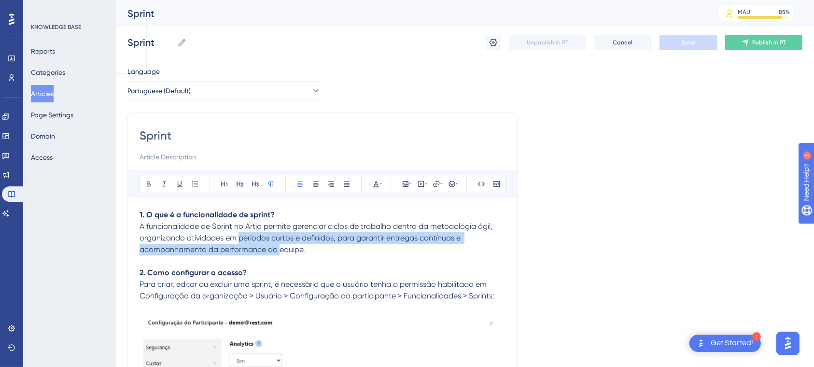
drag, startPoint x: 281, startPoint y: 246, endPoint x: 238, endPoint y: 244, distance: 42.5
click at [238, 244] on p "A funcionalidade de Sprint no Artia permite gerenciar ciclos de trabalho dentro…" at bounding box center [323, 238] width 366 height 35
drag, startPoint x: 328, startPoint y: 253, endPoint x: 126, endPoint y: 230, distance: 203.7
copy span "A funcionalidade de Sprint no Artia permite gerenciar ciclos de trabalho dentro…"
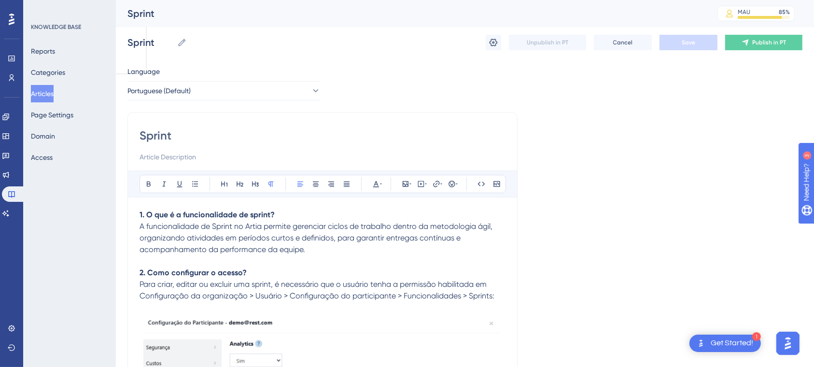
click at [221, 141] on input "Sprint" at bounding box center [323, 135] width 366 height 15
click at [189, 153] on input at bounding box center [323, 157] width 366 height 12
paste input "Sprint no Artia permite gerenciar ciclos ágeis, organizando atividades em perío…"
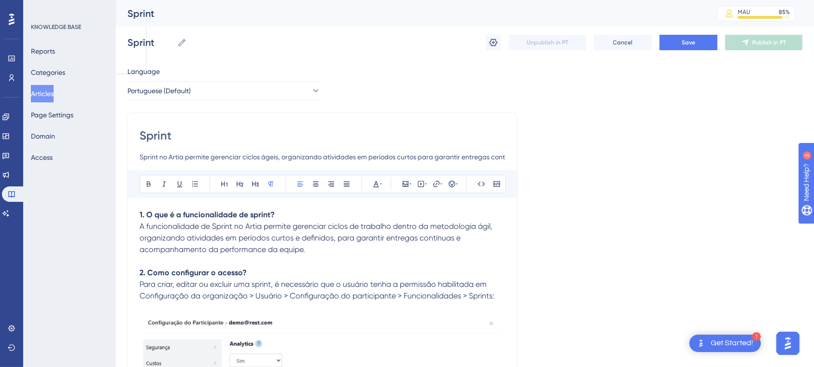
drag, startPoint x: 174, startPoint y: 154, endPoint x: 70, endPoint y: 161, distance: 104.6
click at [143, 159] on input "Sprint no Artia permite gerenciar ciclos ágeis, organizando atividades em perío…" at bounding box center [323, 157] width 366 height 12
click at [143, 158] on input "Sprint no Artia permite gerenciar ciclos ágeis, organizando atividades em perío…" at bounding box center [323, 157] width 366 height 12
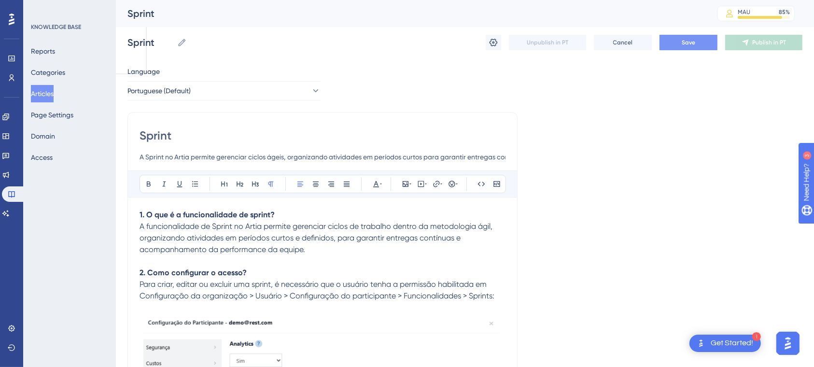
type input "A Sprint no Artia permite gerenciar ciclos ágeis, organizando atividades em per…"
click at [695, 40] on span "Save" at bounding box center [689, 43] width 14 height 8
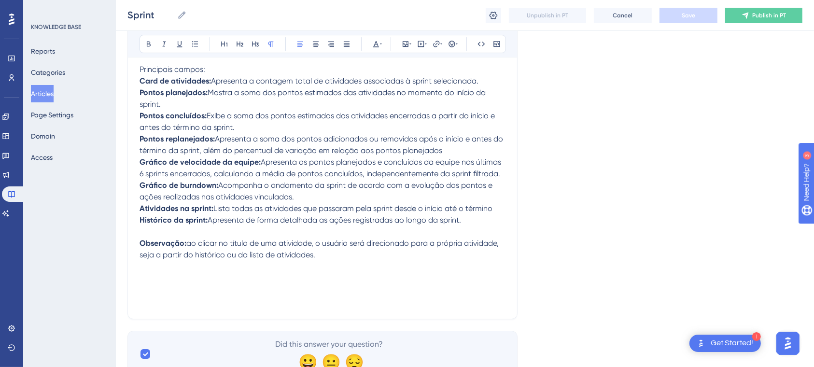
scroll to position [3305, 0]
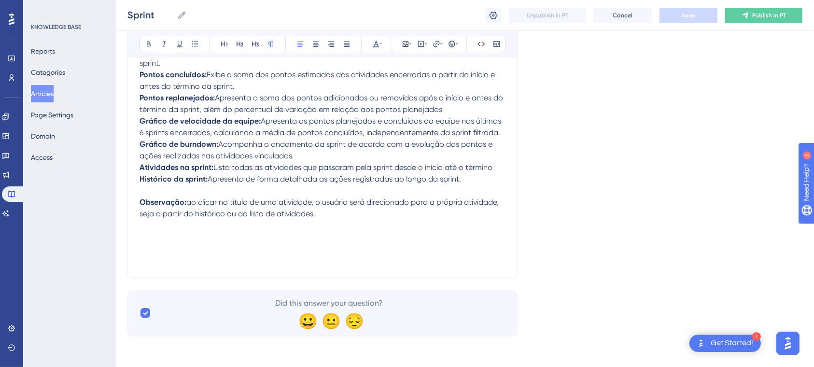
click at [186, 222] on p at bounding box center [323, 226] width 366 height 12
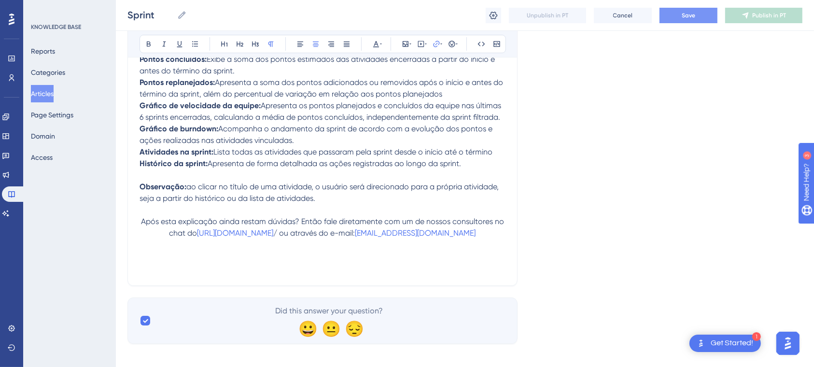
click at [143, 237] on span "Após esta explicação ainda restam dúvidas? Então fale diretamente com um de nos…" at bounding box center [323, 227] width 365 height 21
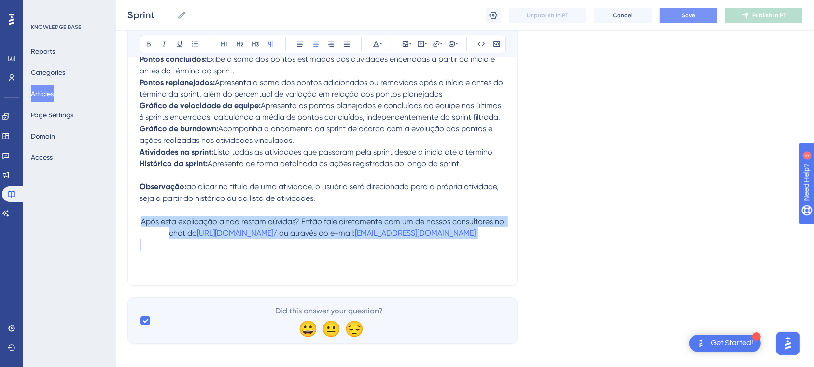
click at [143, 237] on span "Após esta explicação ainda restam dúvidas? Então fale diretamente com um de nos…" at bounding box center [323, 227] width 365 height 21
click at [297, 41] on icon at bounding box center [301, 44] width 8 height 8
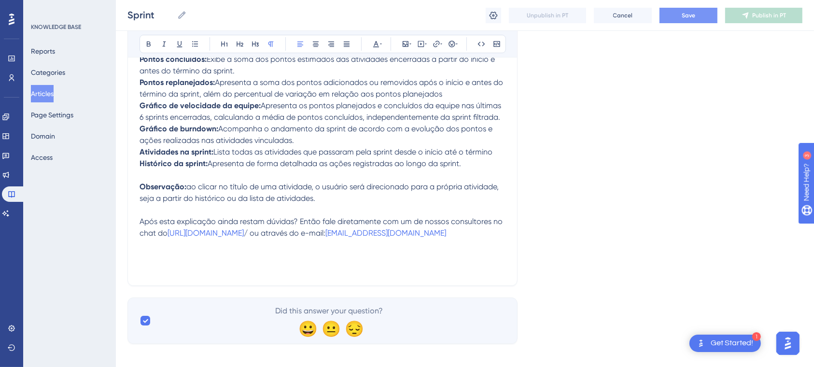
click at [398, 181] on p at bounding box center [323, 176] width 366 height 12
click at [699, 20] on button "Save" at bounding box center [689, 15] width 58 height 15
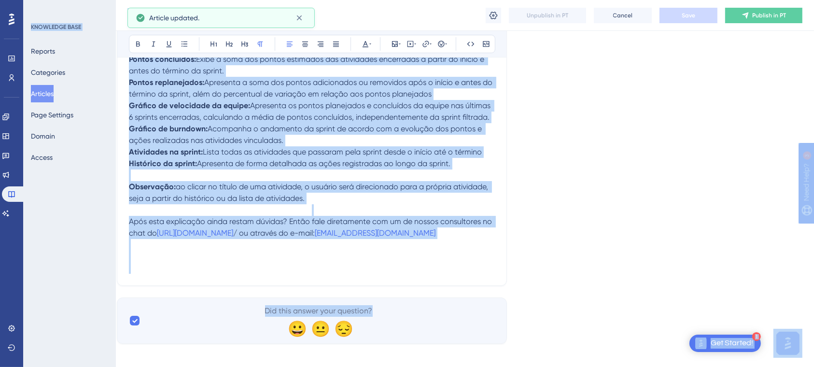
scroll to position [3305, 11]
drag, startPoint x: 814, startPoint y: 339, endPoint x: 824, endPoint y: 172, distance: 166.9
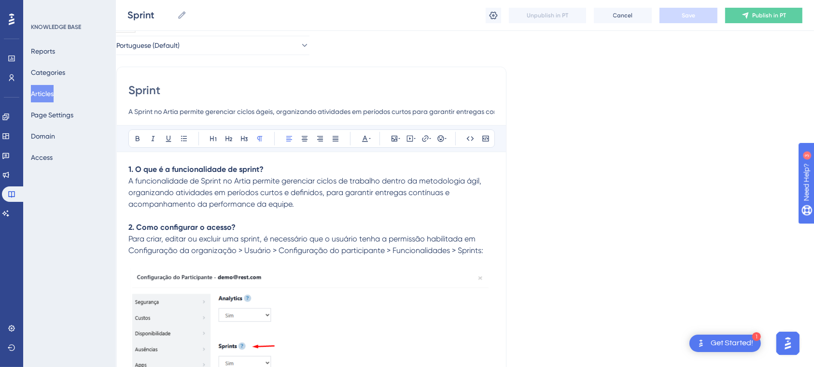
scroll to position [50, 11]
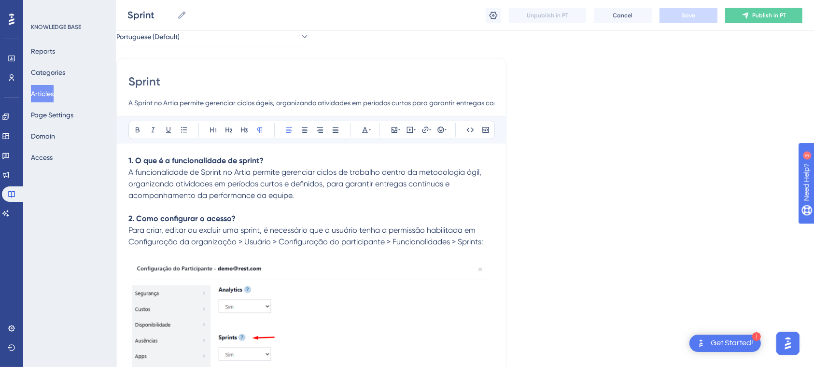
click at [255, 164] on strong "1. O que é a funcionalidade de sprint?" at bounding box center [195, 160] width 135 height 9
click at [132, 157] on strong "1. O que é a funcionalidade de sprint?" at bounding box center [195, 160] width 135 height 9
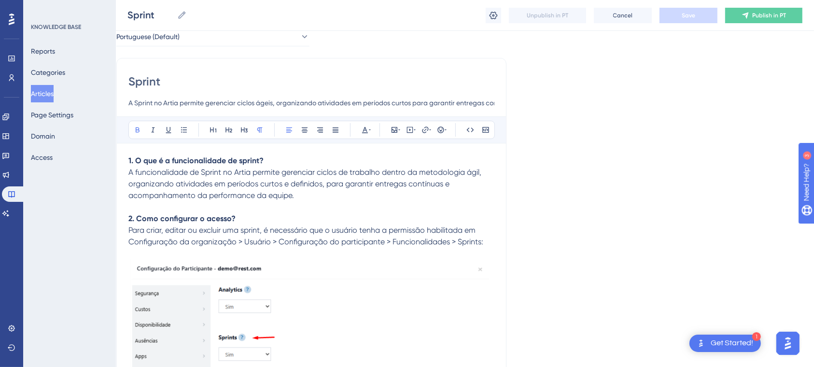
click at [128, 160] on strong "1. O que é a funcionalidade de sprint?" at bounding box center [195, 160] width 135 height 9
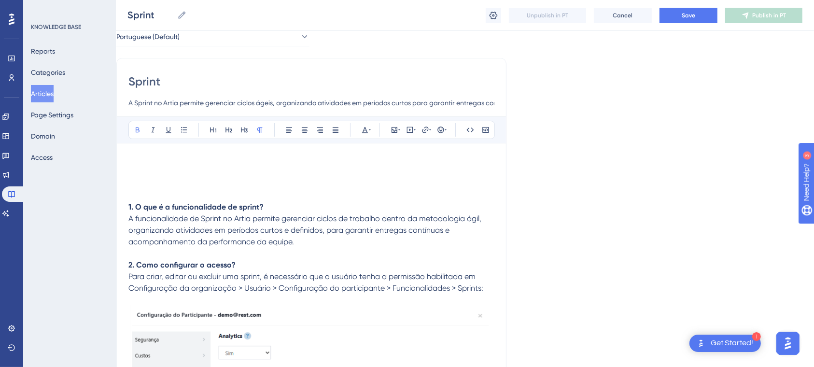
click at [138, 155] on p at bounding box center [311, 161] width 366 height 12
click at [162, 267] on strong "2. Como configurar o acesso?" at bounding box center [181, 264] width 107 height 9
click at [167, 167] on p at bounding box center [311, 173] width 366 height 12
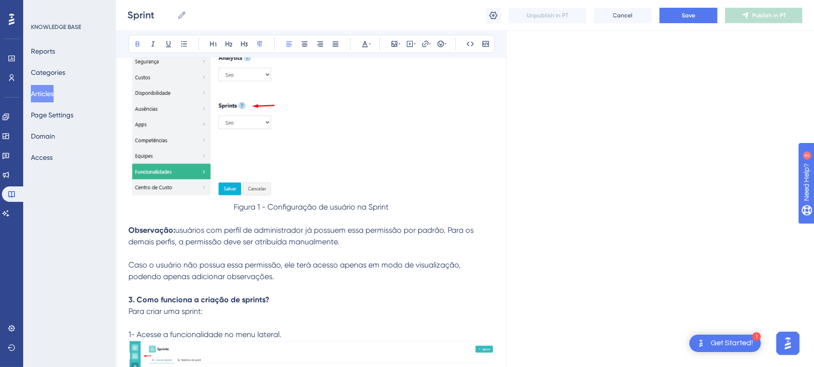
scroll to position [352, 11]
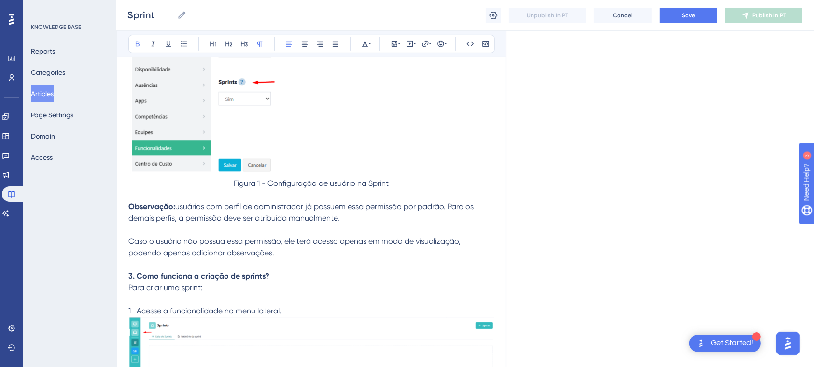
click at [256, 274] on strong "3. Como funciona a criação de sprints?" at bounding box center [198, 275] width 141 height 9
drag, startPoint x: 814, startPoint y: 52, endPoint x: 812, endPoint y: 39, distance: 13.1
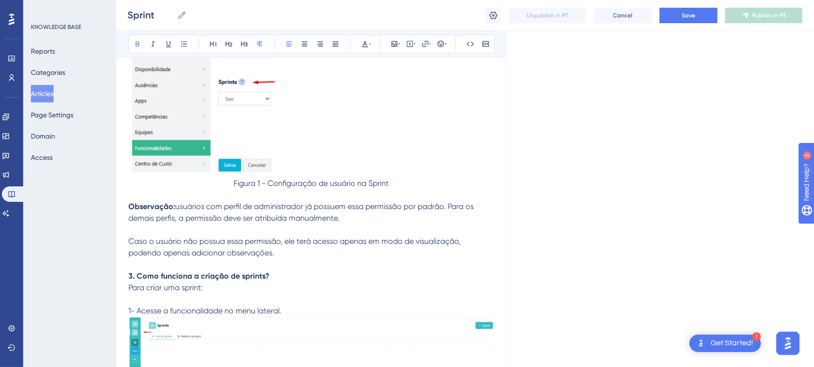
scroll to position [0, 11]
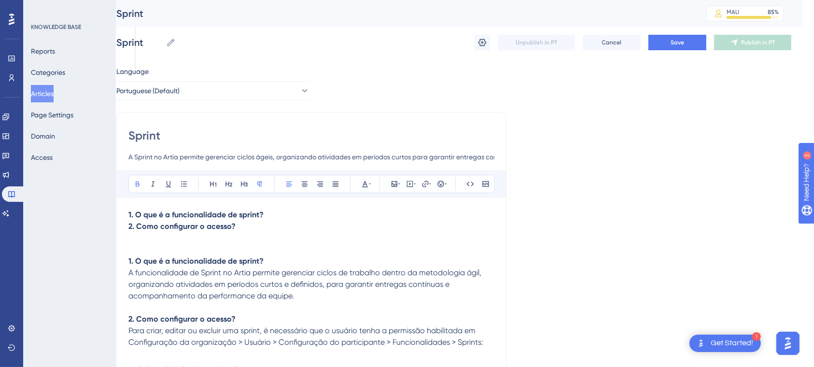
click at [263, 233] on p at bounding box center [311, 238] width 366 height 12
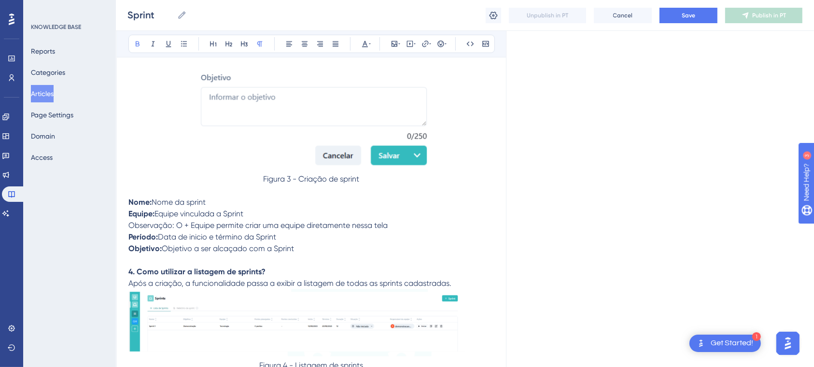
scroll to position [953, 11]
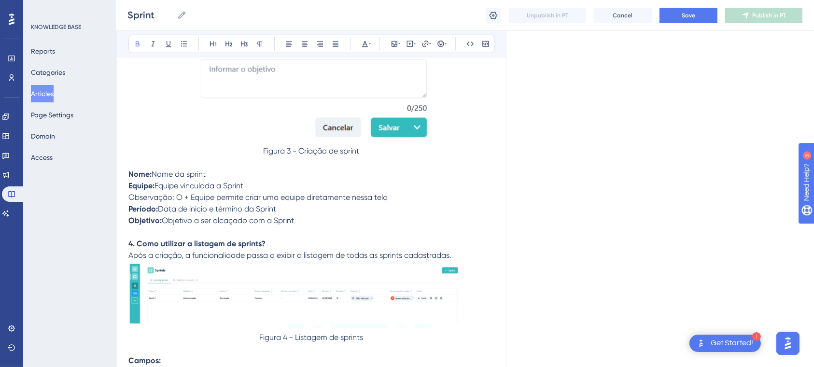
click at [212, 243] on strong "4. Como utilizar a listagem de sprints?" at bounding box center [196, 243] width 137 height 9
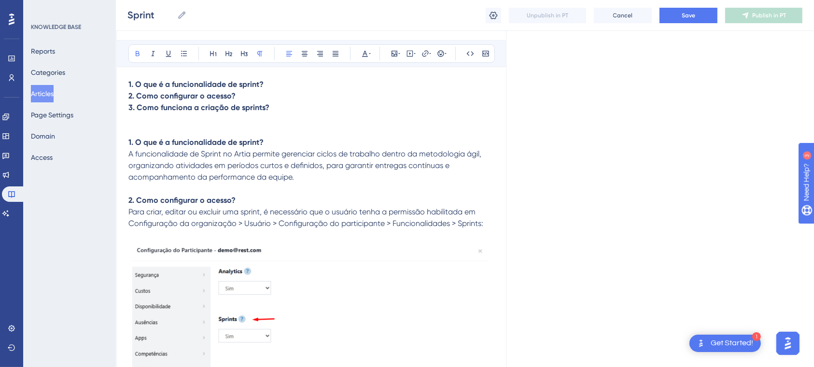
scroll to position [0, 11]
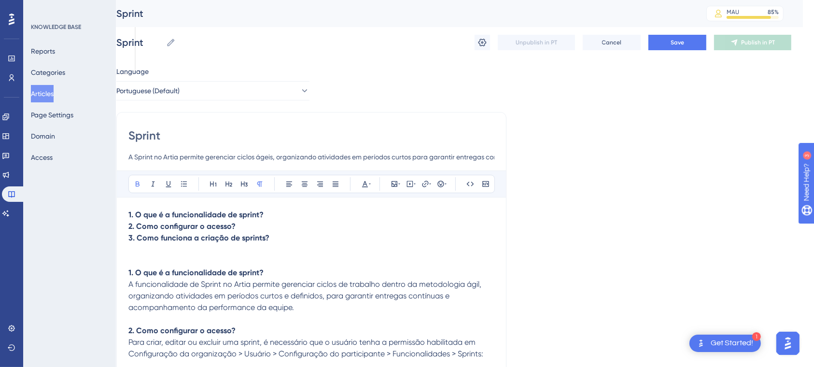
click at [217, 252] on p at bounding box center [311, 250] width 366 height 12
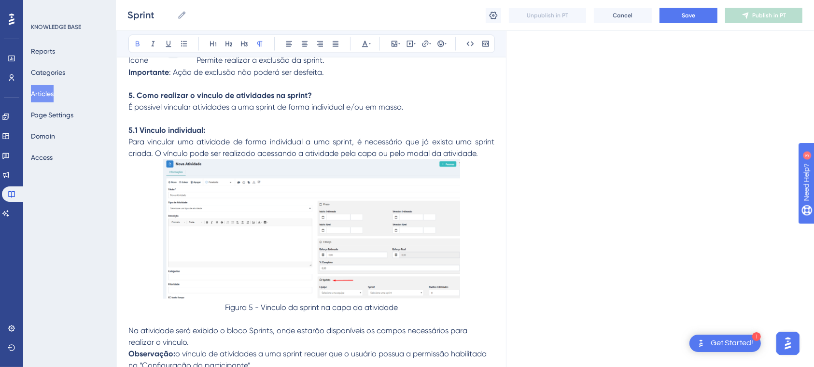
scroll to position [1587, 11]
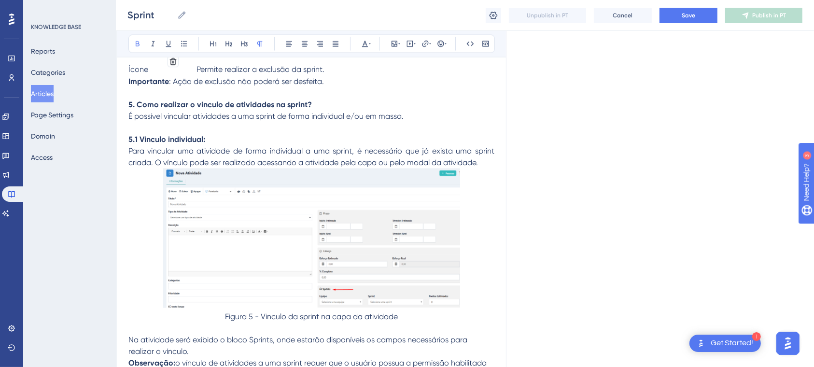
click at [301, 109] on strong "5. Como realizar o vinculo de atividades na sprint?" at bounding box center [220, 104] width 184 height 9
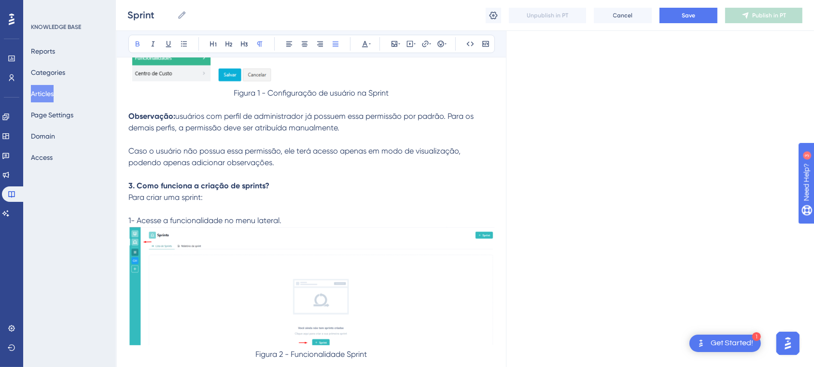
scroll to position [0, 11]
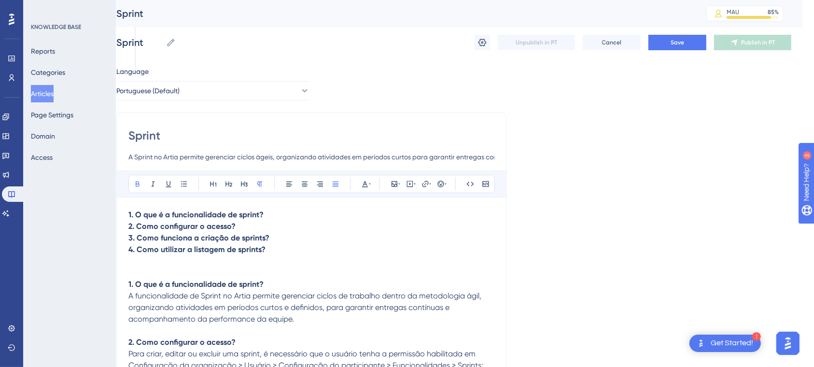
click at [325, 256] on p "4. Como utilizar a listagem de sprints?" at bounding box center [311, 250] width 366 height 12
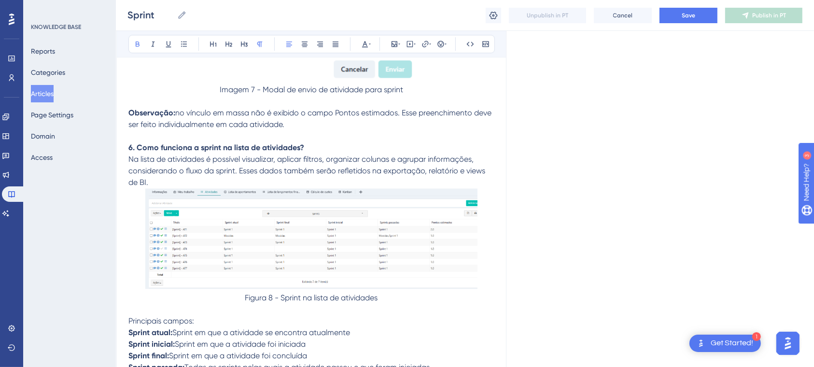
scroll to position [2532, 11]
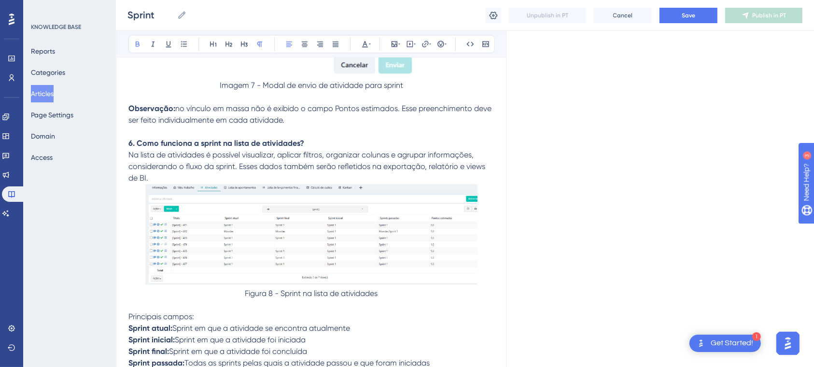
click at [312, 153] on p "6. Como funciona a sprint na lista de atividades? Na lista de atividades é poss…" at bounding box center [311, 161] width 366 height 46
drag, startPoint x: 311, startPoint y: 153, endPoint x: 126, endPoint y: 156, distance: 185.5
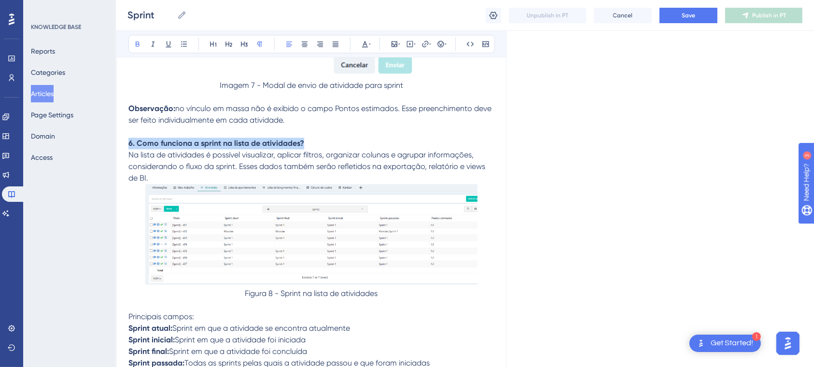
copy strong "6. Como funciona a sprint na lista de atividades?"
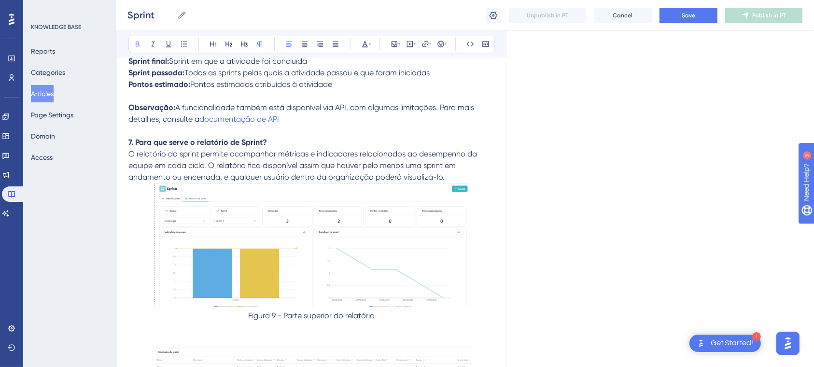
scroll to position [0, 11]
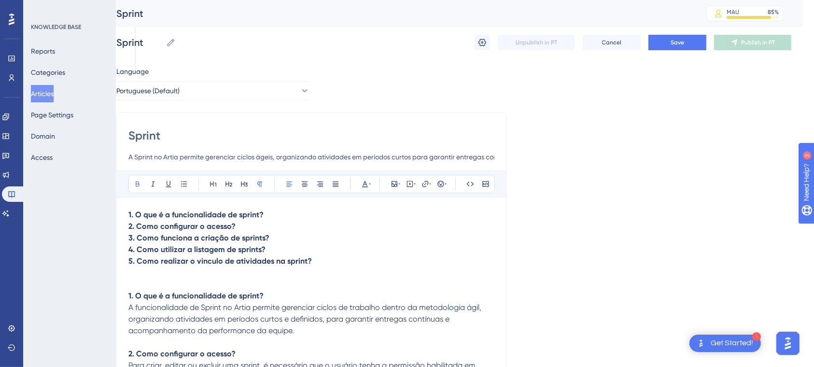
click at [261, 266] on strong "5. Como realizar o vinculo de atividades na sprint?" at bounding box center [220, 260] width 184 height 9
click at [327, 258] on p "5. Como realizar o vinculo de atividades na sprint?" at bounding box center [311, 262] width 366 height 12
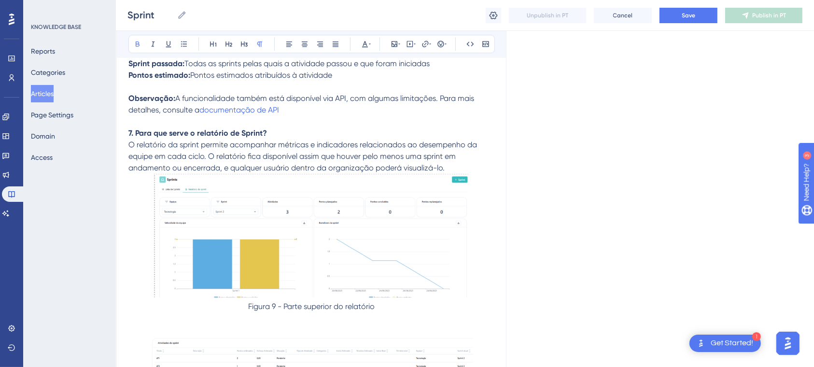
scroll to position [2940, 11]
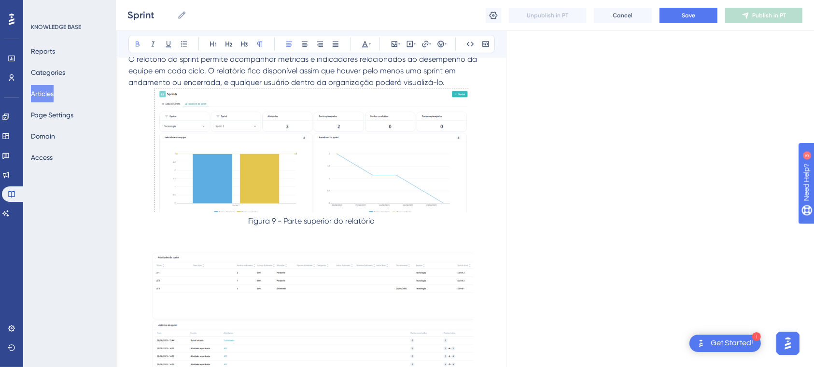
drag, startPoint x: 270, startPoint y: 64, endPoint x: 126, endPoint y: 64, distance: 143.9
copy strong "7. Para que serve o relatório de Sprint?"
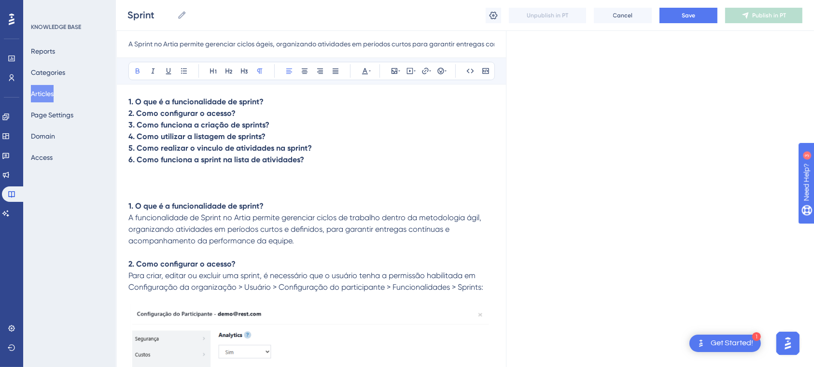
scroll to position [81, 11]
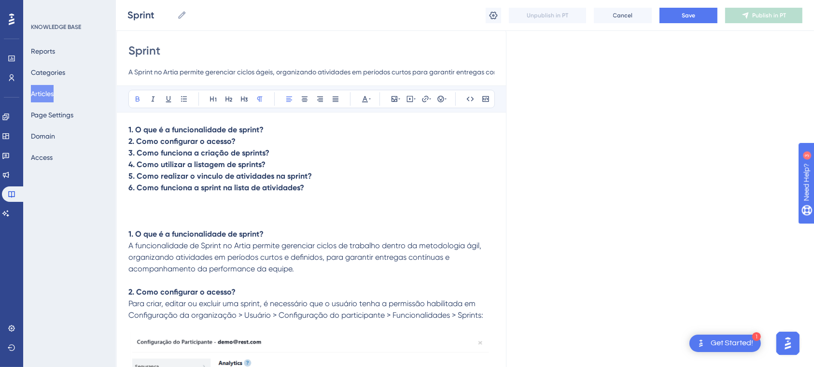
click at [258, 210] on p at bounding box center [311, 211] width 366 height 12
click at [257, 209] on p at bounding box center [311, 211] width 366 height 12
click at [256, 194] on p "6. Como funciona a sprint na lista de atividades?" at bounding box center [311, 188] width 366 height 12
click at [307, 186] on p "6. Como funciona a sprint na lista de atividades?" at bounding box center [311, 188] width 366 height 12
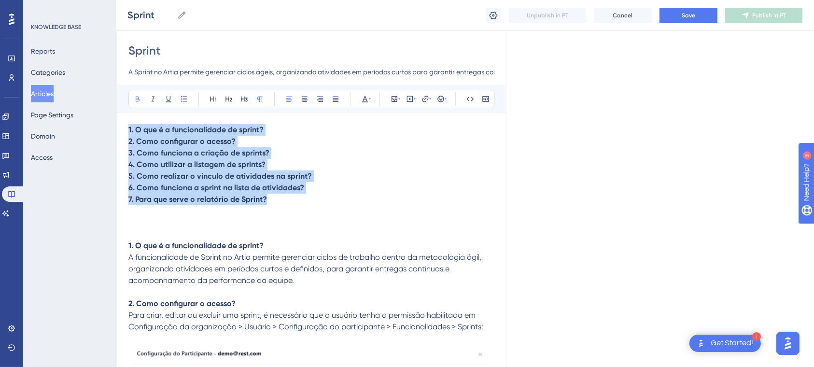
drag, startPoint x: 282, startPoint y: 199, endPoint x: 93, endPoint y: 127, distance: 202.7
click at [137, 94] on button at bounding box center [138, 99] width 14 height 14
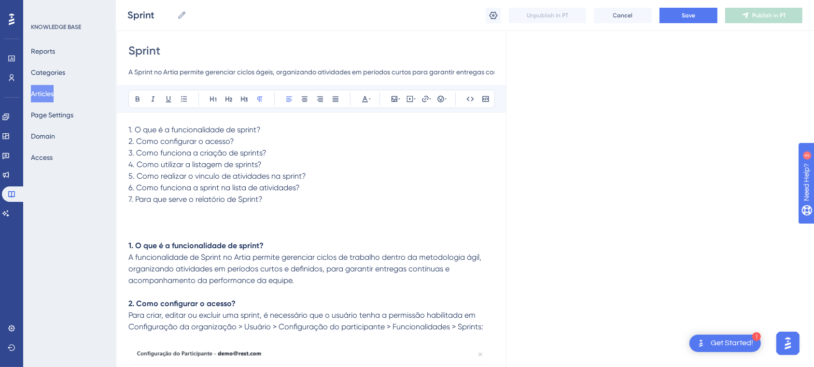
click at [295, 215] on p at bounding box center [311, 211] width 366 height 12
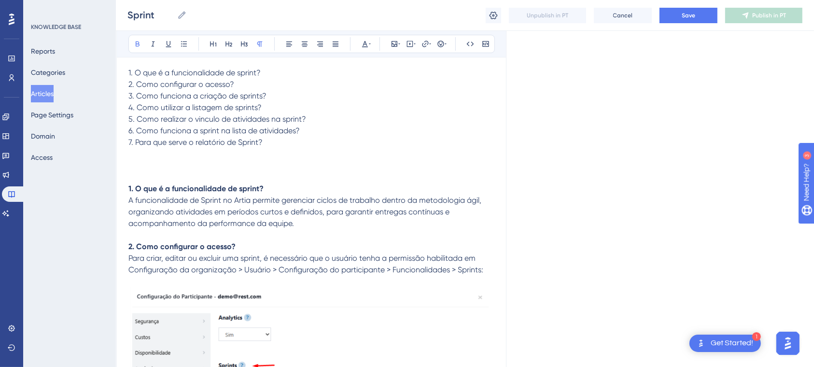
scroll to position [0, 11]
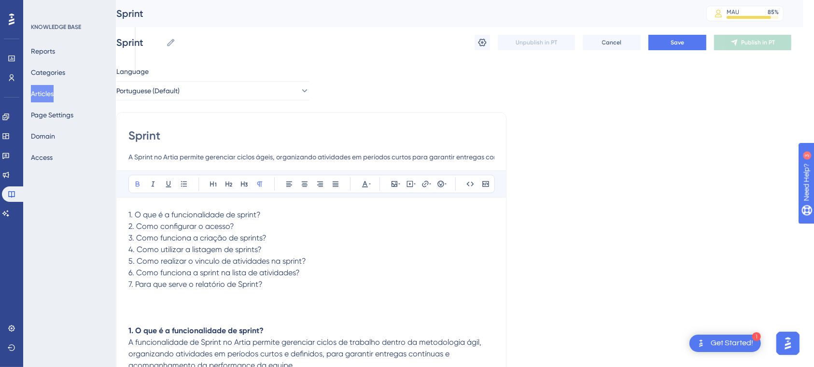
click at [164, 304] on p at bounding box center [311, 308] width 366 height 12
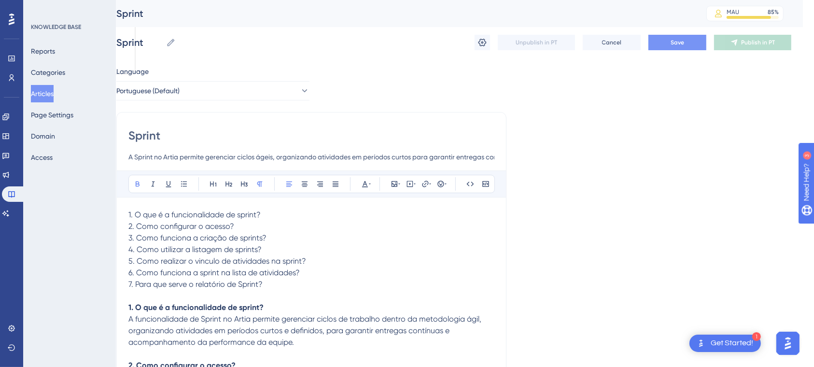
click at [679, 45] on span "Save" at bounding box center [678, 43] width 14 height 8
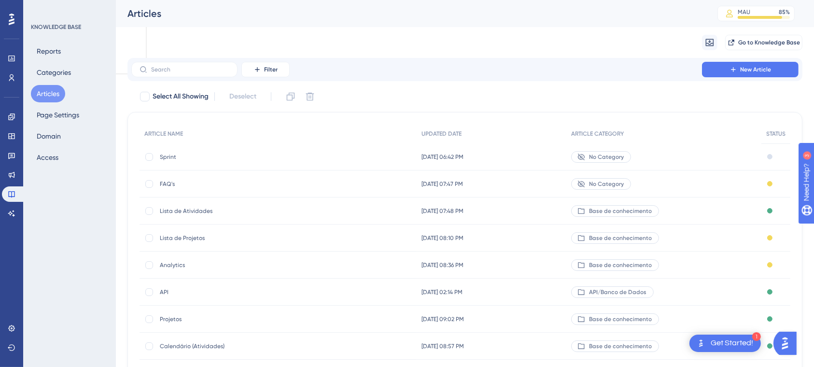
click at [167, 186] on span "FAQ's" at bounding box center [237, 184] width 155 height 8
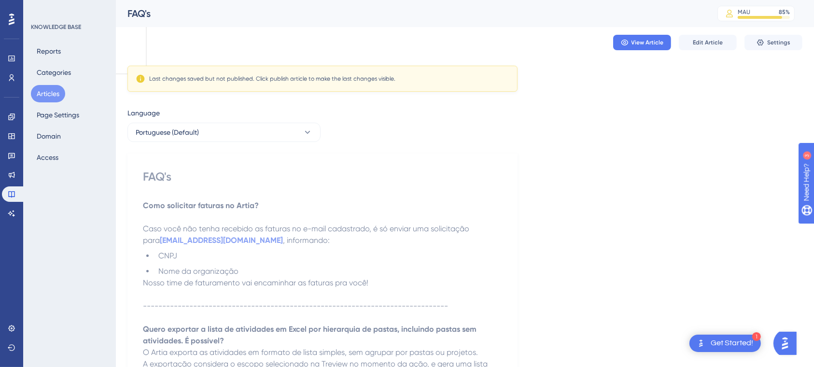
click at [49, 96] on button "Articles" at bounding box center [48, 93] width 34 height 17
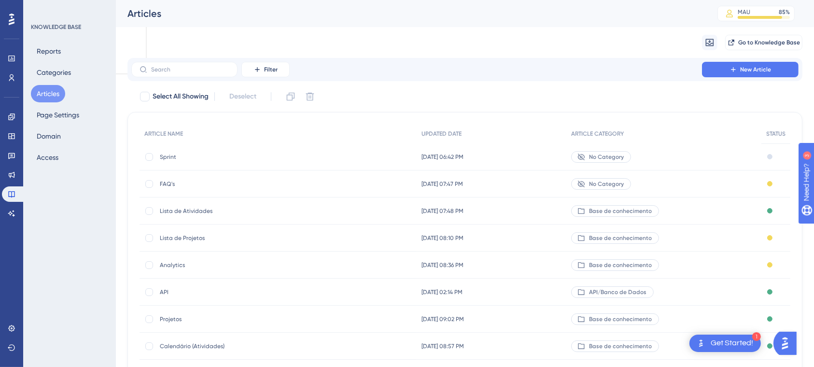
click at [213, 212] on span "Lista de Atividades" at bounding box center [237, 211] width 155 height 8
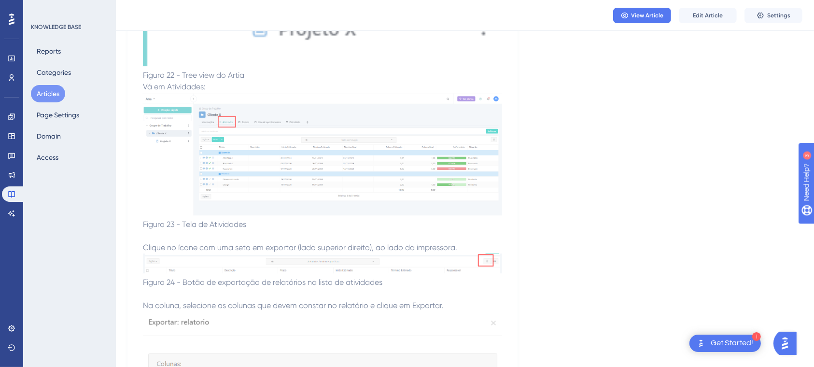
scroll to position [7964, 0]
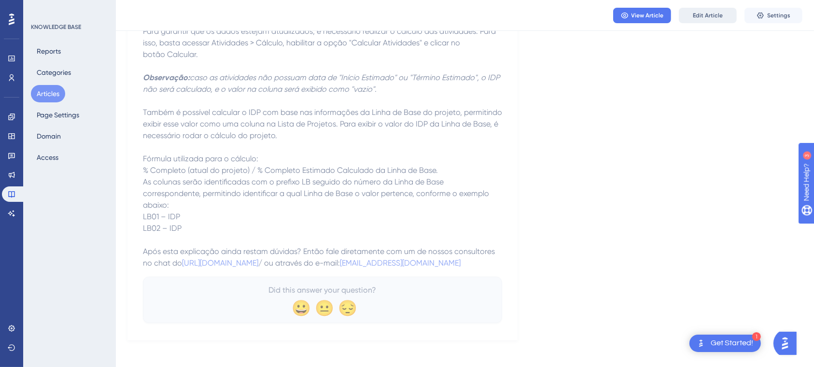
click at [694, 12] on span "Edit Article" at bounding box center [708, 16] width 30 height 8
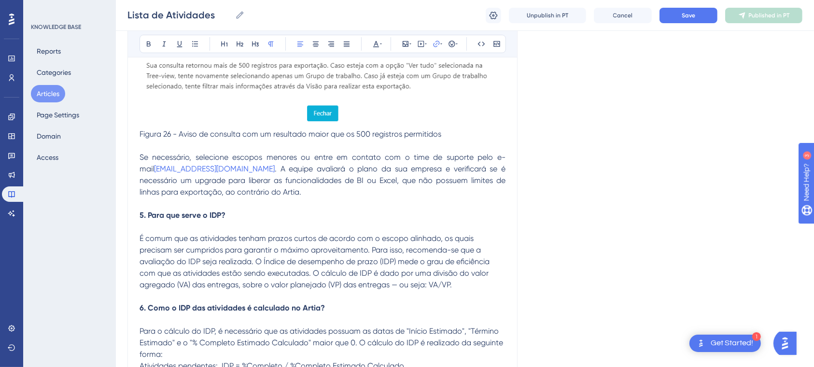
scroll to position [8092, 0]
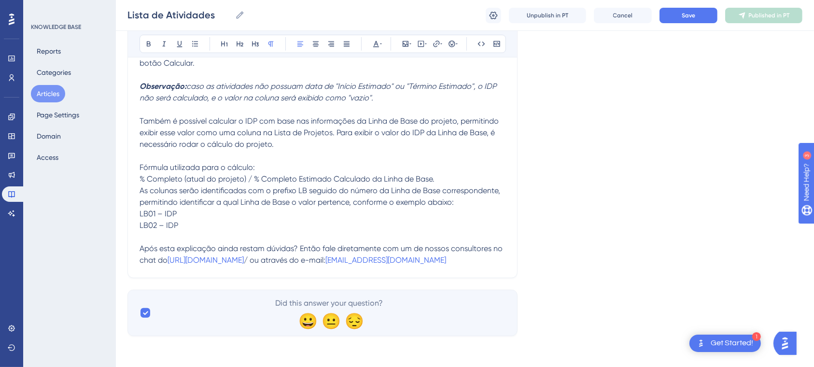
click at [413, 253] on p "Após esta explicação ainda restam dúvidas? Então fale diretamente com um de nos…" at bounding box center [323, 254] width 366 height 23
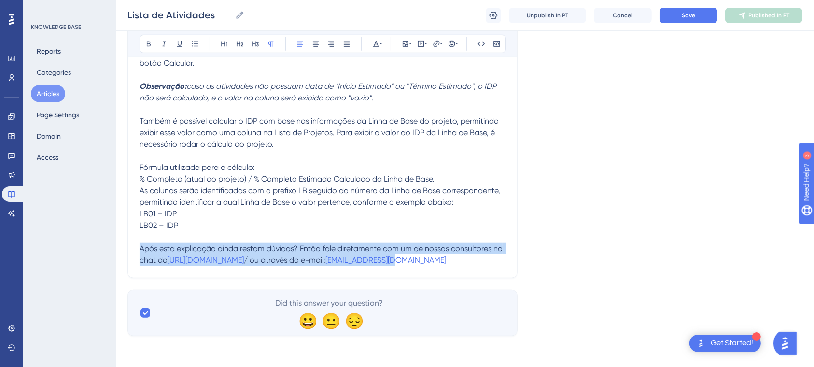
drag, startPoint x: 408, startPoint y: 258, endPoint x: 64, endPoint y: 248, distance: 343.6
copy p "Após esta explicação ainda restam dúvidas? Então fale diretamente com um de nos…"
